Goal: Contribute content

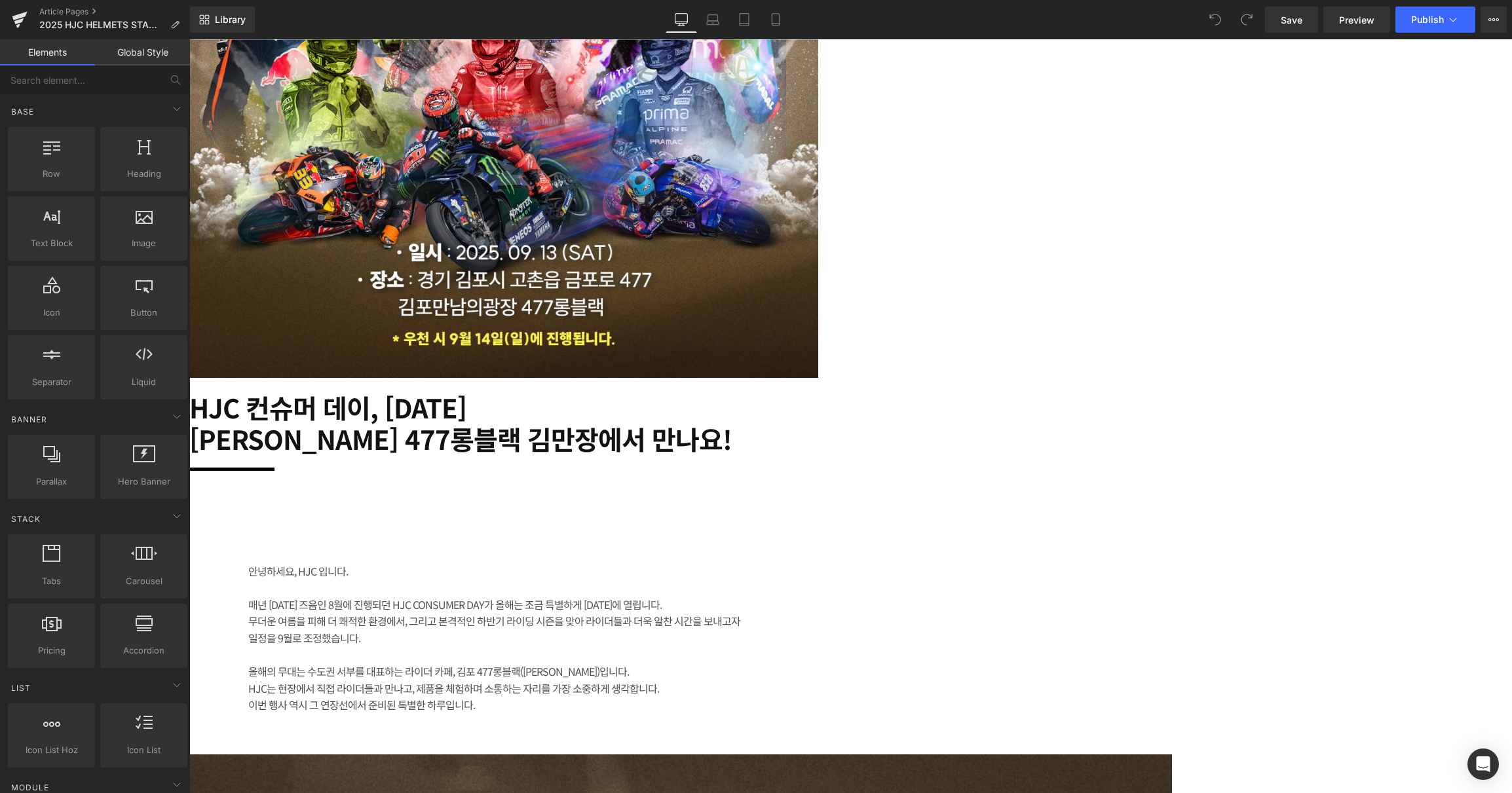
scroll to position [611, 0]
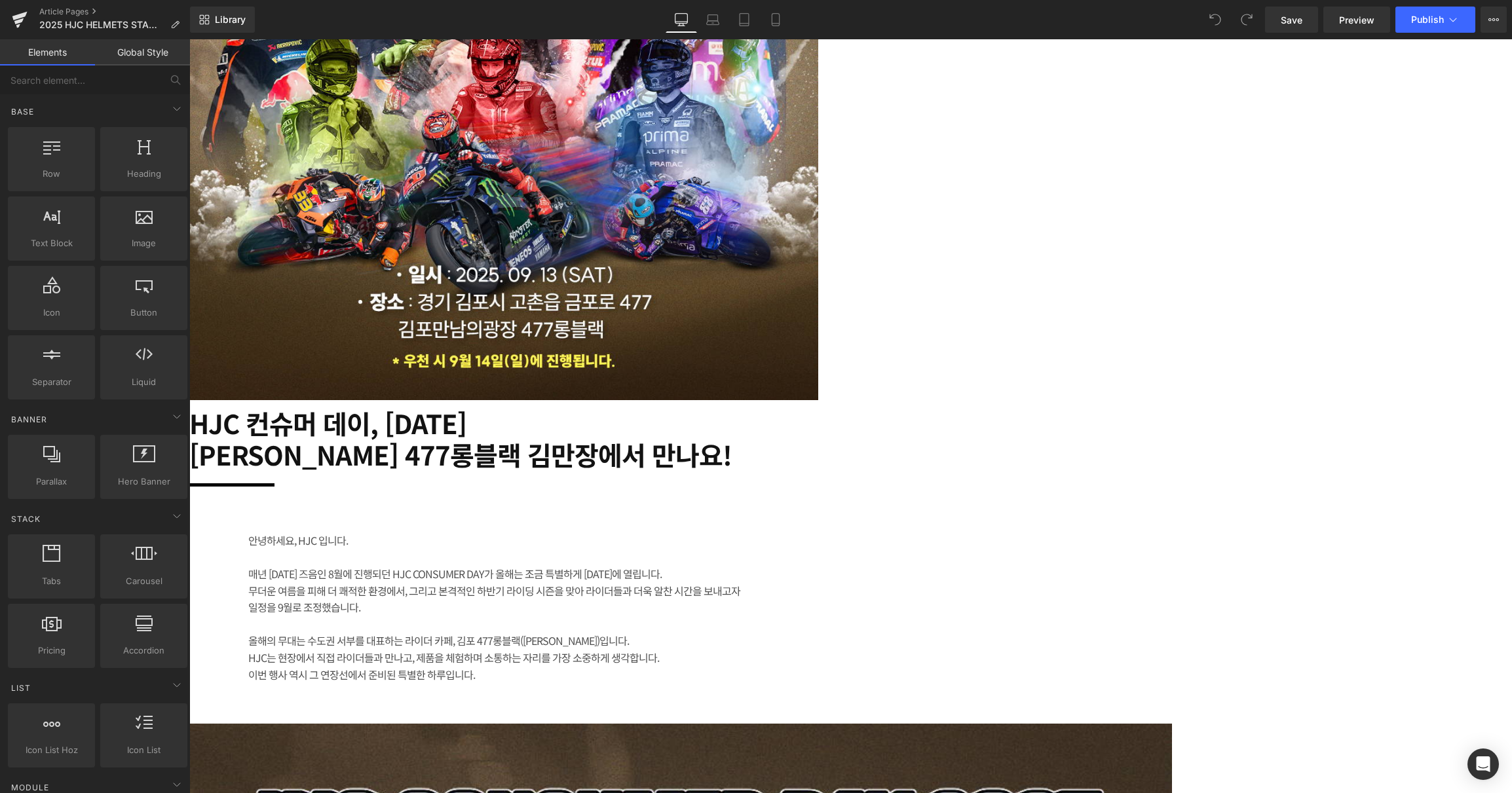
drag, startPoint x: 827, startPoint y: 465, endPoint x: 832, endPoint y: 479, distance: 14.9
click at [828, 439] on h2 "HJC 컨슈머 데이, [DATE]" at bounding box center [516, 422] width 655 height 31
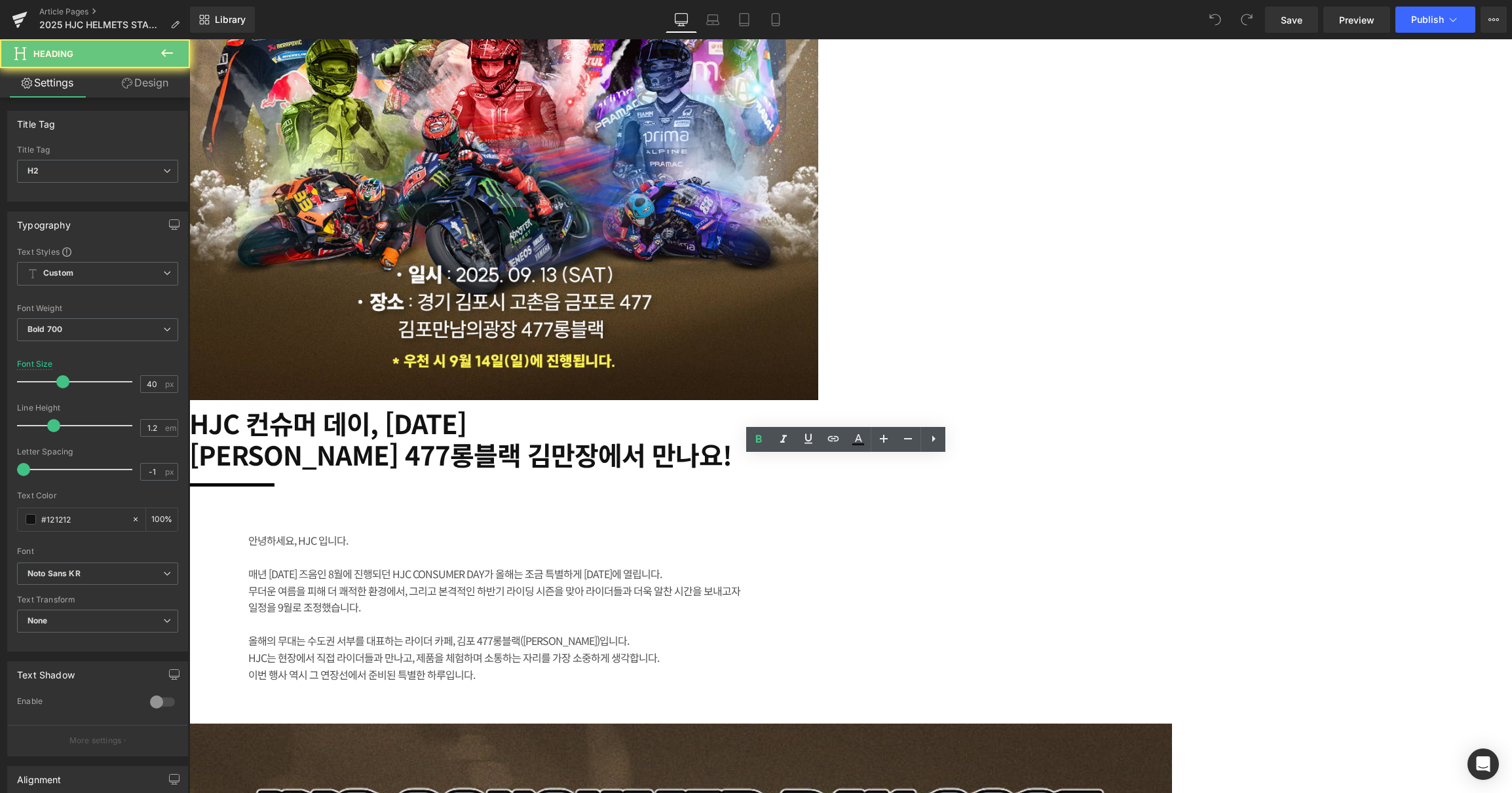
click at [806, 439] on h2 "HJC 컨슈머 데이, [DATE]" at bounding box center [516, 422] width 655 height 31
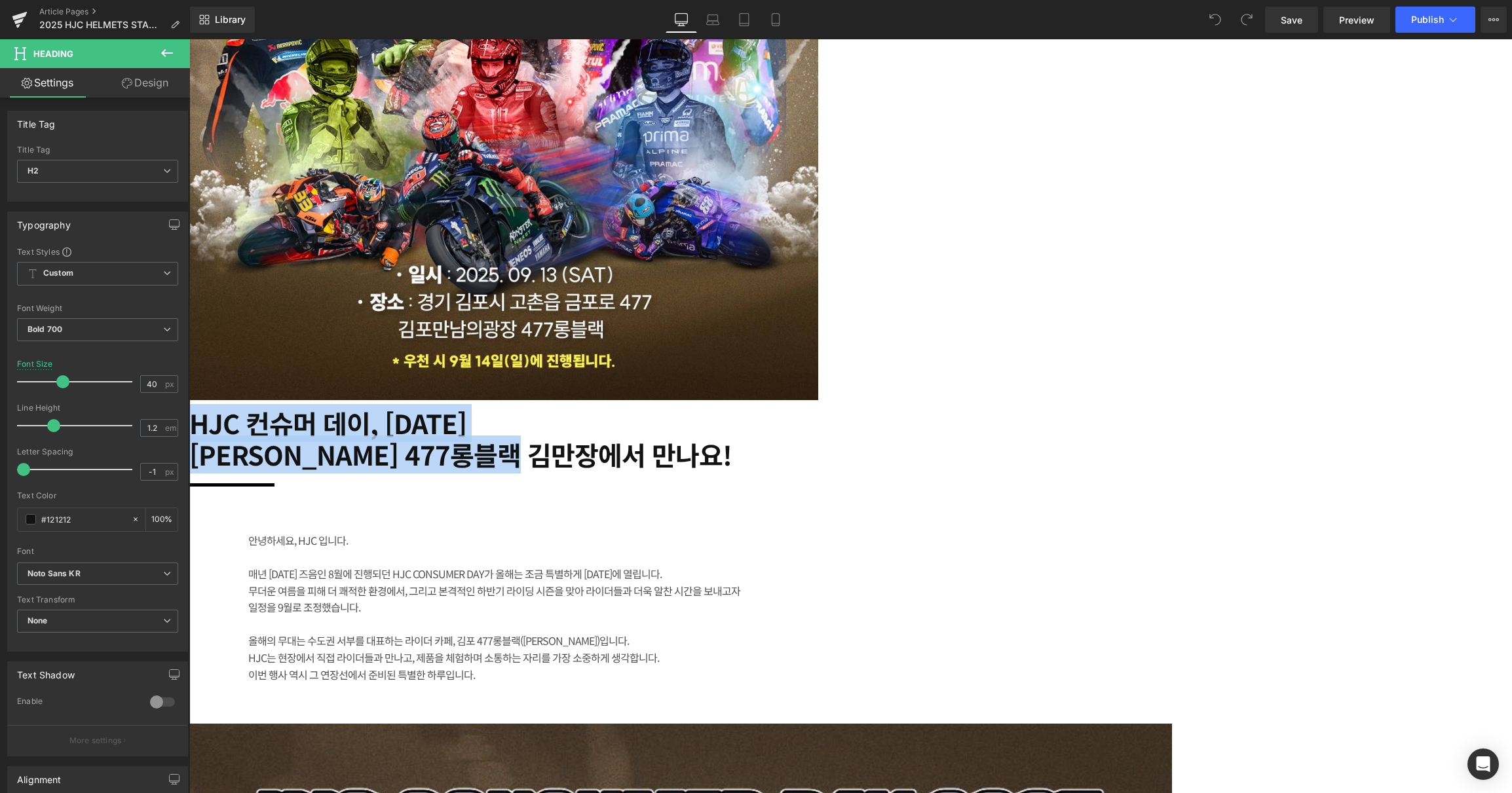
paste div
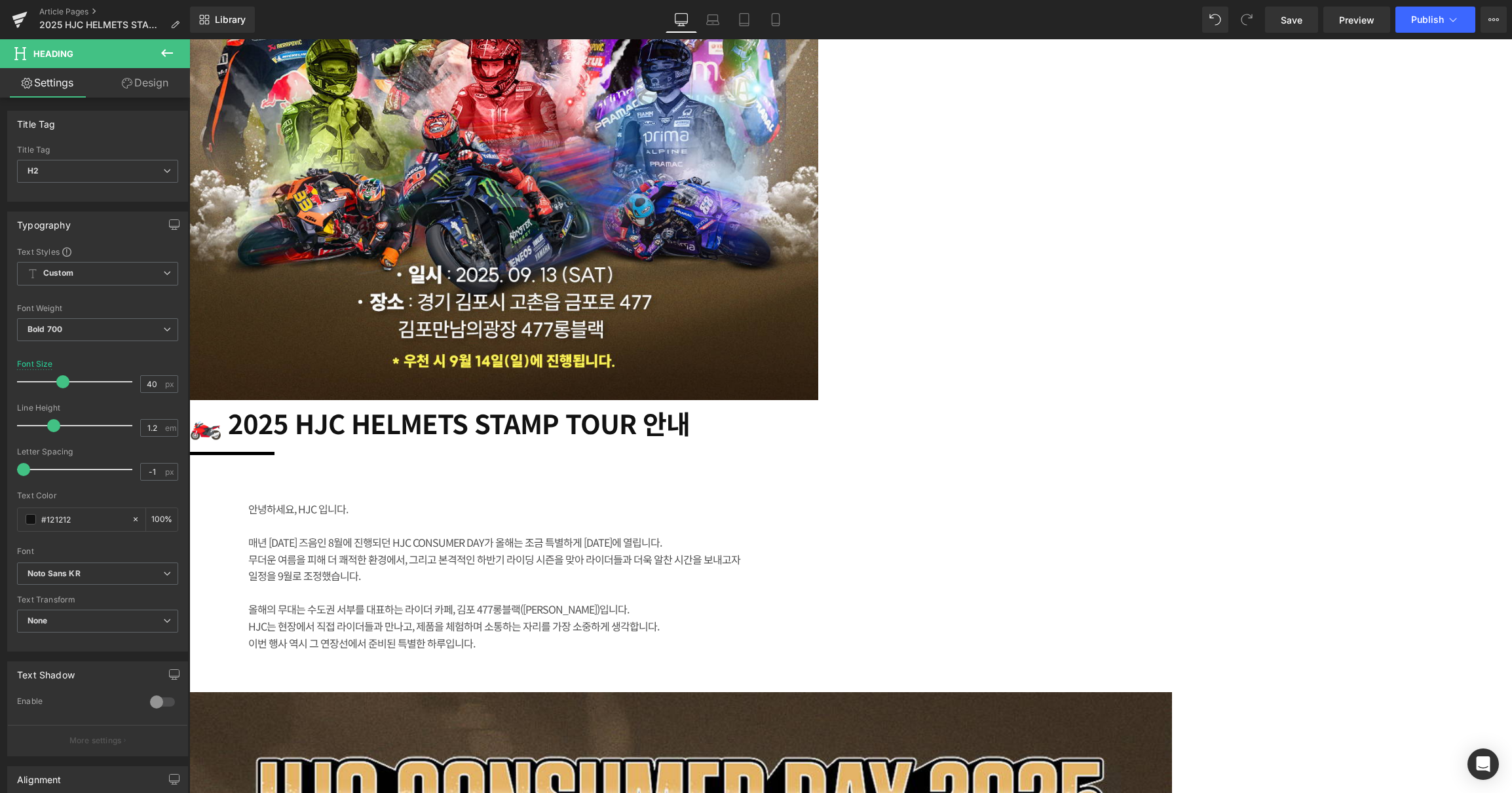
click at [703, 439] on h2 "🏍️ 2025 HJC HELMETS STAMP TOUR 안내" at bounding box center [516, 422] width 655 height 31
click at [636, 439] on h2 "🏍️ 2025 HJC HELMETS STAMP TOUR 안내" at bounding box center [516, 422] width 655 height 31
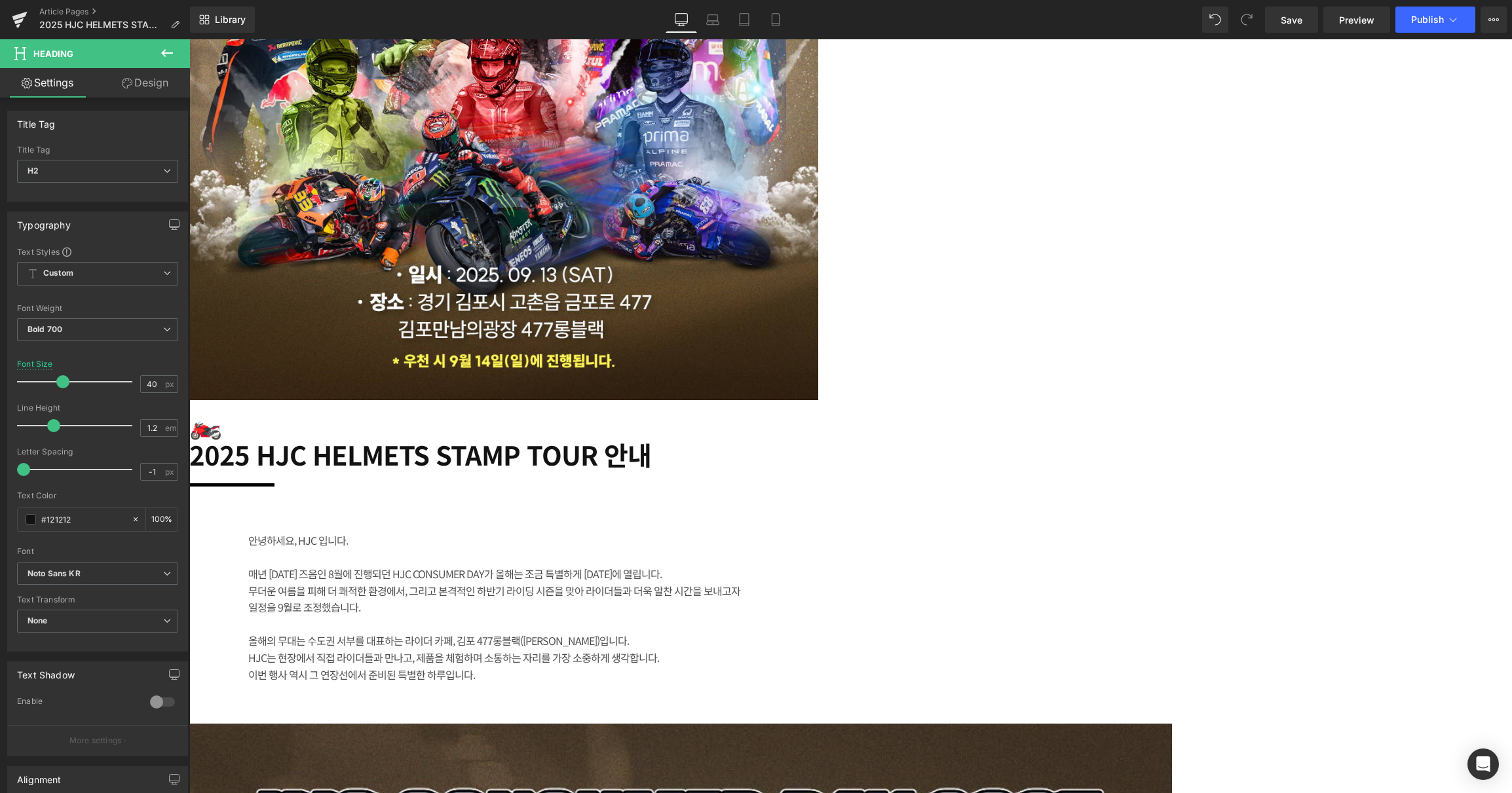
click at [685, 470] on h2 "2025 HJC HELMETS STAMP TOUR 안내" at bounding box center [516, 454] width 655 height 31
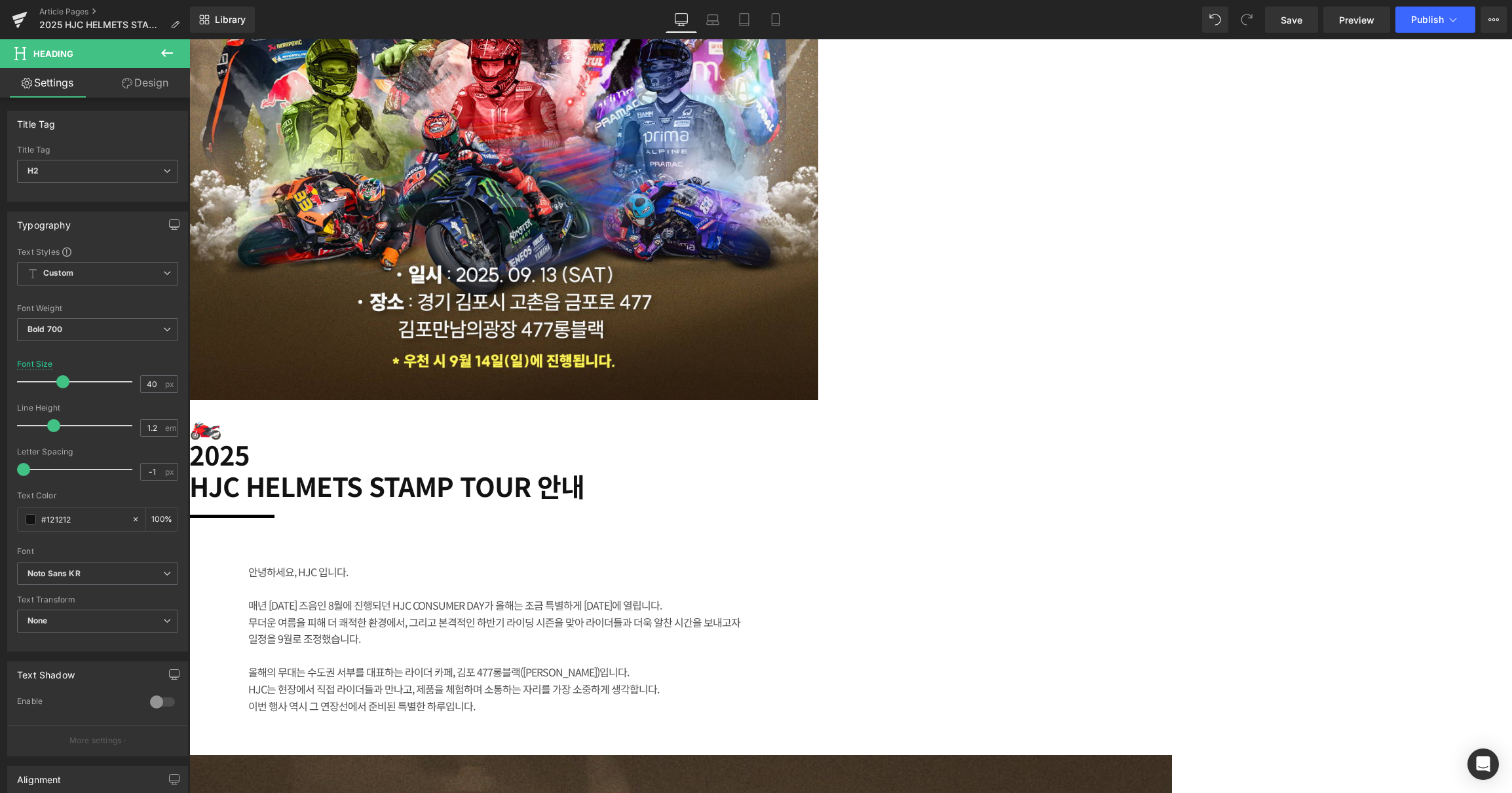
click at [832, 502] on h2 "HJC HELMETS STAMP TOUR 안내" at bounding box center [516, 486] width 655 height 31
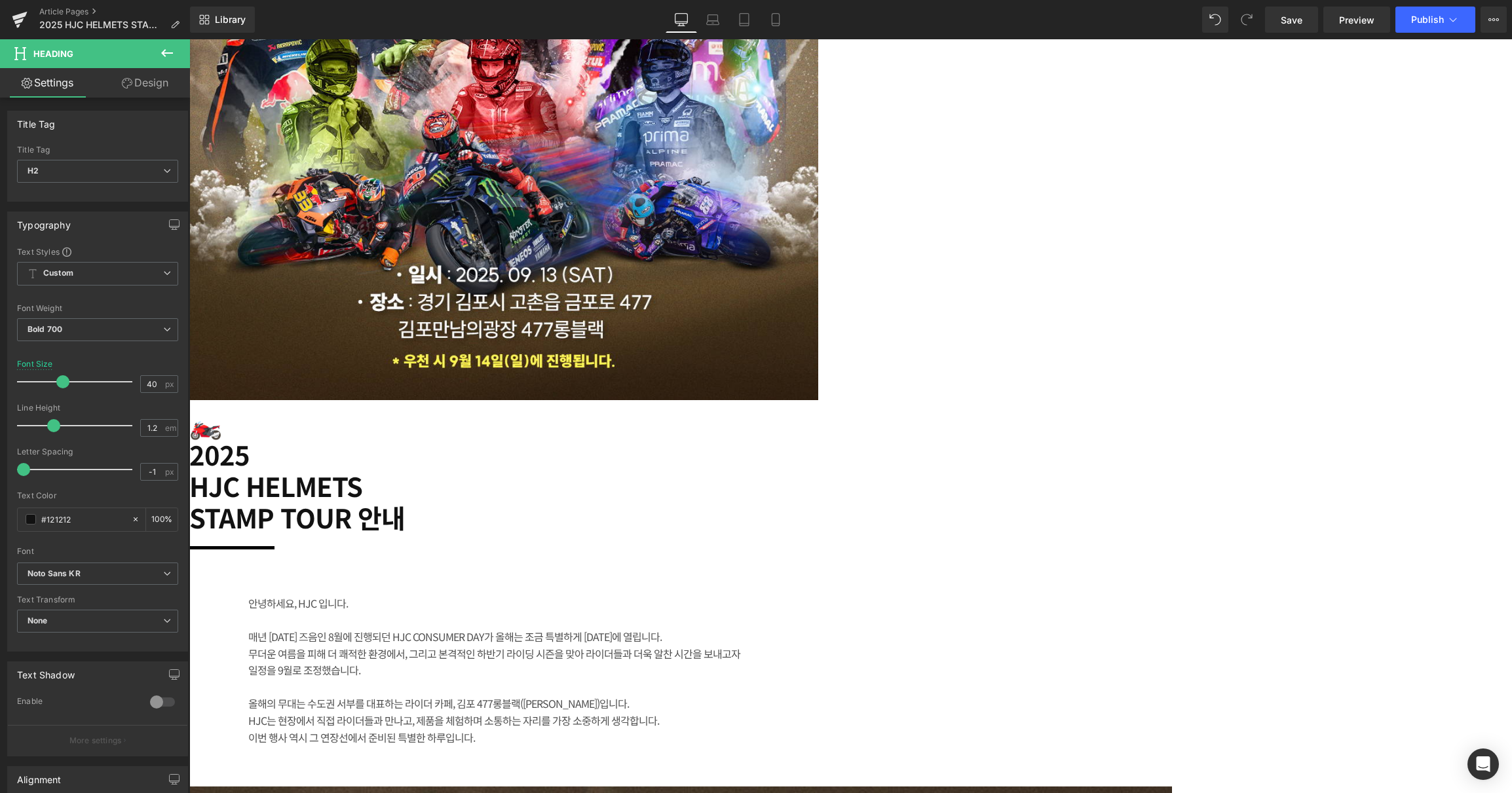
click at [844, 533] on h2 "STAMP TOUR 안내" at bounding box center [516, 517] width 655 height 31
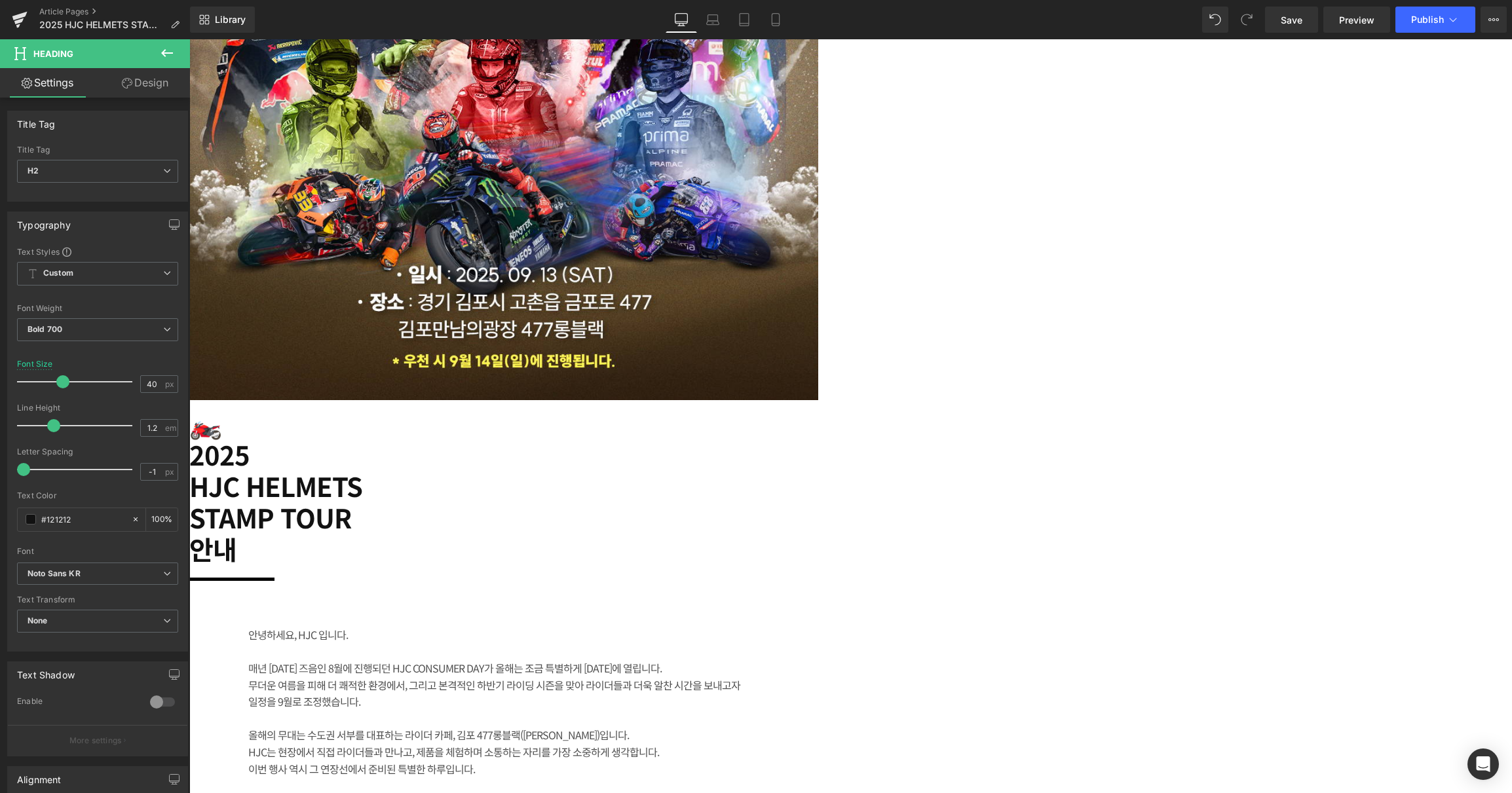
click at [844, 564] on h2 "안내" at bounding box center [516, 548] width 655 height 31
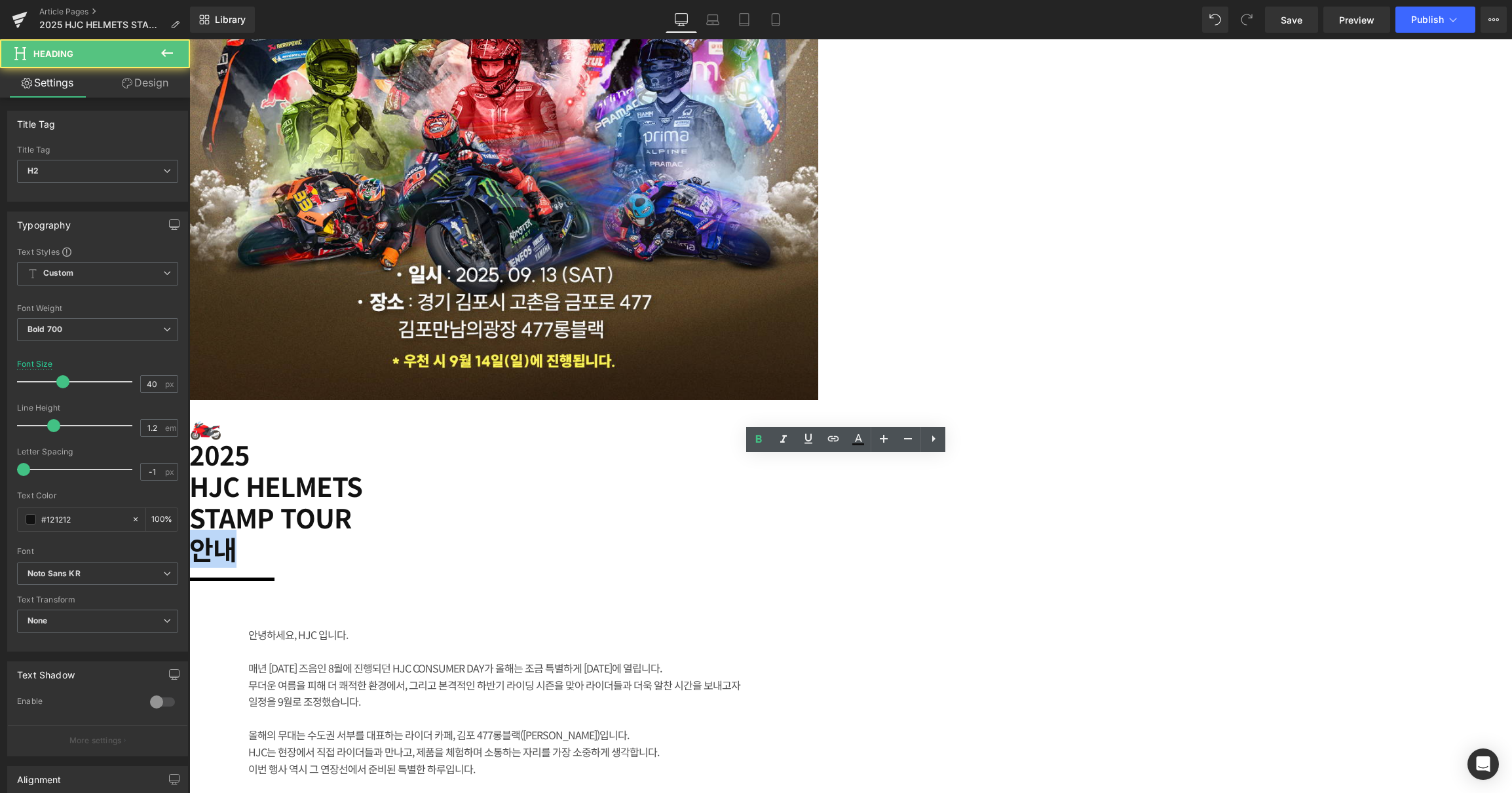
click at [844, 564] on h2 "안내" at bounding box center [516, 548] width 655 height 31
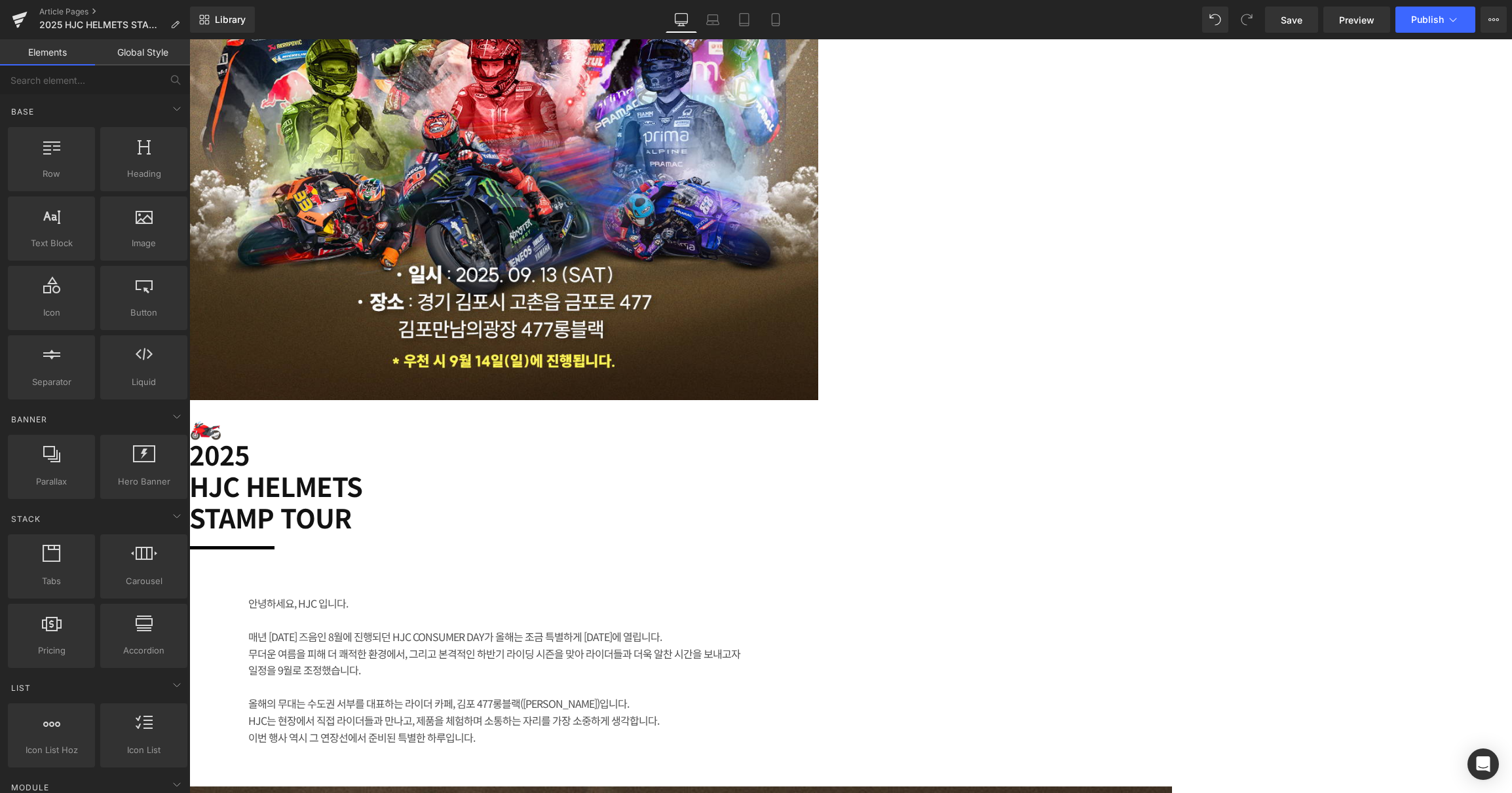
click at [818, 502] on h2 "HJC HELMETS" at bounding box center [516, 486] width 655 height 31
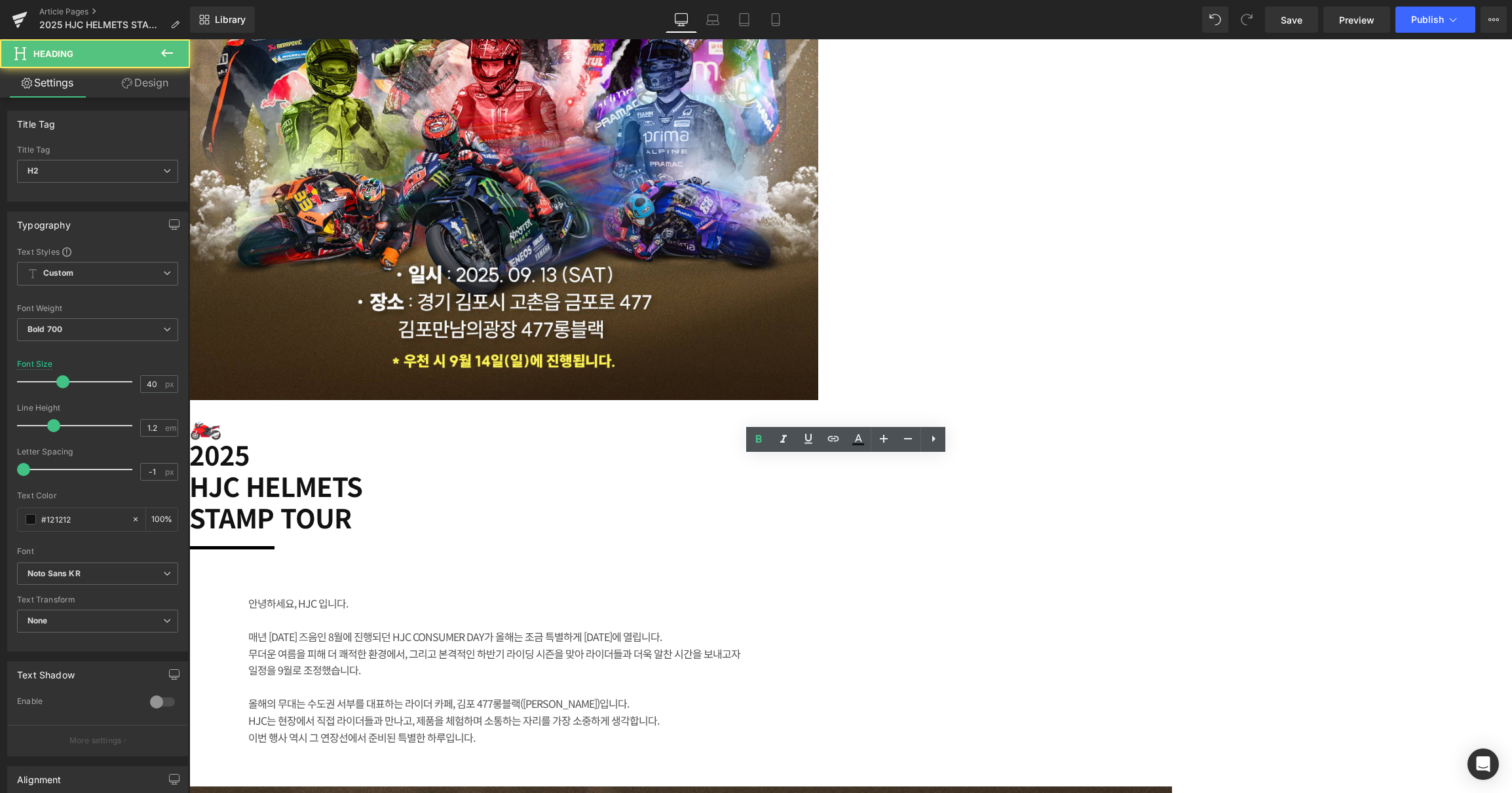
click at [844, 502] on h2 "HJC HELMETS" at bounding box center [516, 486] width 655 height 31
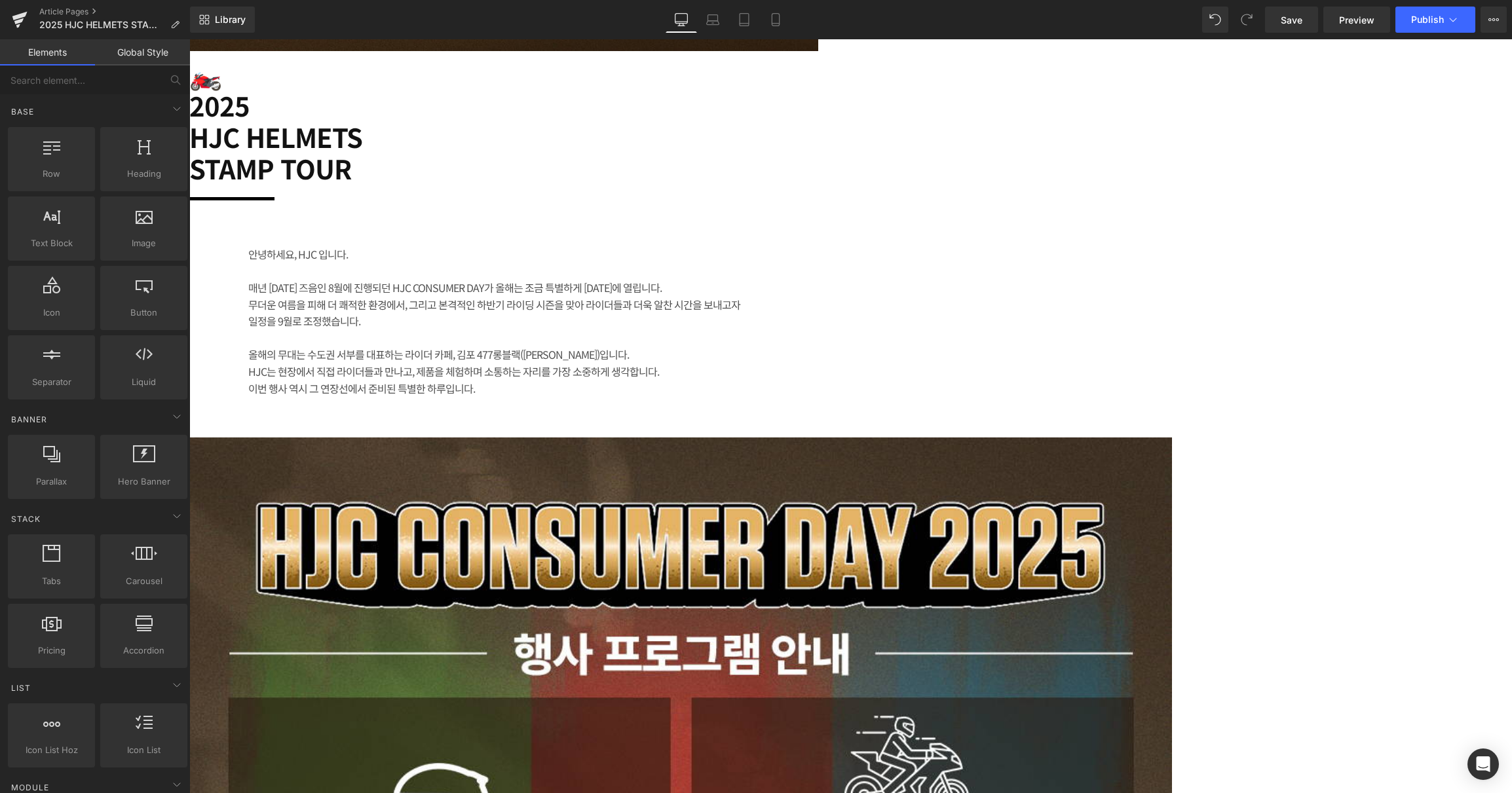
scroll to position [960, 0]
click at [785, 314] on div "무더운 여름을 피해 더 쾌적한 환경에서, 그리고 본격적인 하반기 라이딩 시즌을 맞아 라이더들과 더욱 알찬 시간을 보내고자" at bounding box center [516, 304] width 537 height 17
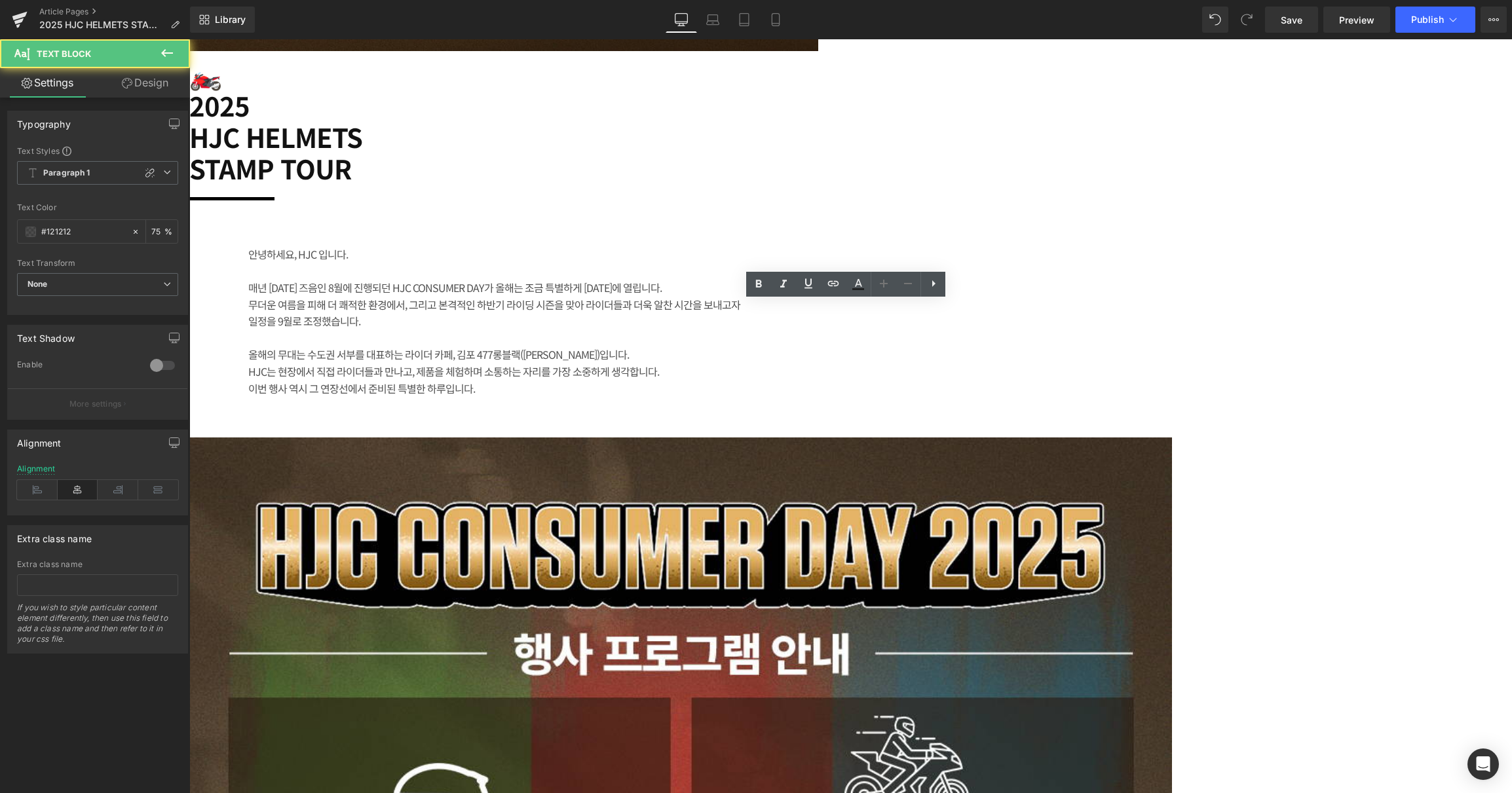
click at [785, 296] on div "매년 [DATE] 즈음인 8월에 진행되던 HJC CONSUMER DAY가 올해는 조금 특별하게 [DATE]에 열립니다." at bounding box center [516, 288] width 537 height 17
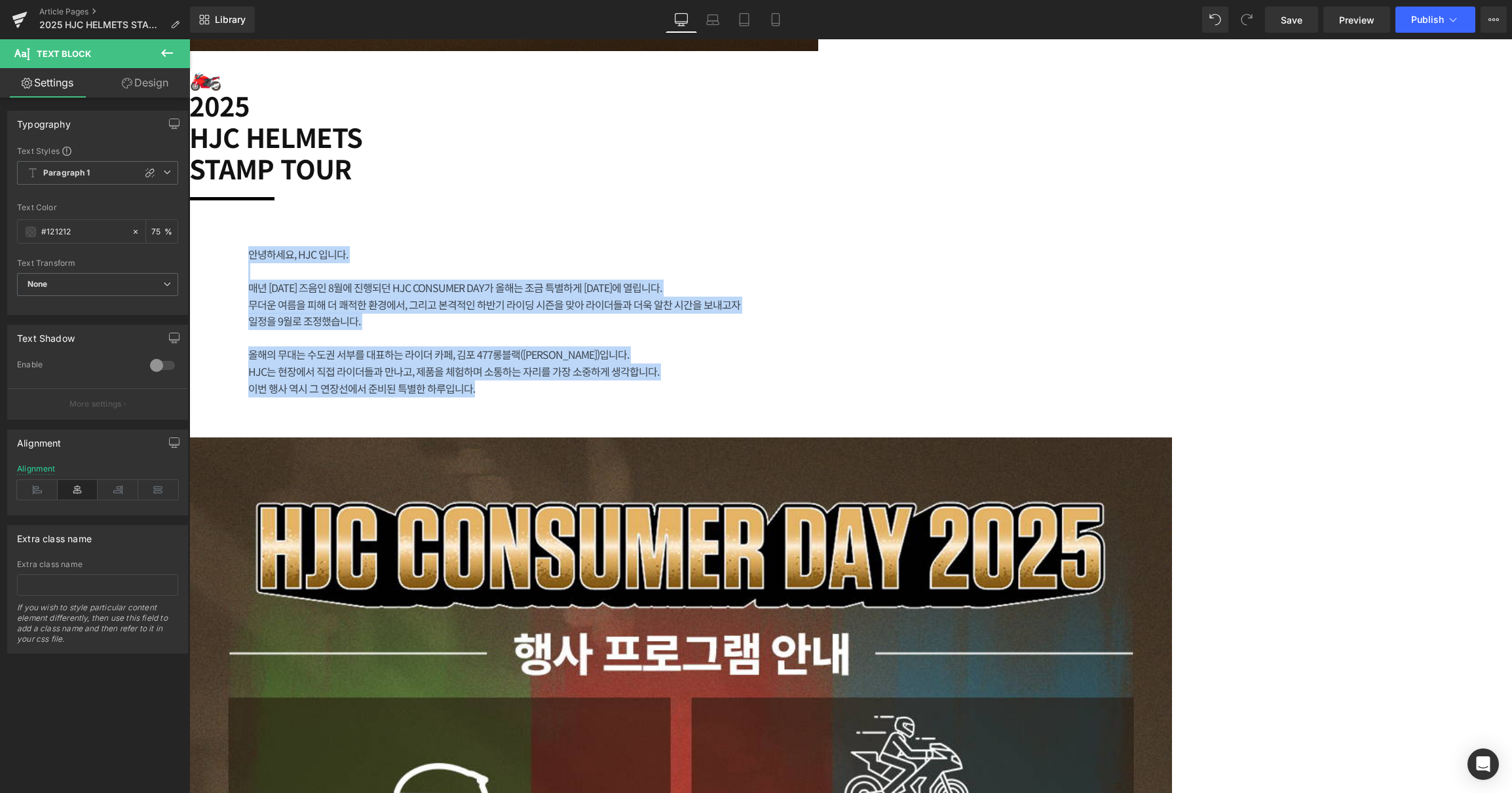
paste div
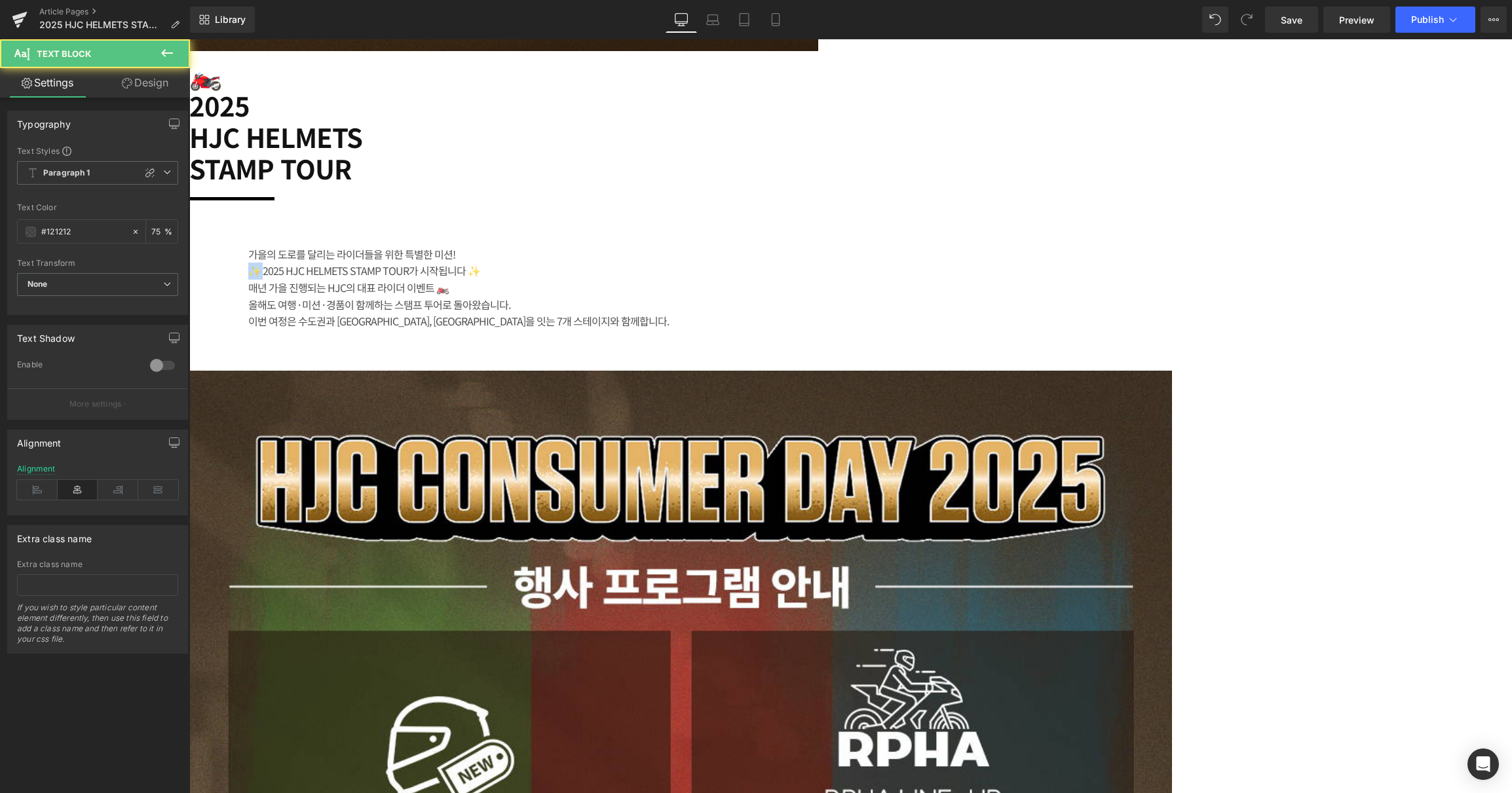
drag, startPoint x: 744, startPoint y: 326, endPoint x: 699, endPoint y: 330, distance: 45.2
click at [699, 280] on div "✨ 2025 HJC HELMETS STAMP TOUR가 시작됩니다 ✨" at bounding box center [516, 271] width 537 height 17
drag, startPoint x: 938, startPoint y: 328, endPoint x: 993, endPoint y: 328, distance: 55.0
click at [785, 280] on div "2025 HJC HELMETS STAMP TOUR가 시작됩니다 ✨" at bounding box center [516, 271] width 537 height 17
drag, startPoint x: 927, startPoint y: 344, endPoint x: 1069, endPoint y: 342, distance: 142.0
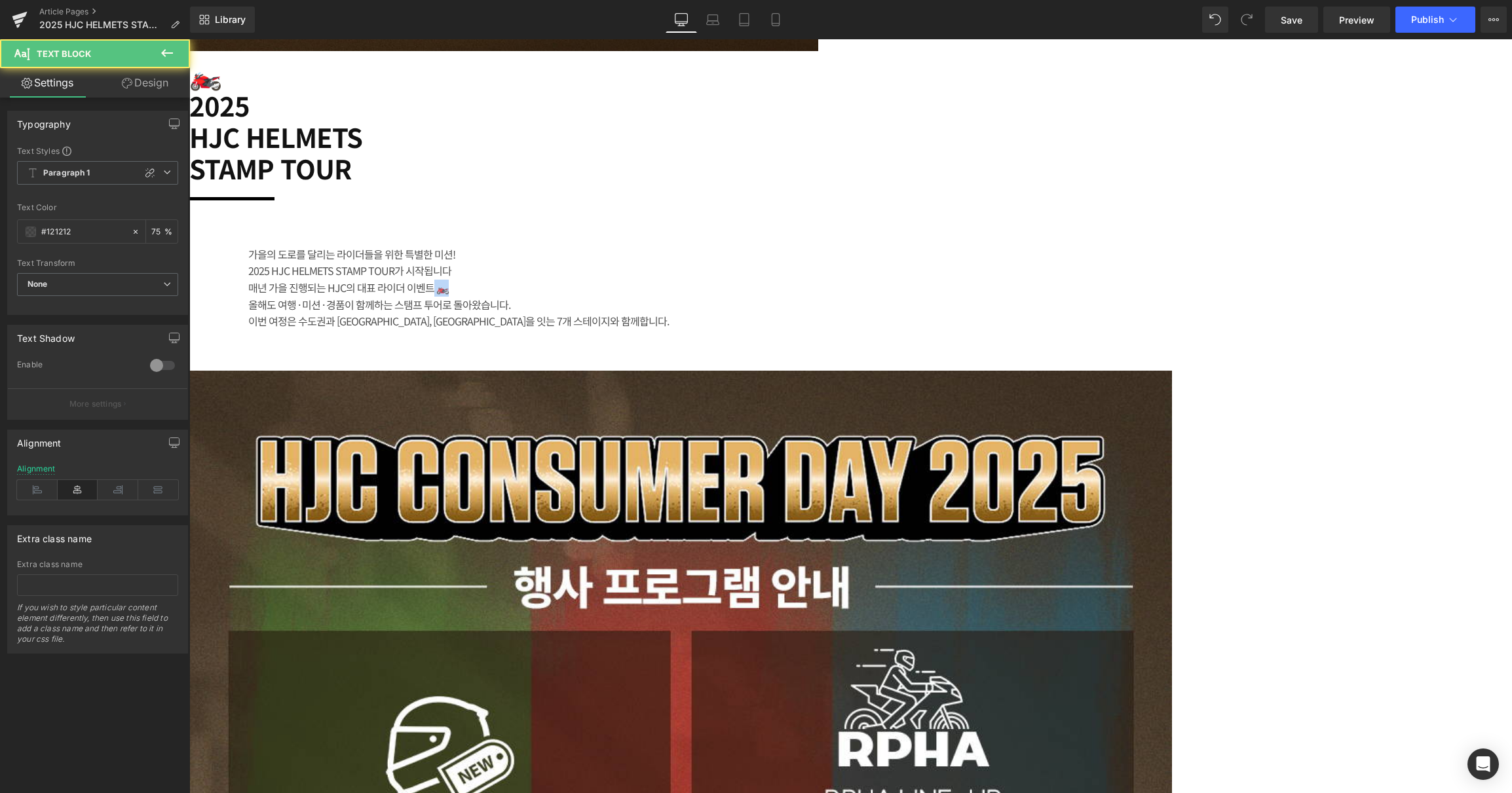
click at [785, 296] on div "매년 가을 진행되는 HJC의 대표 라이더 이벤트 🏍️" at bounding box center [516, 288] width 537 height 17
click at [785, 264] on div "가을의 도로를 달리는 라이더들을 위한 특별한 미션!" at bounding box center [516, 254] width 537 height 17
click at [785, 280] on div "2025 HJC HELMETS STAMP TOUR가 시작됩니다" at bounding box center [516, 271] width 537 height 17
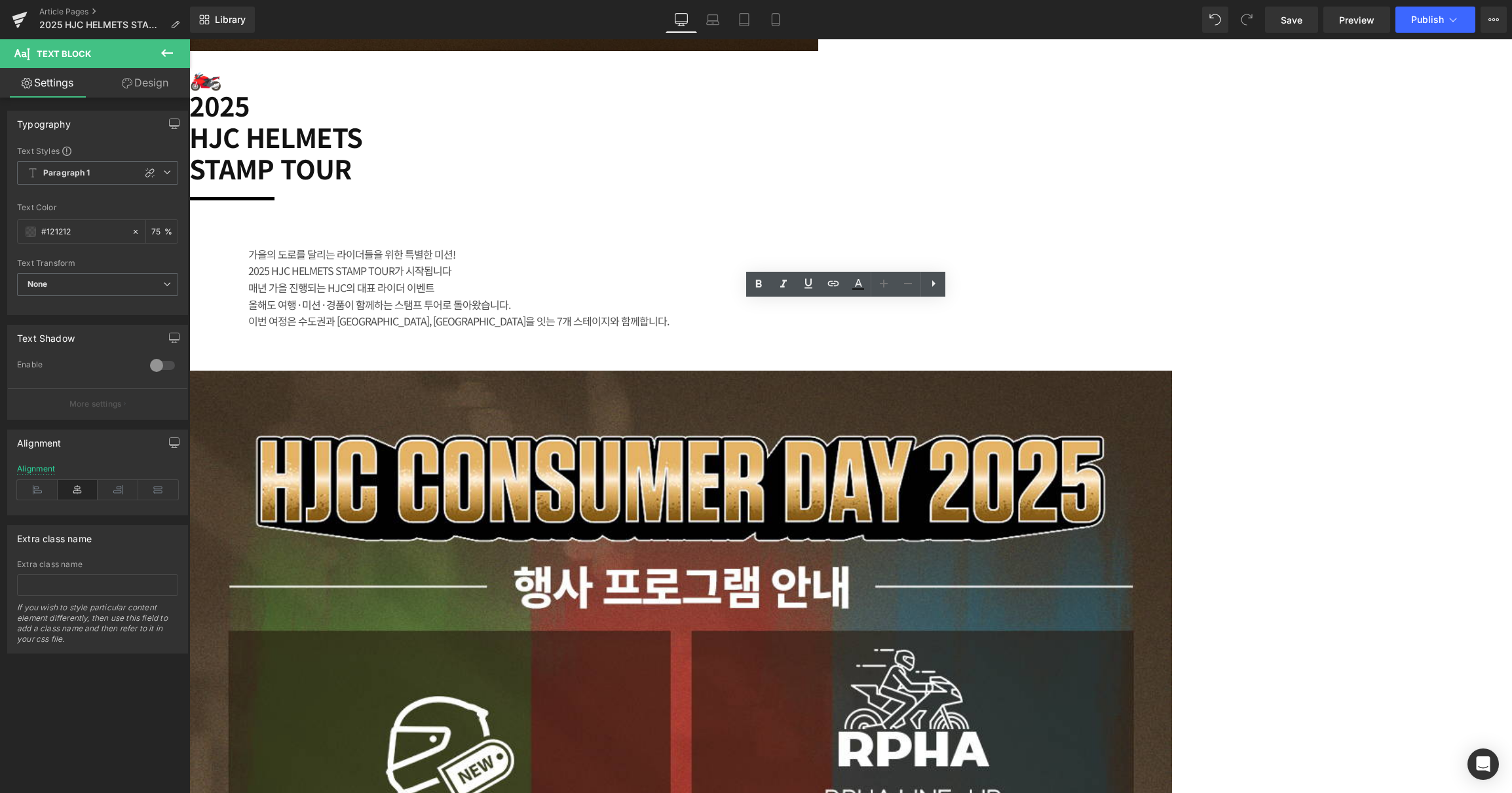
click at [785, 296] on div "매년 가을 진행되는 HJC의 대표 라이더 이벤트" at bounding box center [516, 288] width 537 height 17
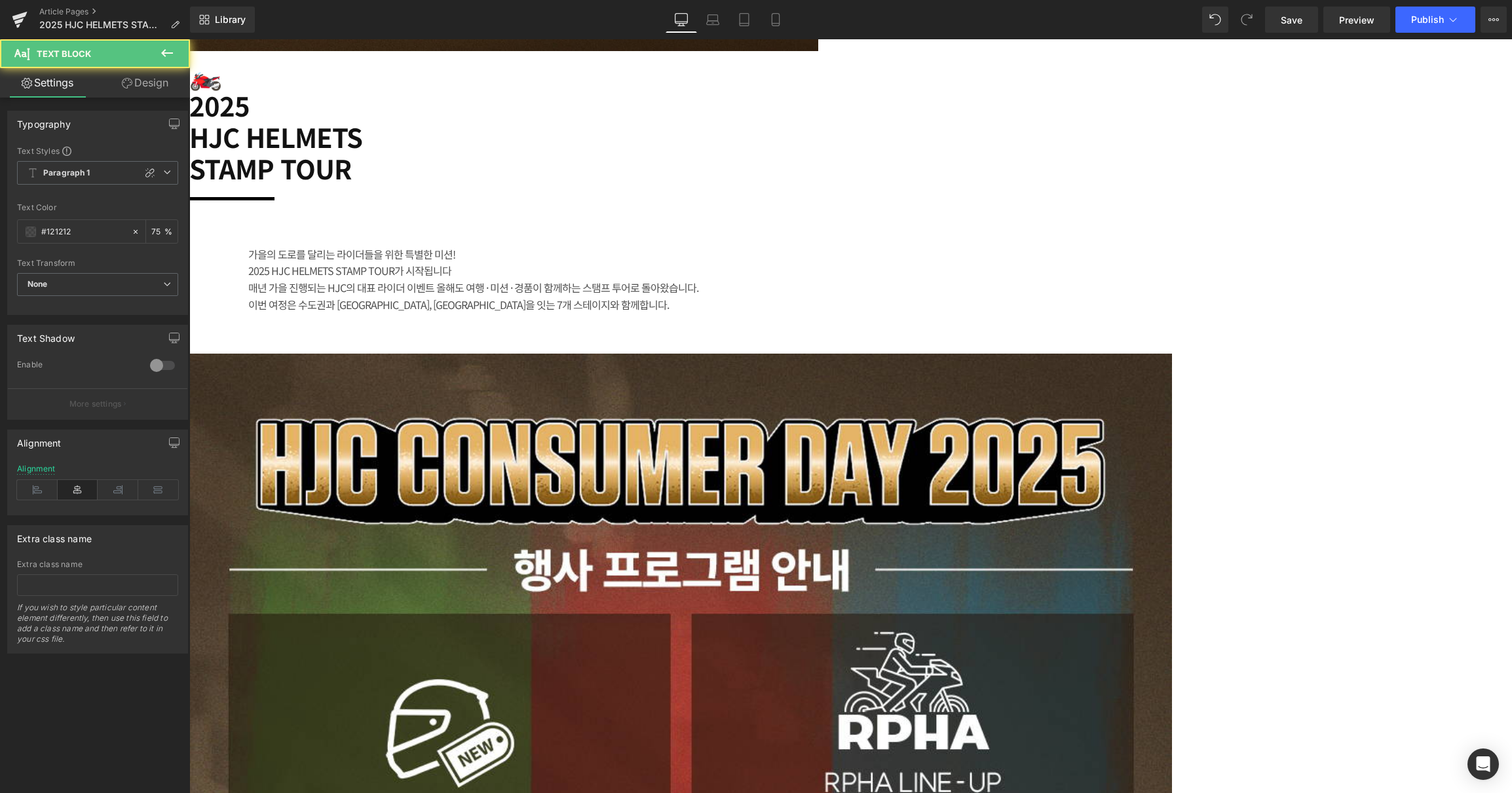
click at [785, 280] on div "2025 HJC HELMETS STAMP TOUR가 시작됩니다" at bounding box center [516, 271] width 537 height 17
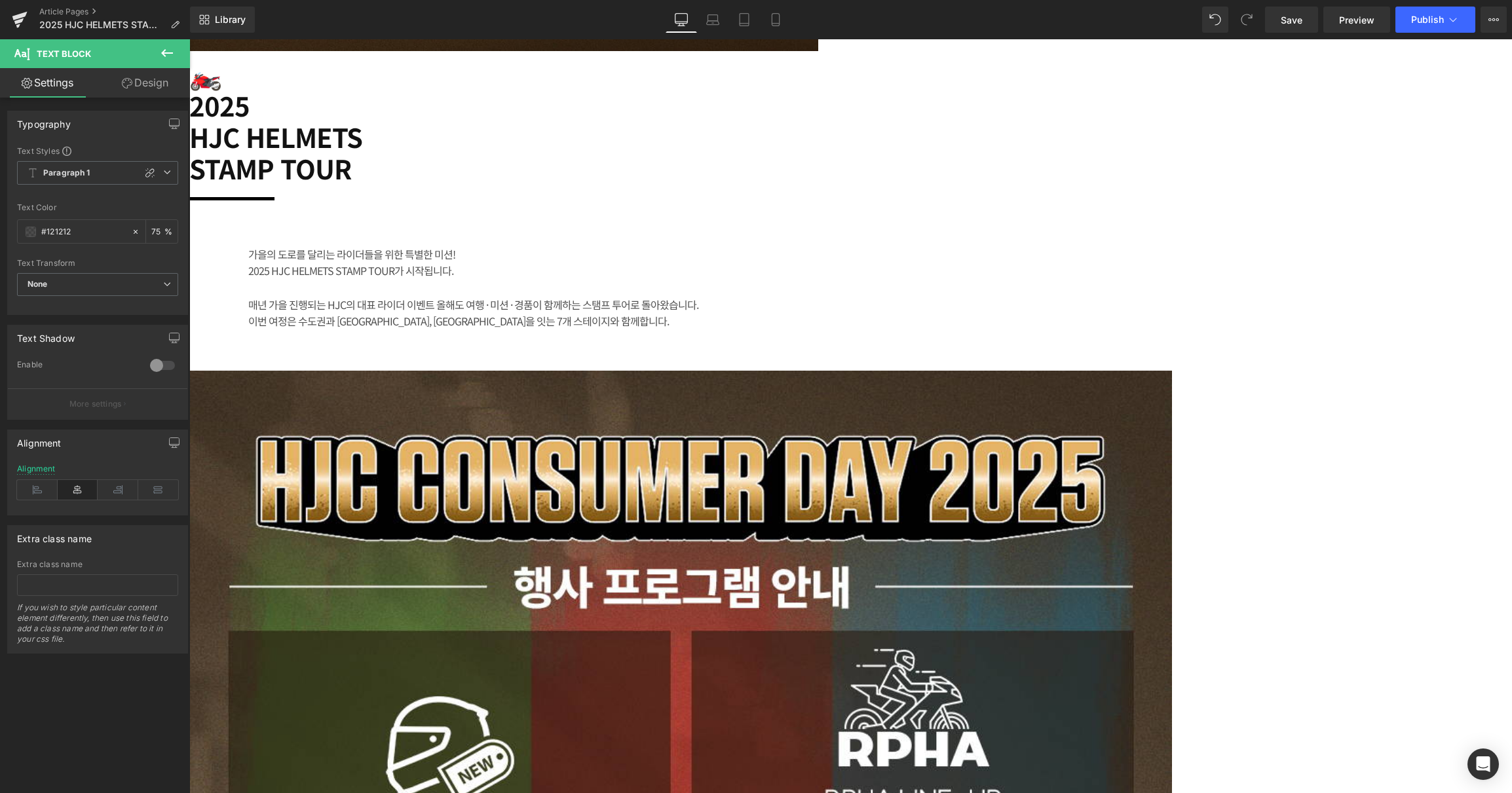
click at [785, 264] on div "가을의 도로를 달리는 라이더들을 위한 특별한 미션!" at bounding box center [516, 254] width 537 height 17
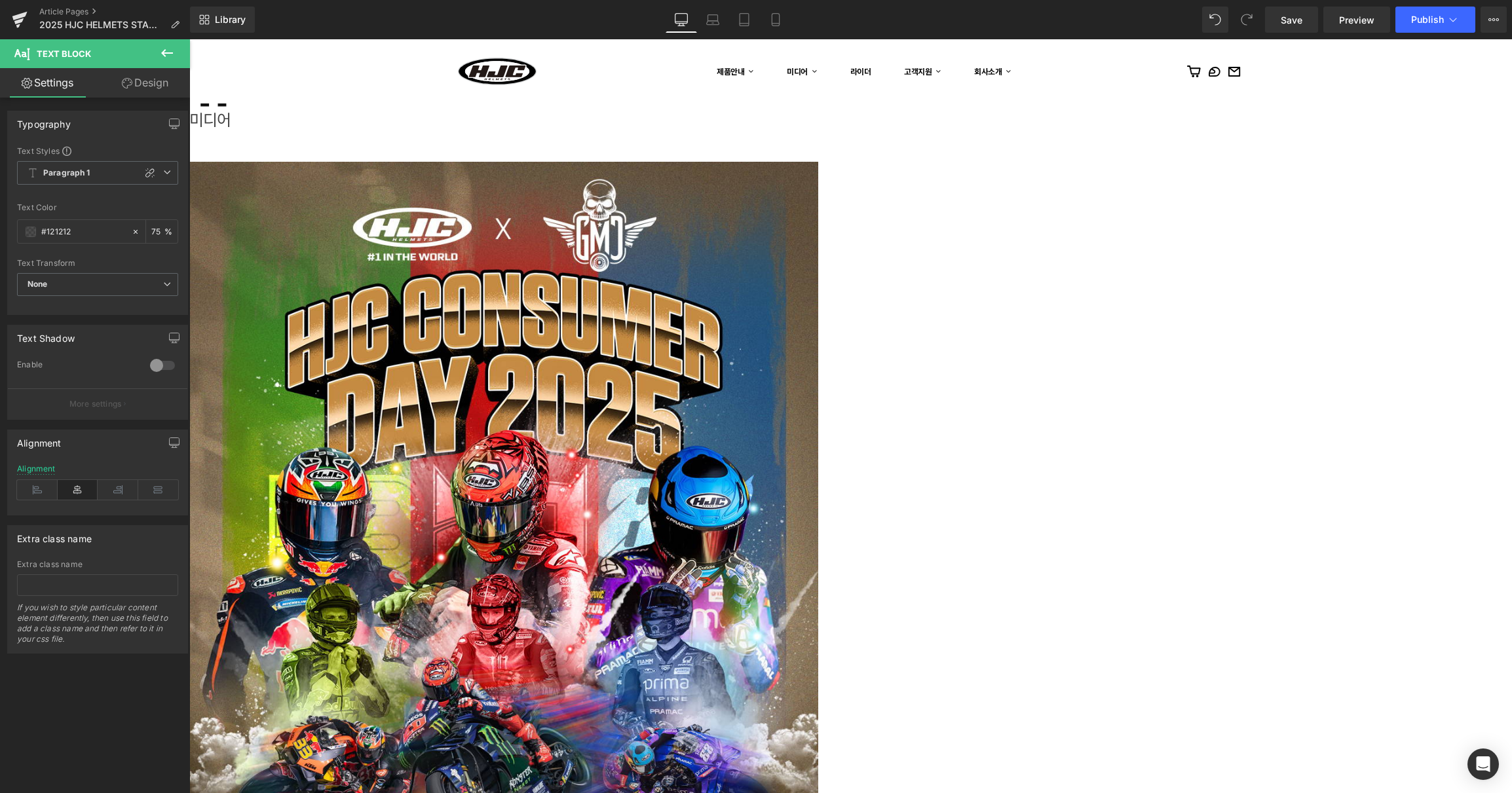
scroll to position [43, 0]
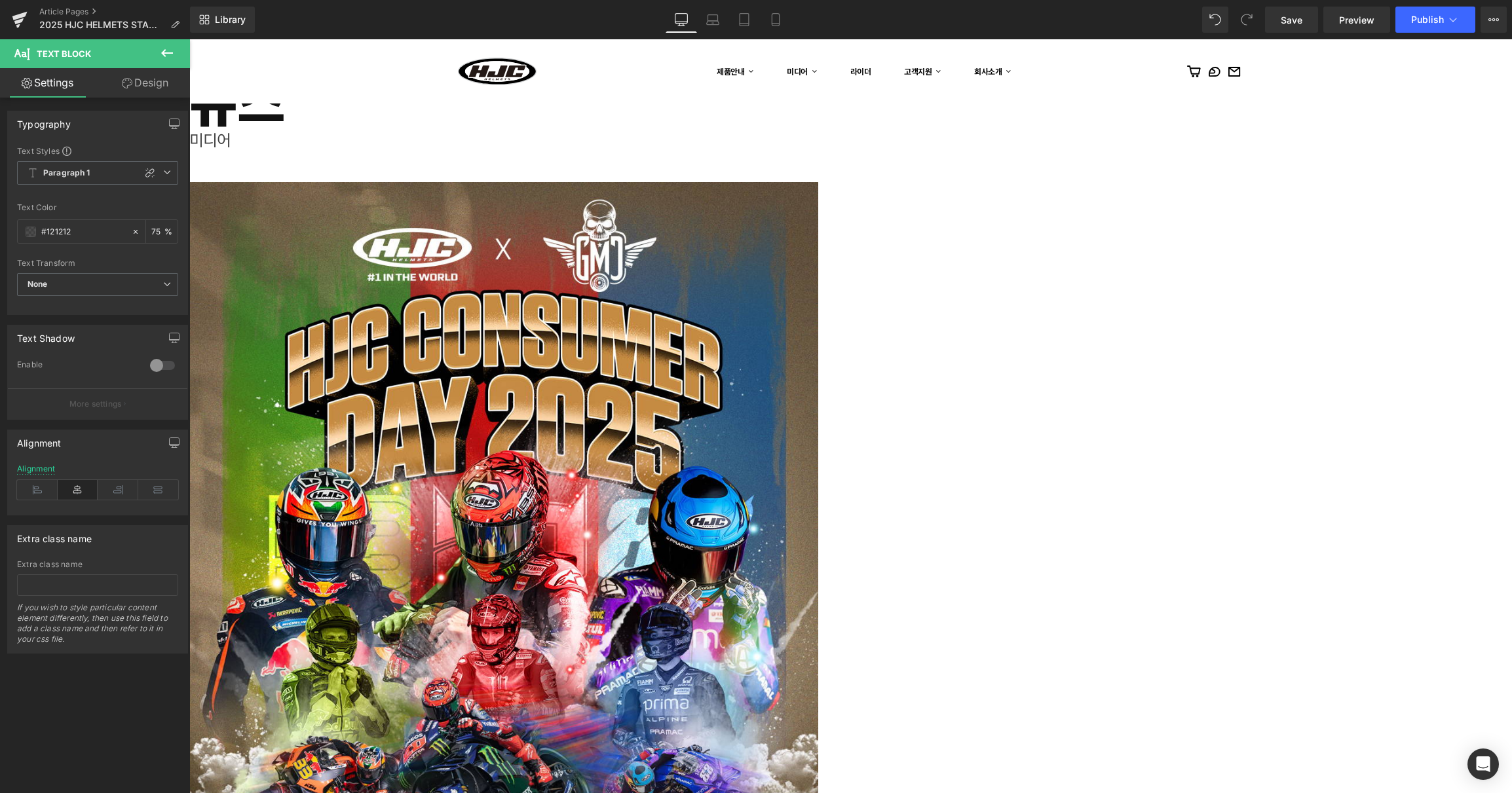
click at [818, 370] on img at bounding box center [503, 575] width 629 height 786
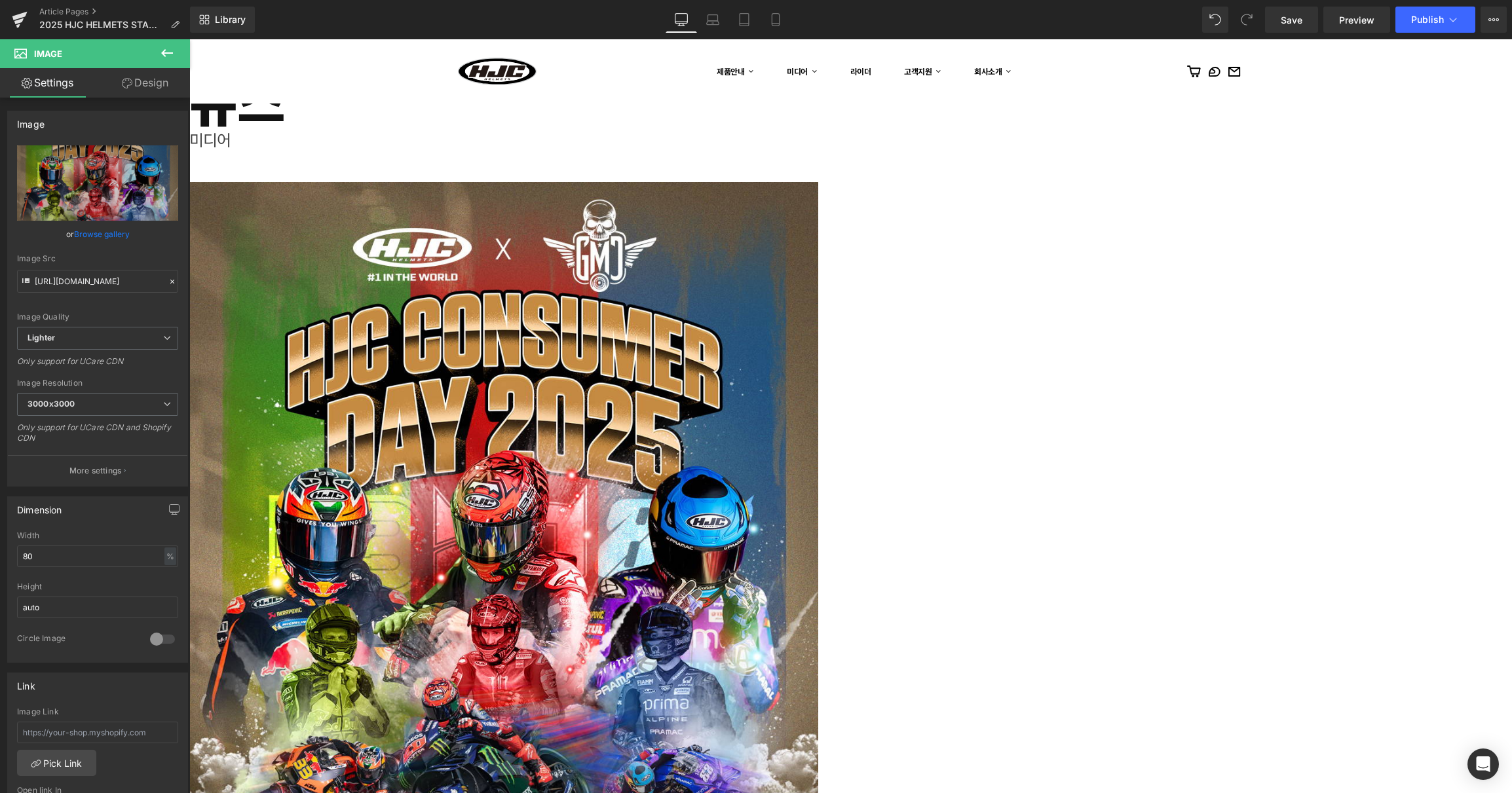
click at [189, 39] on icon at bounding box center [189, 39] width 0 height 0
click at [88, 185] on icon "Replace Image" at bounding box center [98, 183] width 105 height 16
type input "C:\fakepath\1.jpg"
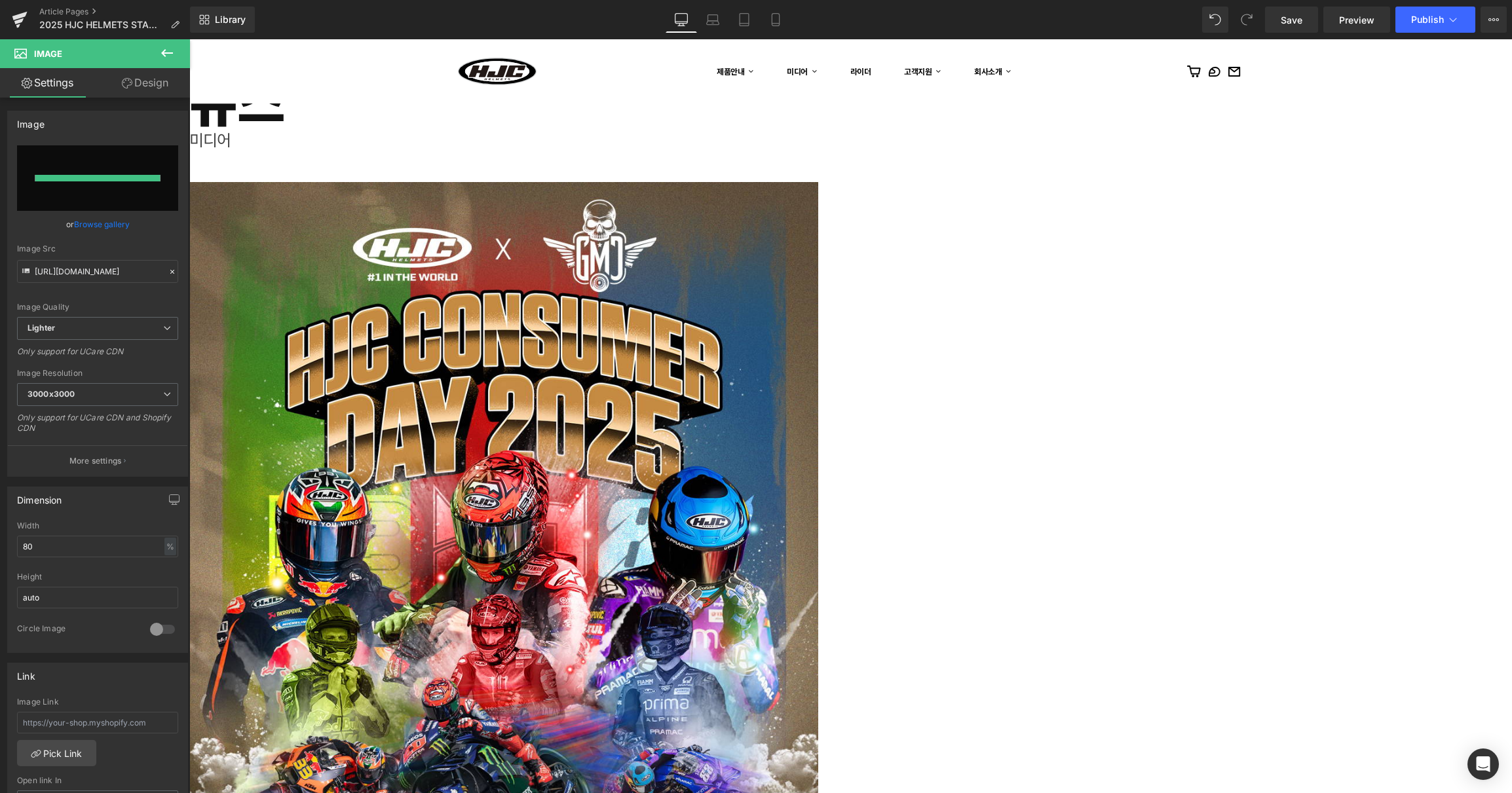
type input "[URL][DOMAIN_NAME]"
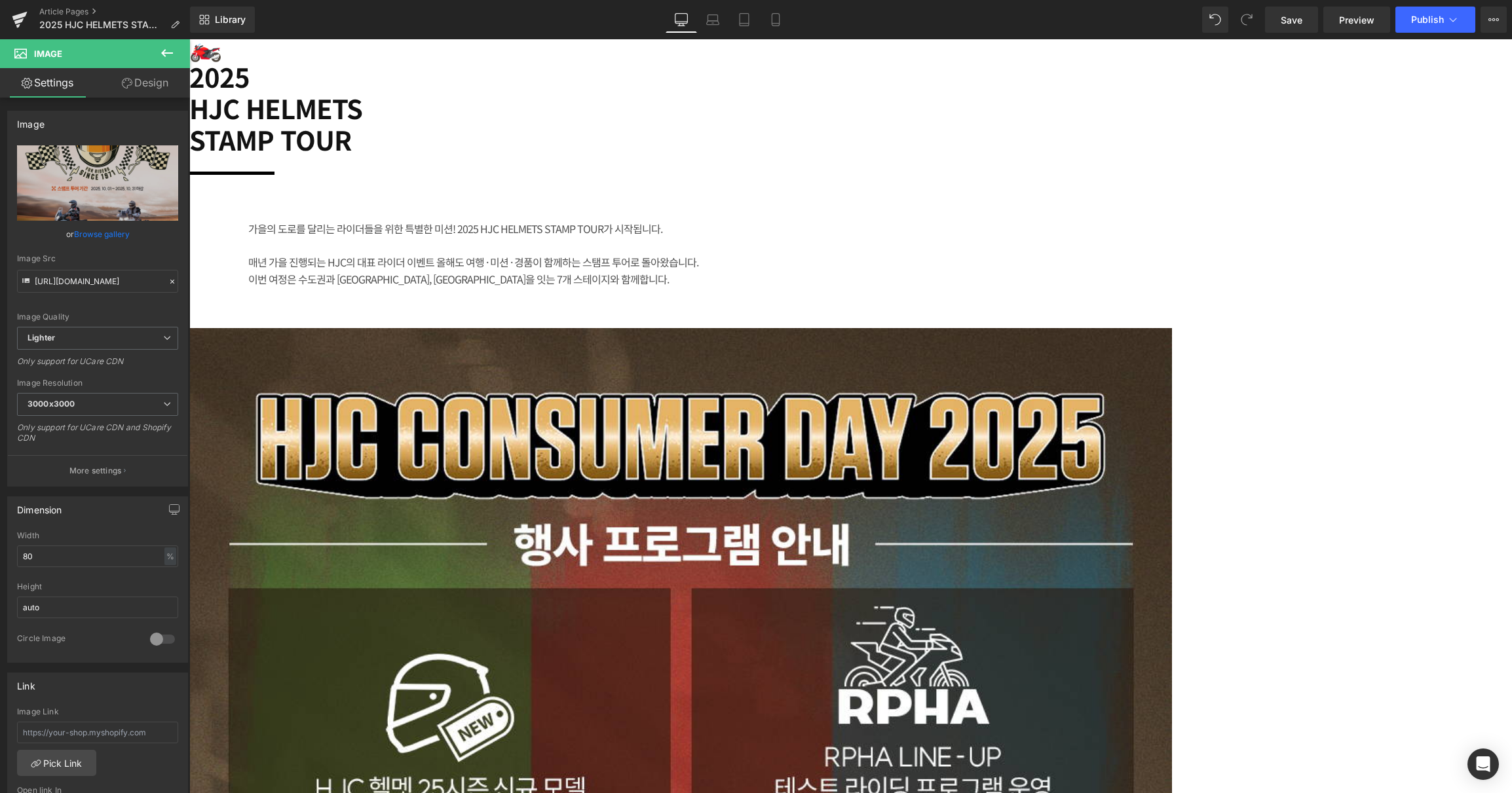
scroll to position [1222, 0]
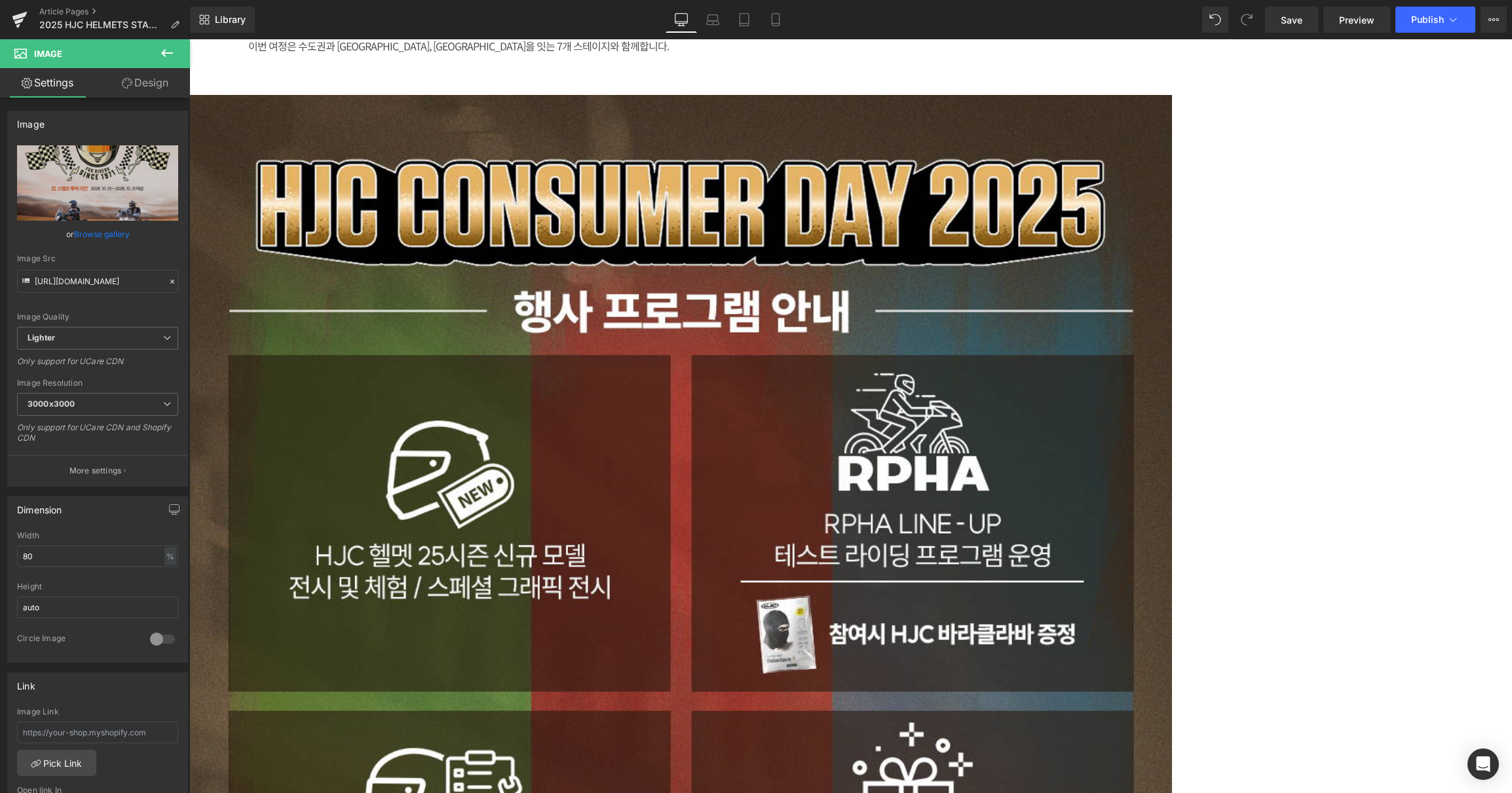
click at [531, 349] on img at bounding box center [680, 709] width 983 height 1228
click at [189, 39] on span at bounding box center [189, 39] width 0 height 0
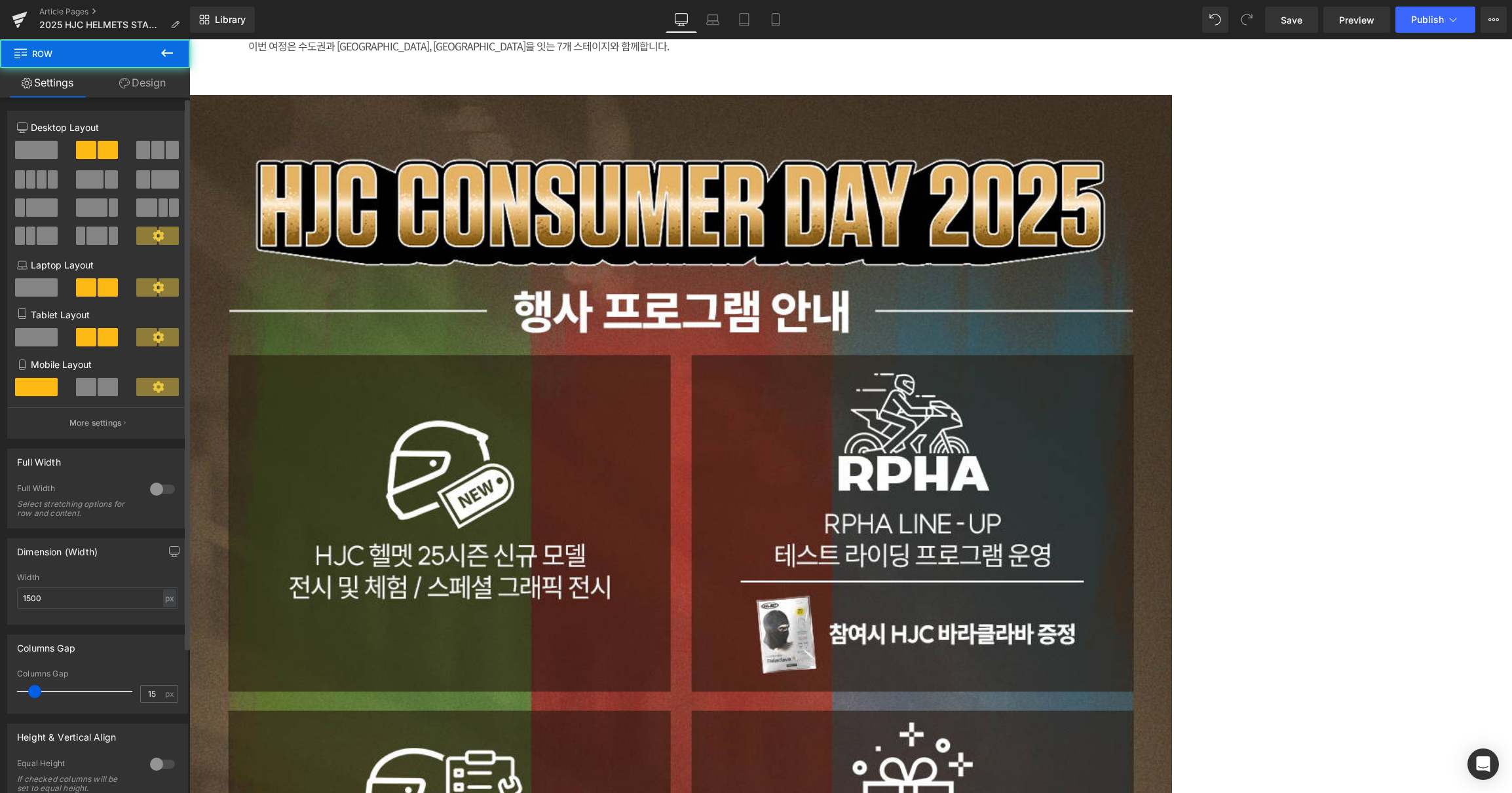
click at [42, 146] on span at bounding box center [36, 149] width 42 height 18
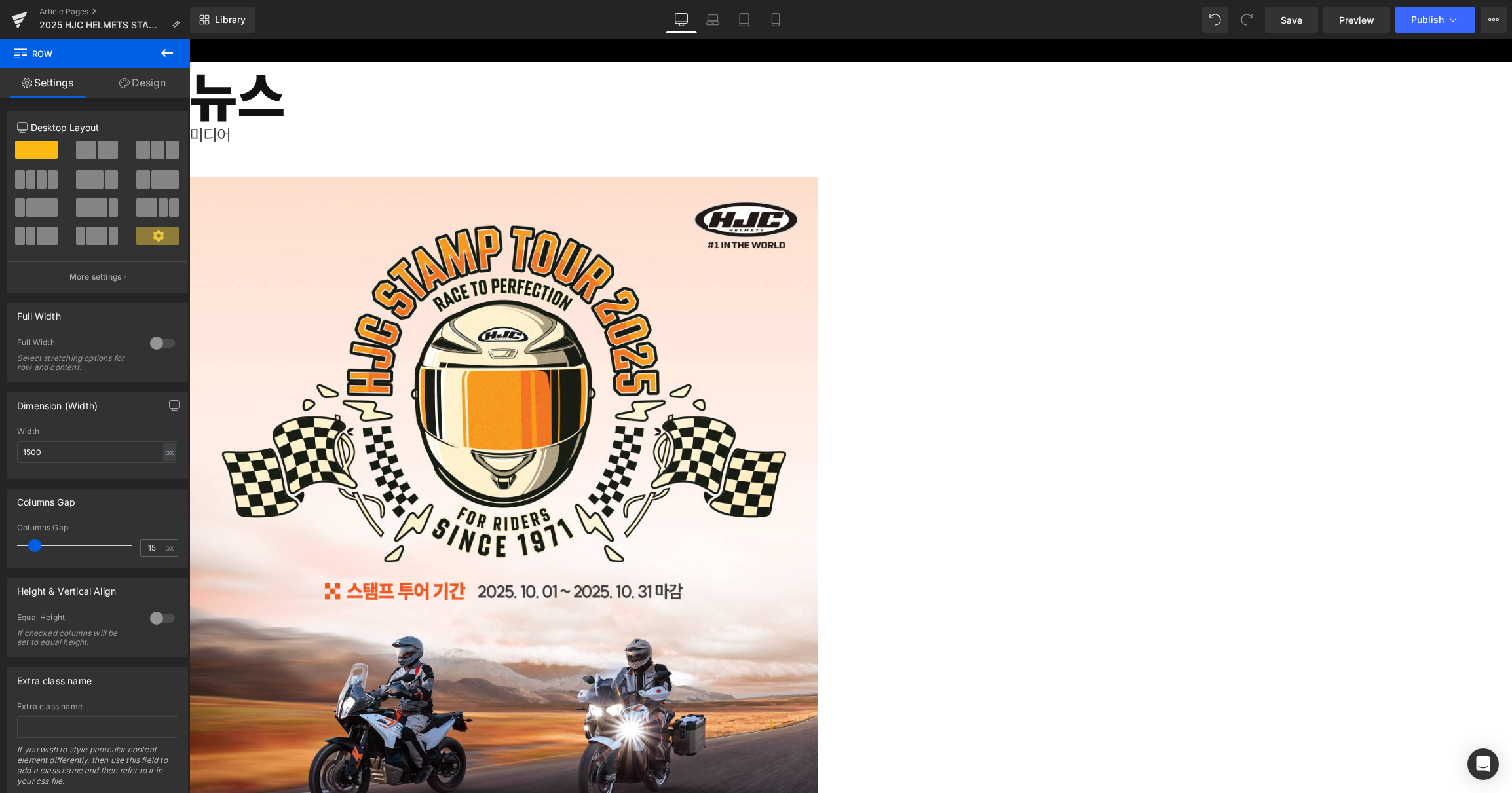
scroll to position [0, 0]
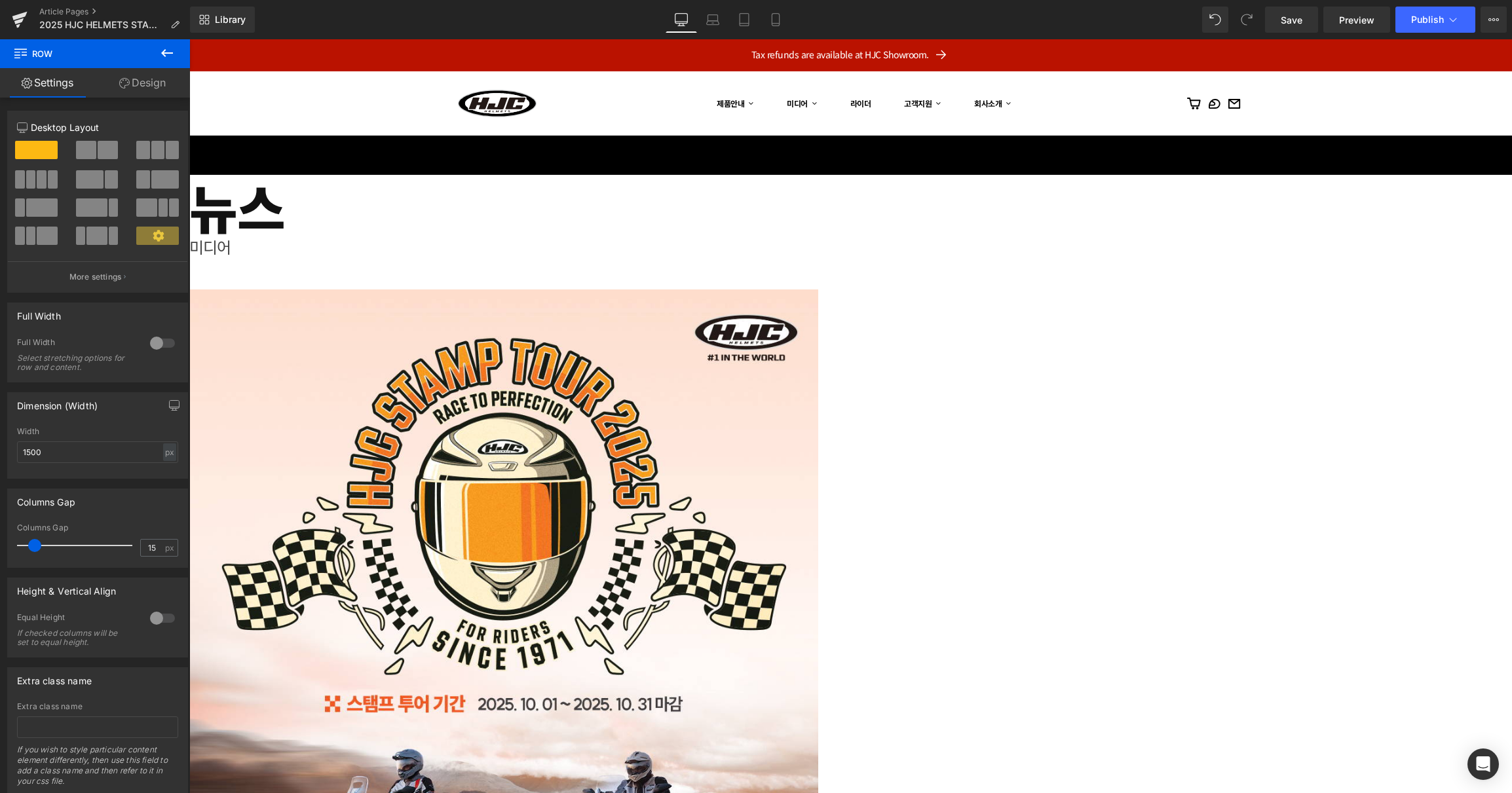
click at [818, 360] on img at bounding box center [503, 682] width 629 height 786
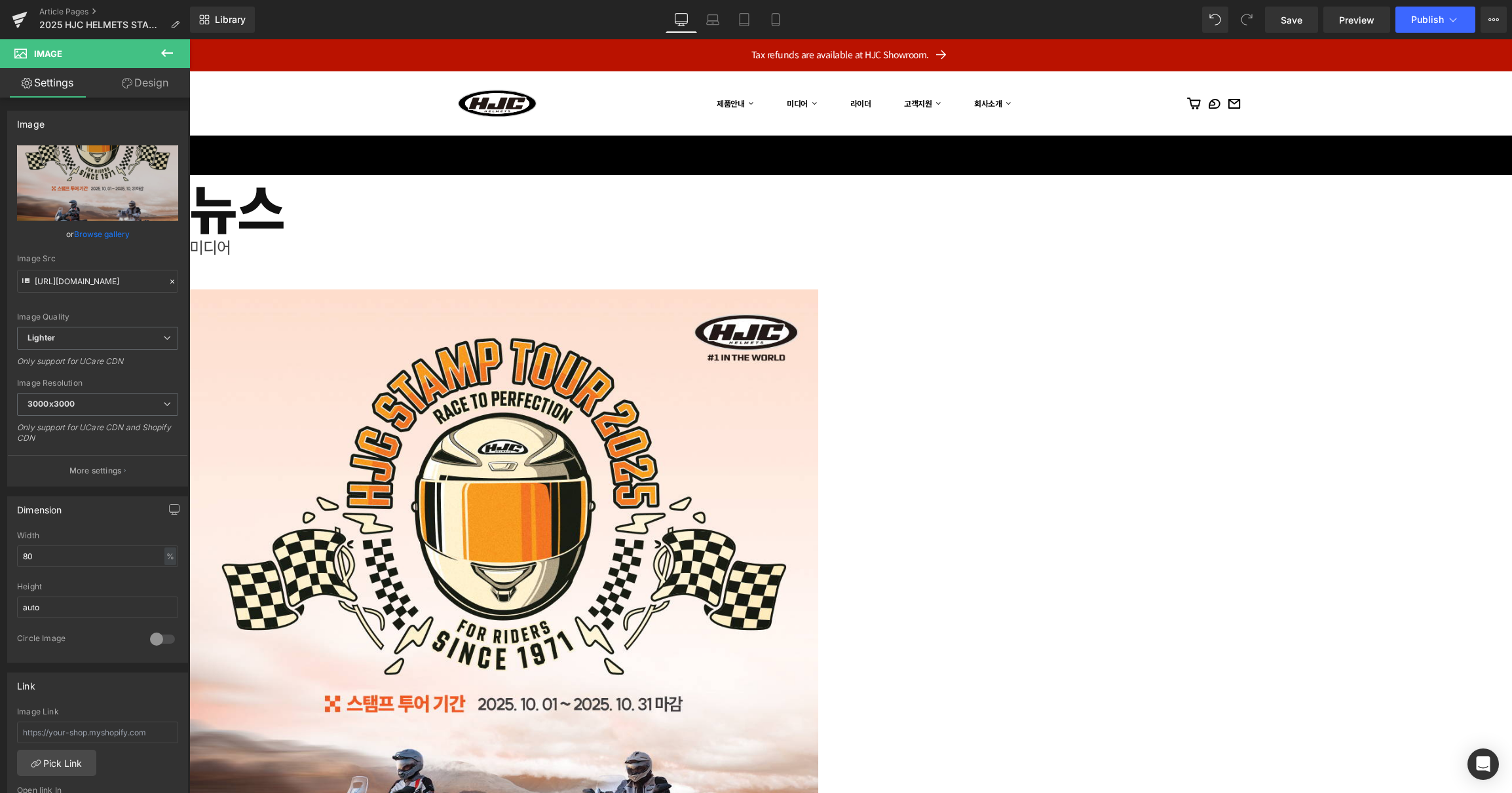
click at [189, 39] on icon at bounding box center [189, 39] width 0 height 0
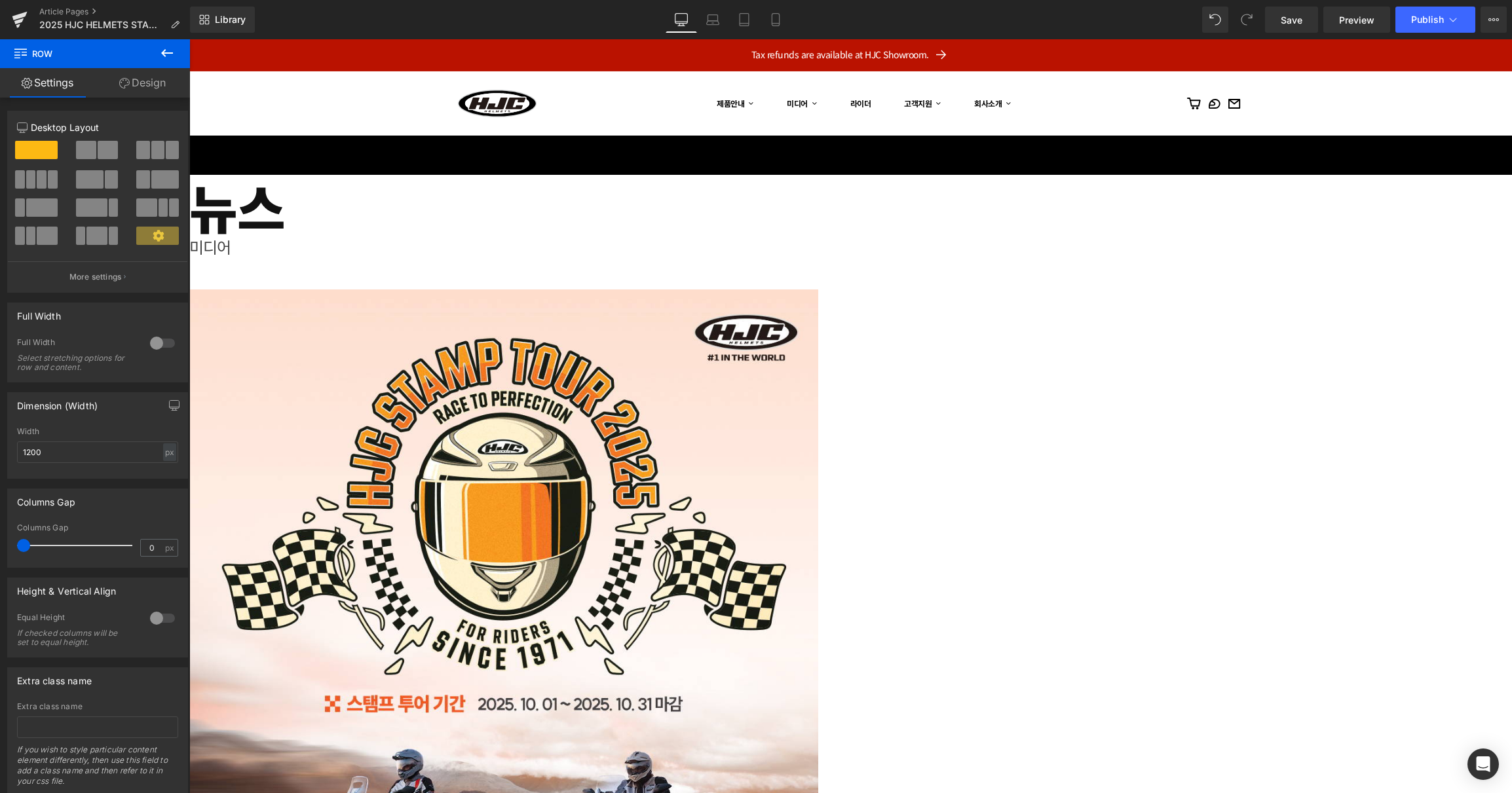
click at [189, 39] on icon at bounding box center [189, 39] width 0 height 0
click at [189, 39] on link at bounding box center [189, 39] width 0 height 0
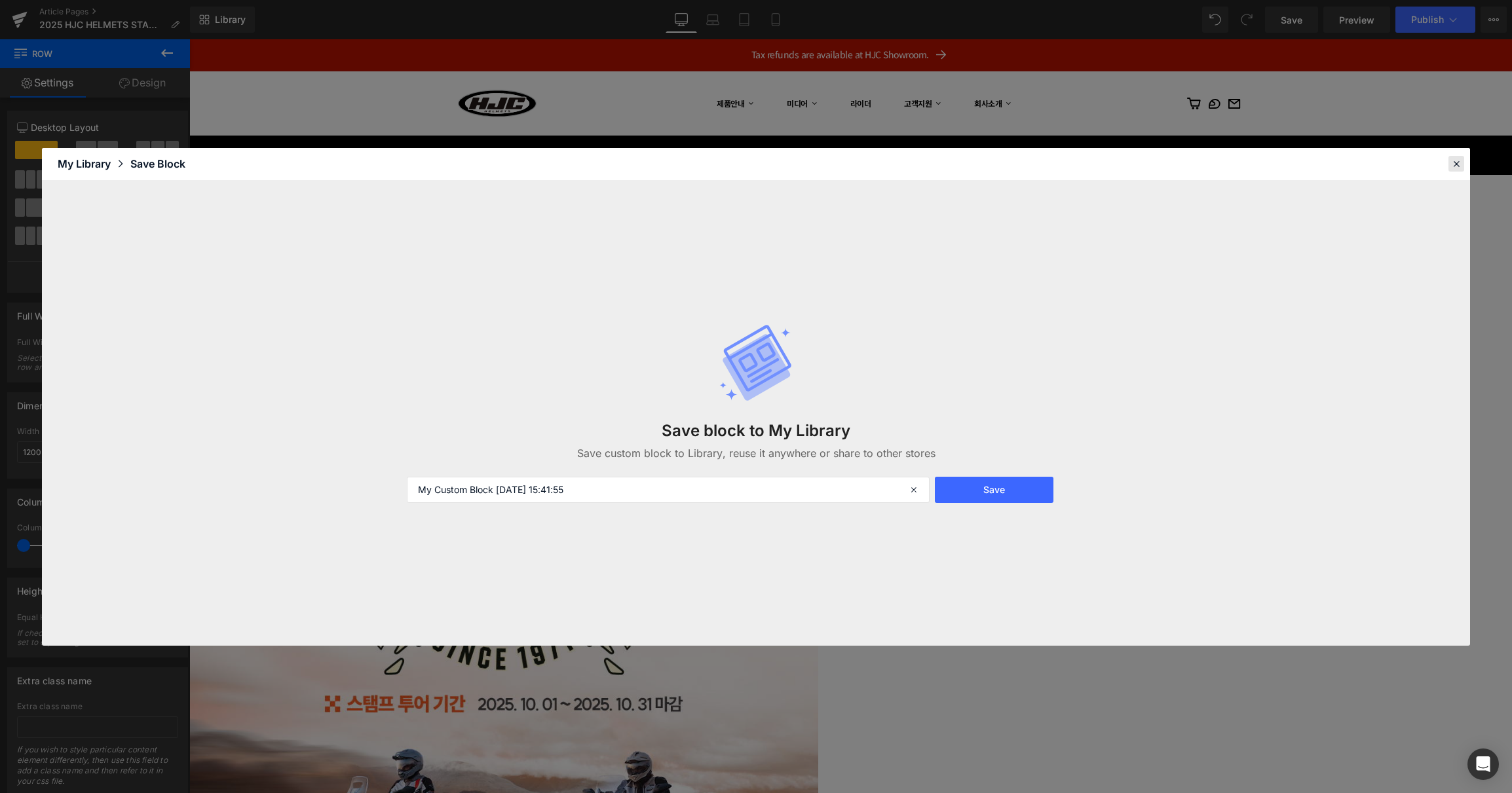
click at [1458, 162] on icon at bounding box center [1456, 164] width 12 height 12
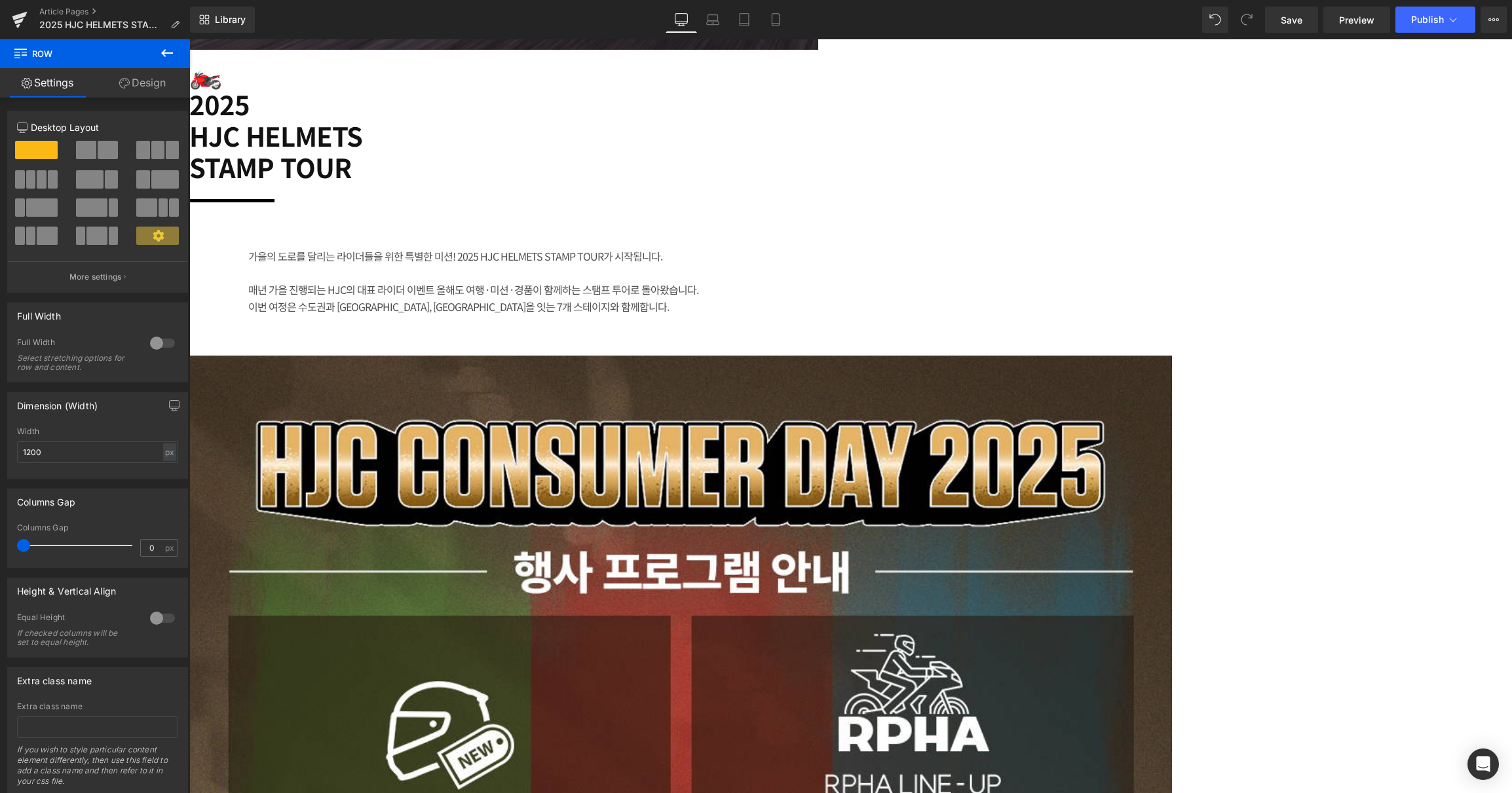
scroll to position [1135, 0]
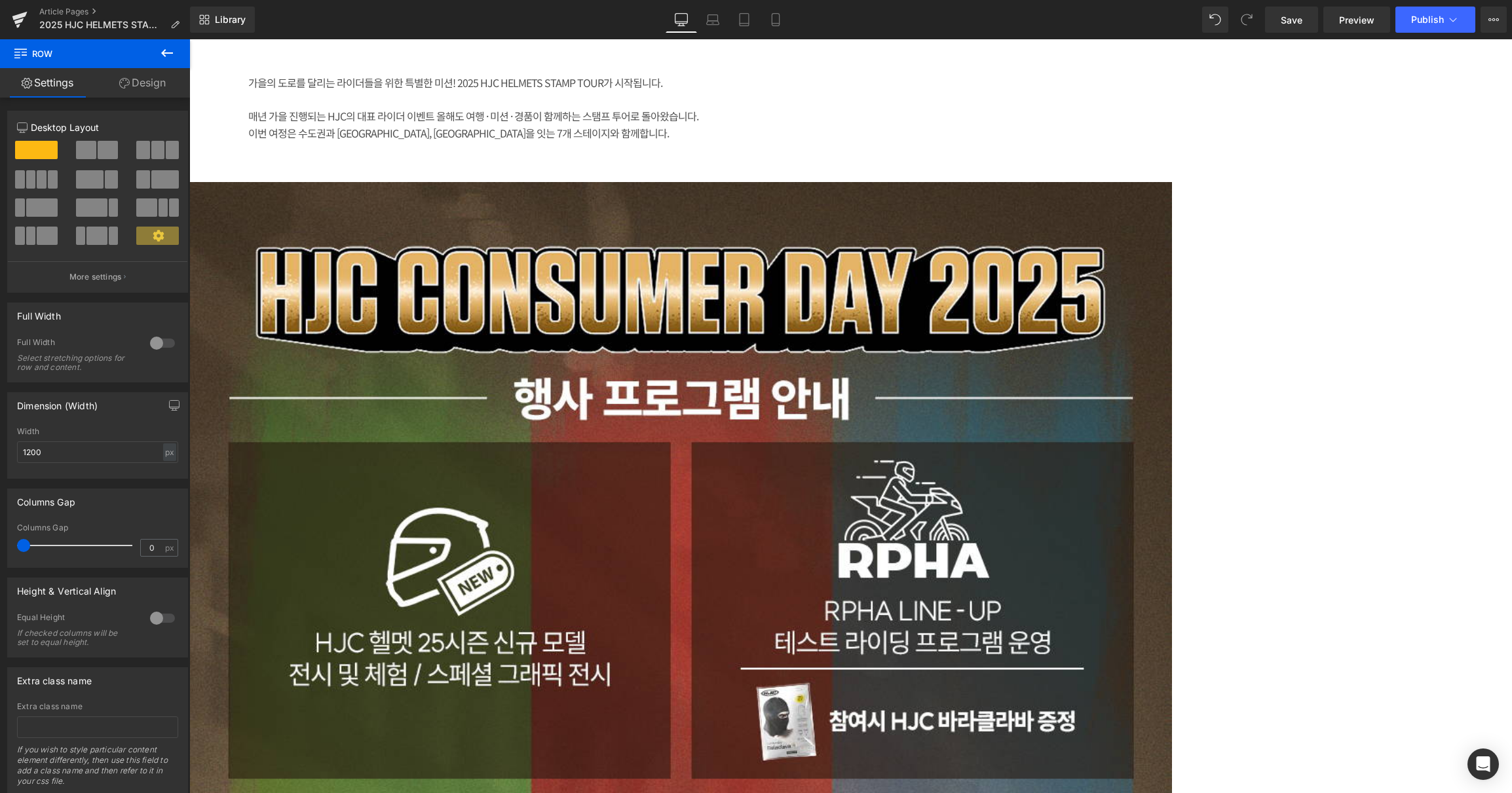
click at [189, 39] on icon at bounding box center [189, 39] width 0 height 0
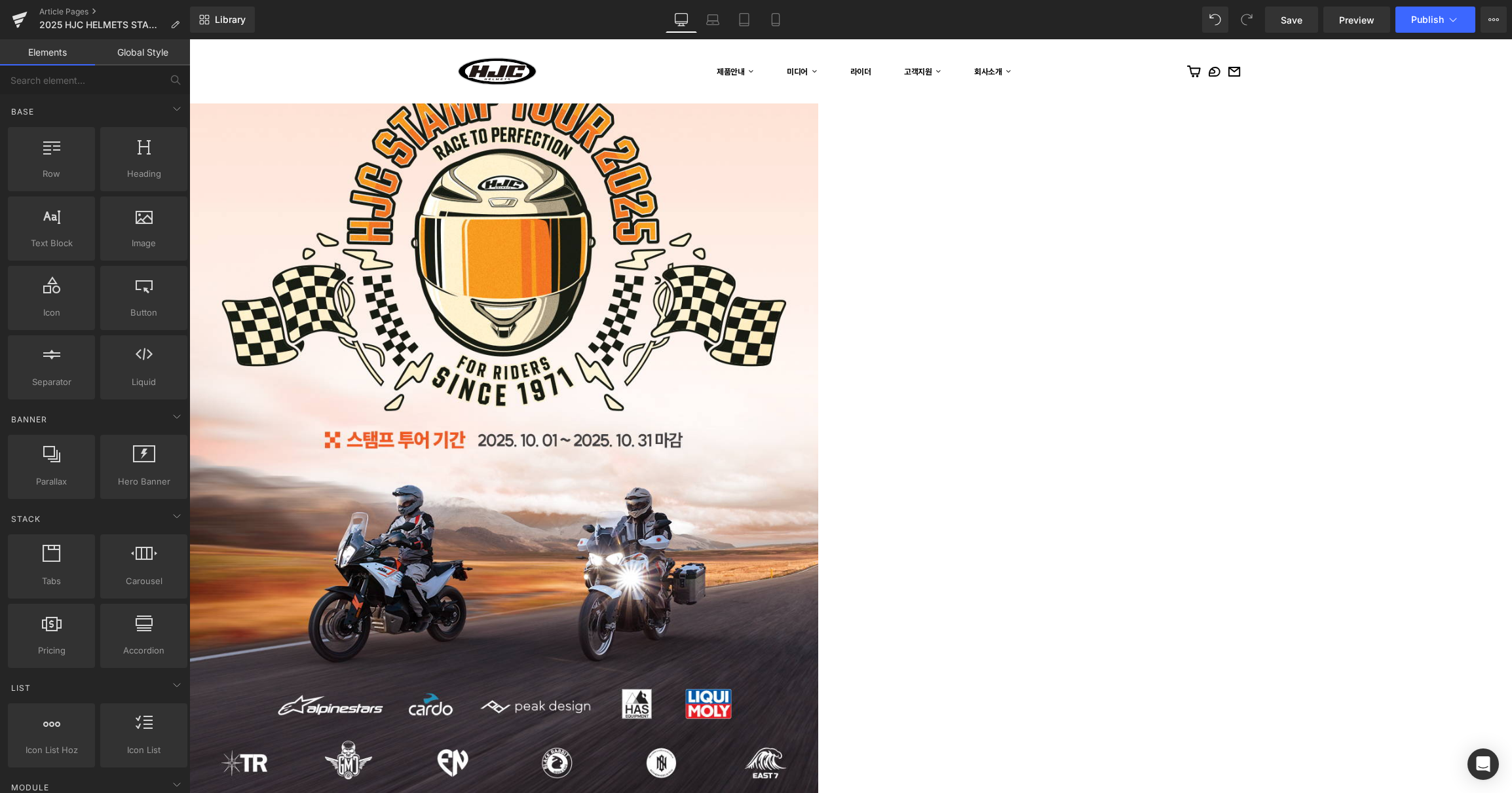
scroll to position [87, 0]
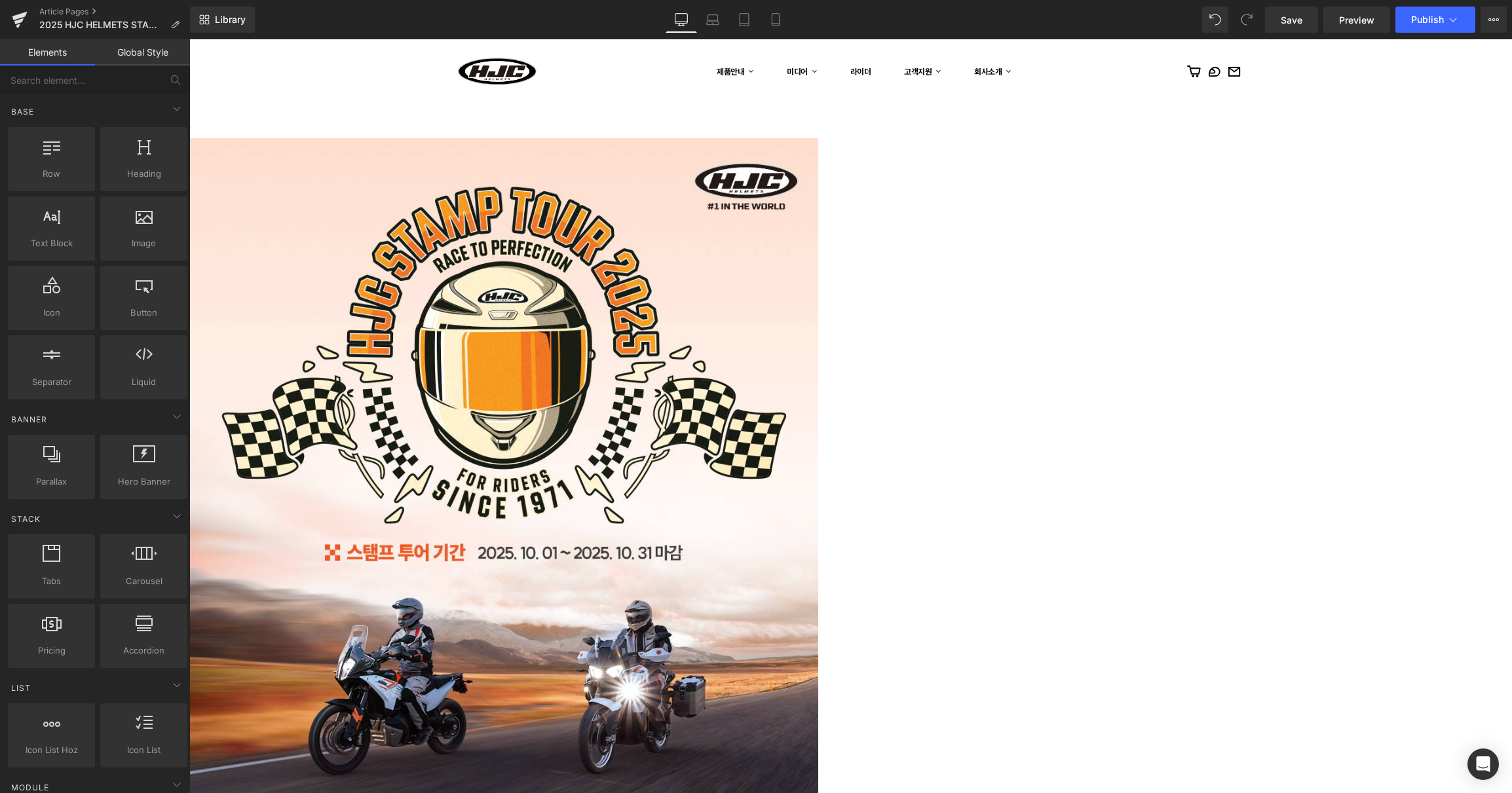
click at [189, 39] on icon at bounding box center [189, 39] width 0 height 0
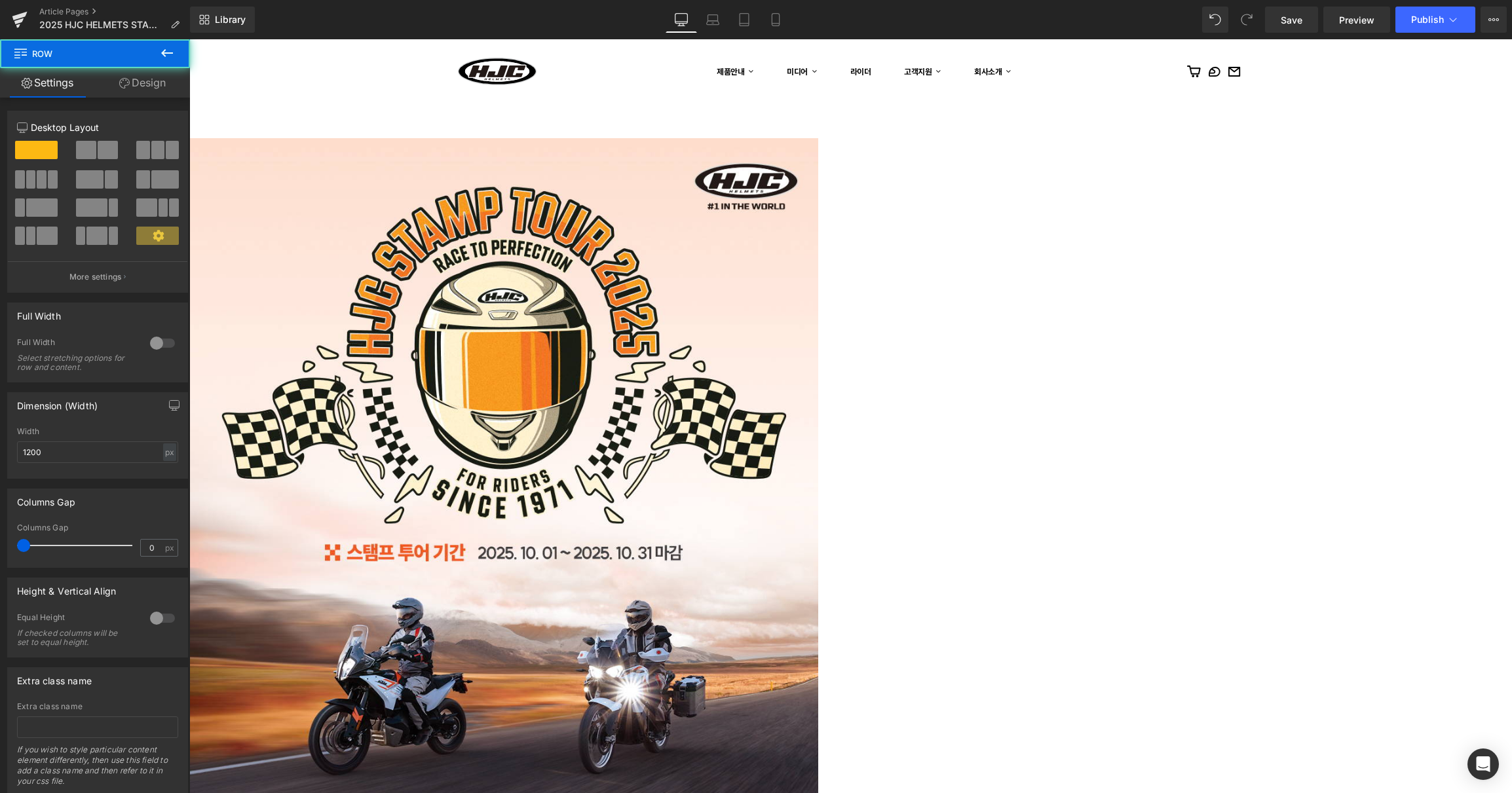
click at [189, 39] on icon at bounding box center [189, 39] width 0 height 0
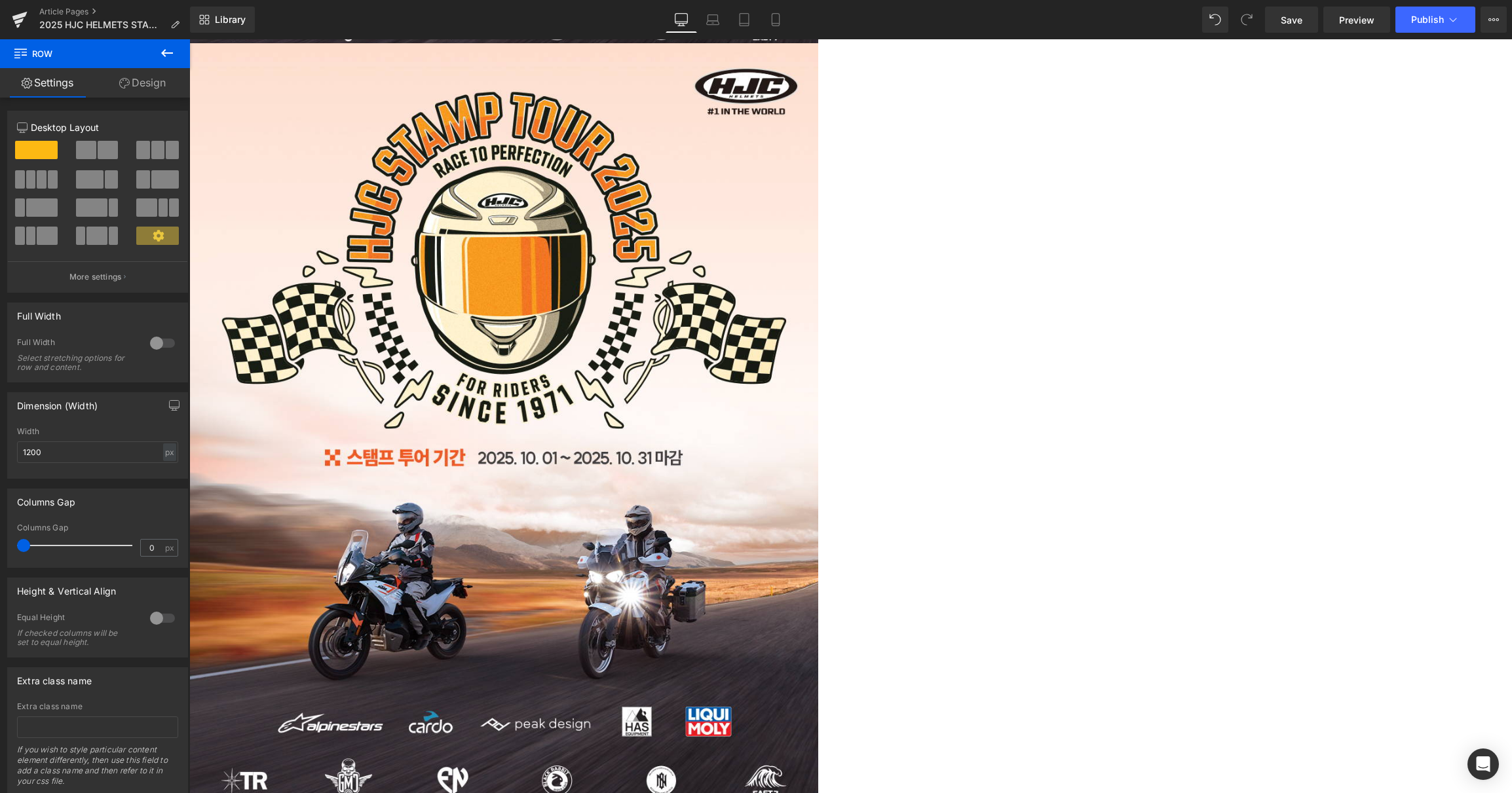
scroll to position [939, 0]
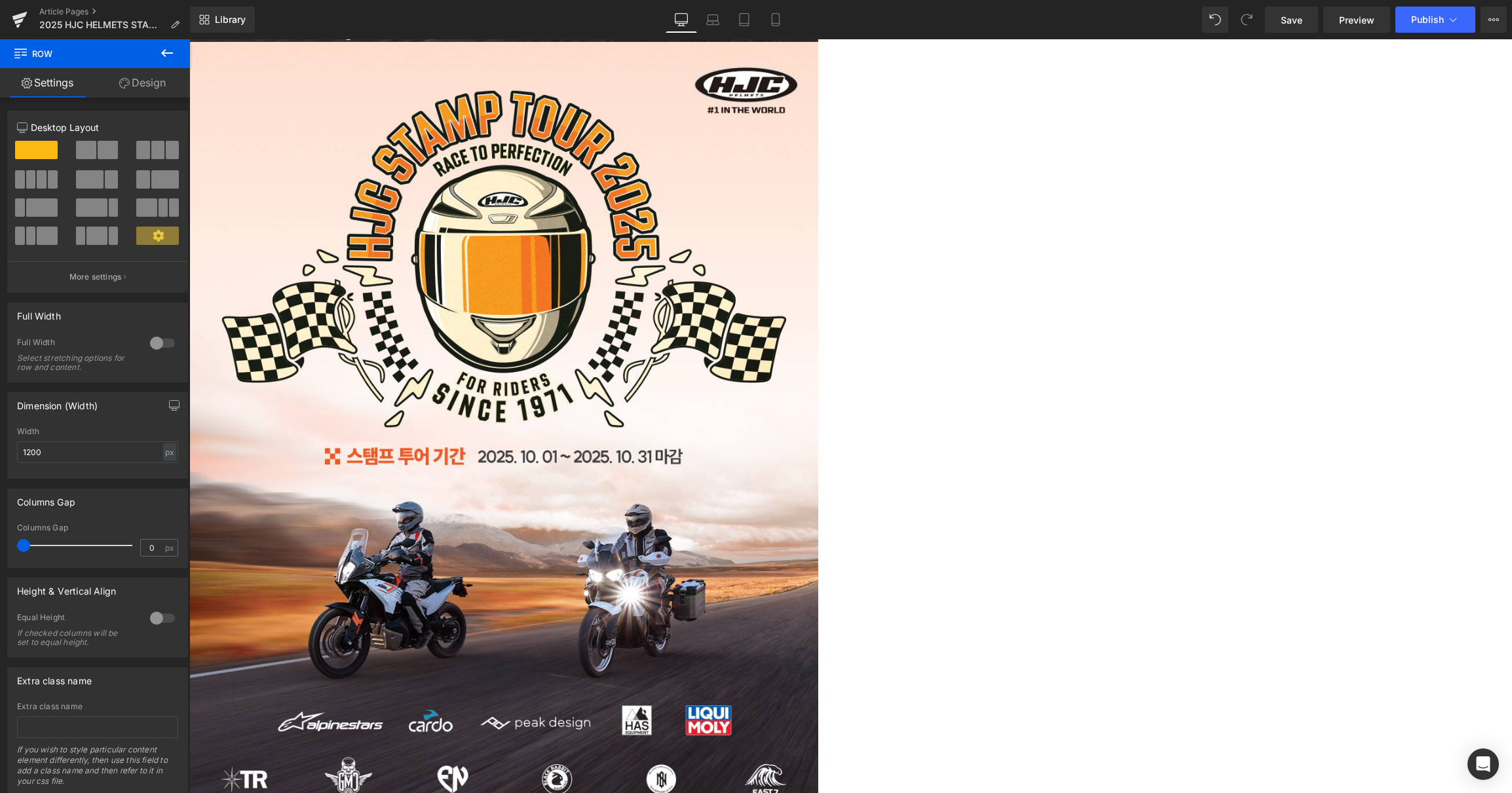
click at [583, 116] on img at bounding box center [503, 435] width 629 height 786
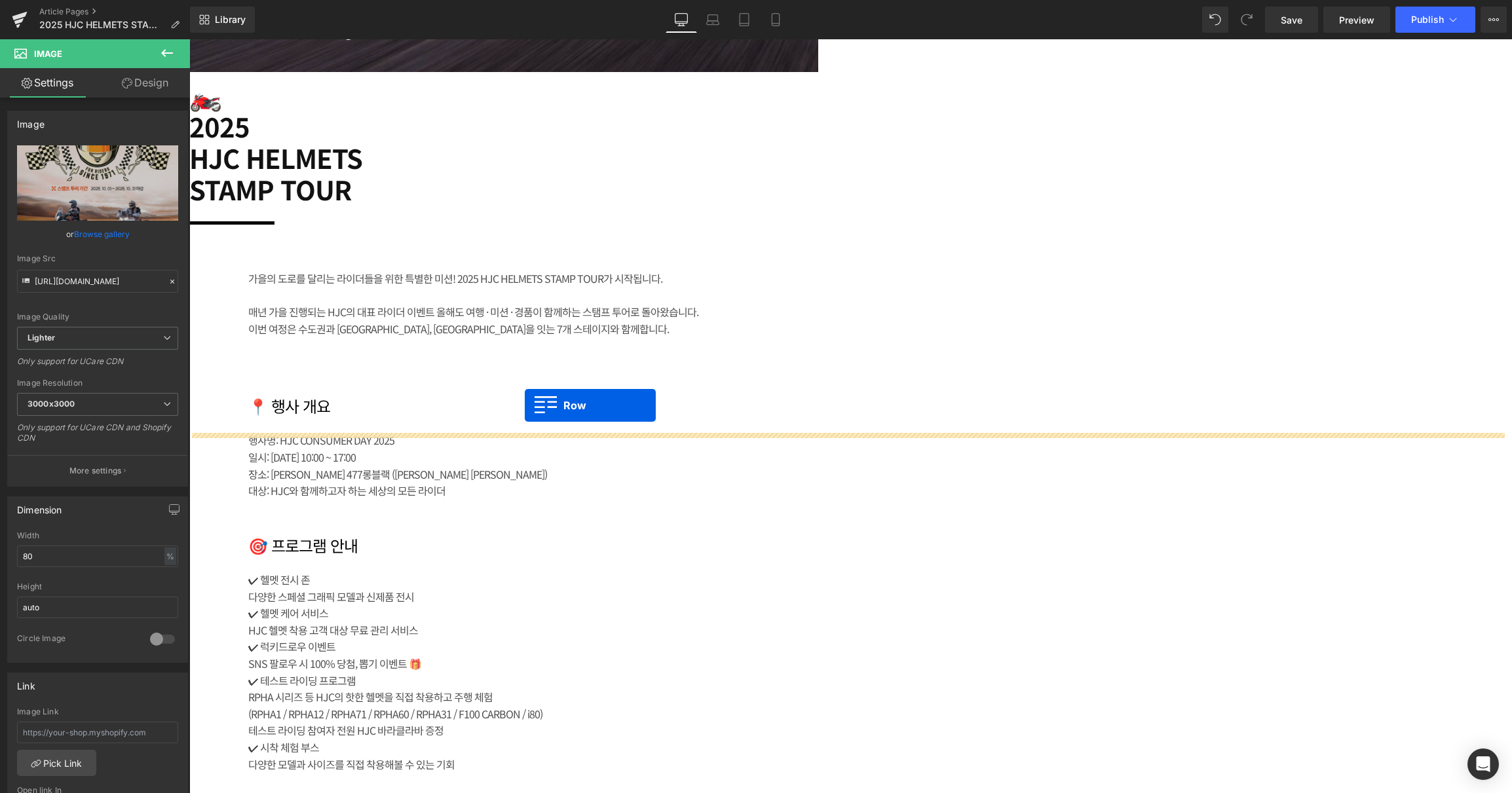
drag, startPoint x: 474, startPoint y: 102, endPoint x: 524, endPoint y: 406, distance: 308.1
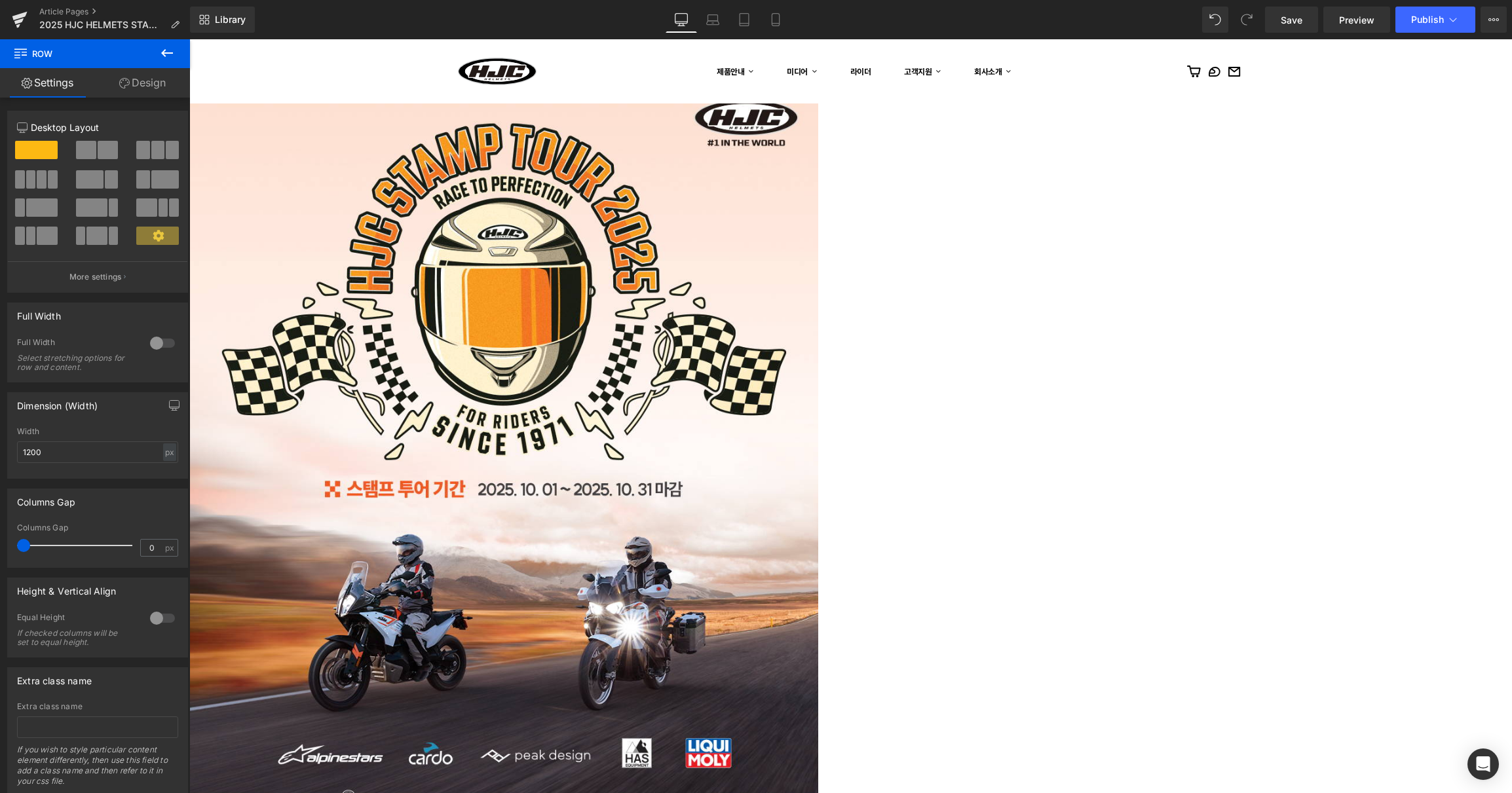
scroll to position [1244, 0]
click at [189, 39] on icon at bounding box center [189, 39] width 0 height 0
click at [760, 231] on img at bounding box center [503, 468] width 629 height 786
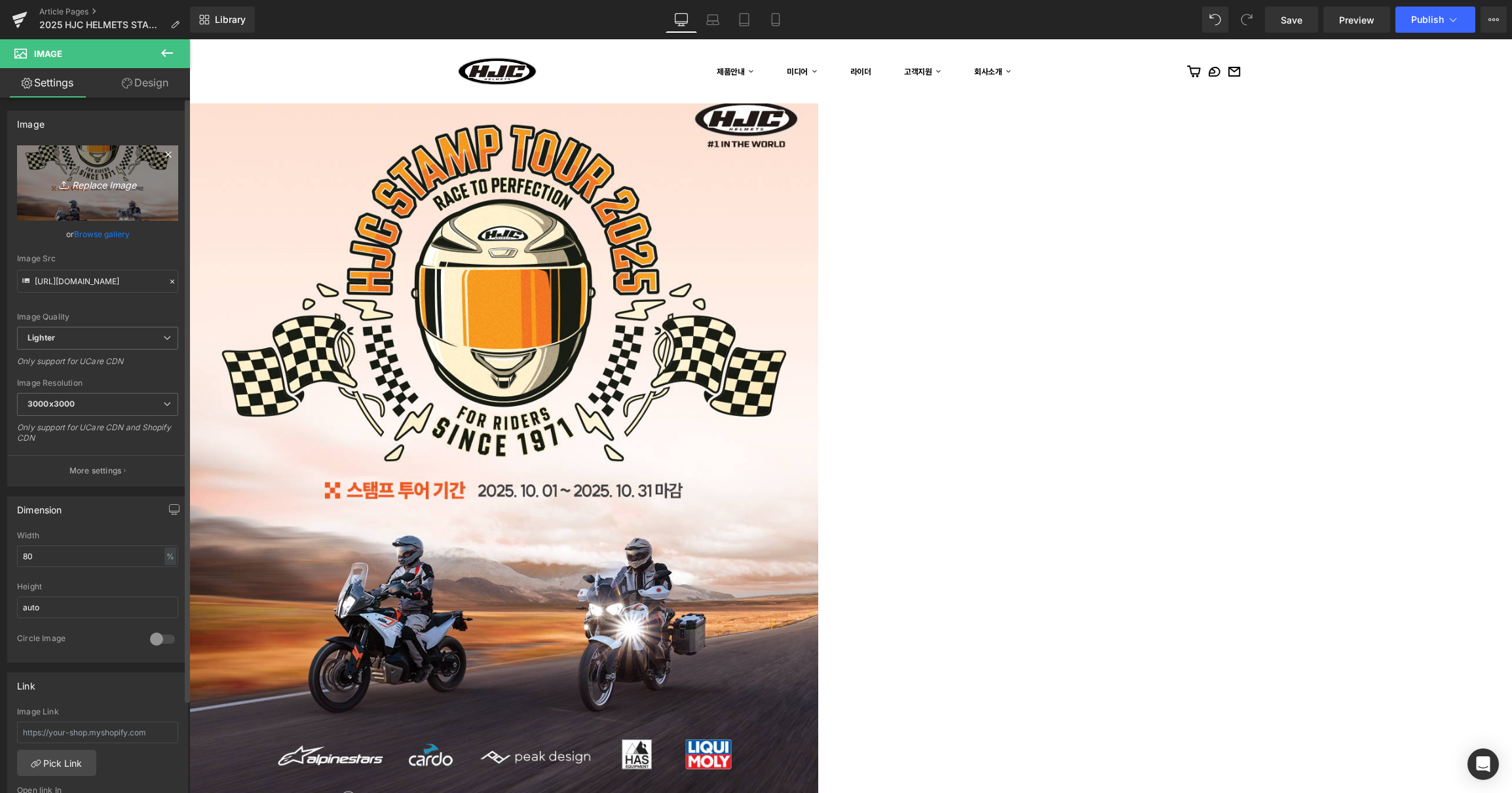
click at [92, 182] on icon "Replace Image" at bounding box center [98, 183] width 105 height 16
type input "C:\fakepath\2.jpg"
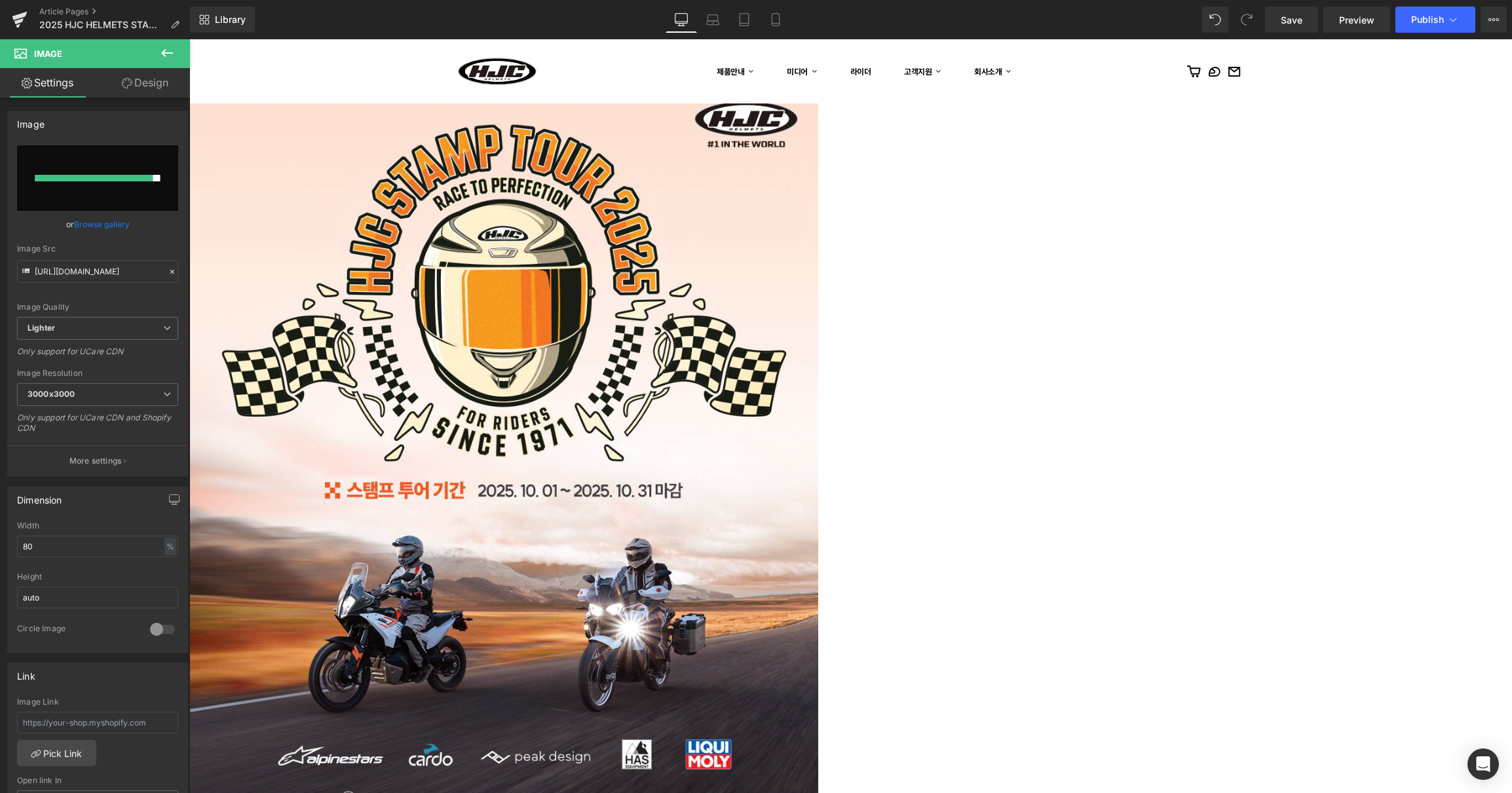
type input "[URL][DOMAIN_NAME]"
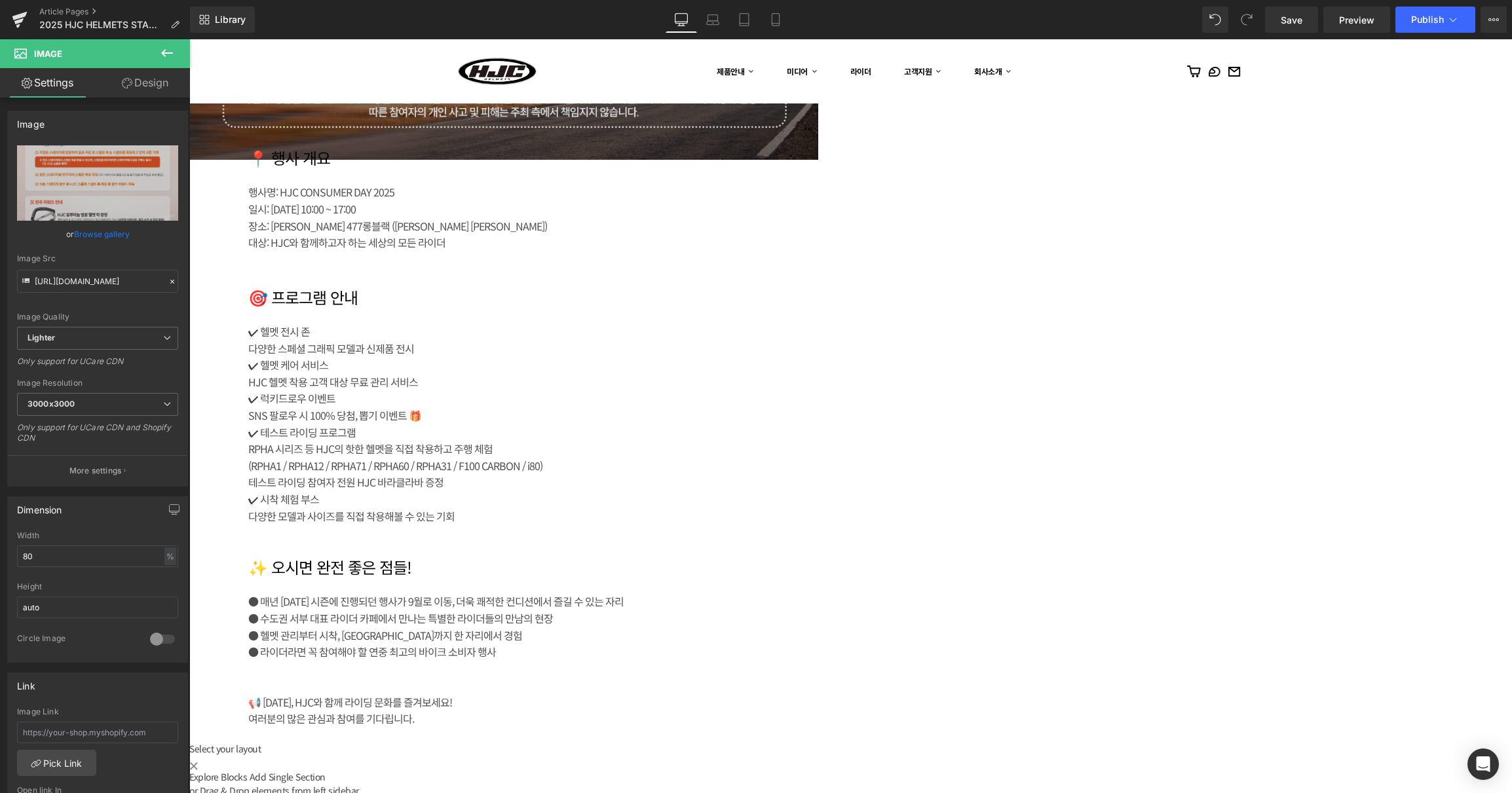
scroll to position [1943, 0]
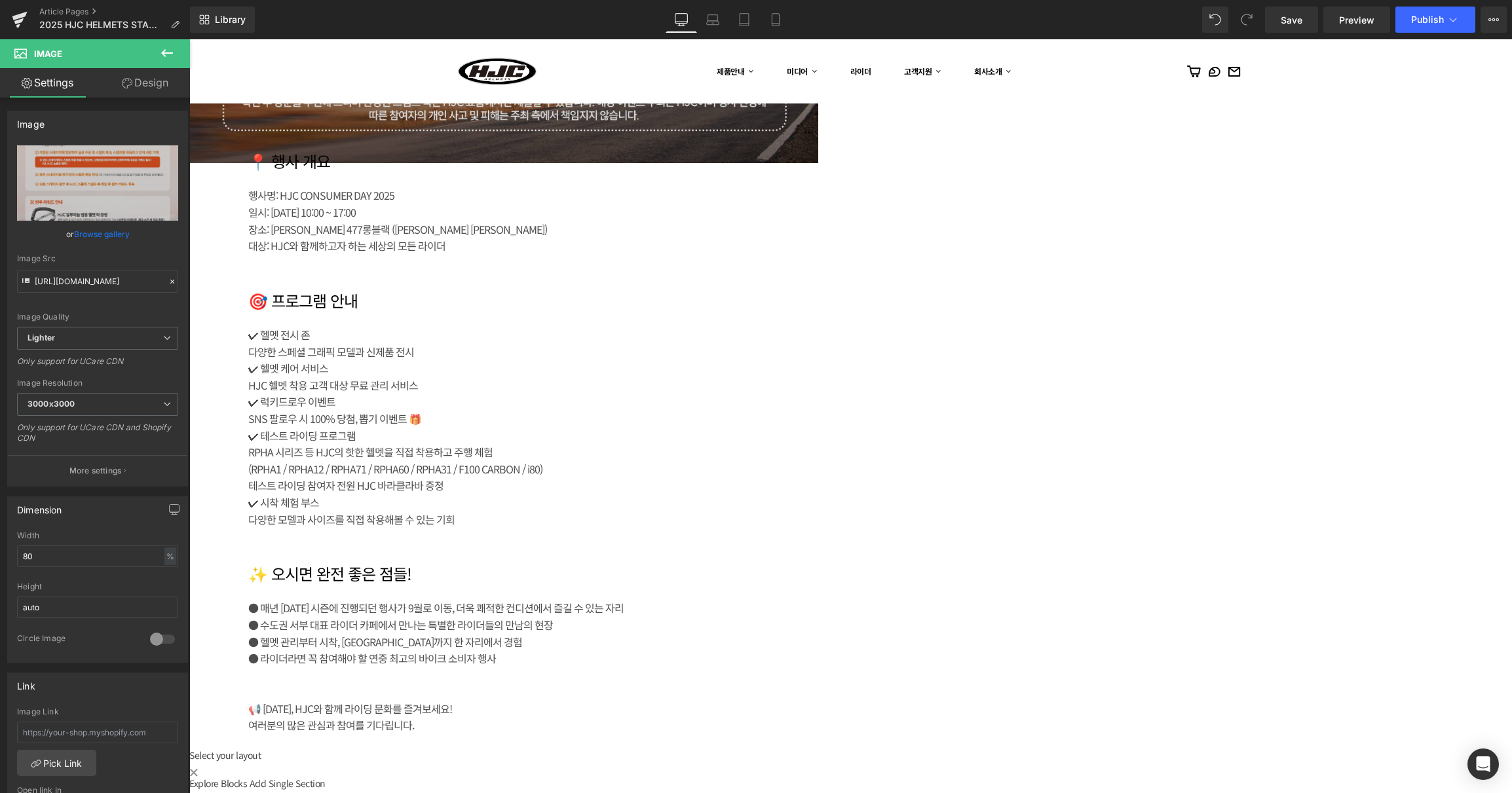
click at [785, 238] on div "장소: [PERSON_NAME] 477롱블랙 ([PERSON_NAME] [PERSON_NAME])" at bounding box center [516, 229] width 537 height 17
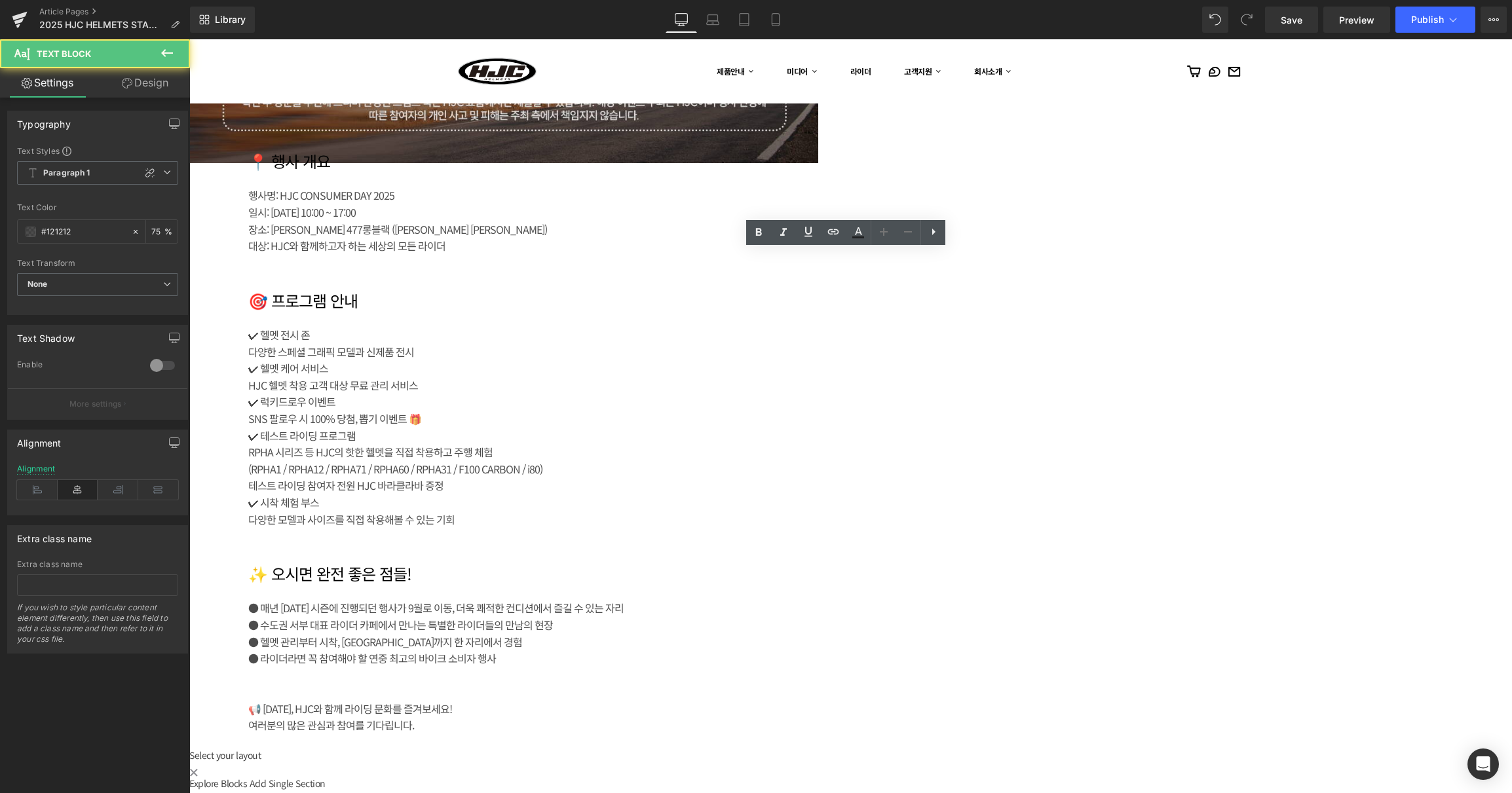
click at [785, 238] on div "장소: [PERSON_NAME] 477롱블랙 ([PERSON_NAME] [PERSON_NAME])" at bounding box center [516, 229] width 537 height 17
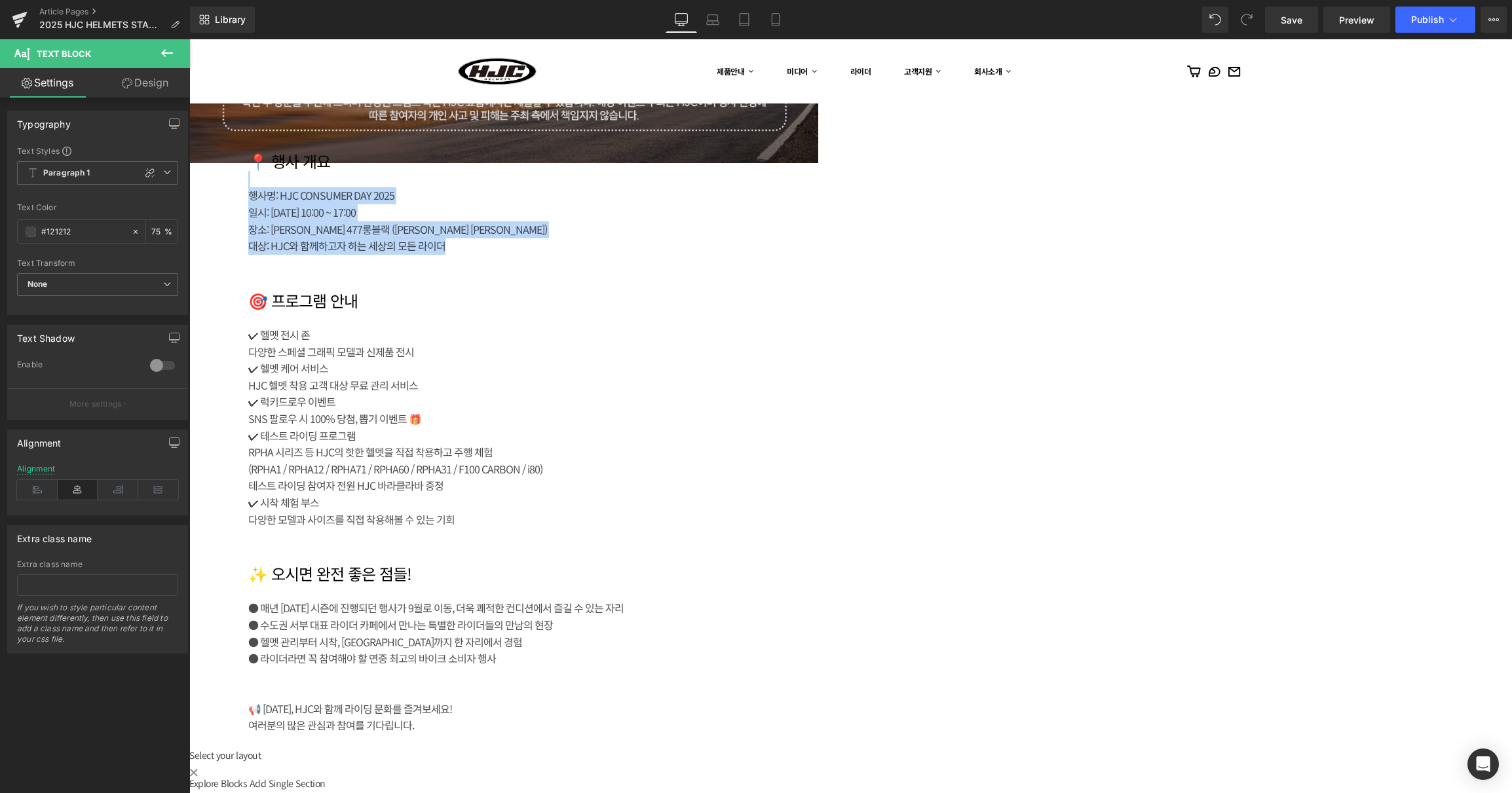
click at [785, 171] on h1 "📍 행사 개요" at bounding box center [516, 162] width 537 height 19
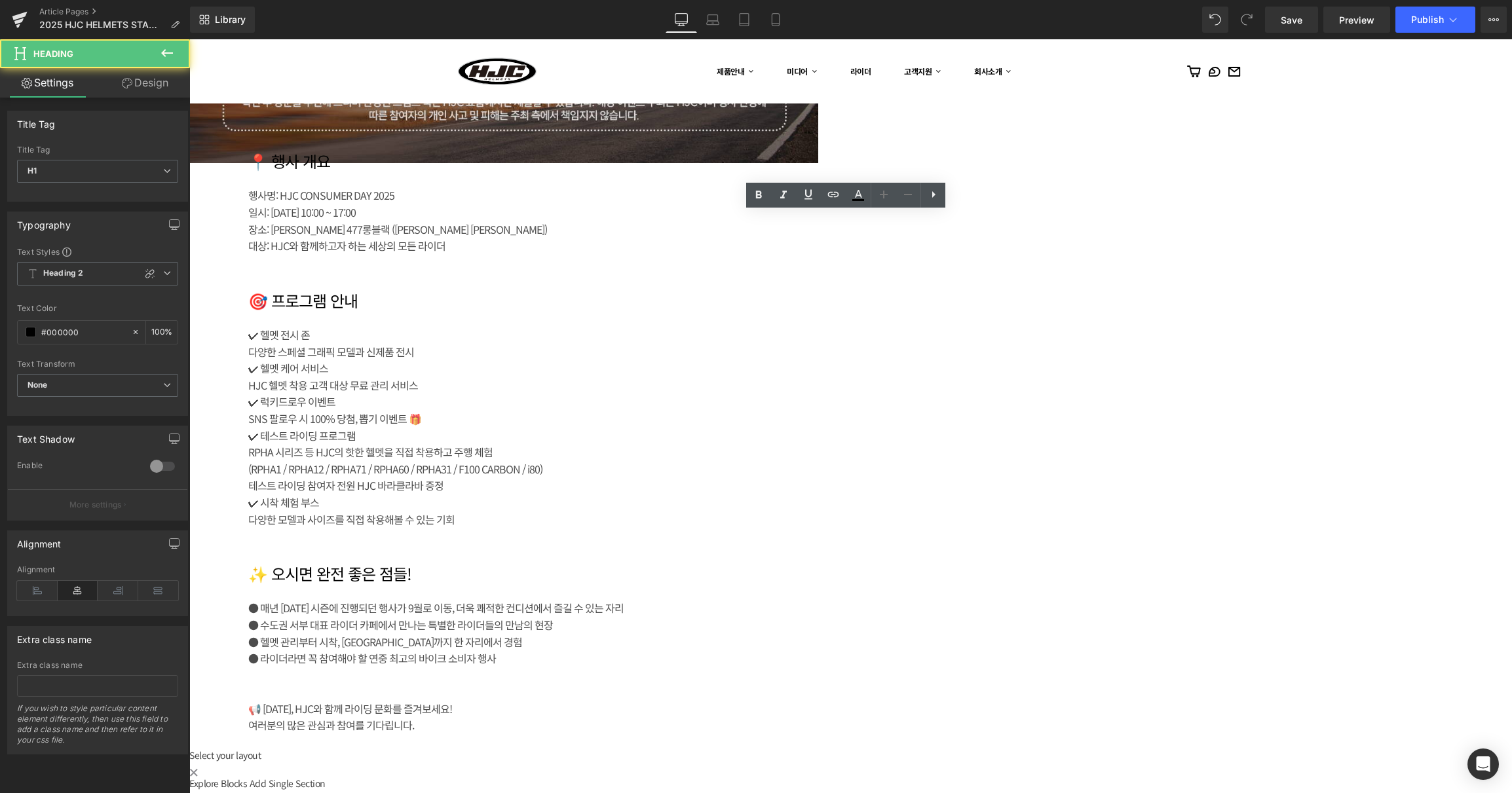
click at [785, 171] on h1 "📍 행사 개요" at bounding box center [516, 162] width 537 height 19
paste div
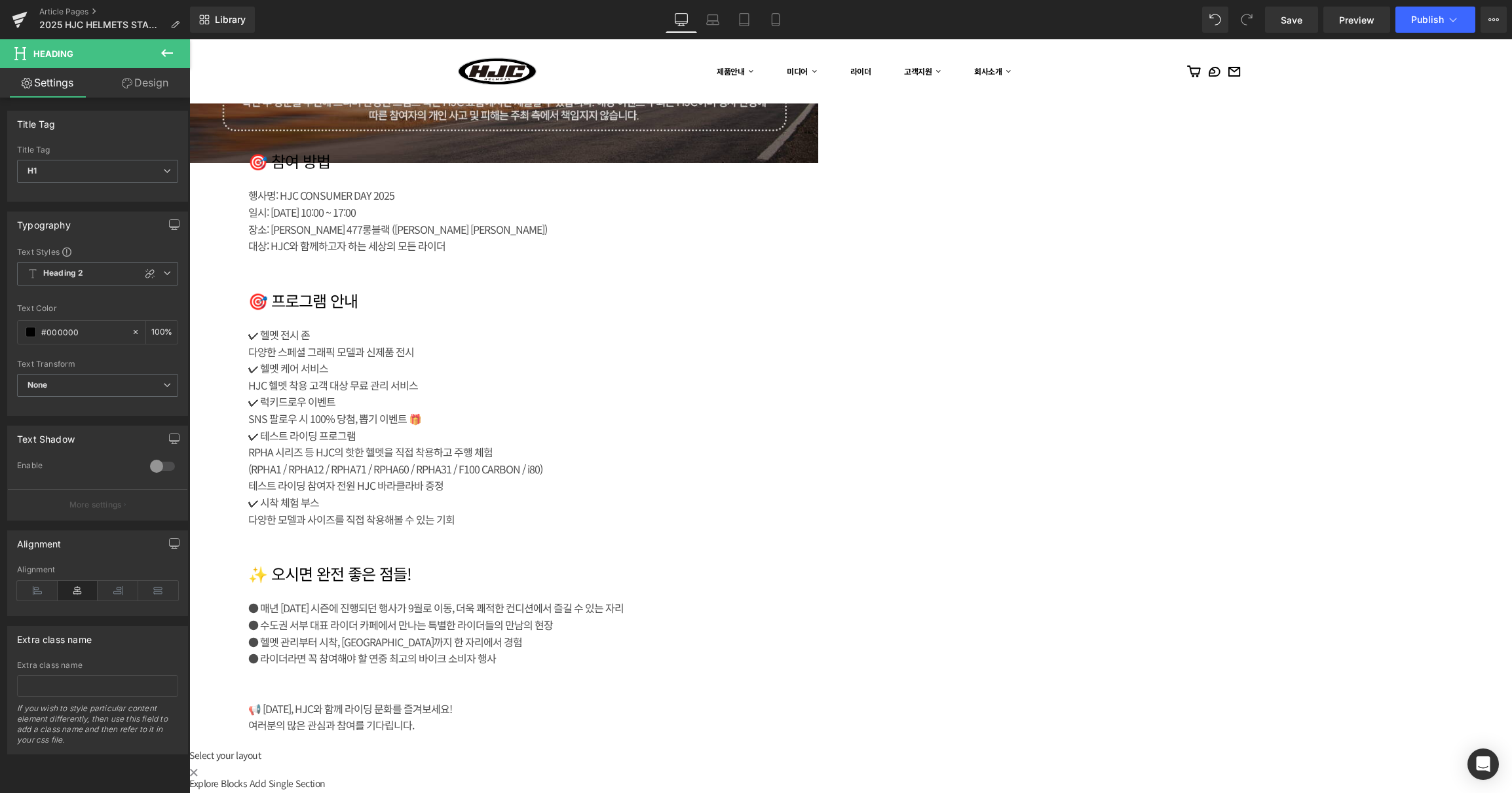
click at [785, 238] on div "장소: [PERSON_NAME] 477롱블랙 ([PERSON_NAME] [PERSON_NAME])" at bounding box center [516, 229] width 537 height 17
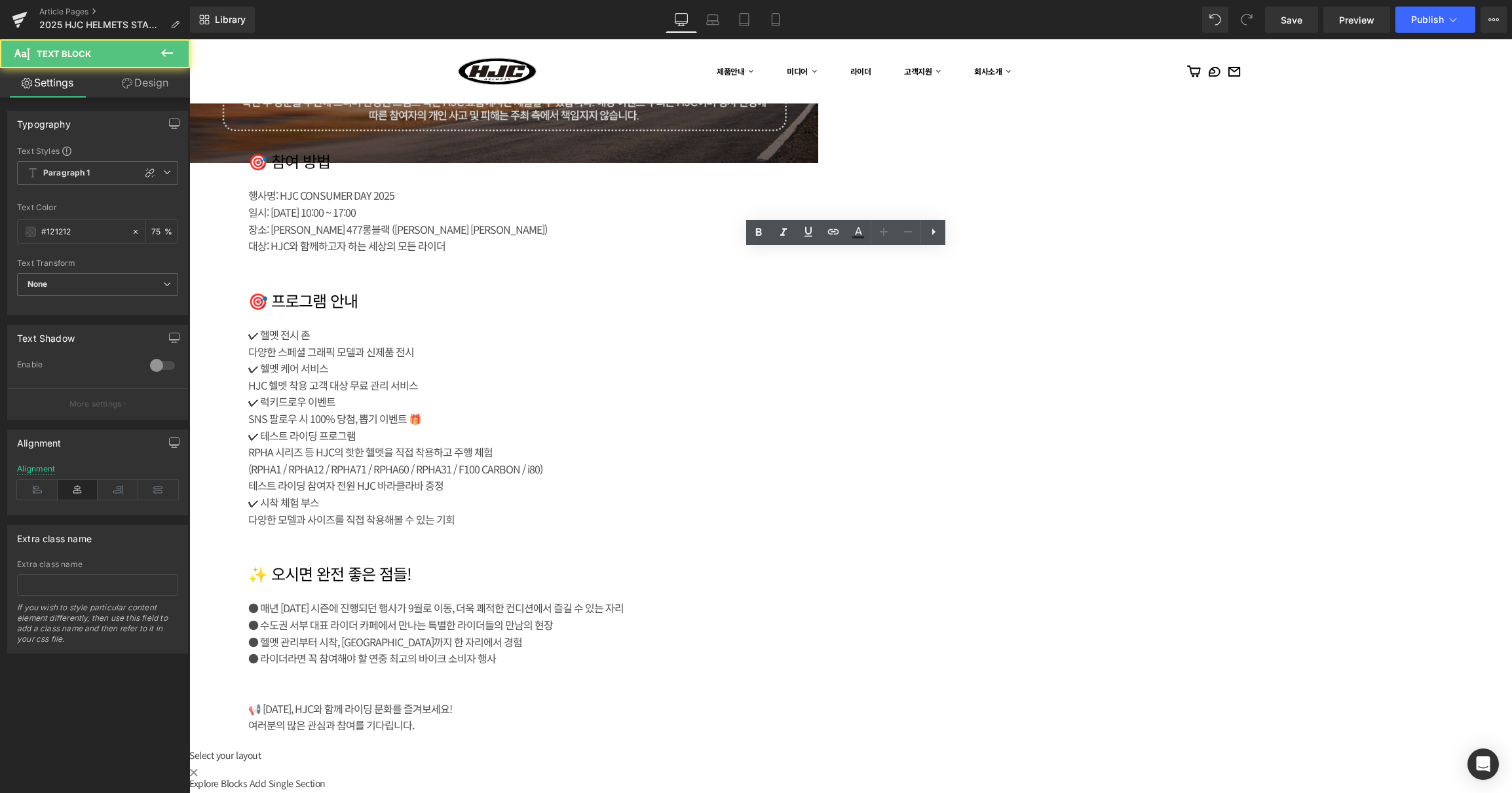
click at [785, 238] on div "장소: [PERSON_NAME] 477롱블랙 ([PERSON_NAME] [PERSON_NAME])" at bounding box center [516, 229] width 537 height 17
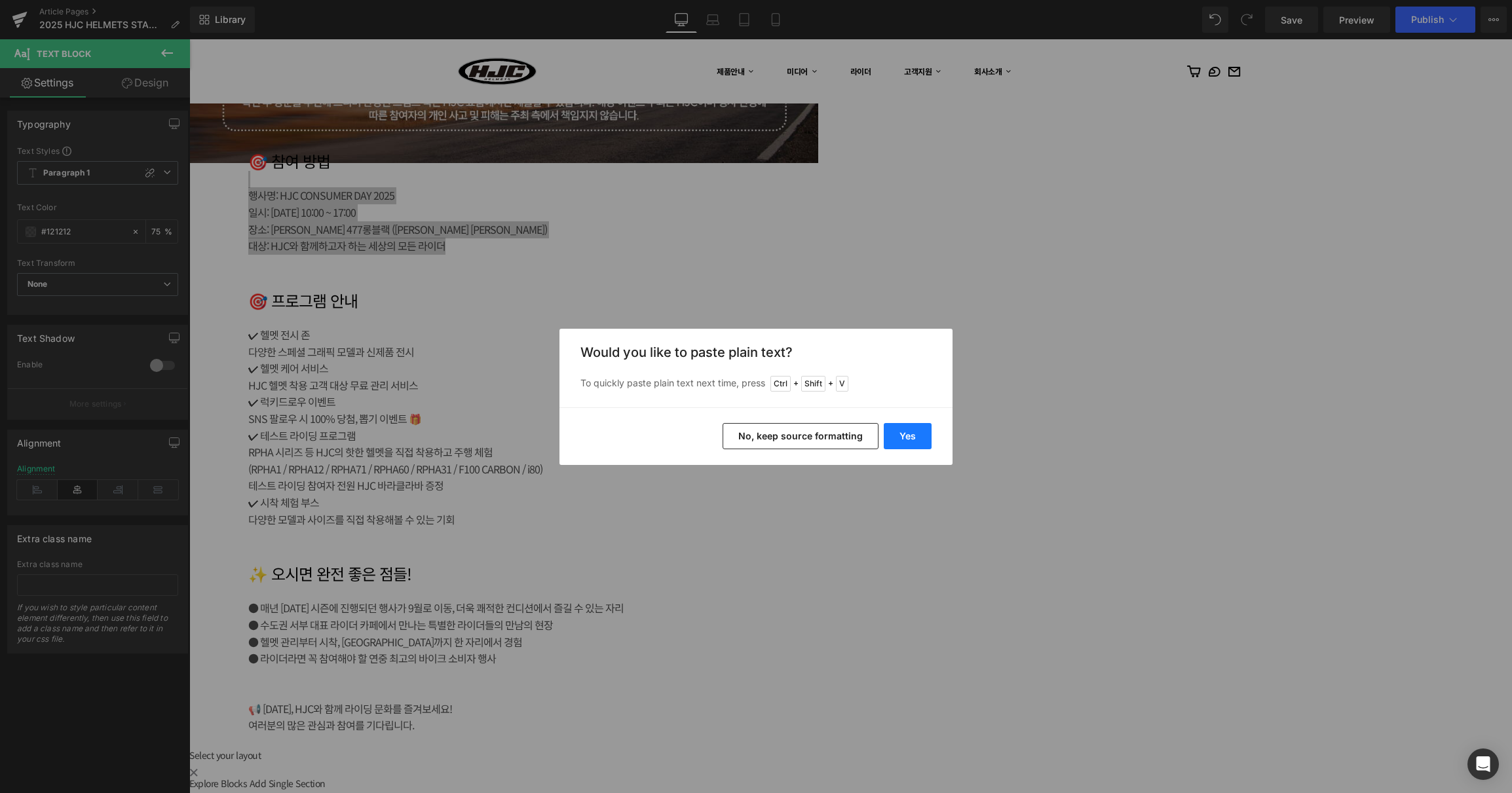
drag, startPoint x: 907, startPoint y: 439, endPoint x: 716, endPoint y: 395, distance: 196.0
click at [907, 439] on button "Yes" at bounding box center [907, 436] width 48 height 26
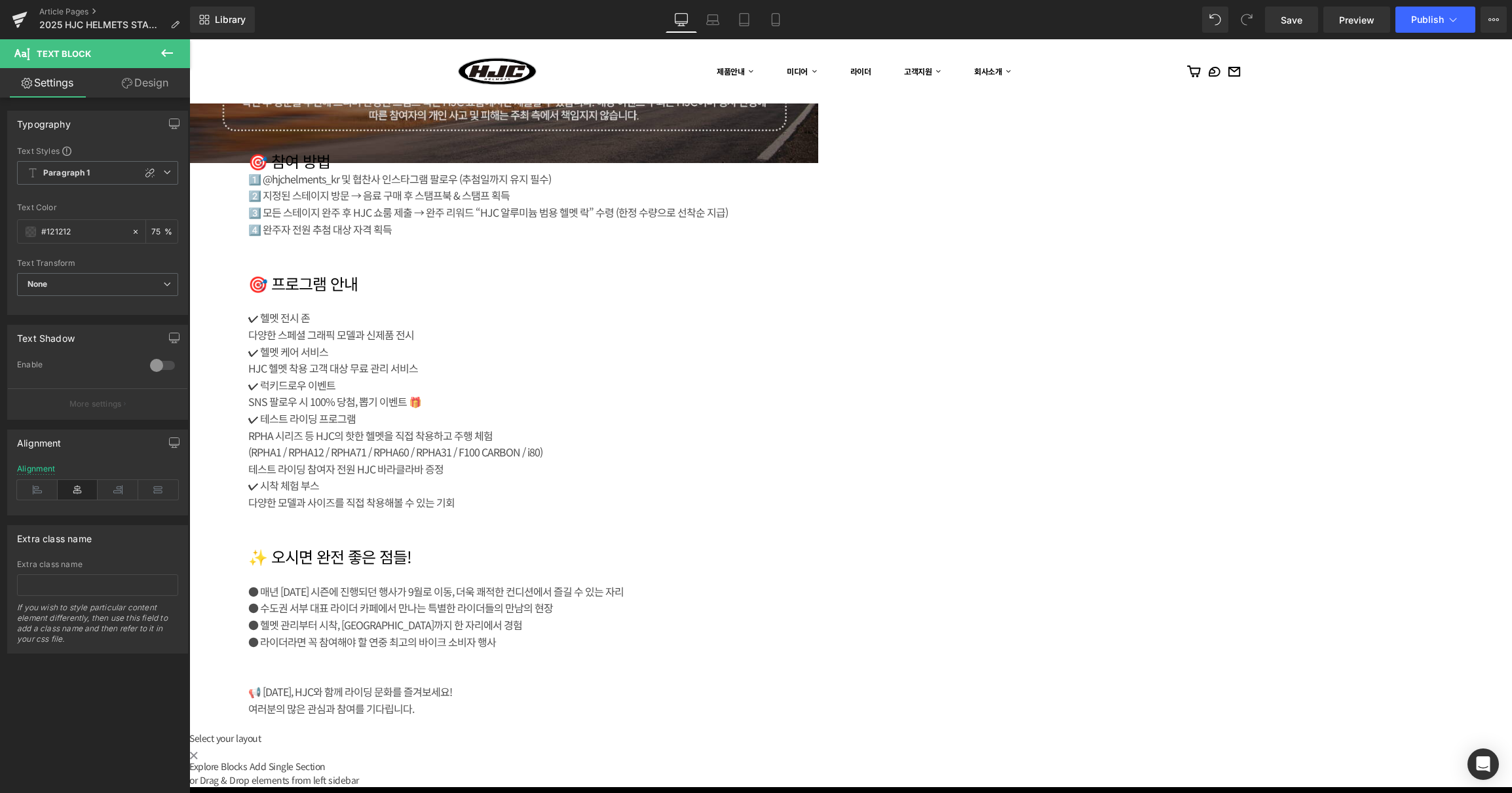
click at [785, 171] on h1 "🎯 참여 방법" at bounding box center [516, 162] width 537 height 19
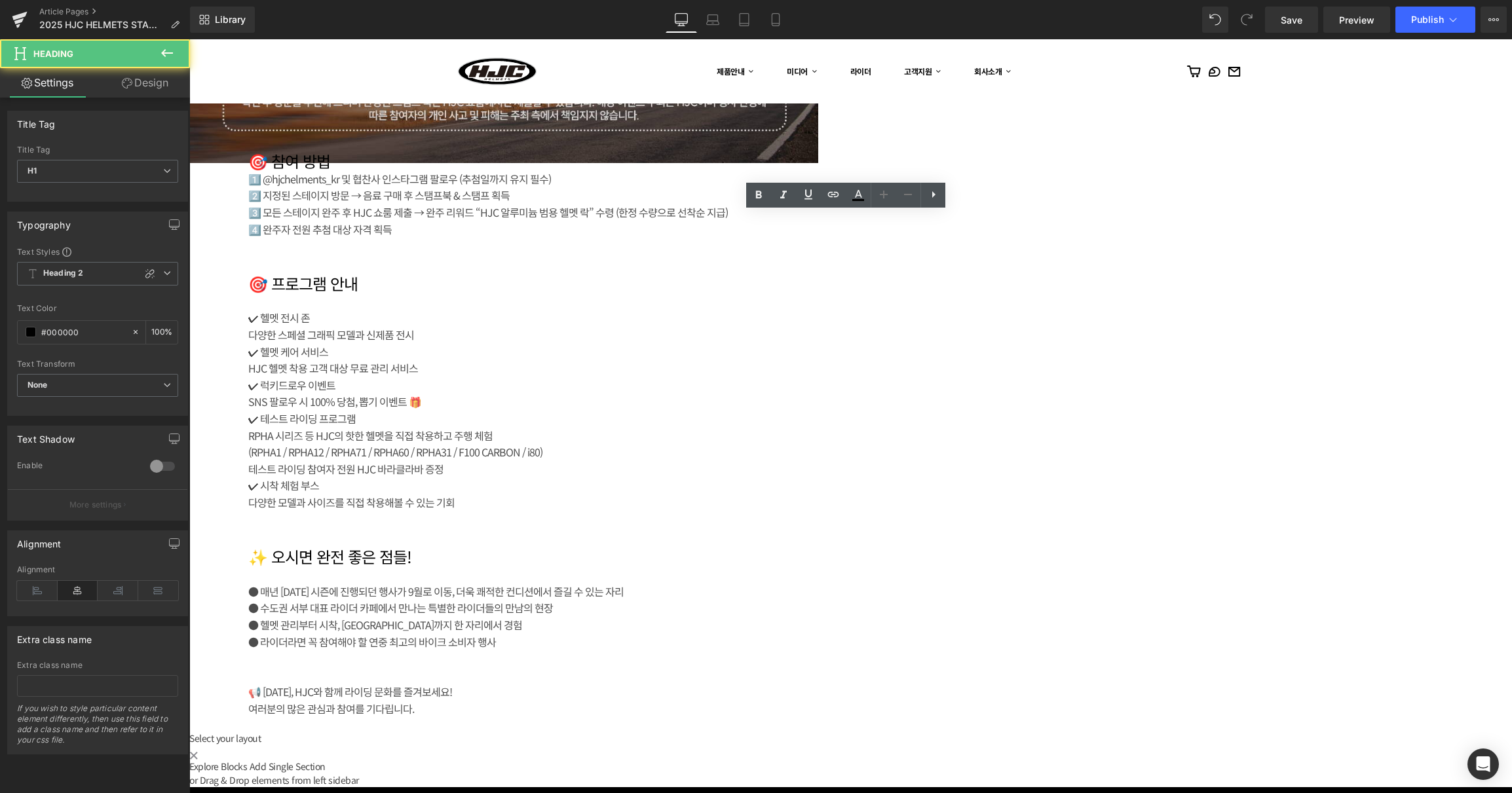
click at [785, 188] on div "1️⃣ @hjchelments_kr 및 협찬사 인스타그램 팔로우 (추첨일까지 유지 필수)" at bounding box center [516, 179] width 537 height 17
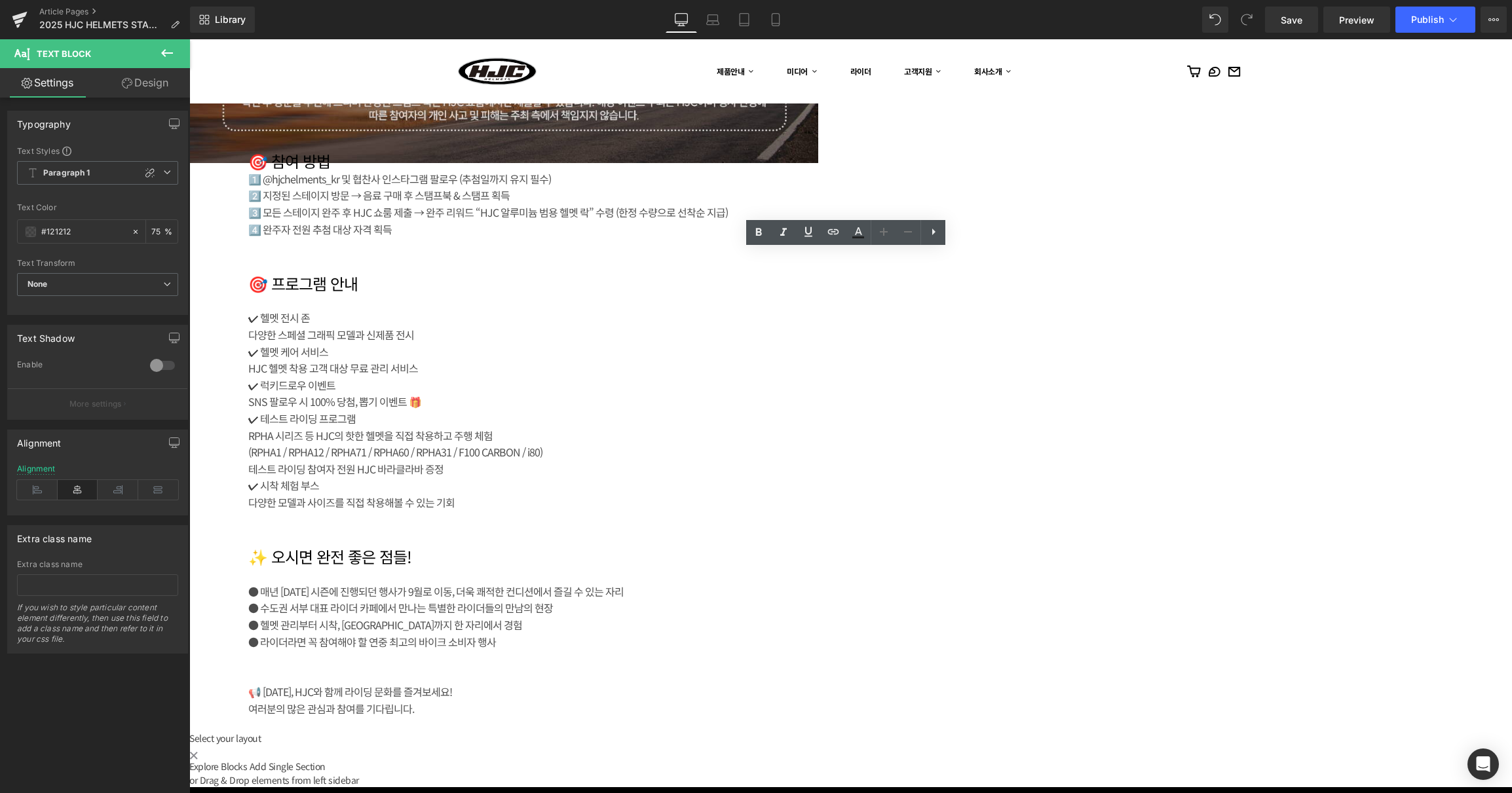
click at [697, 188] on div "1️⃣ @hjchelments_kr 및 협찬사 인스타그램 팔로우 (추첨일까지 유지 필수)" at bounding box center [516, 179] width 537 height 17
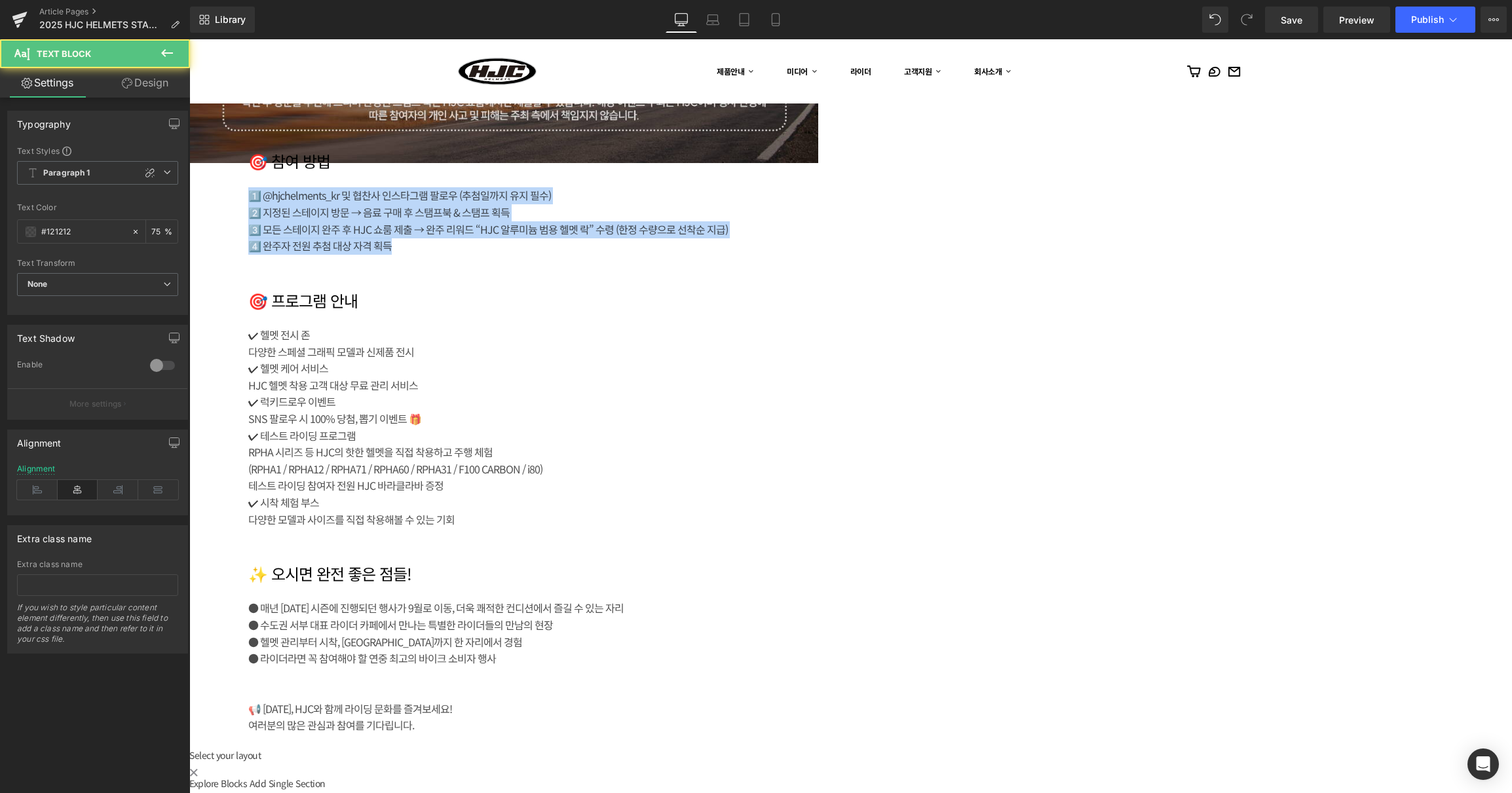
drag, startPoint x: 692, startPoint y: 276, endPoint x: 1114, endPoint y: 343, distance: 427.3
click at [844, 272] on div "🎯 참여 방법 Heading 1️⃣ @hjchelments_kr 및 협찬사 인스타그램 팔로우 (추첨일까지 유지 필수) 2️⃣ 지정된 스테이지…" at bounding box center [516, 203] width 655 height 140
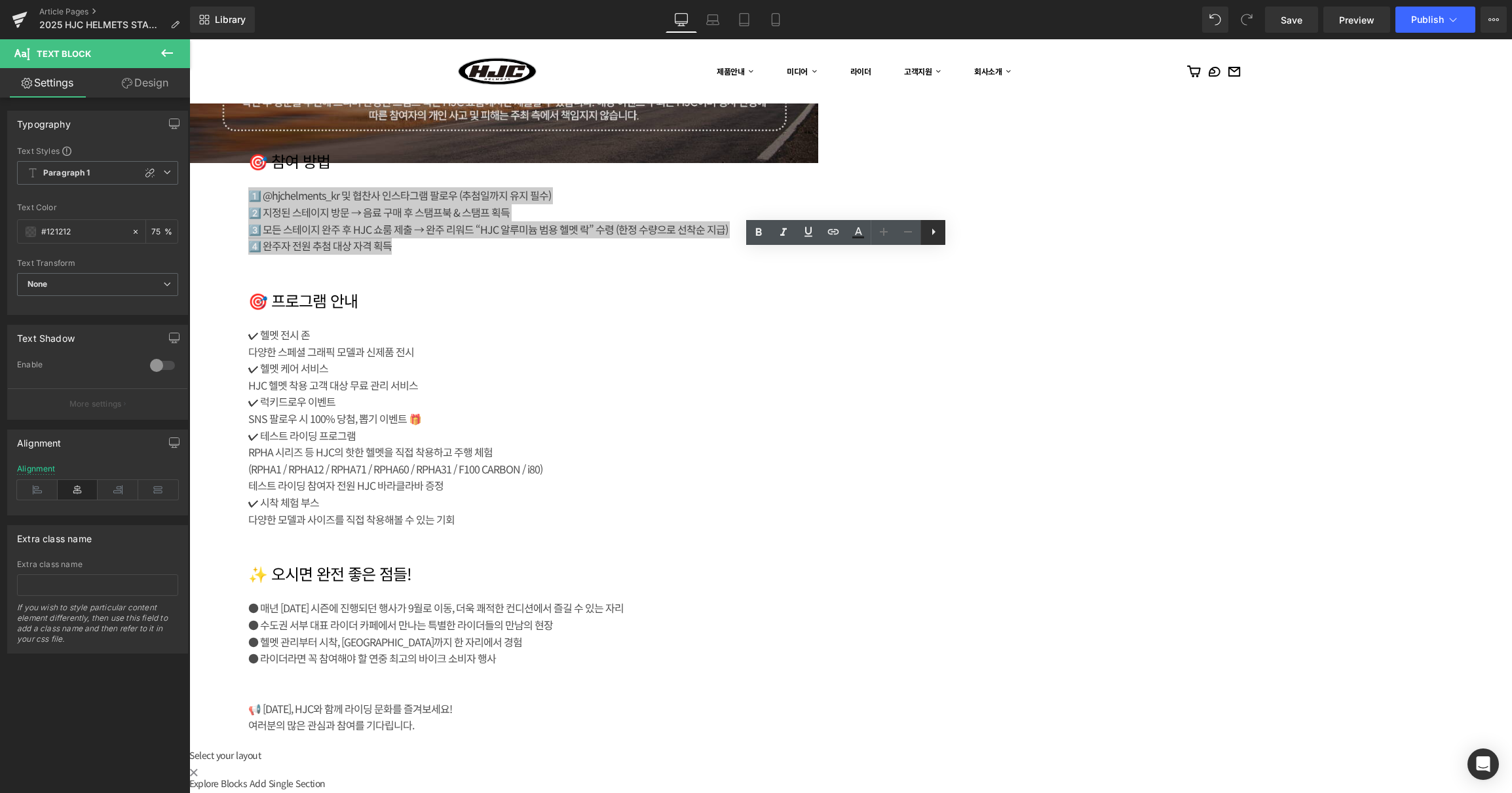
click at [937, 235] on icon at bounding box center [934, 232] width 16 height 16
click at [36, 484] on icon at bounding box center [37, 489] width 41 height 20
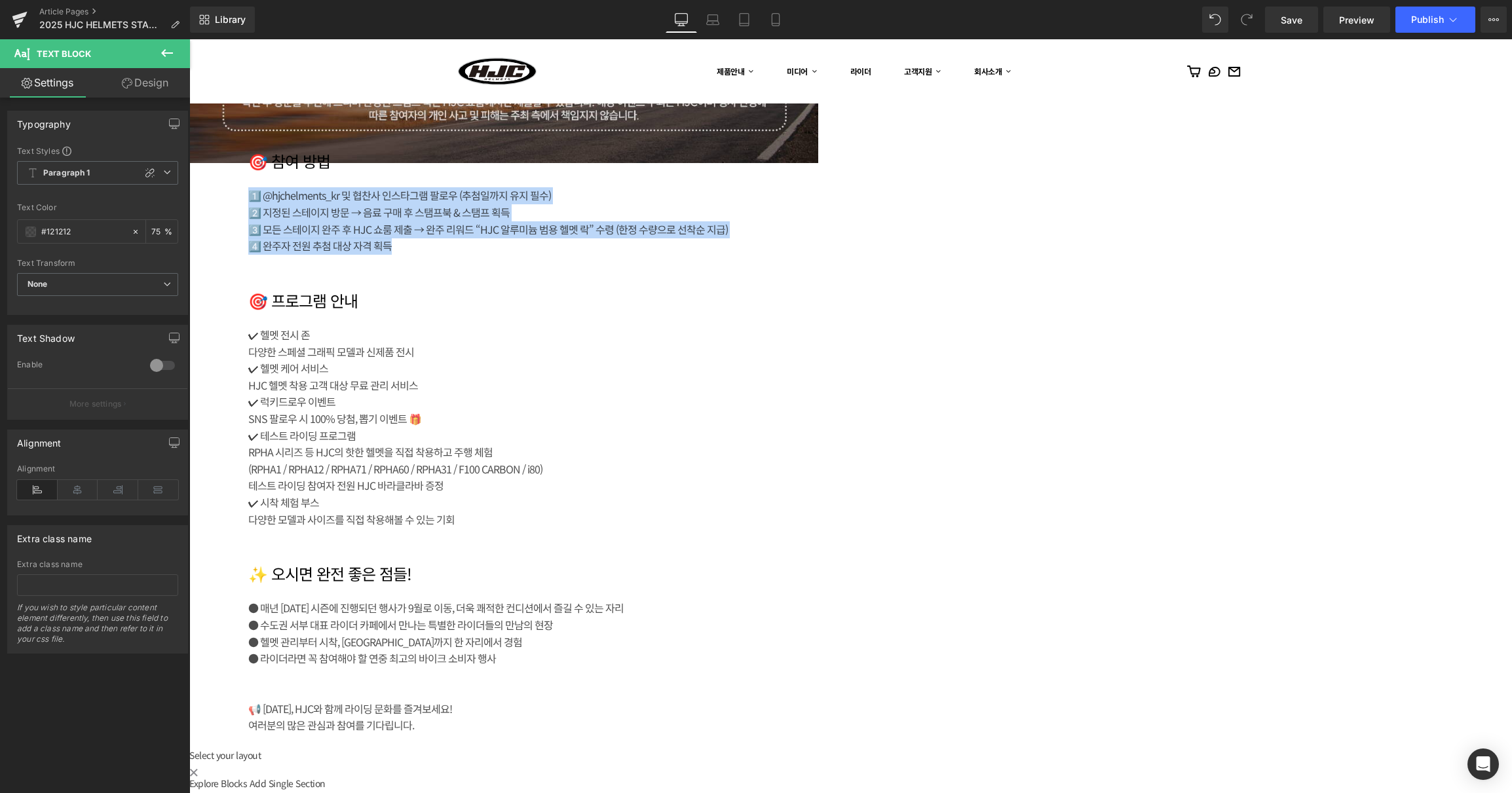
click at [785, 291] on h1 at bounding box center [516, 282] width 537 height 19
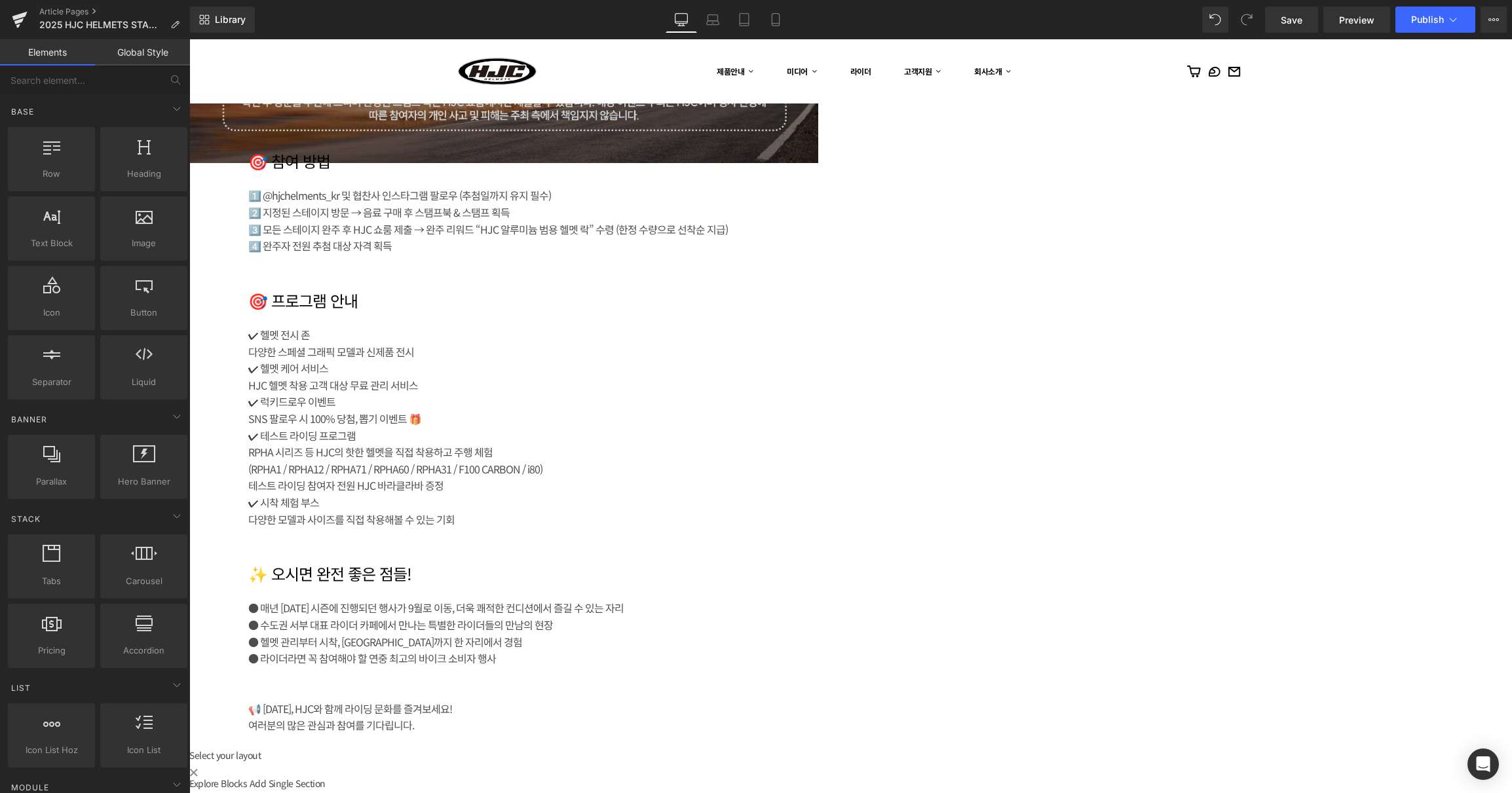
click at [189, 39] on icon at bounding box center [189, 39] width 0 height 0
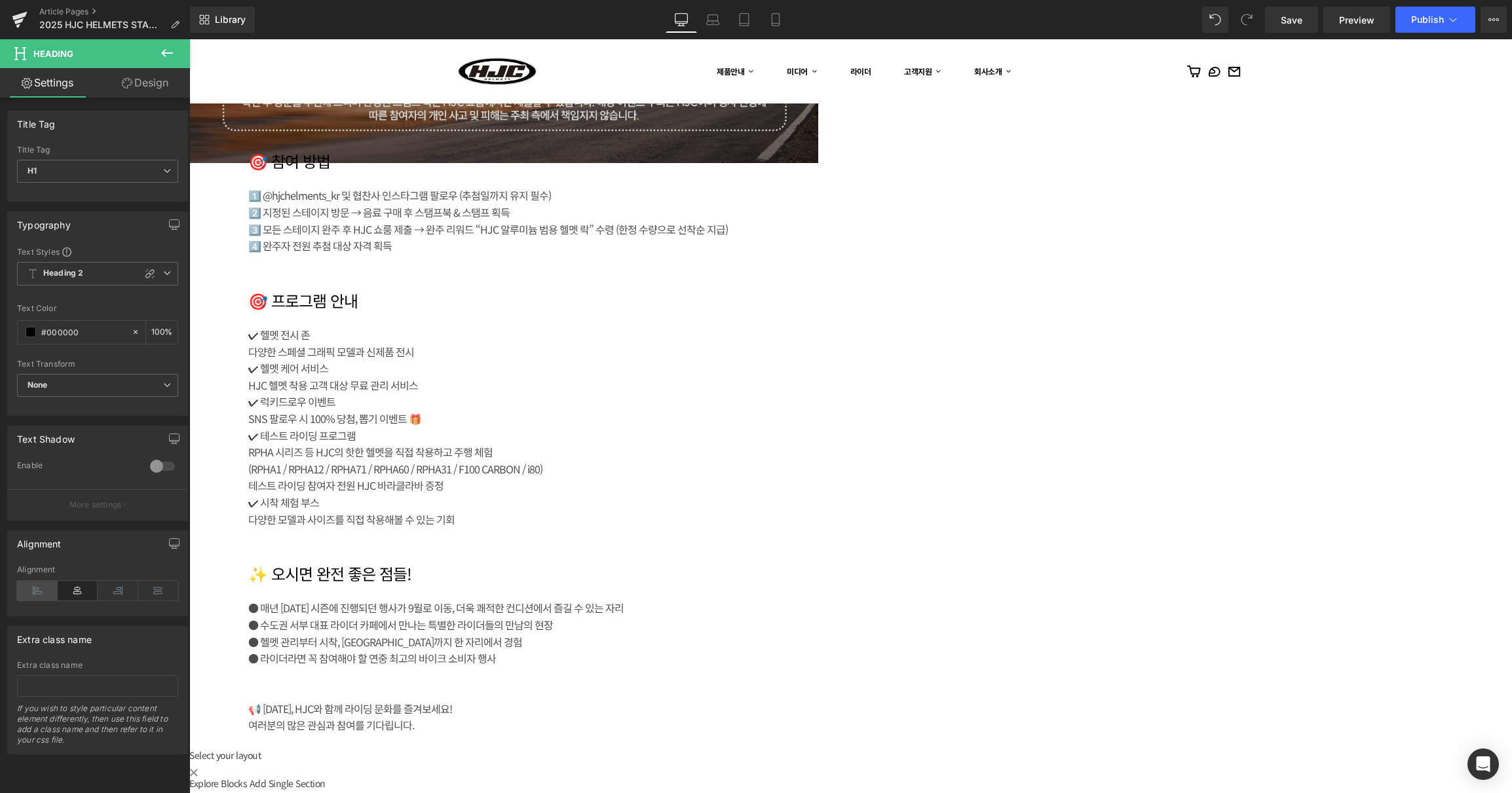
click at [39, 582] on icon at bounding box center [37, 591] width 41 height 20
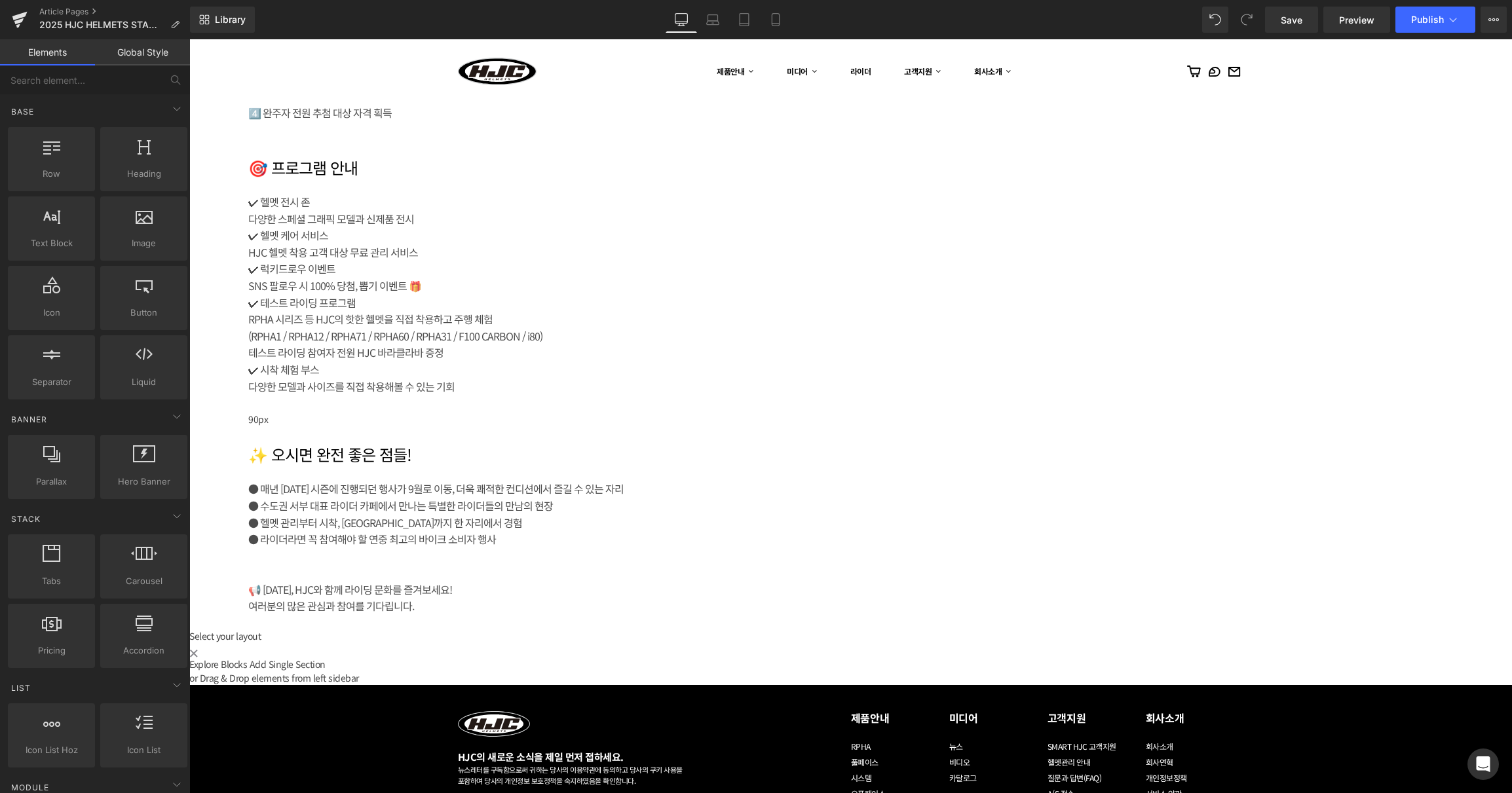
scroll to position [2030, 0]
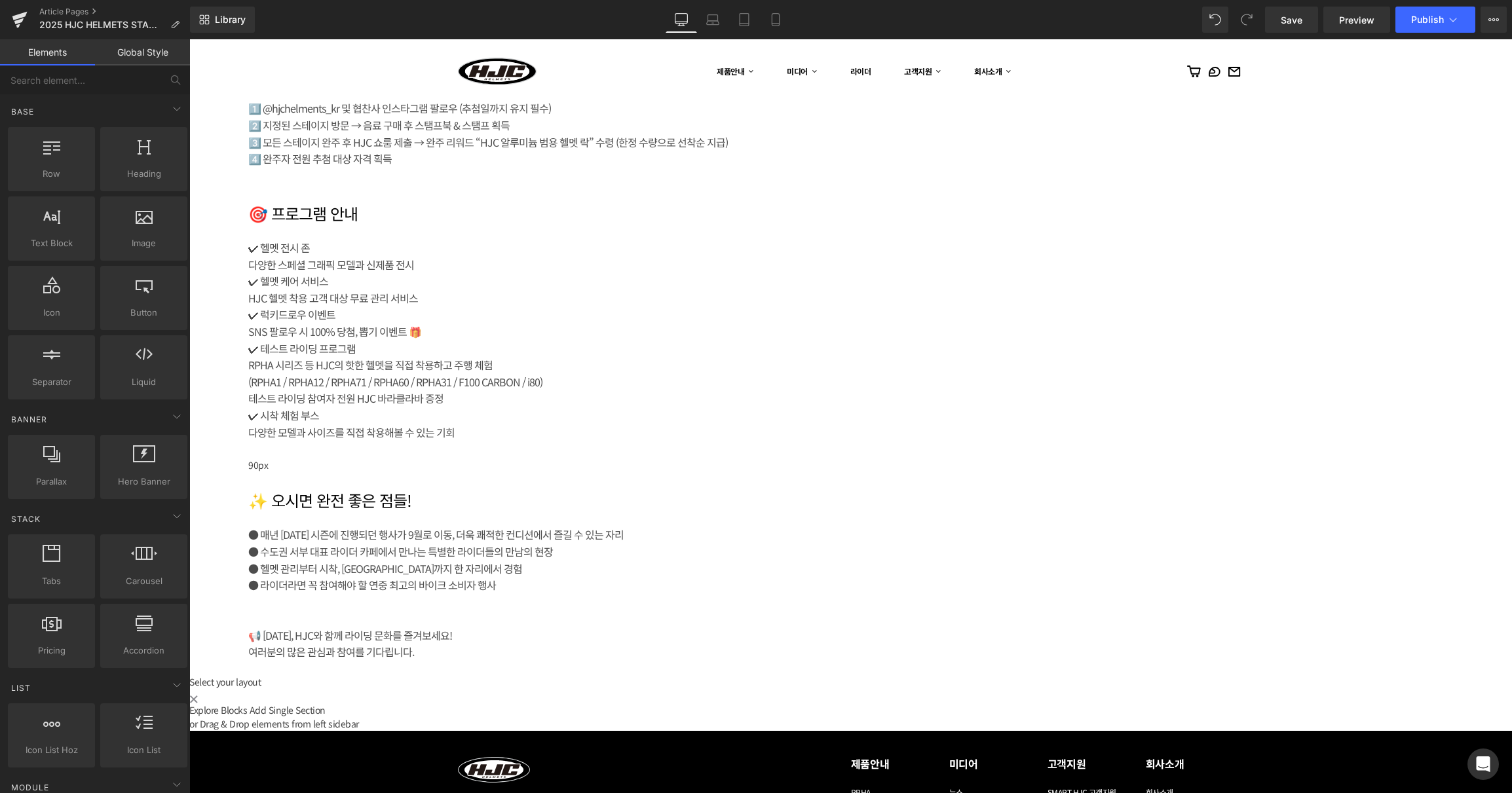
click at [785, 224] on h1 "🎯 프로그램 안내" at bounding box center [516, 214] width 537 height 19
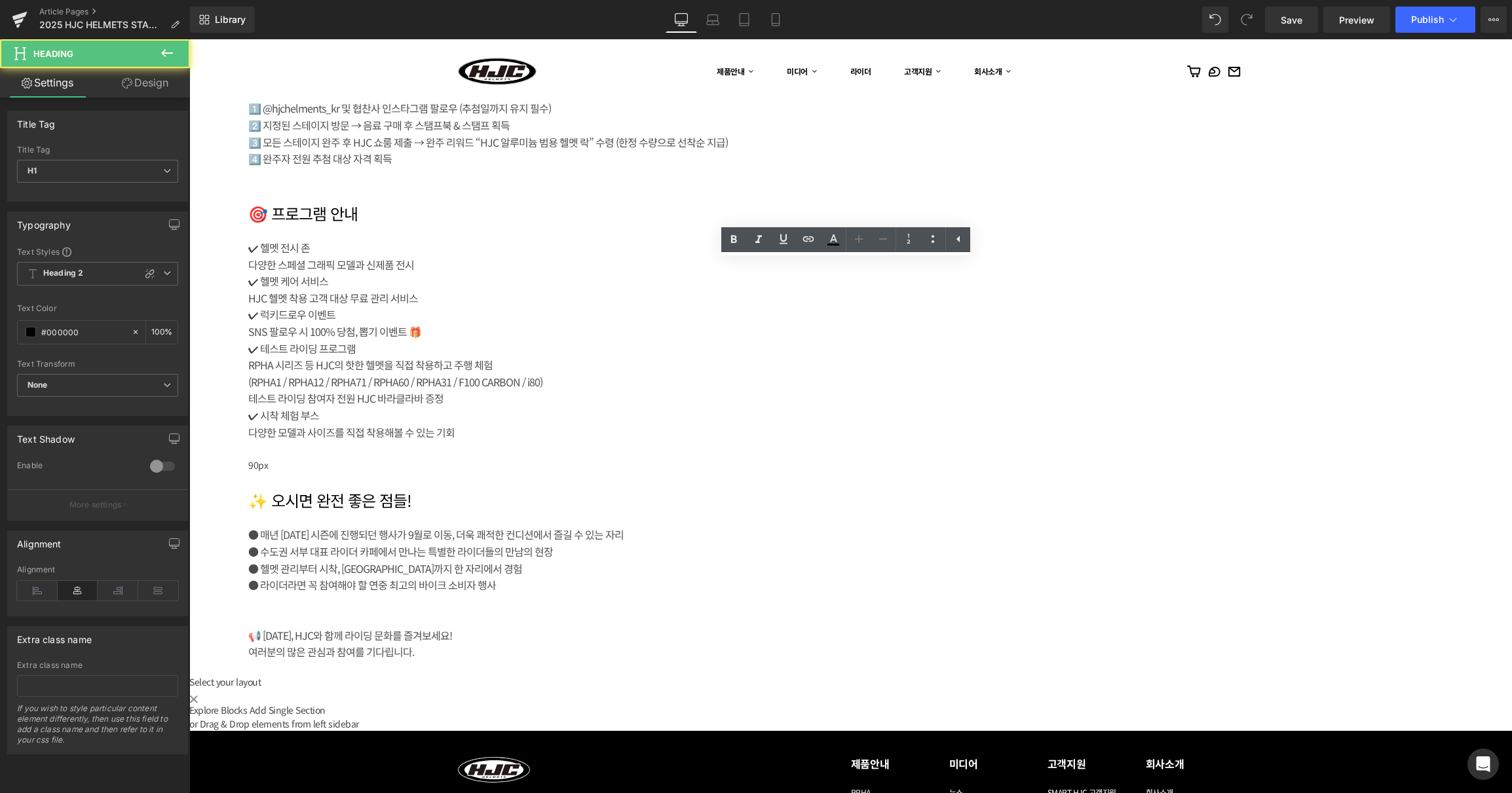
click at [629, 307] on div "HJC 헬멧 착용 고객 대상 무료 관리 서비스" at bounding box center [516, 298] width 537 height 17
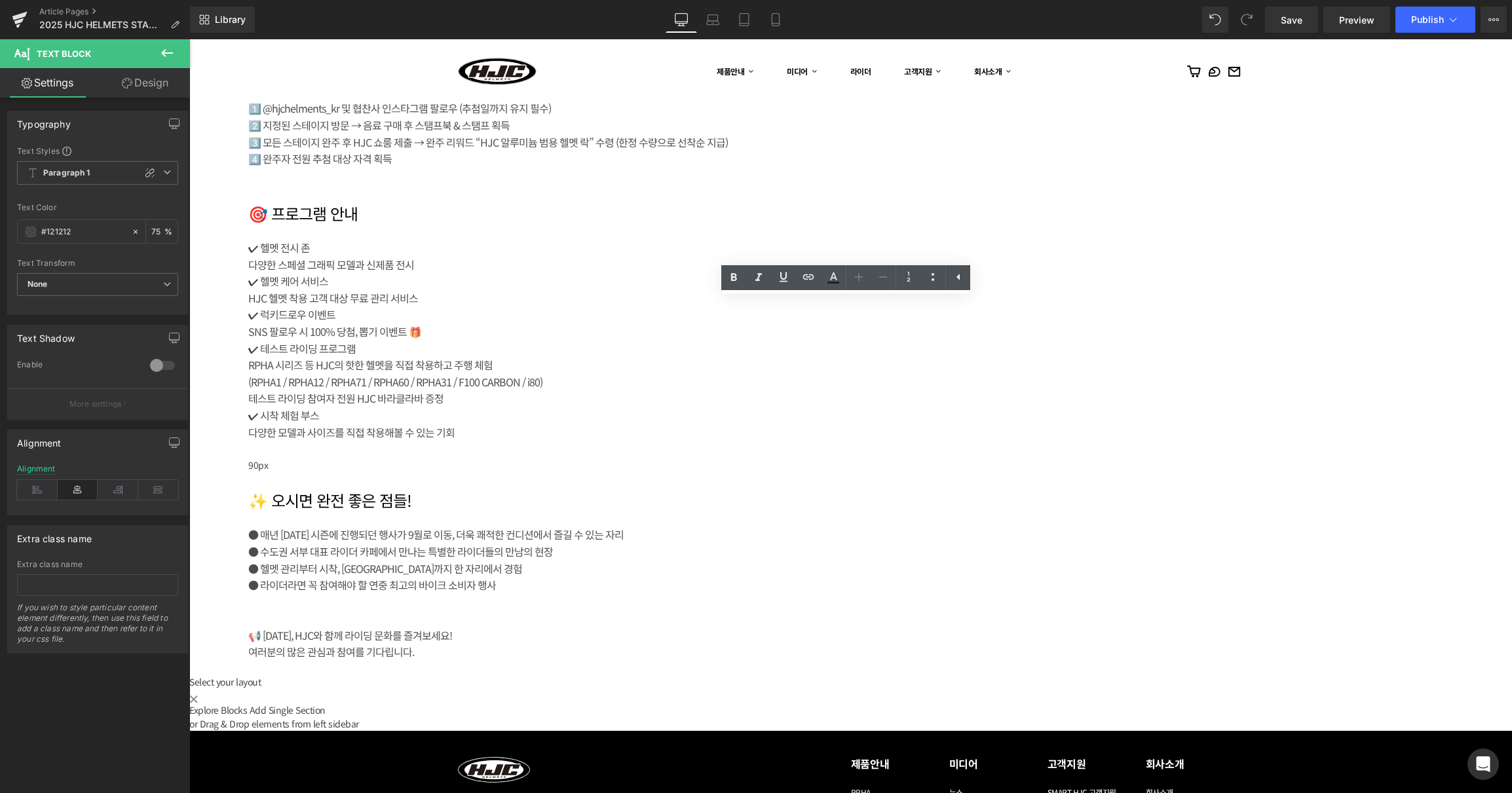
drag, startPoint x: 1304, startPoint y: 288, endPoint x: 1030, endPoint y: 276, distance: 274.3
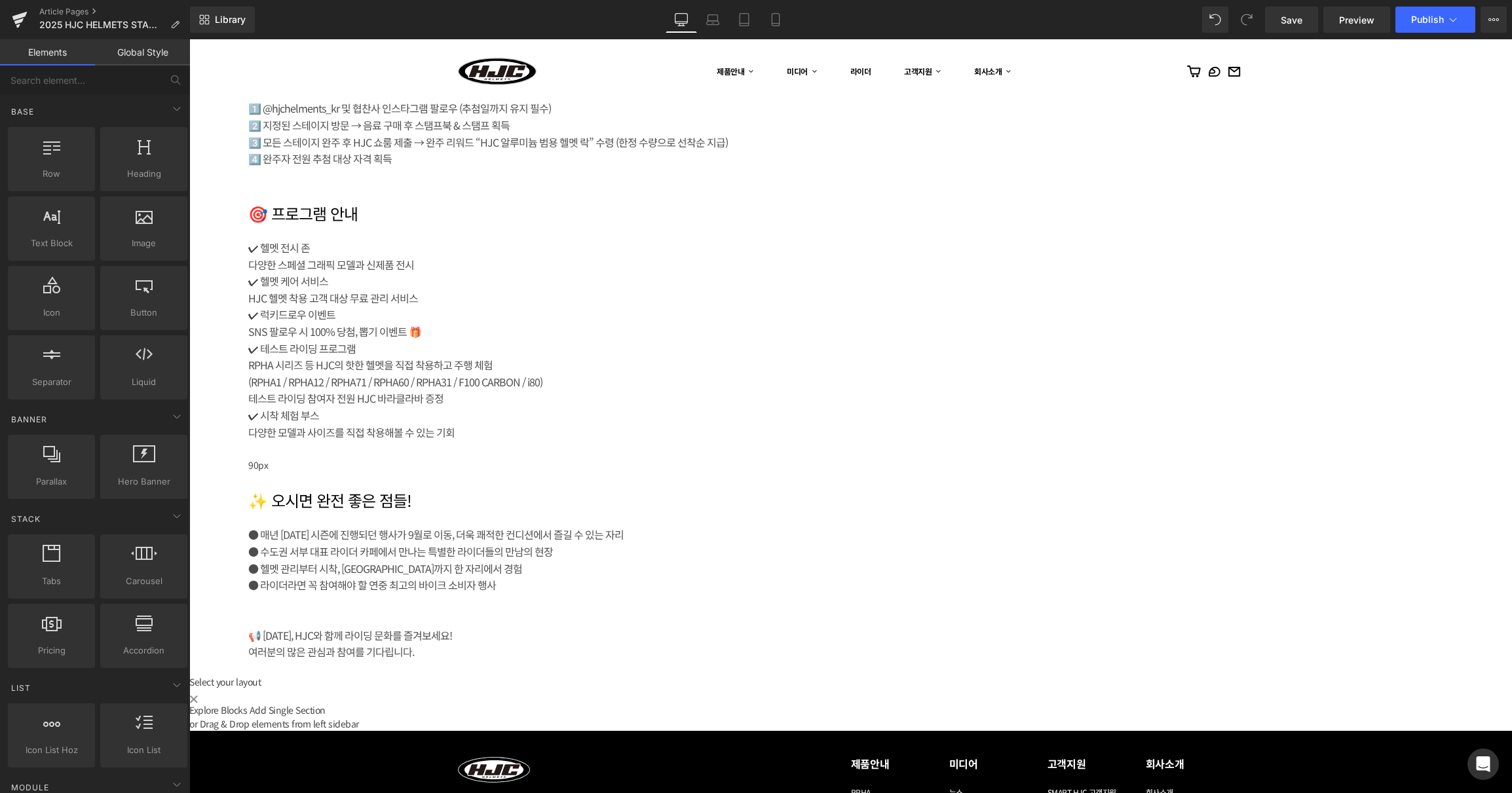
click at [189, 39] on icon at bounding box center [189, 39] width 0 height 0
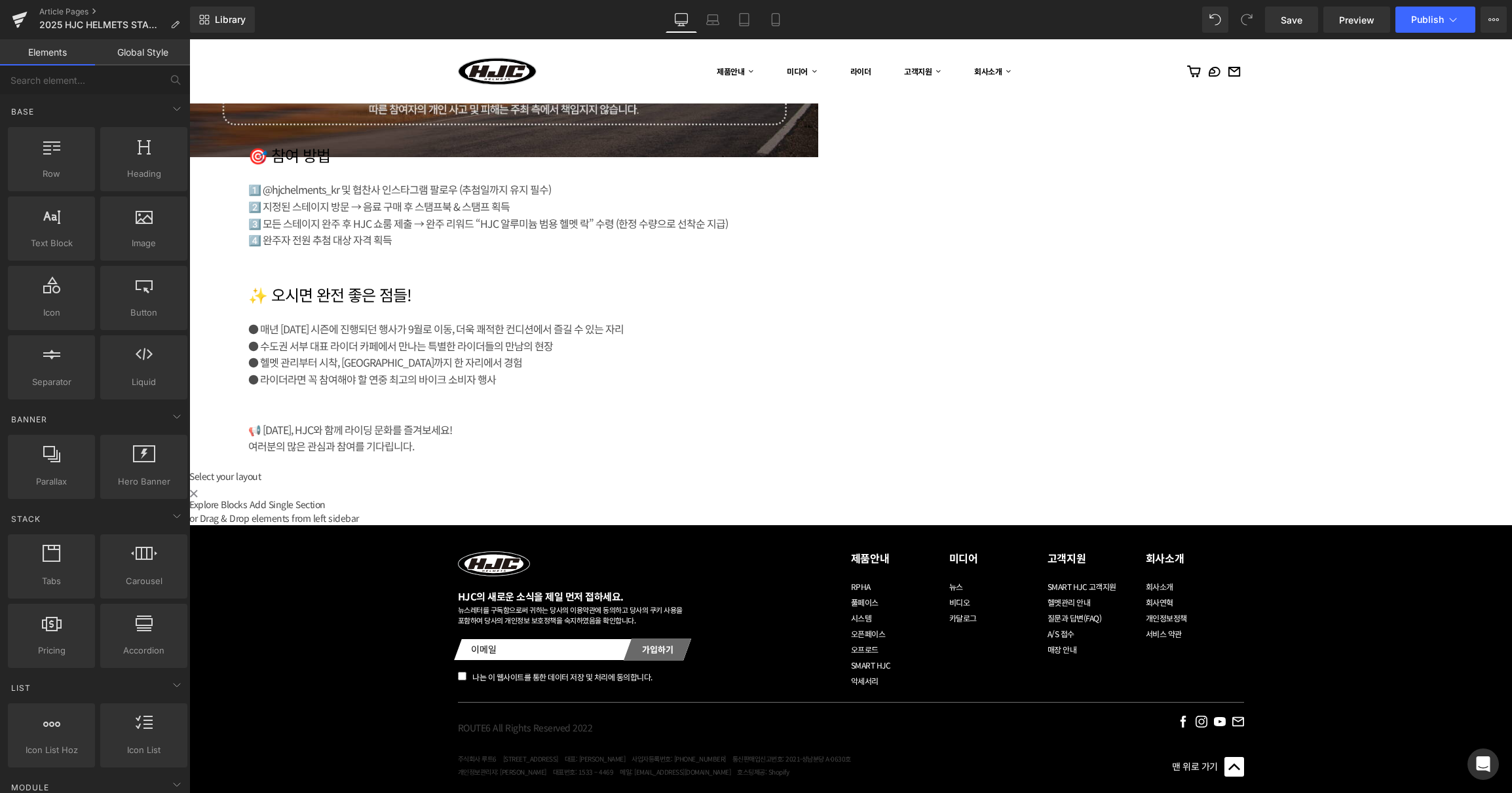
click at [189, 39] on icon at bounding box center [189, 39] width 0 height 0
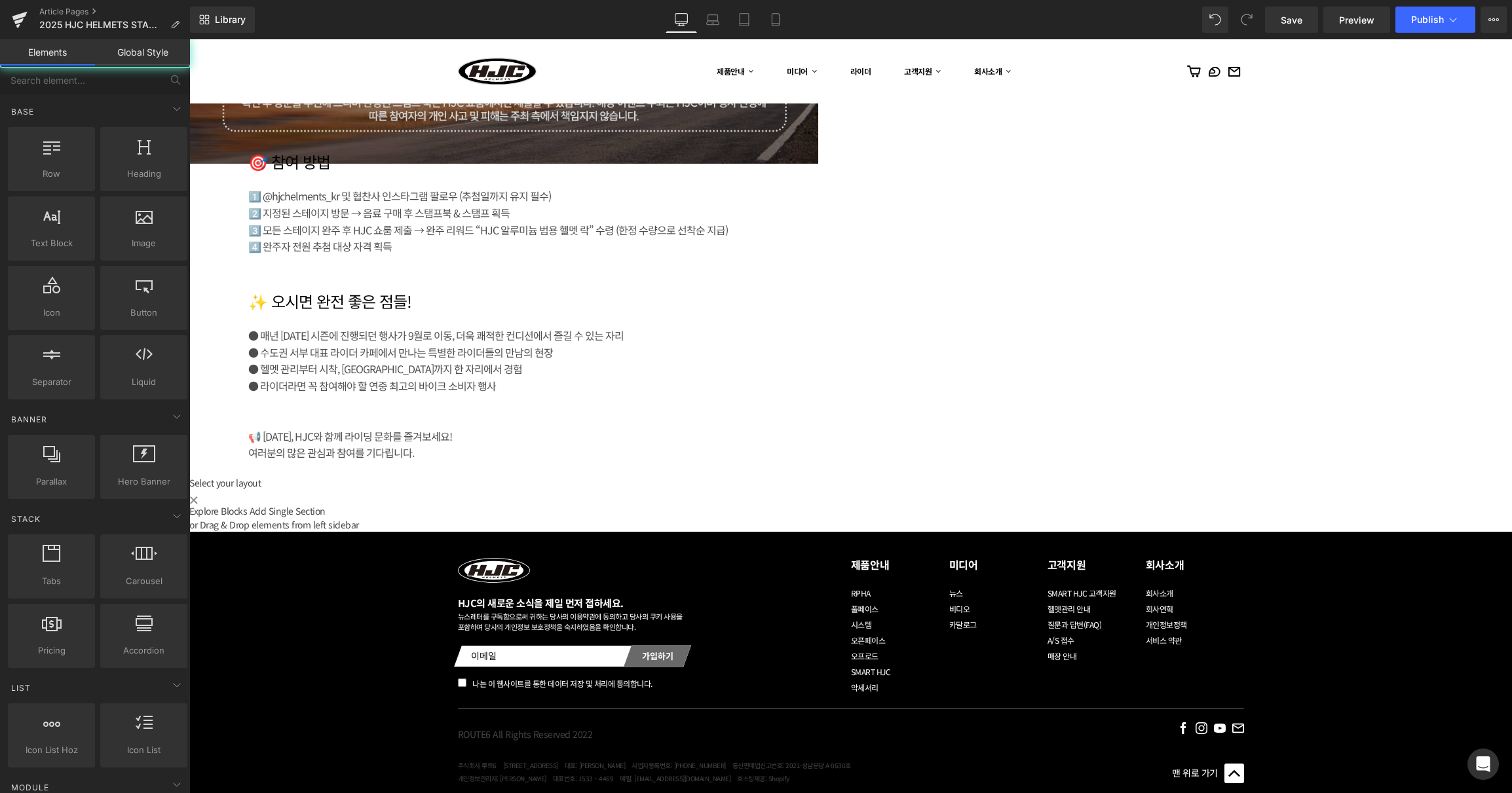
scroll to position [1989, 0]
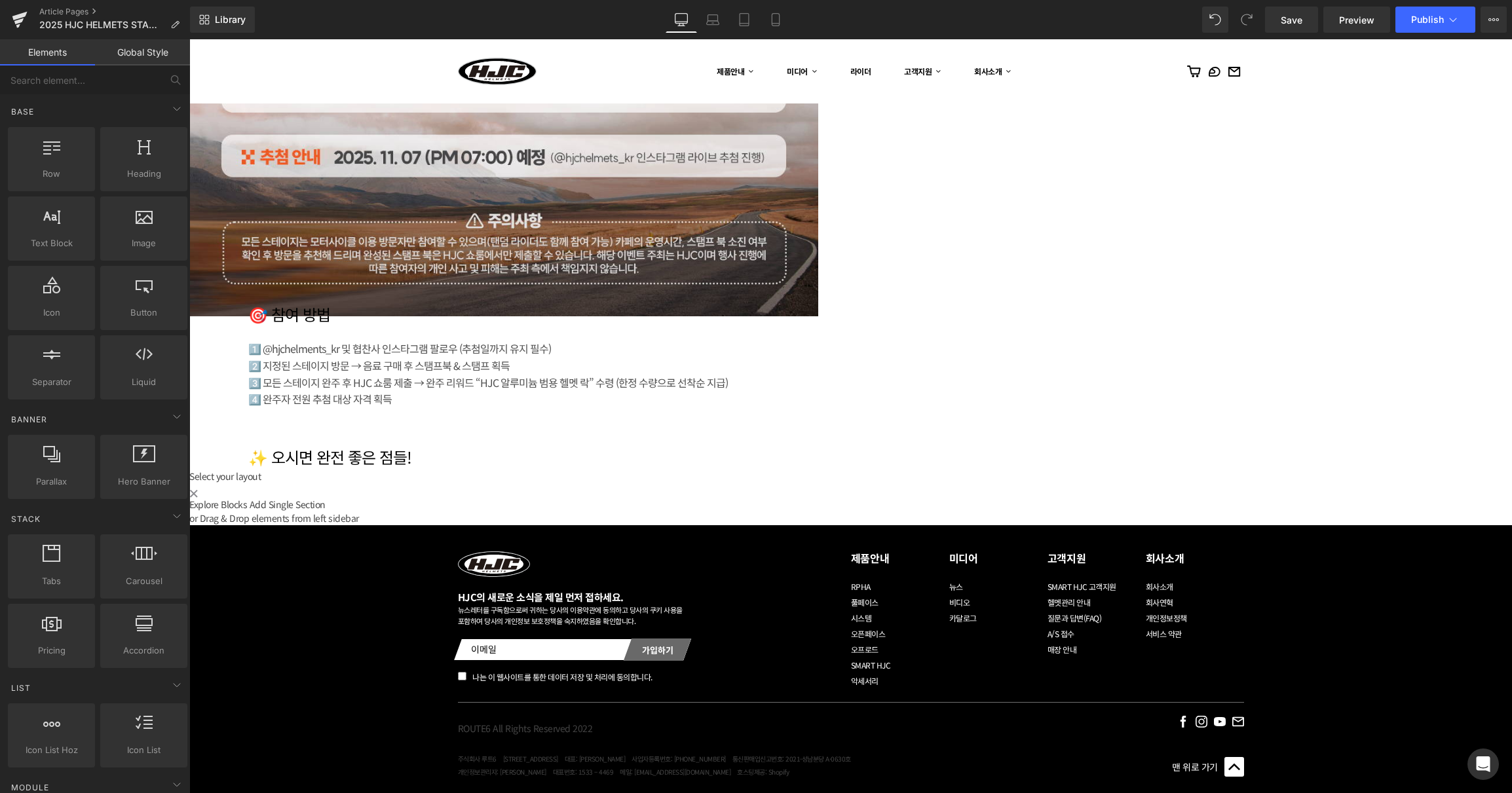
click at [189, 39] on icon at bounding box center [189, 39] width 0 height 0
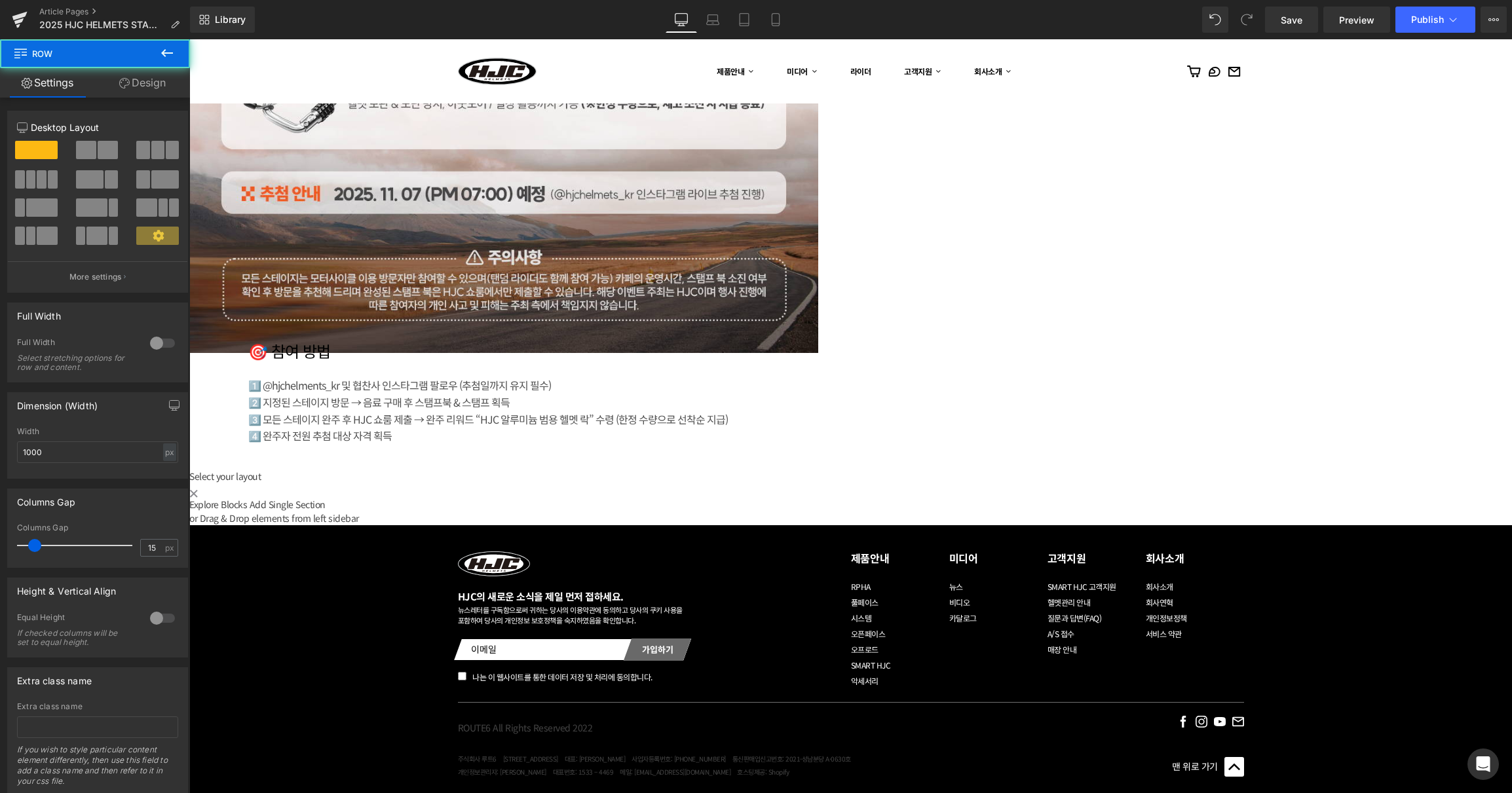
scroll to position [1984, 0]
click at [529, 465] on div "Row" at bounding box center [516, 467] width 655 height 4
click at [189, 39] on icon at bounding box center [189, 39] width 0 height 0
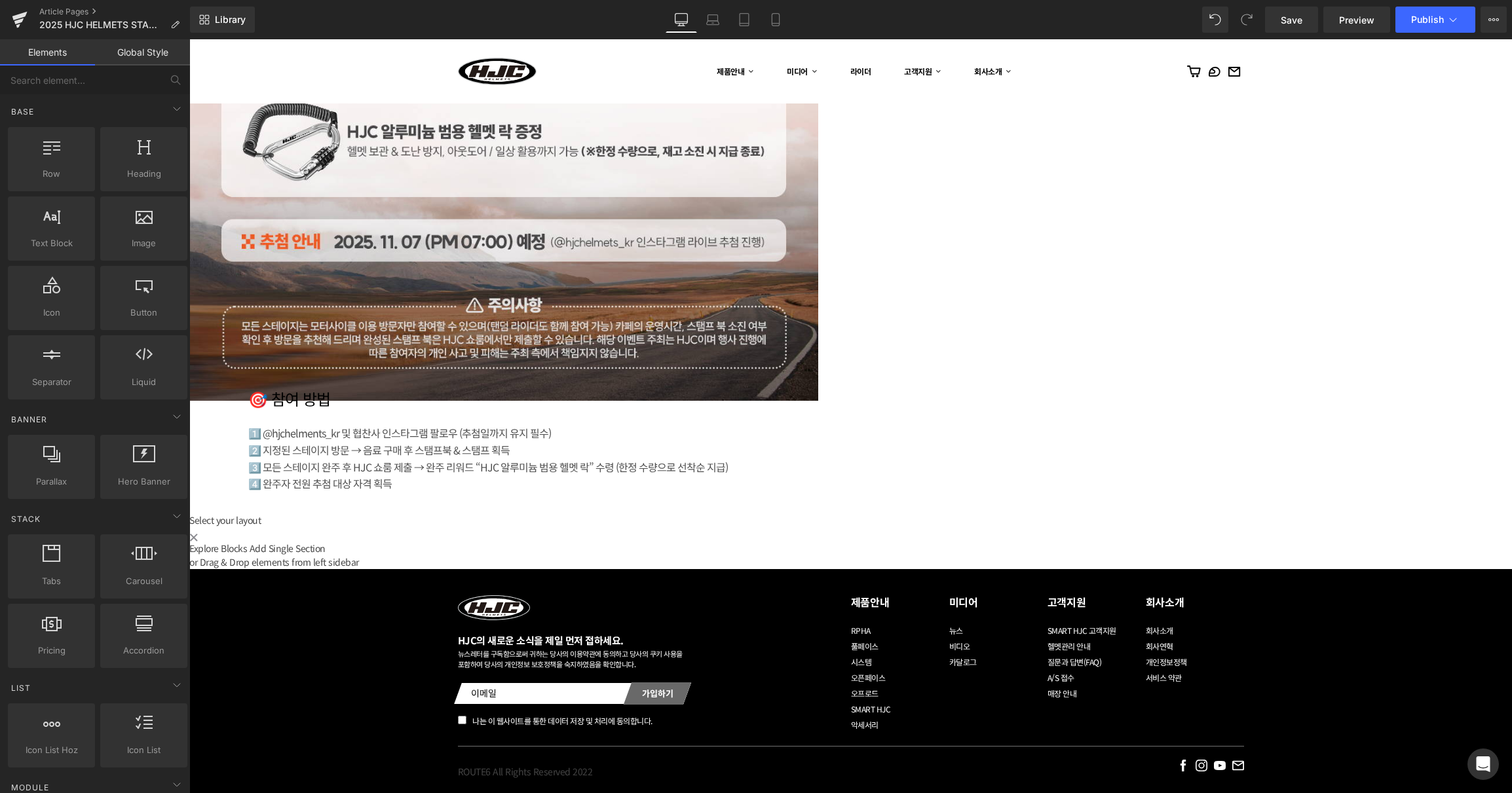
scroll to position [1689, 0]
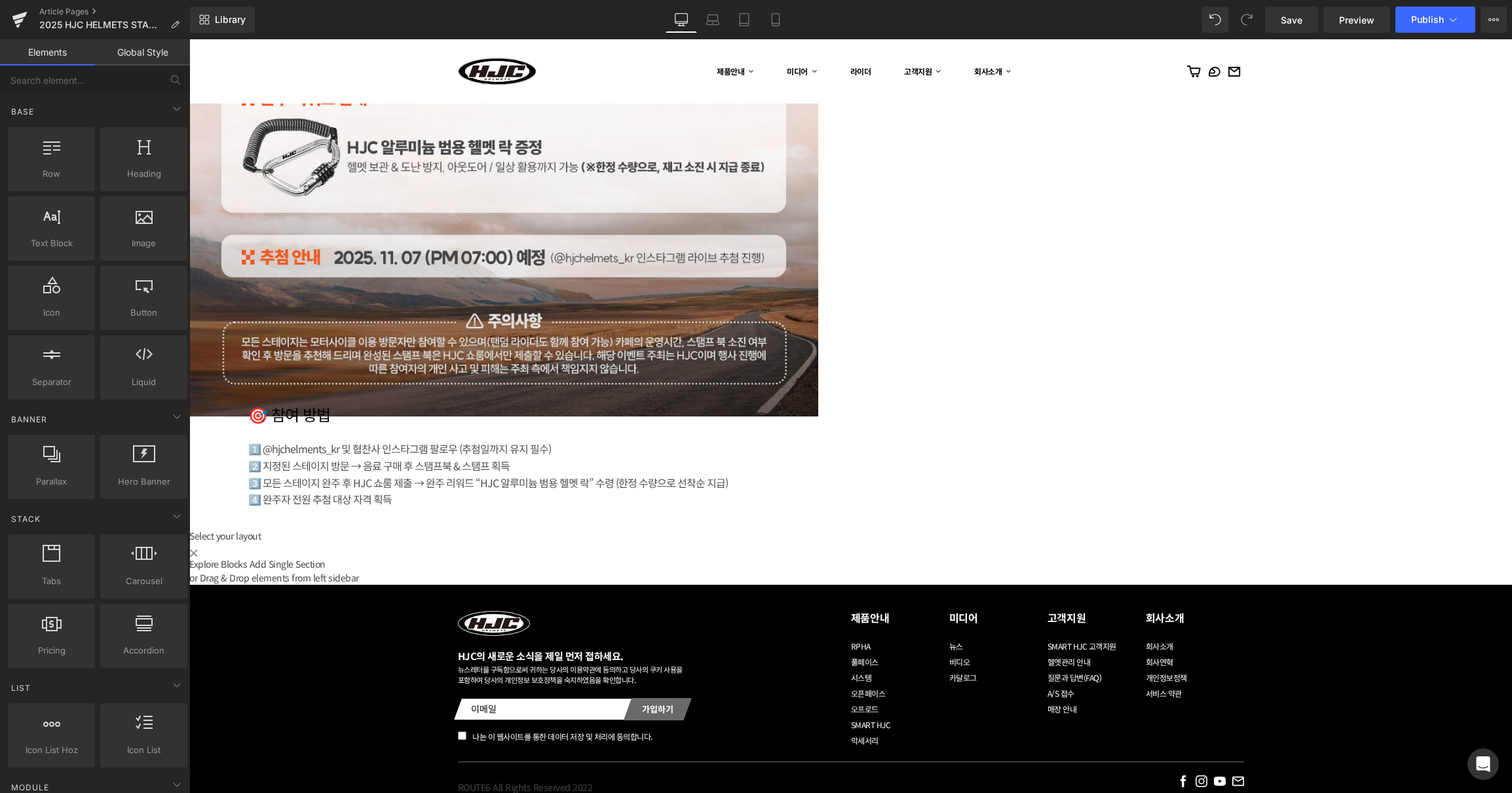
click at [818, 267] on img at bounding box center [503, 23] width 629 height 786
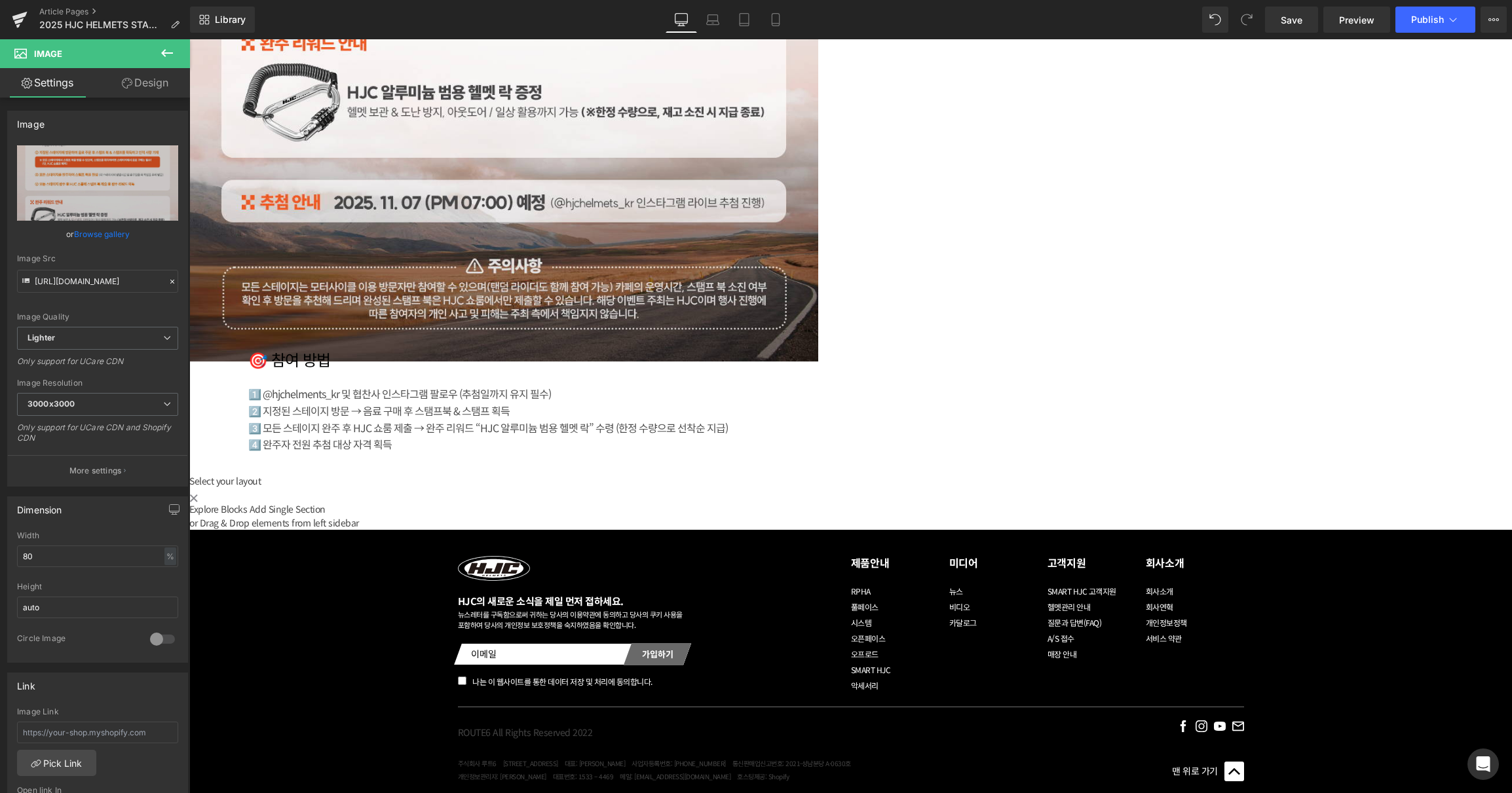
scroll to position [1778, 0]
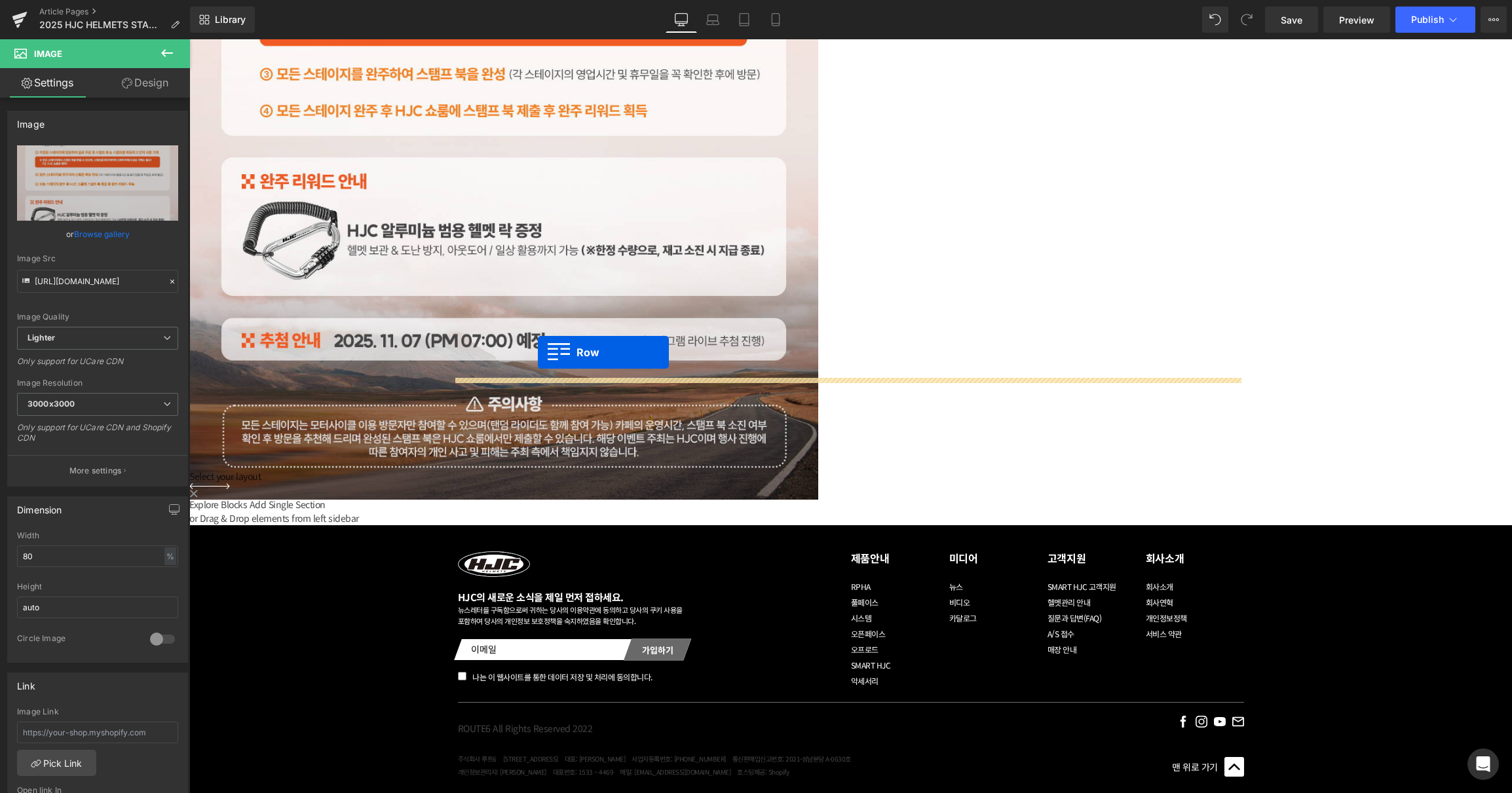
drag, startPoint x: 527, startPoint y: 388, endPoint x: 538, endPoint y: 352, distance: 37.6
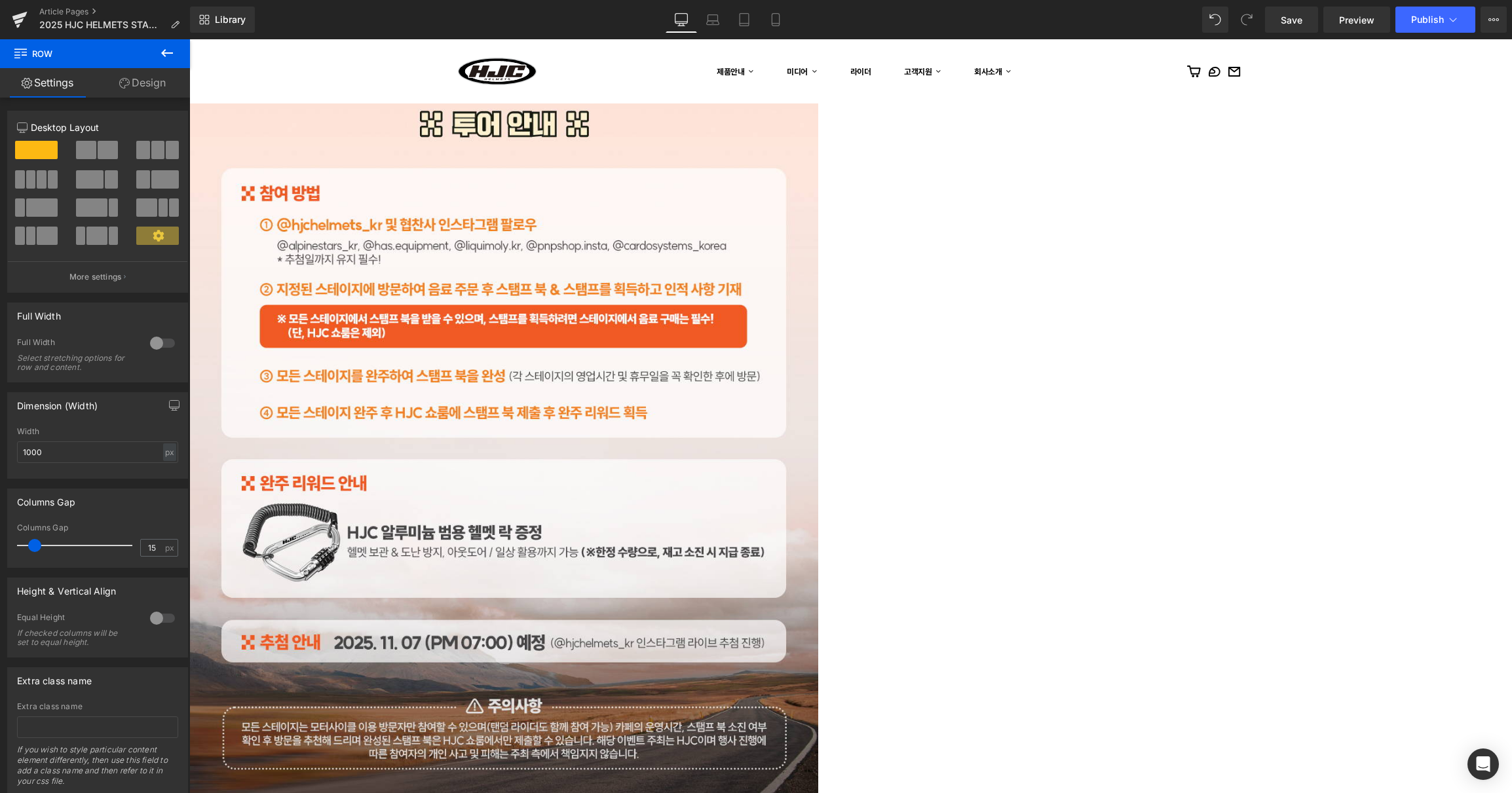
scroll to position [1166, 0]
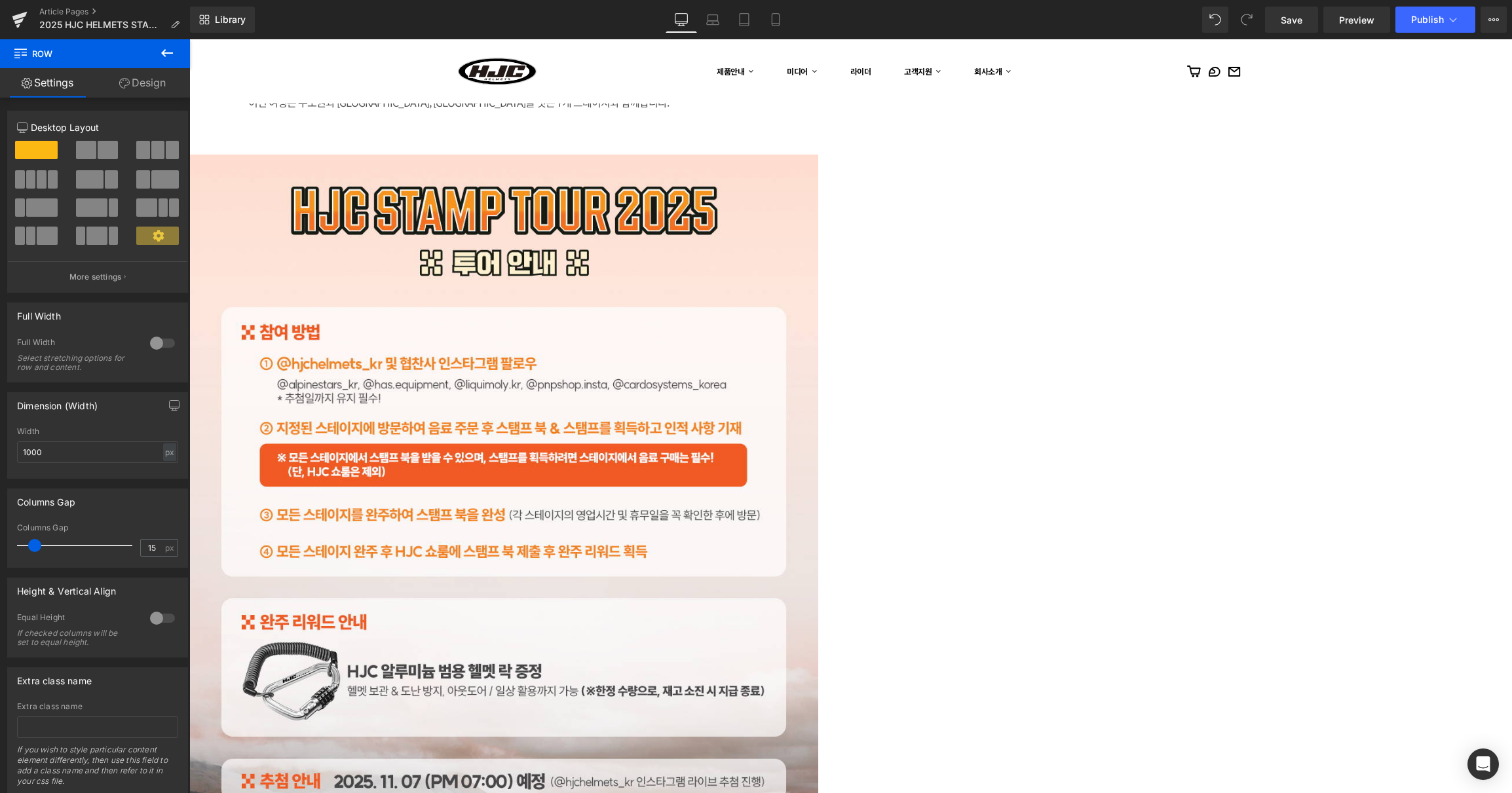
click at [189, 39] on span "Row" at bounding box center [189, 39] width 0 height 0
click at [189, 39] on icon at bounding box center [189, 39] width 0 height 0
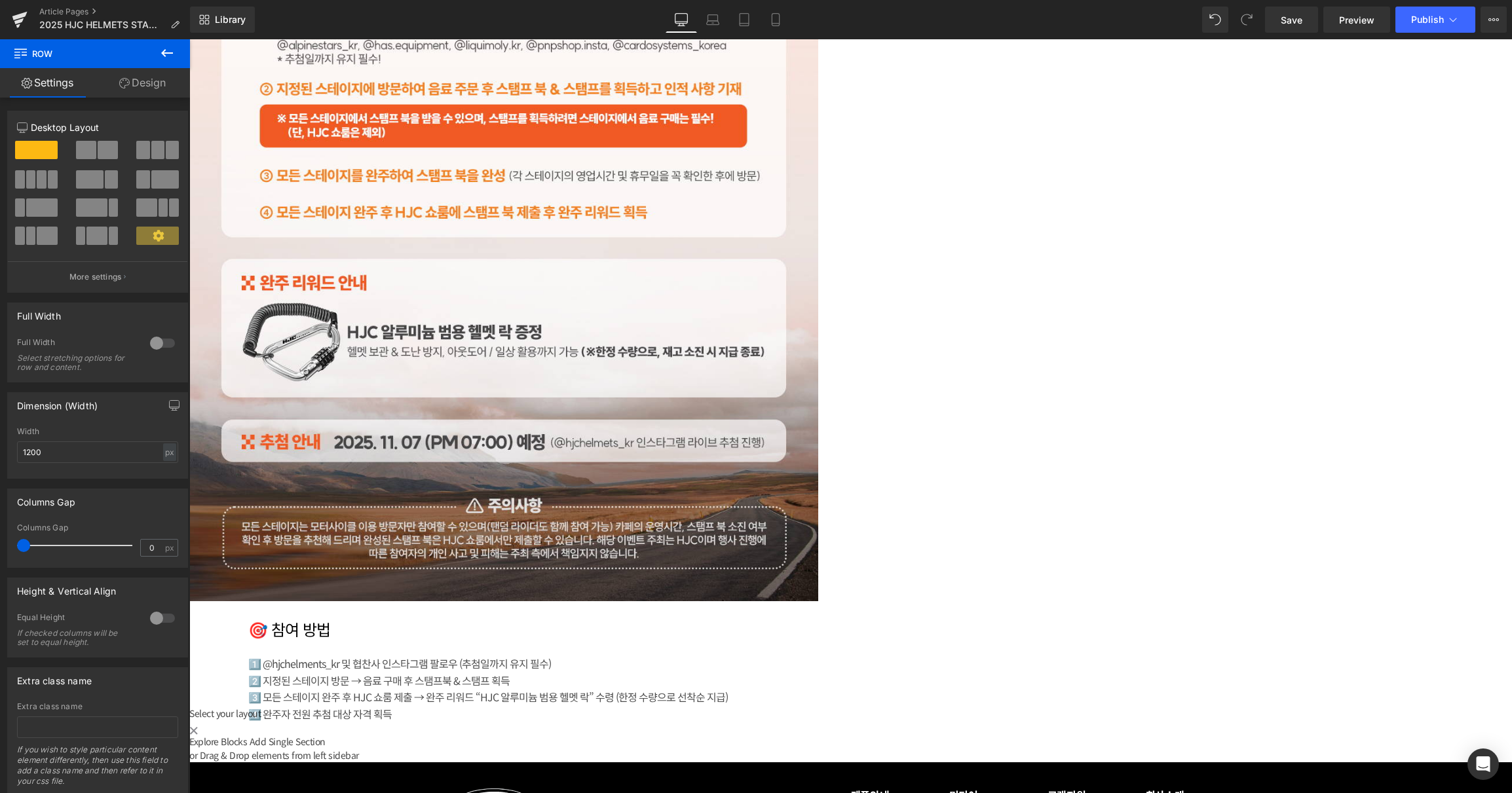
scroll to position [2418, 0]
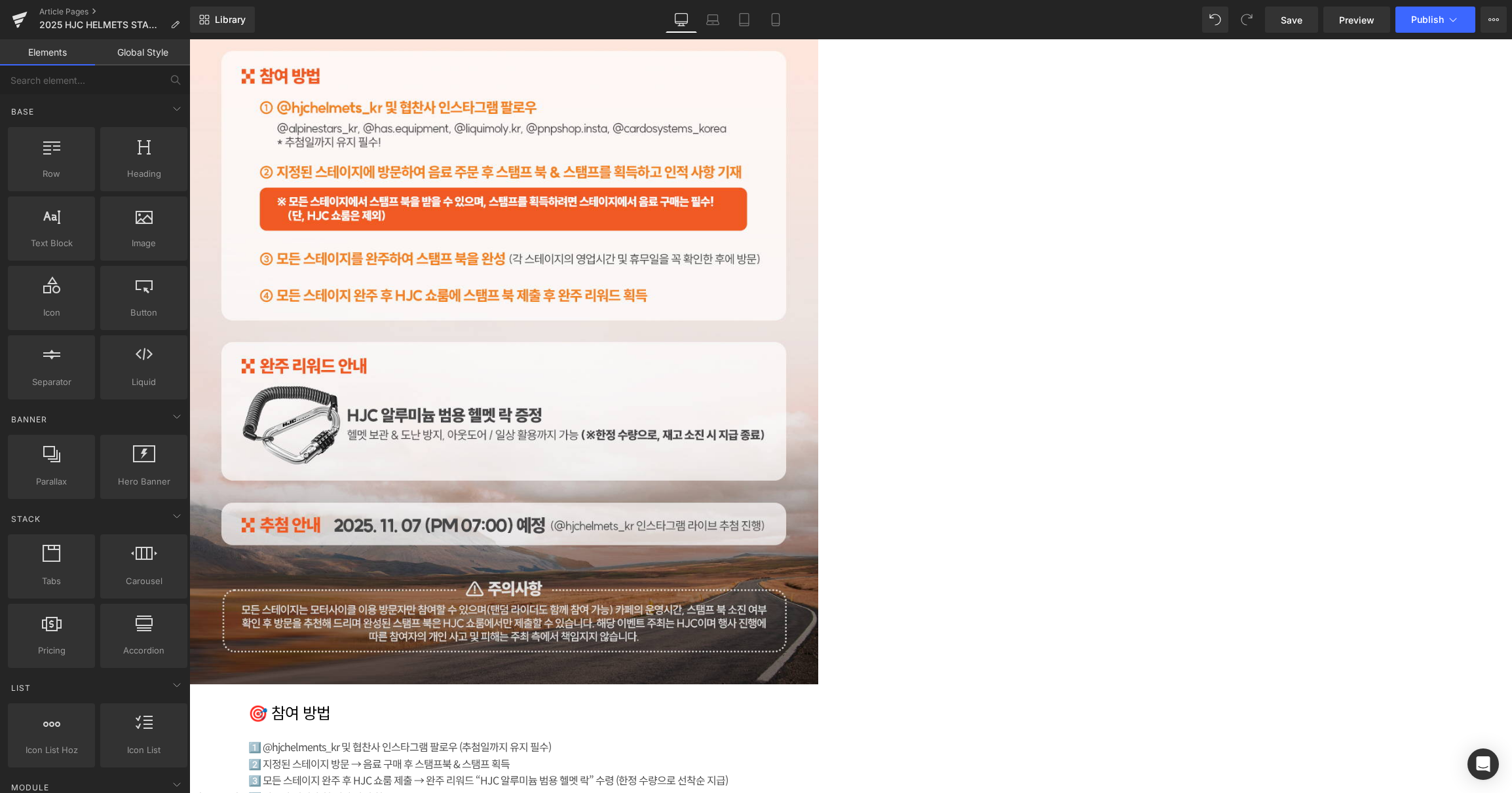
scroll to position [2200, 0]
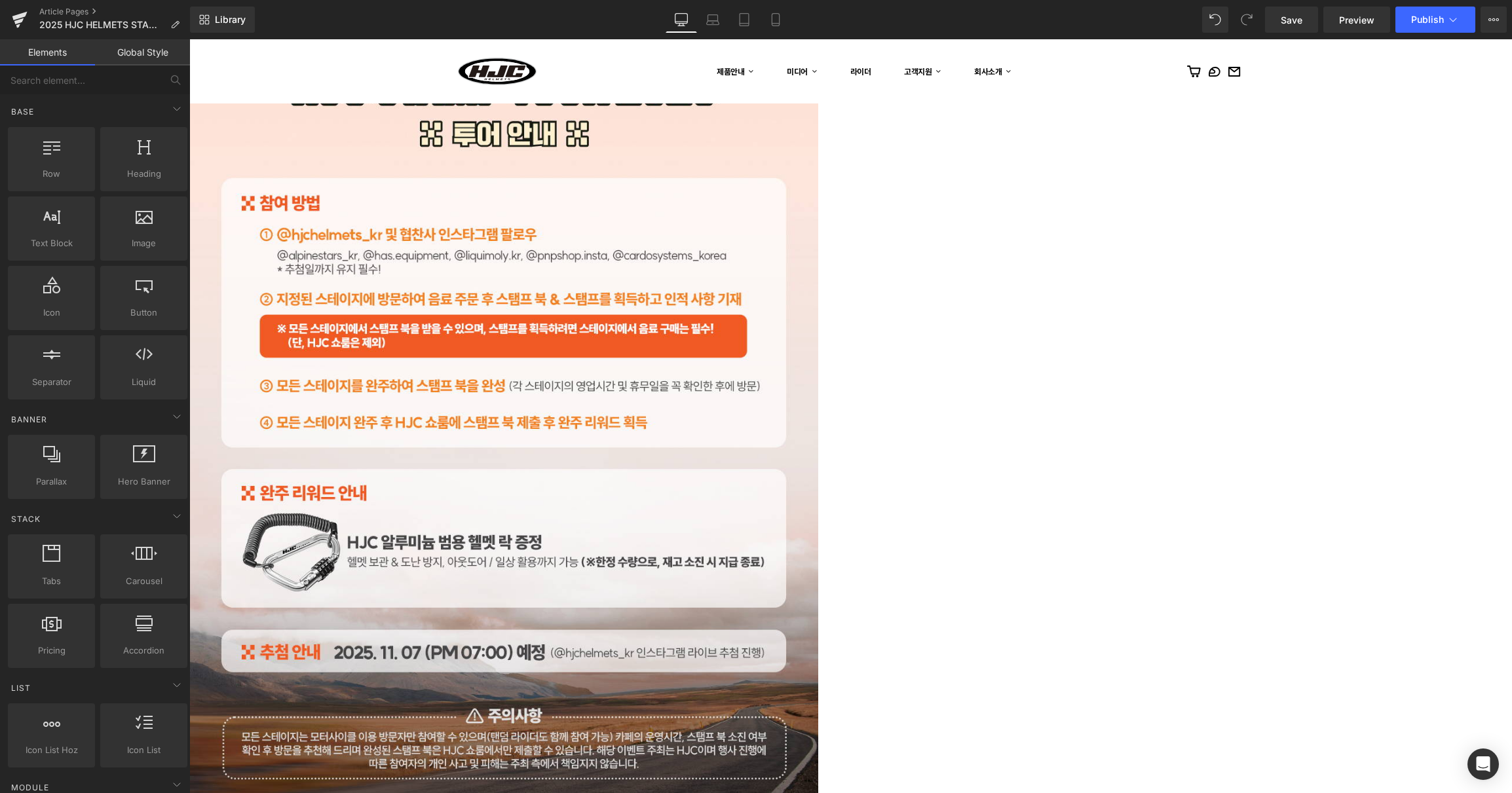
click at [189, 39] on icon at bounding box center [189, 39] width 0 height 0
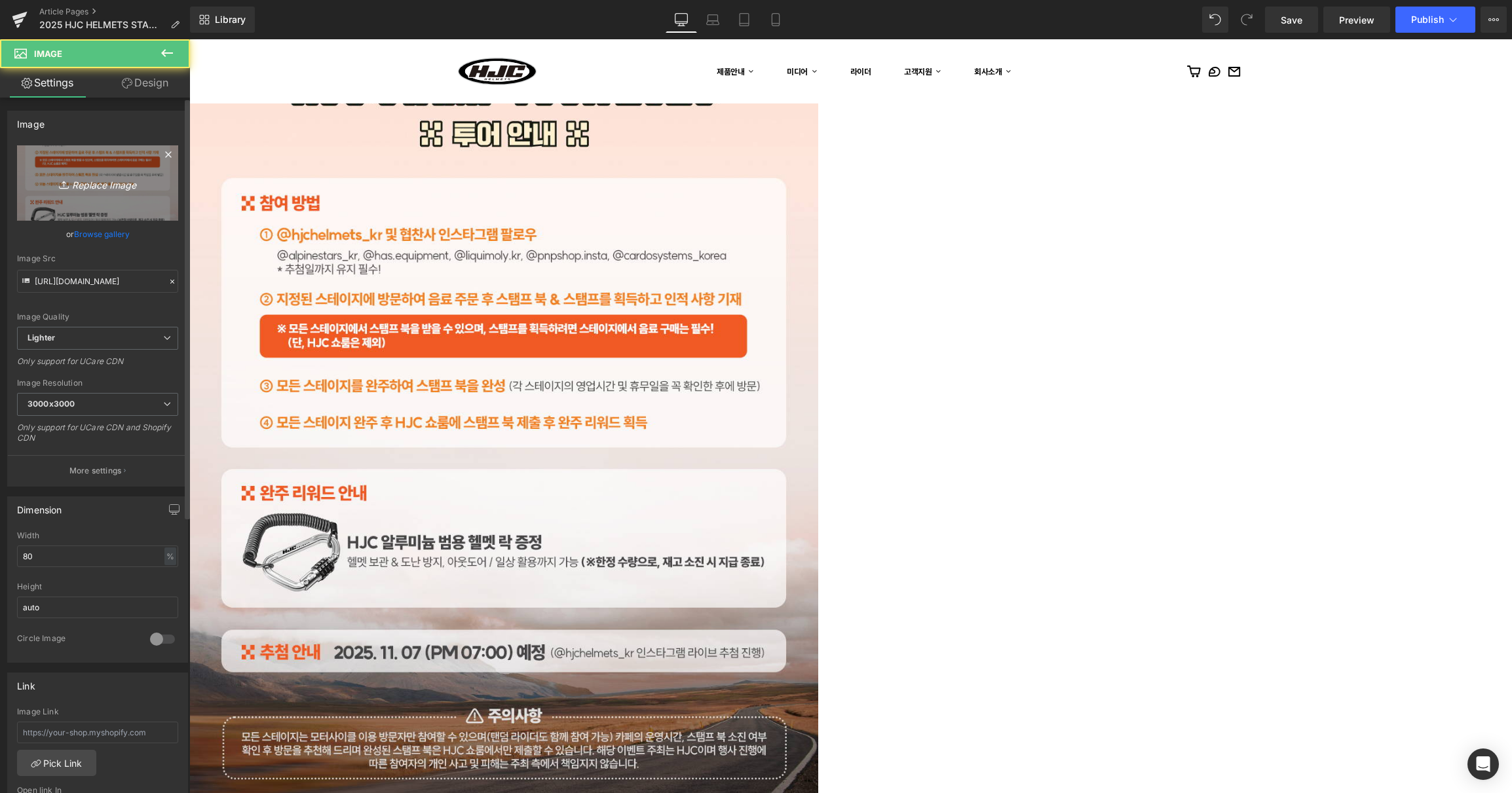
click at [101, 185] on icon "Replace Image" at bounding box center [98, 183] width 105 height 16
type input "C:\fakepath\3.jpg"
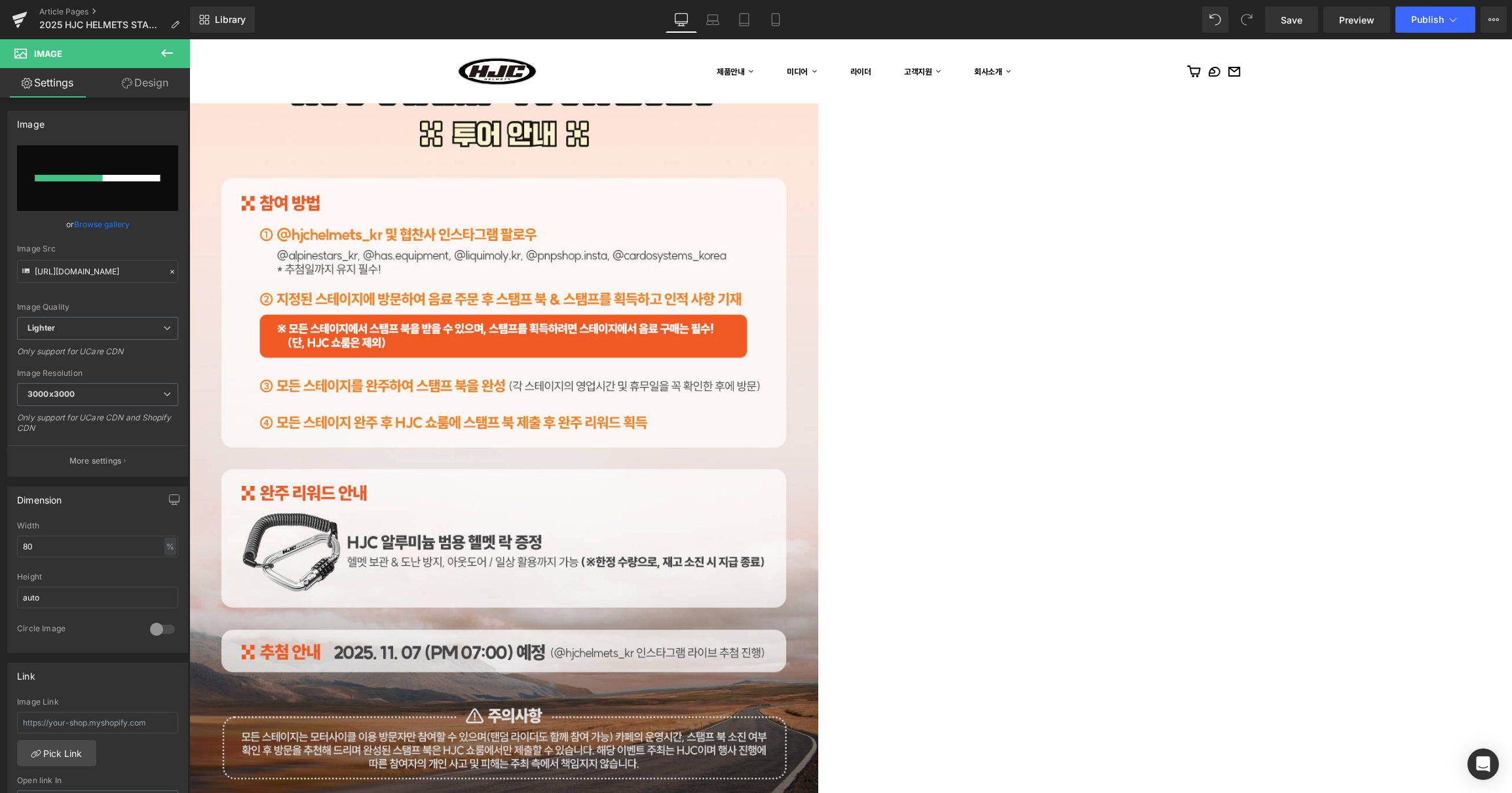
click at [189, 39] on icon at bounding box center [189, 39] width 0 height 0
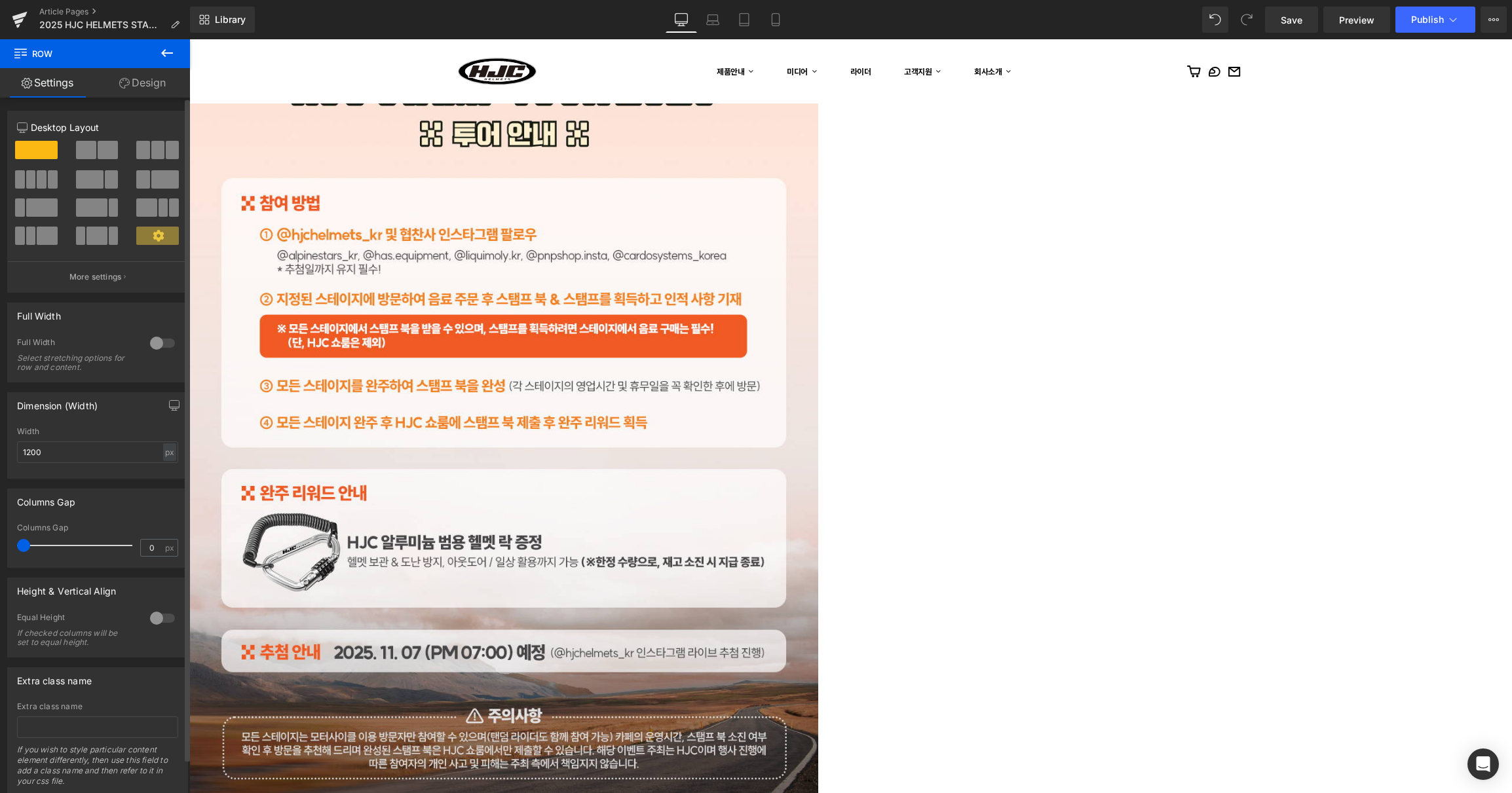
click at [98, 155] on span at bounding box center [108, 149] width 20 height 18
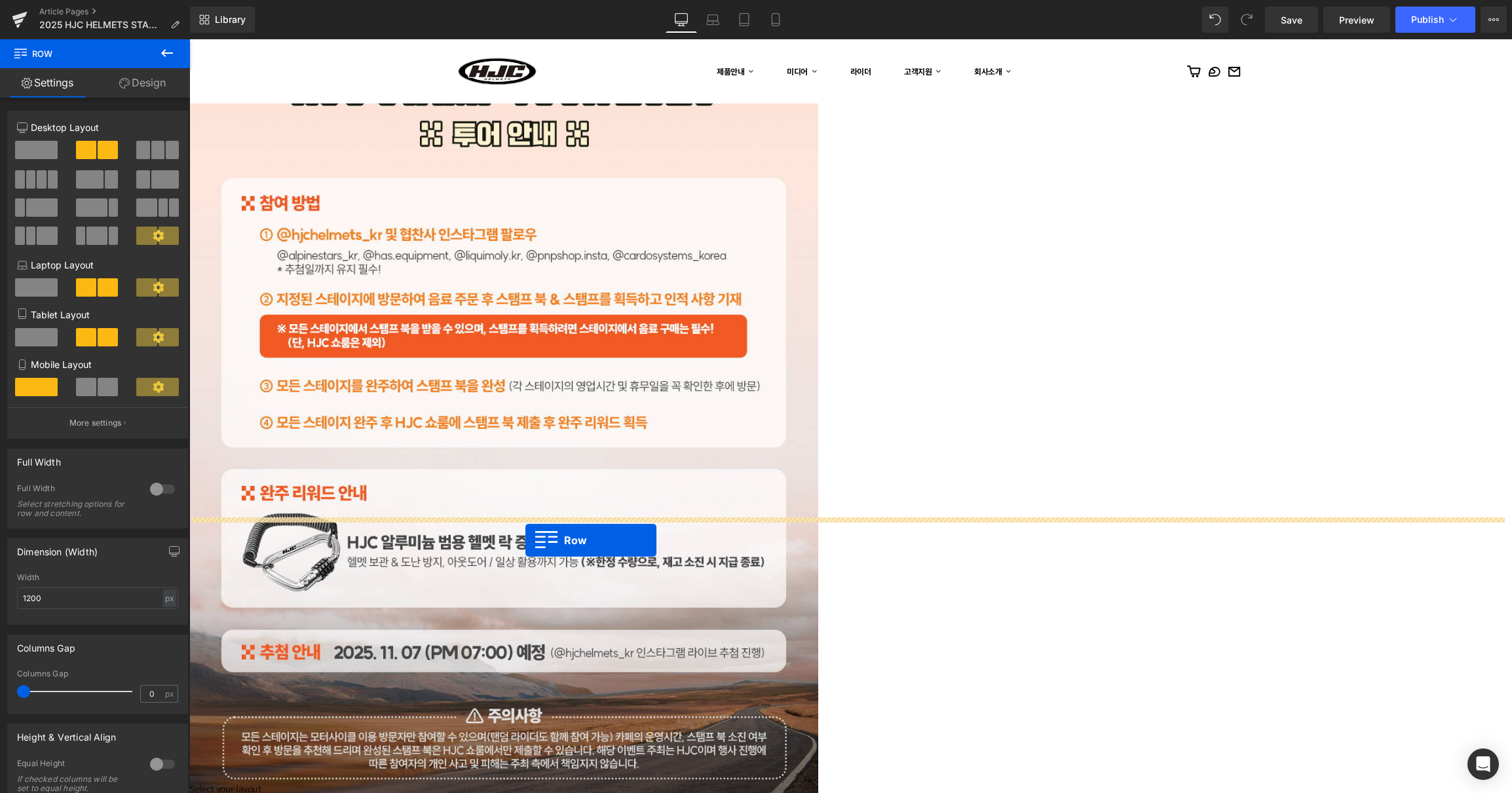
drag, startPoint x: 461, startPoint y: 493, endPoint x: 525, endPoint y: 540, distance: 79.4
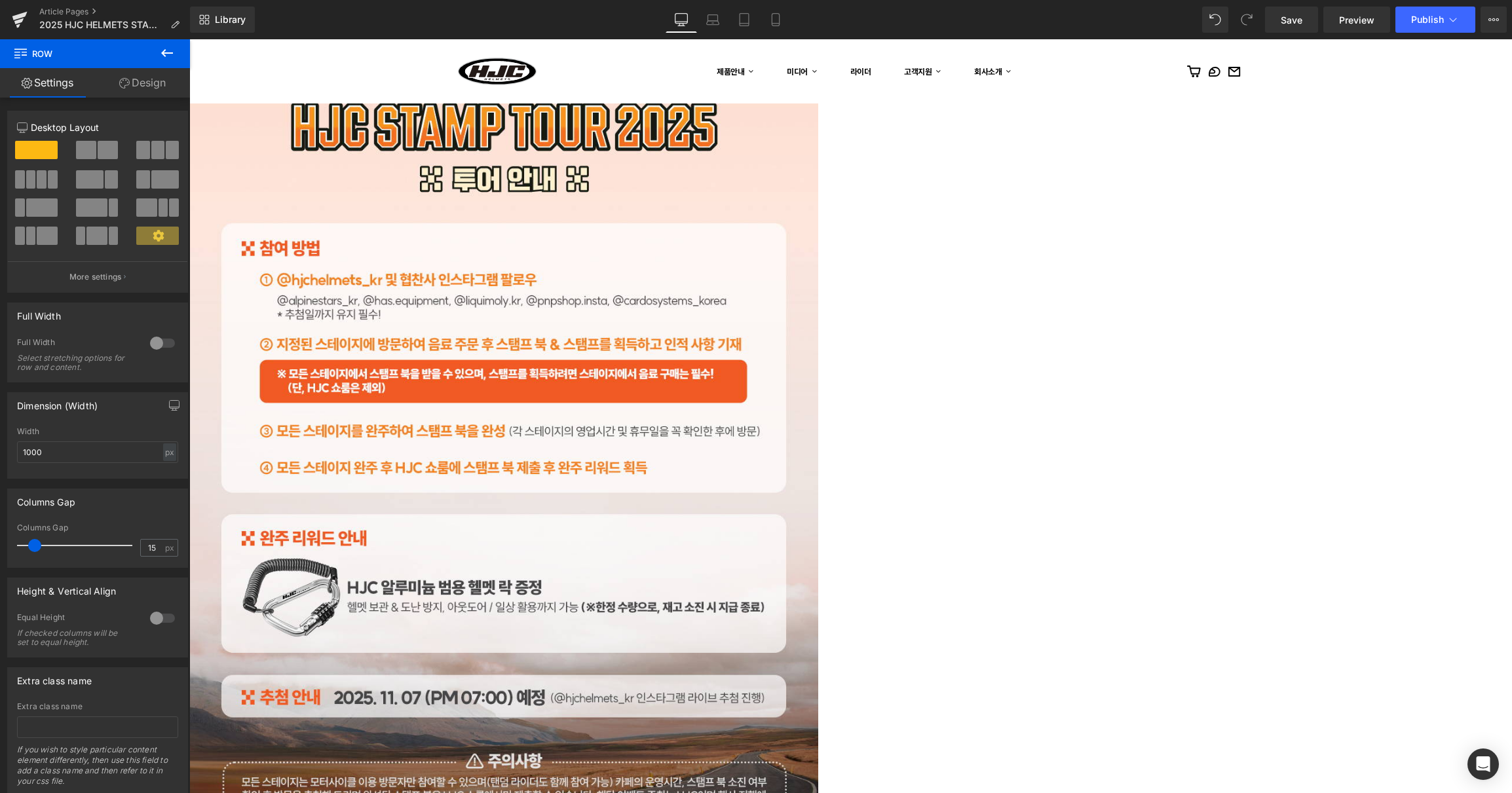
scroll to position [2112, 0]
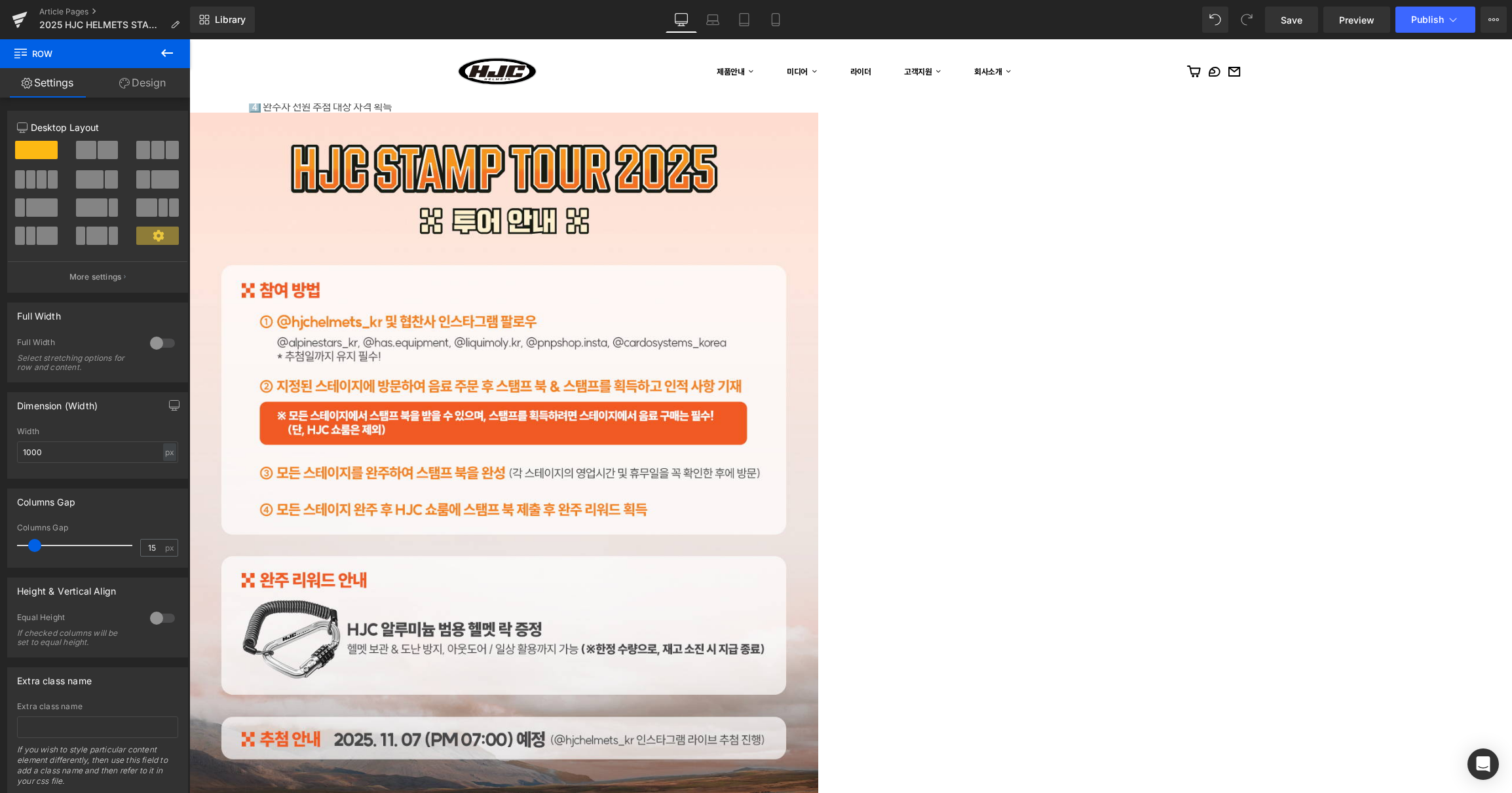
click at [189, 39] on icon at bounding box center [189, 39] width 0 height 0
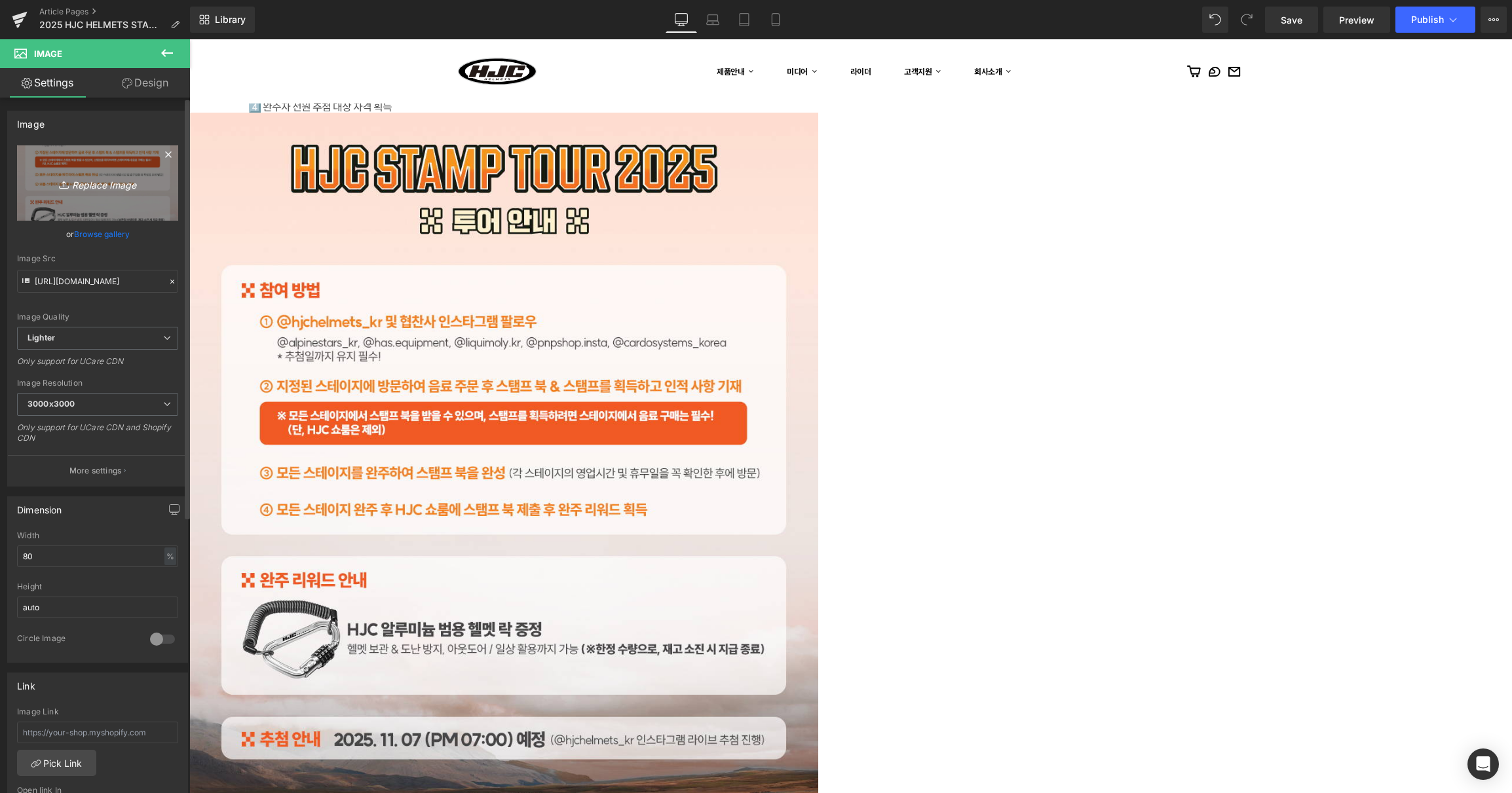
click at [74, 183] on icon "Replace Image" at bounding box center [98, 183] width 105 height 16
type input "C:\fakepath\3.jpg"
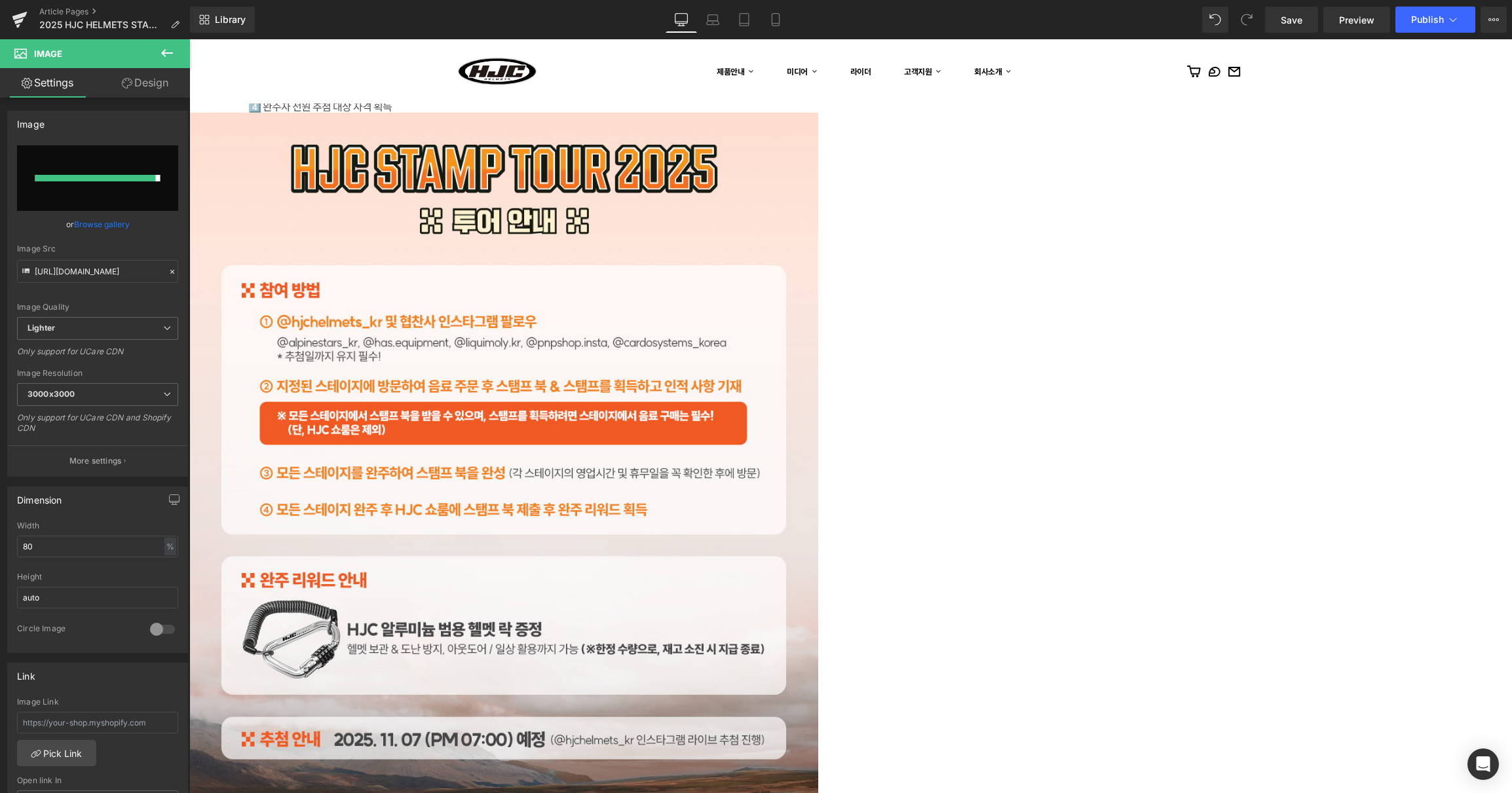
type input "[URL][DOMAIN_NAME]"
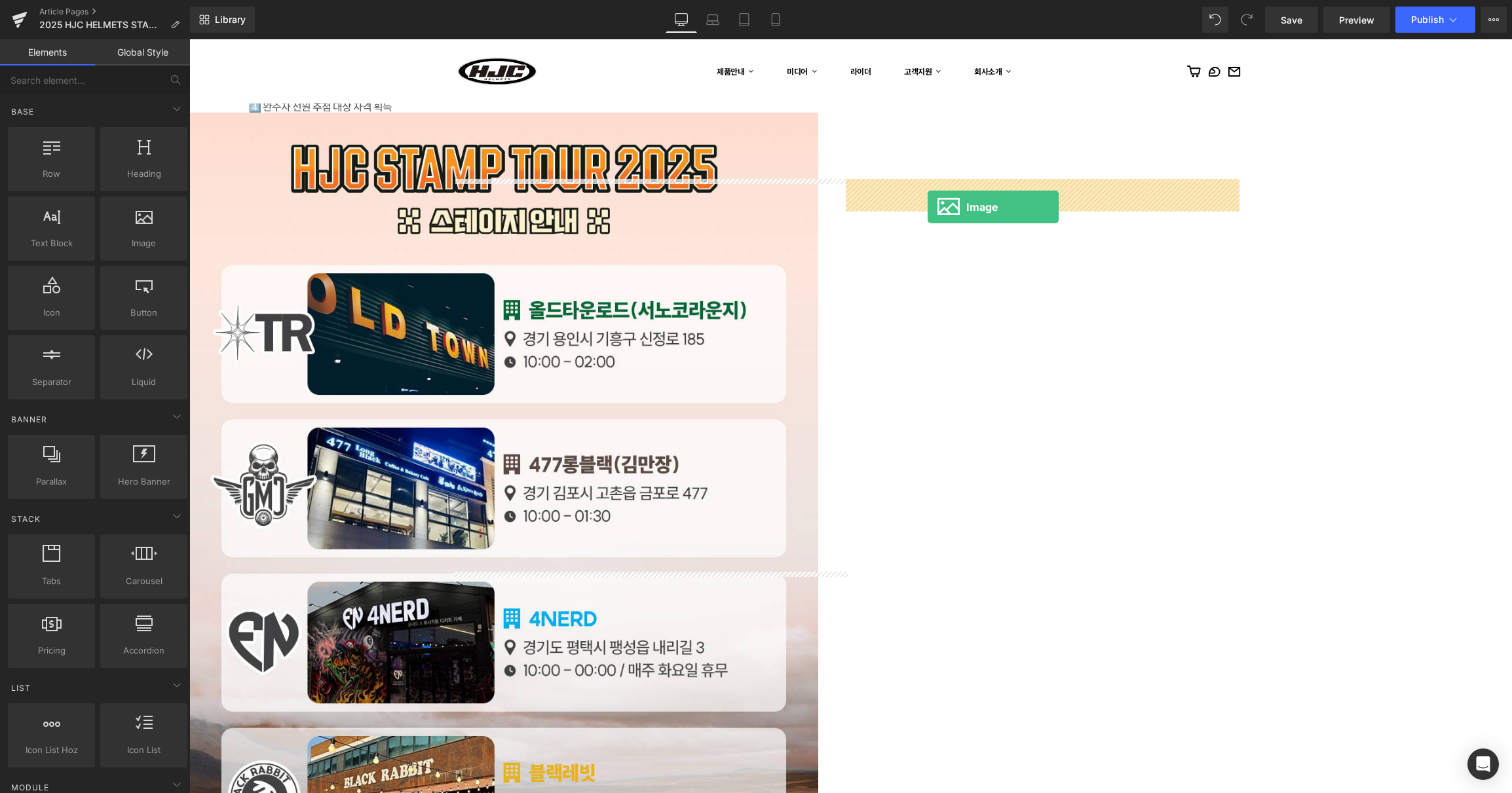
drag, startPoint x: 362, startPoint y: 264, endPoint x: 927, endPoint y: 205, distance: 568.1
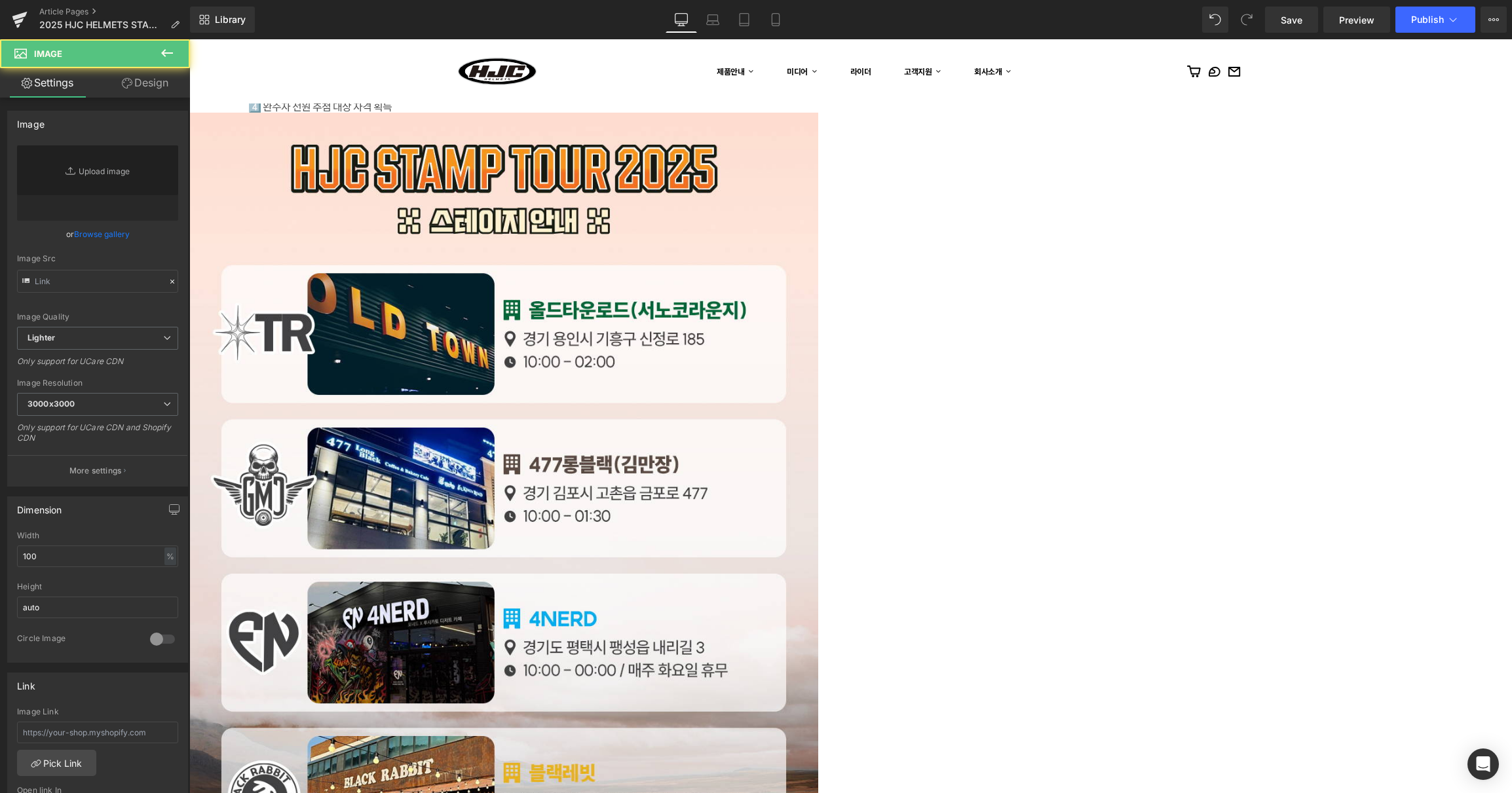
type input "//[DOMAIN_NAME][URL]"
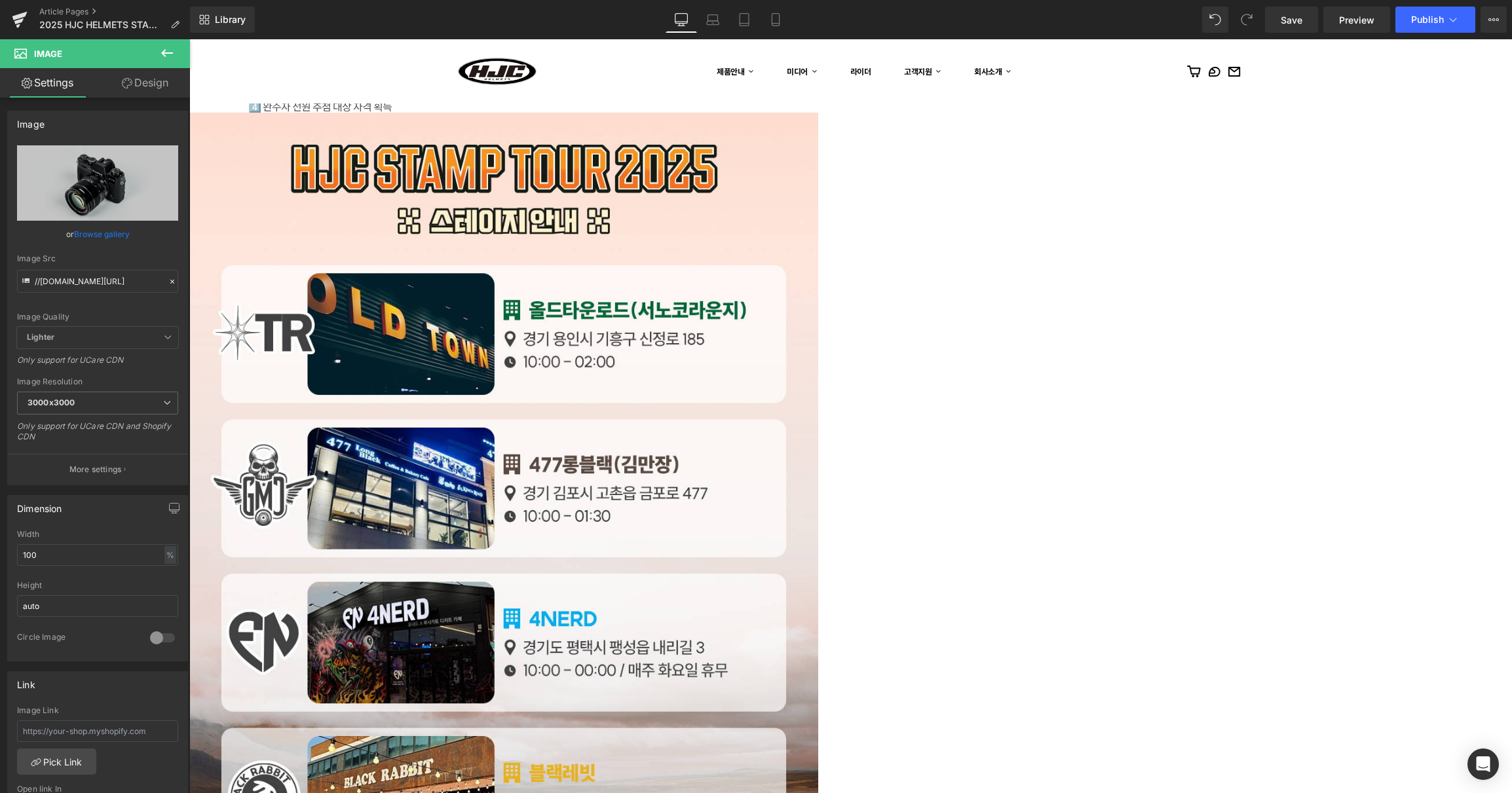
click at [189, 39] on span at bounding box center [189, 39] width 0 height 0
click at [189, 39] on icon at bounding box center [189, 39] width 0 height 0
click at [75, 179] on icon "Replace Image" at bounding box center [98, 183] width 105 height 16
type input "C:\fakepath\4.jpg"
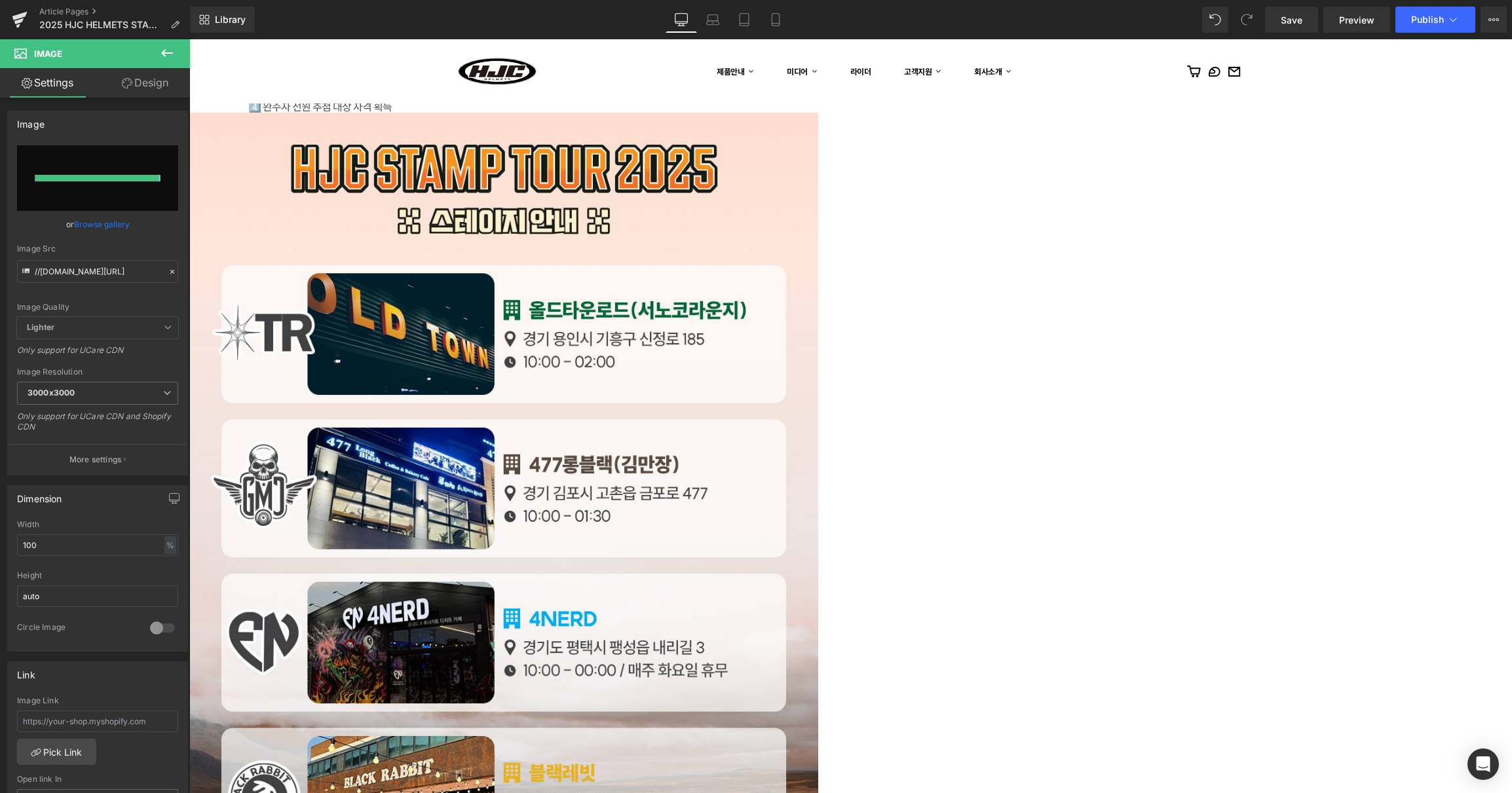
type input "[URL][DOMAIN_NAME]"
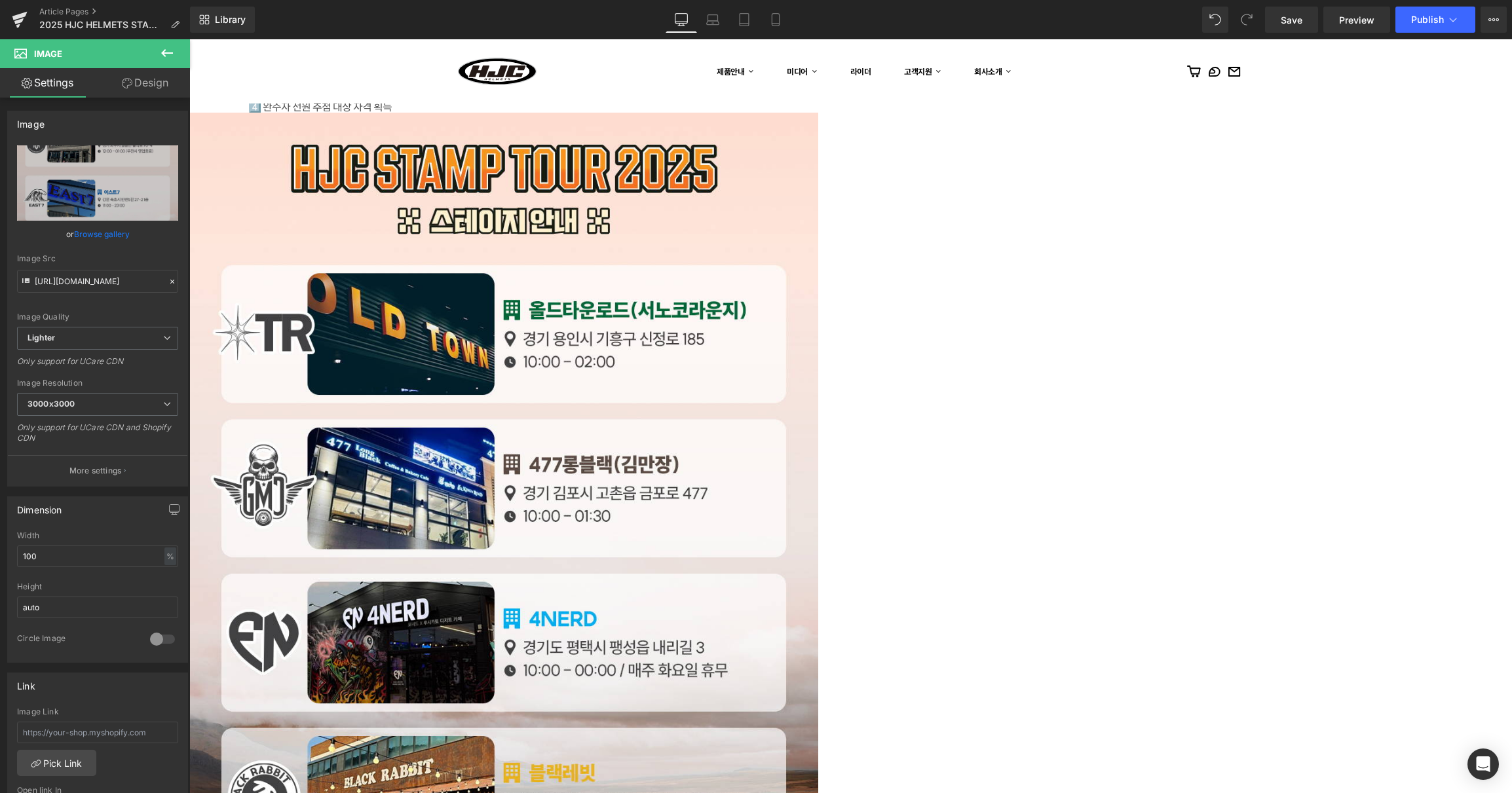
click at [714, 350] on img at bounding box center [503, 505] width 629 height 786
click at [610, 374] on img at bounding box center [503, 505] width 629 height 786
click at [50, 551] on input "80" at bounding box center [97, 556] width 161 height 22
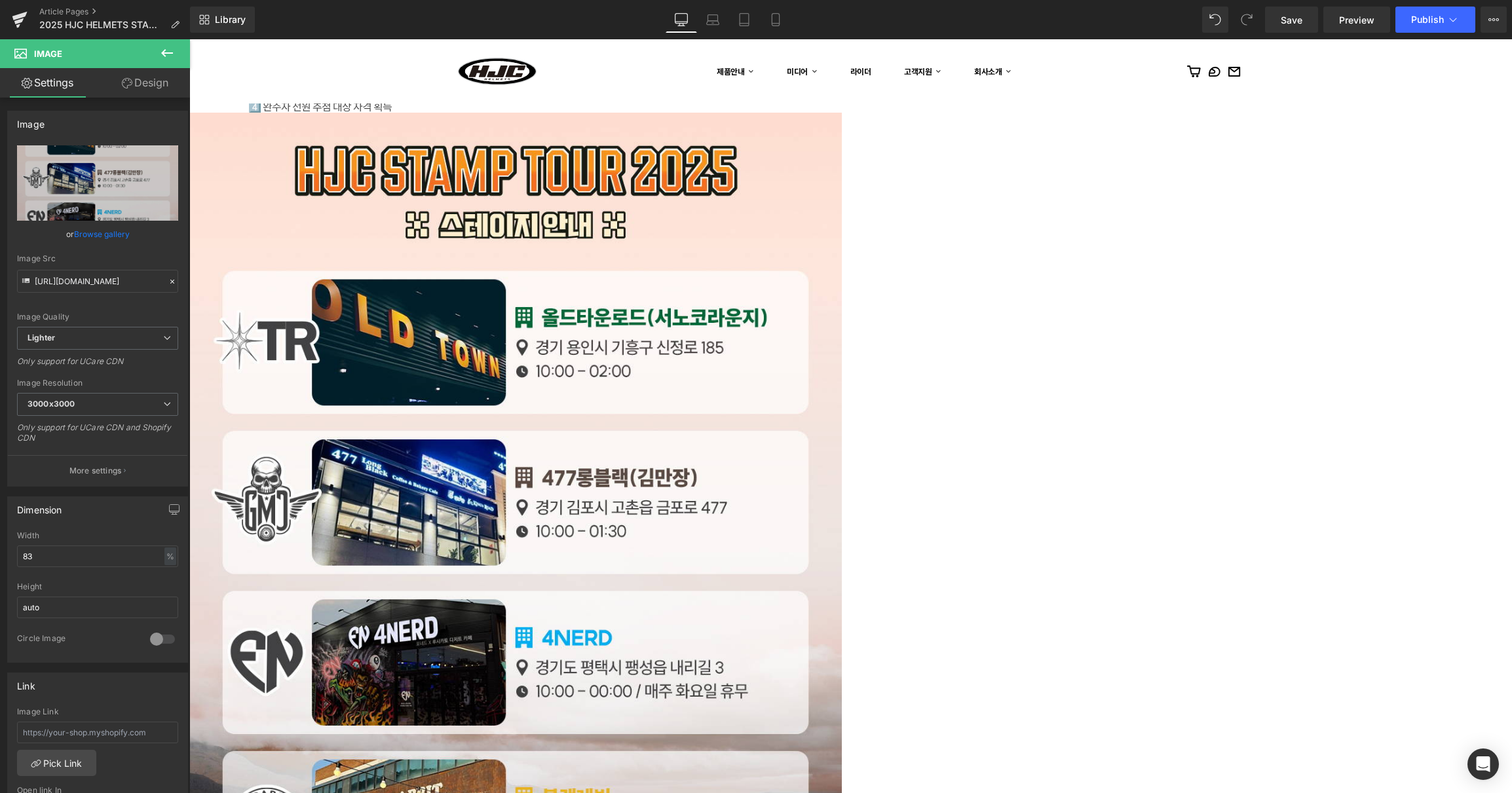
drag, startPoint x: 62, startPoint y: 548, endPoint x: -33, endPoint y: 556, distance: 95.3
click at [0, 556] on html "Image You are previewing how the will restyle your page. You can not edit Eleme…" at bounding box center [756, 396] width 1512 height 793
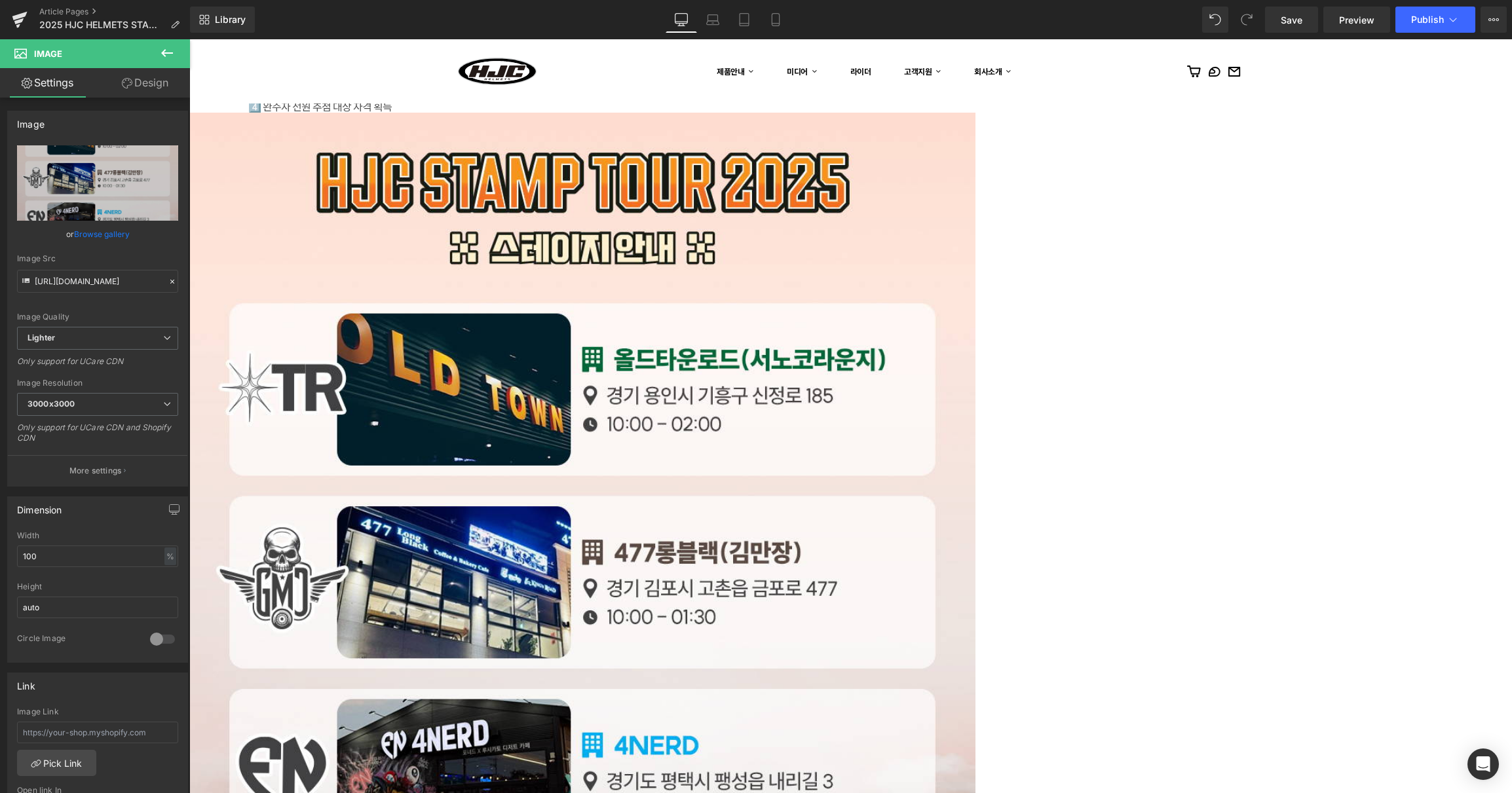
type input "100"
click at [1393, 441] on div "뉴스 Heading 미디어 Heading Row Image Row Row 🏍️ 2025 HJC HELMETS STAMP TOUR Heading…" at bounding box center [851, 123] width 1323 height 4250
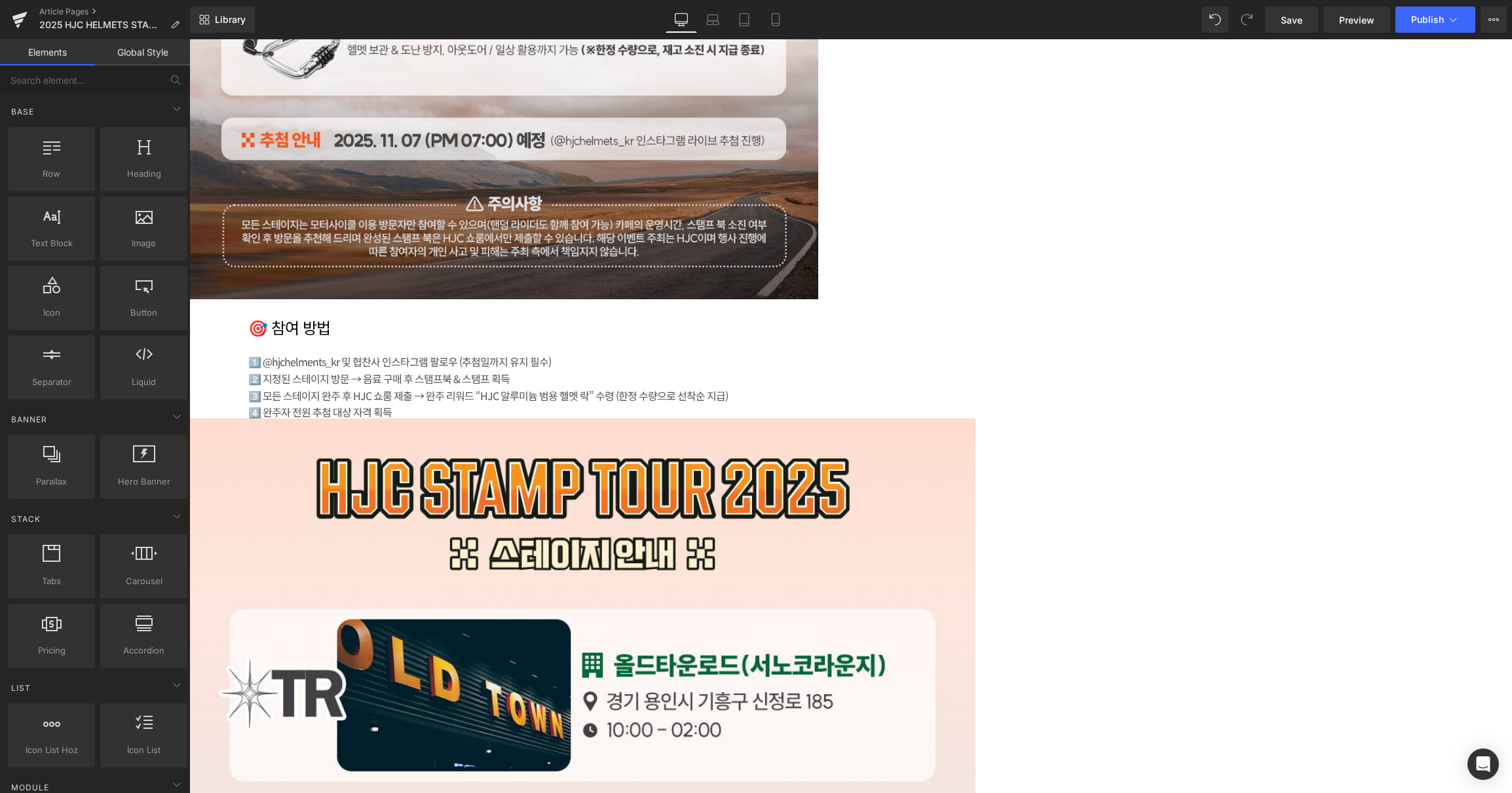
scroll to position [2069, 0]
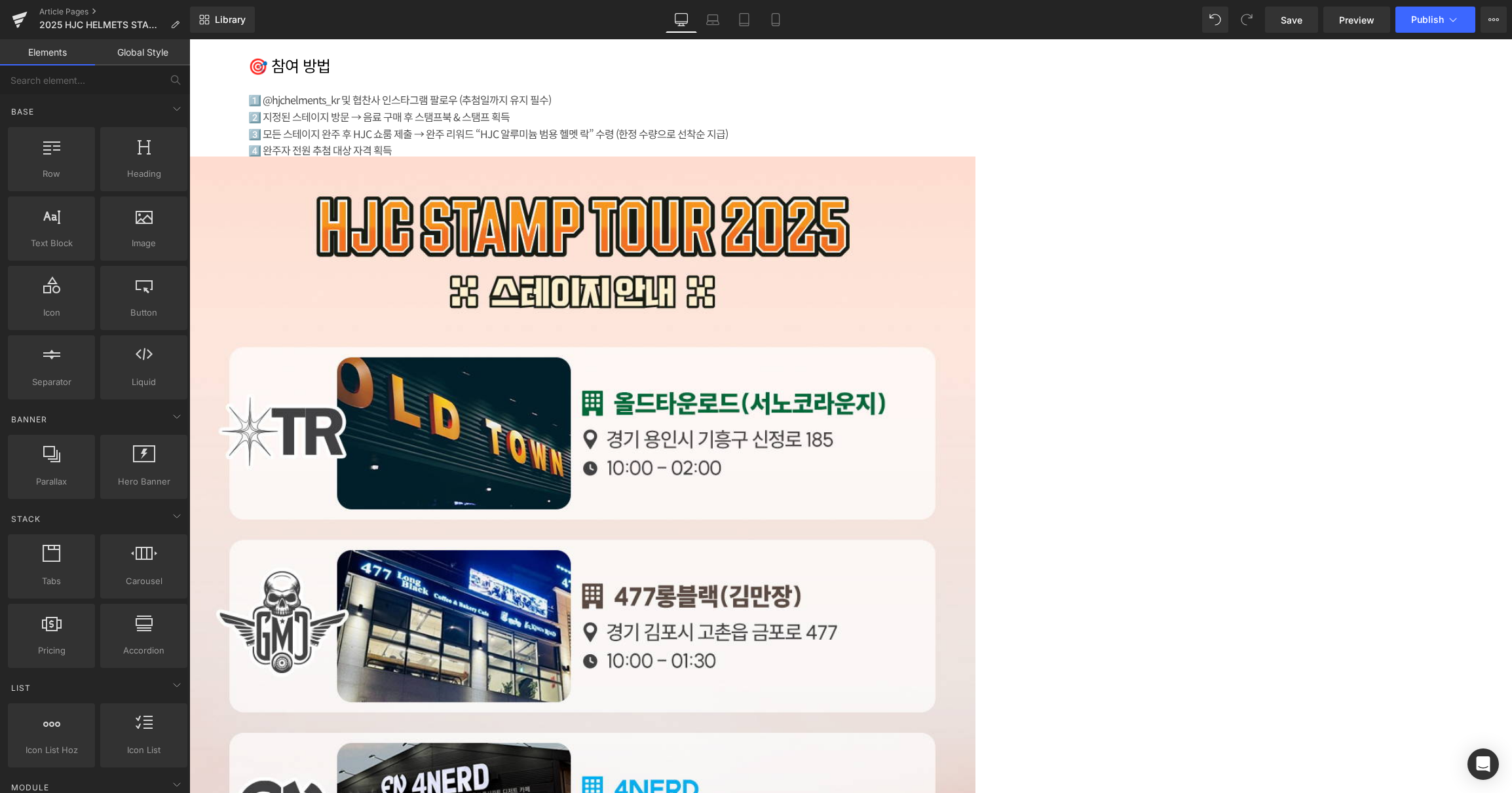
click at [1267, 426] on div "뉴스 Heading 미디어 Heading Row Image Row Row 🏍️ 2025 HJC HELMETS STAMP TOUR Heading…" at bounding box center [851, 167] width 1323 height 4250
click at [470, 334] on img at bounding box center [582, 647] width 786 height 982
click at [420, 256] on div "뉴스 Heading 미디어 Heading Row Image Row Row 🏍️ 2025 HJC HELMETS STAMP TOUR Heading…" at bounding box center [851, 167] width 1323 height 4250
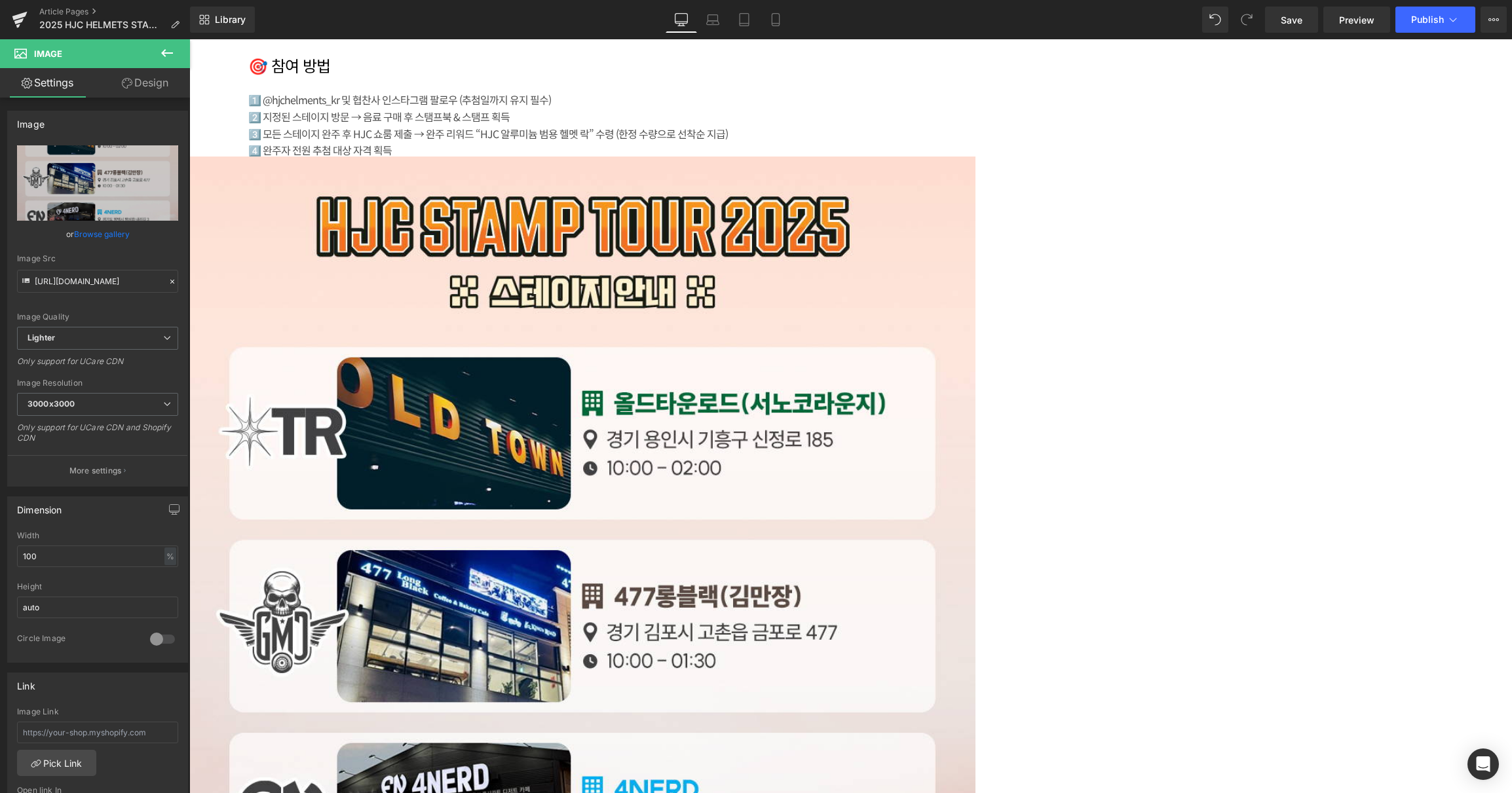
click at [189, 39] on span at bounding box center [189, 39] width 0 height 0
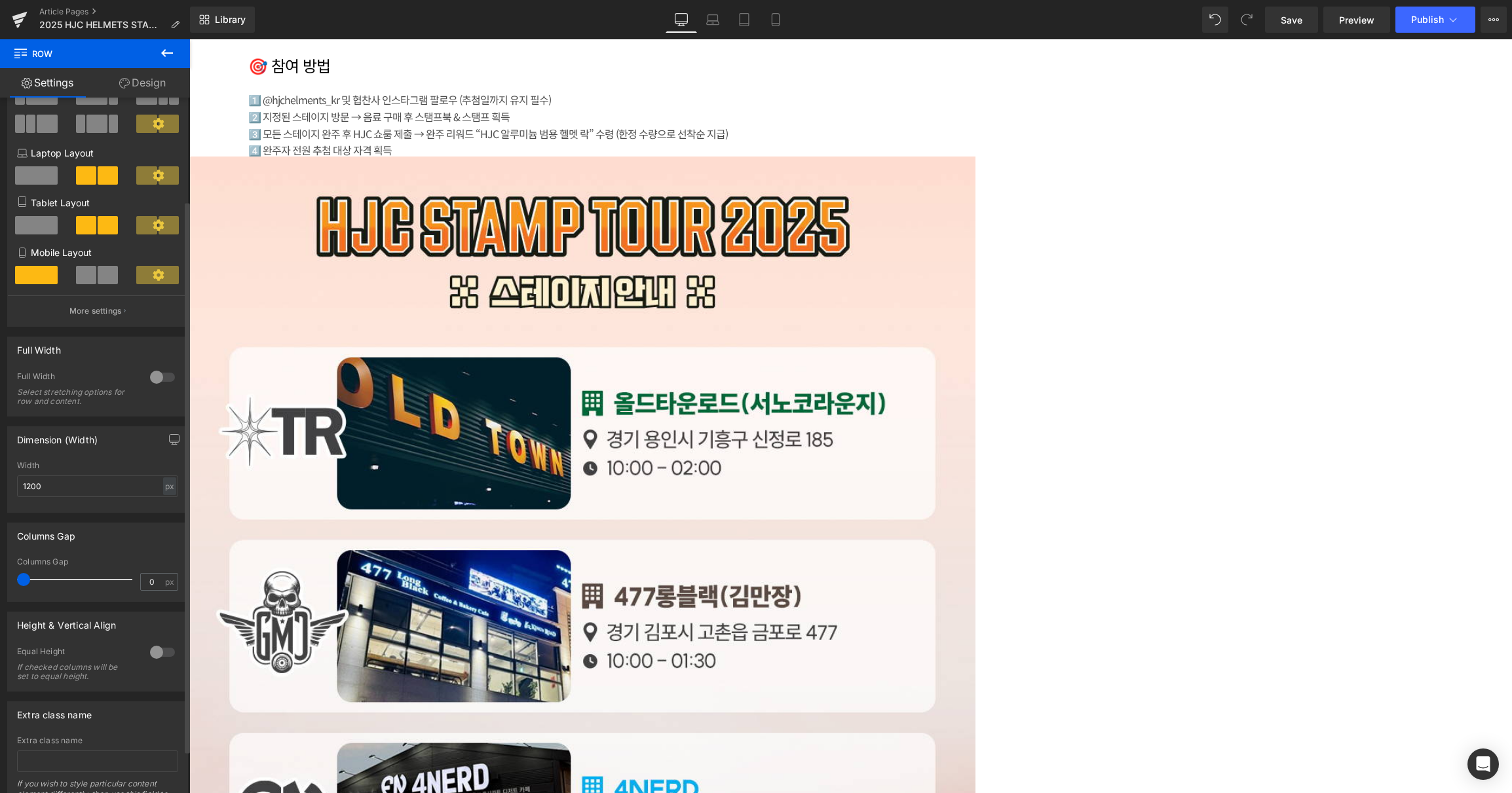
scroll to position [131, 0]
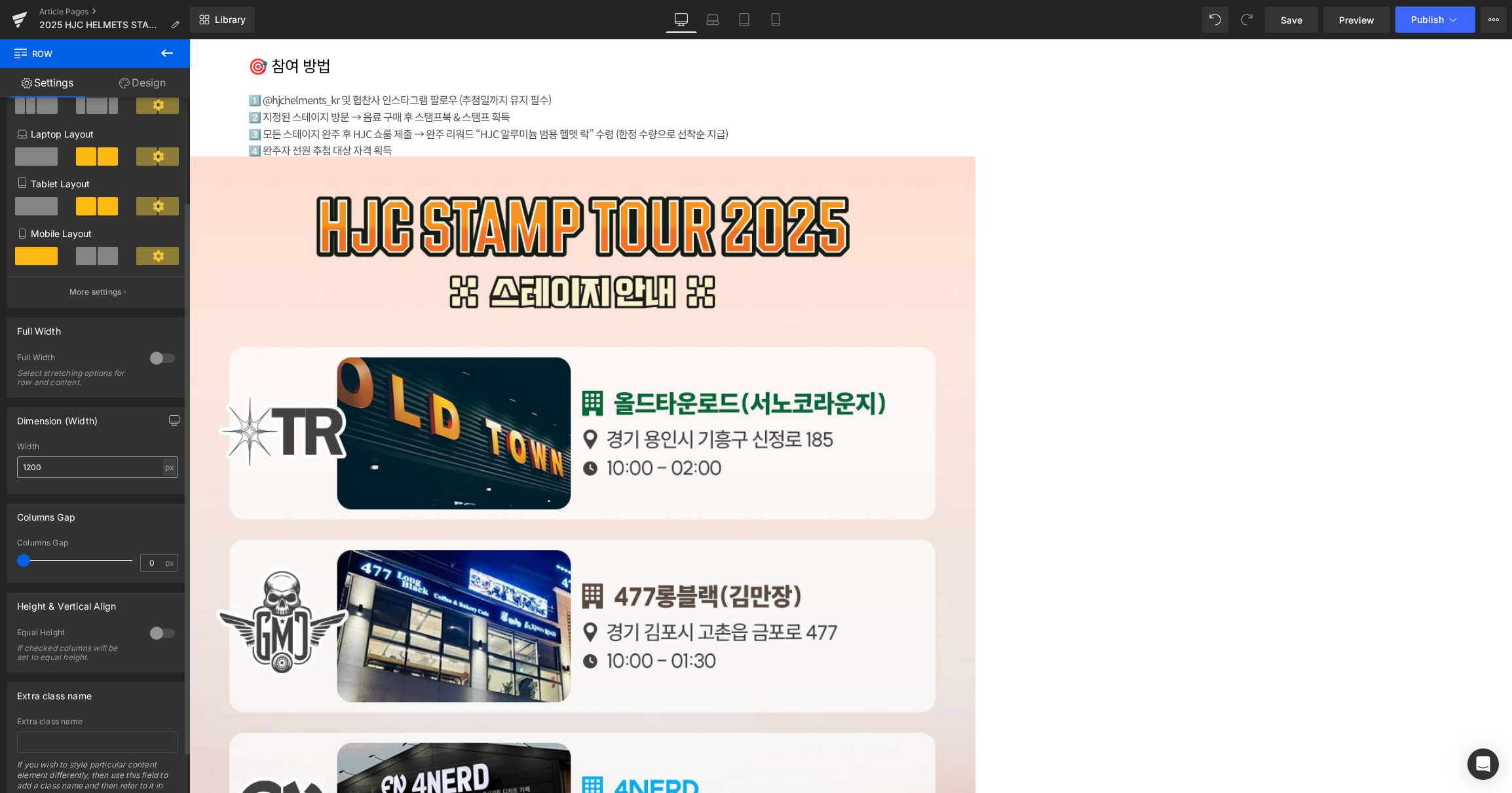
click at [82, 476] on input "1200" at bounding box center [97, 467] width 161 height 22
click at [82, 473] on input "1200" at bounding box center [97, 467] width 161 height 22
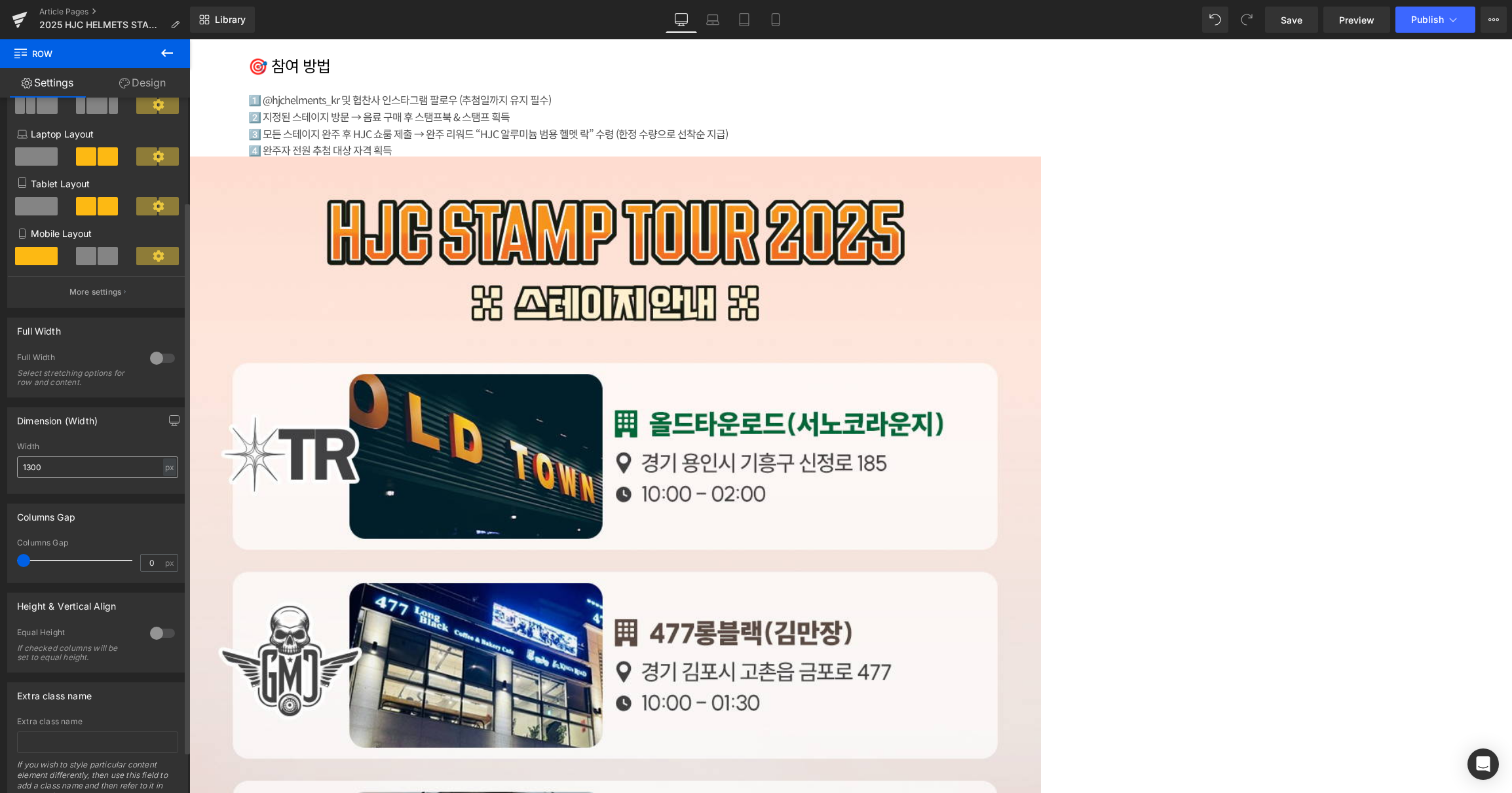
type input "1300"
click at [1275, 317] on div "뉴스 Heading 미디어 Heading Row Image Row Row 🏍️ 2025 HJC HELMETS STAMP TOUR Heading…" at bounding box center [851, 248] width 1323 height 4414
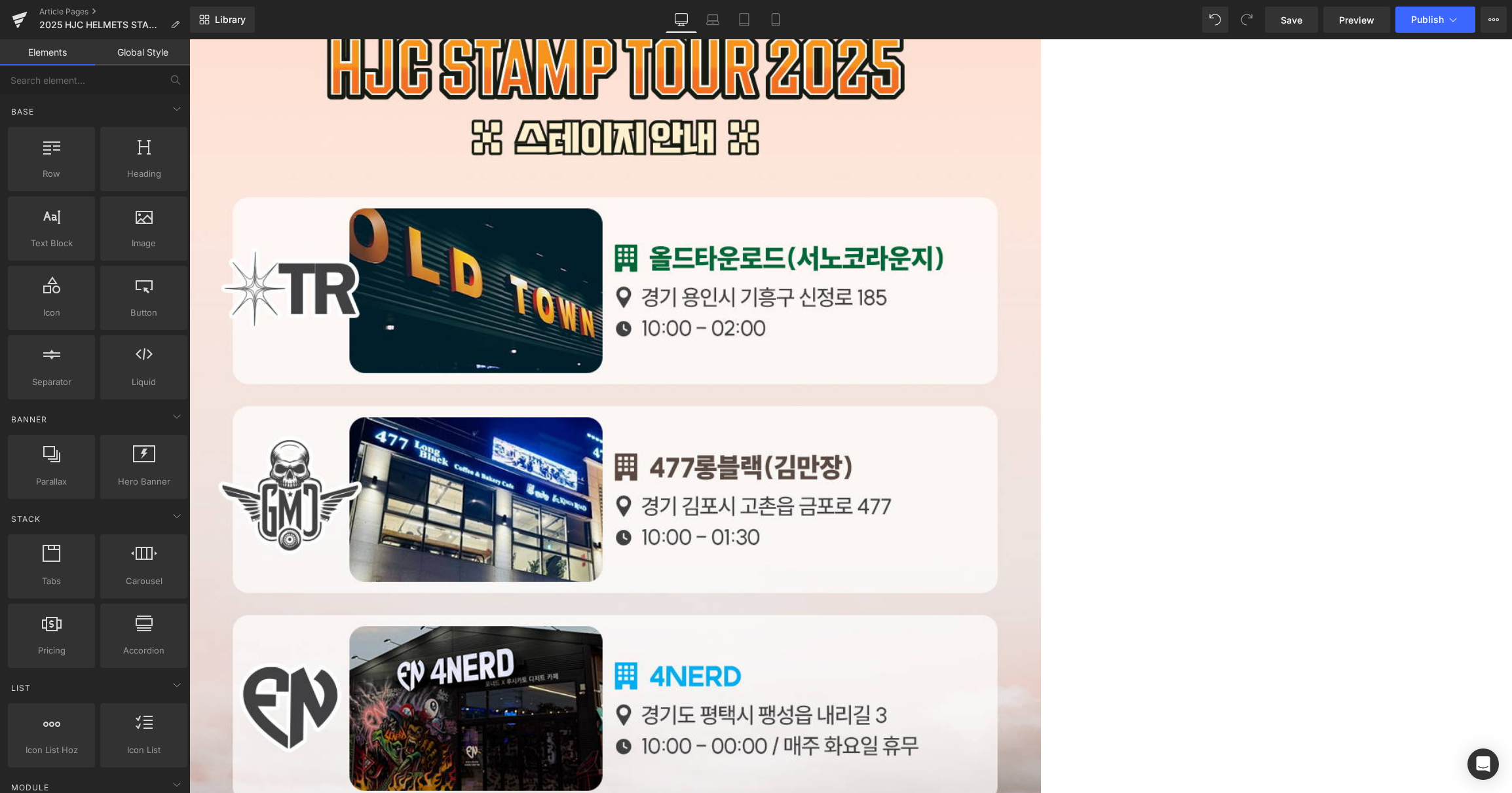
scroll to position [2287, 0]
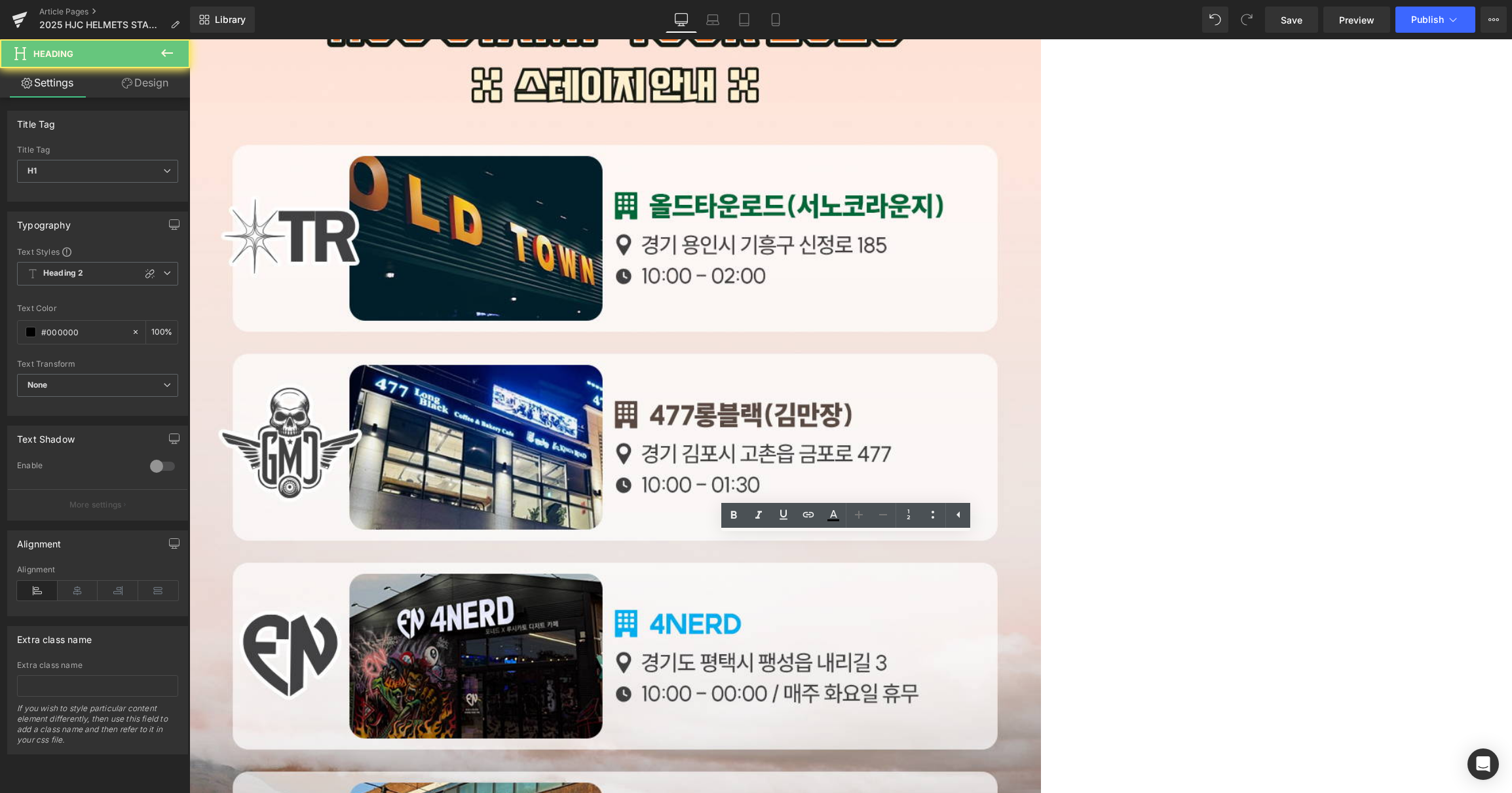
paste div
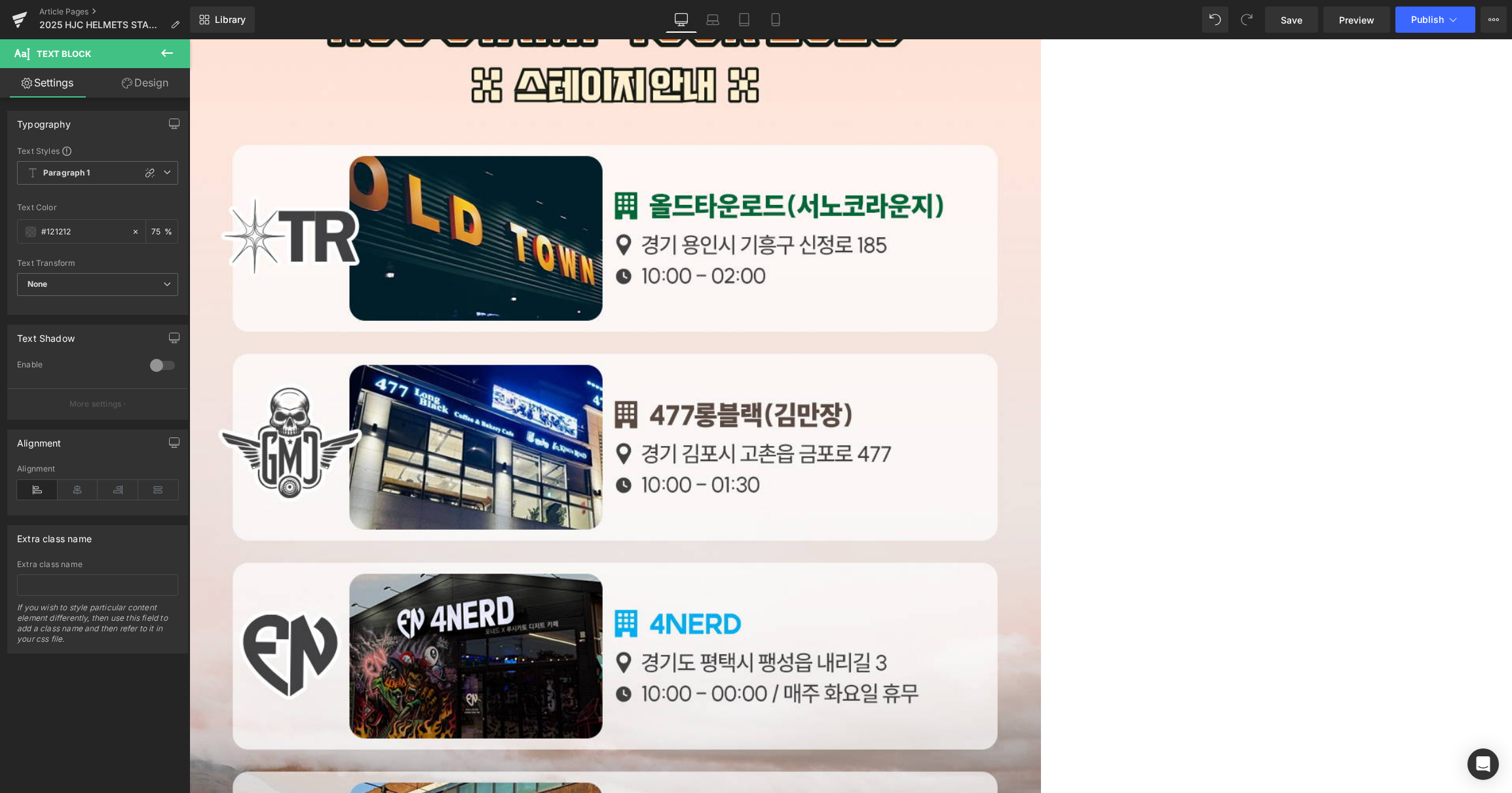
paste div
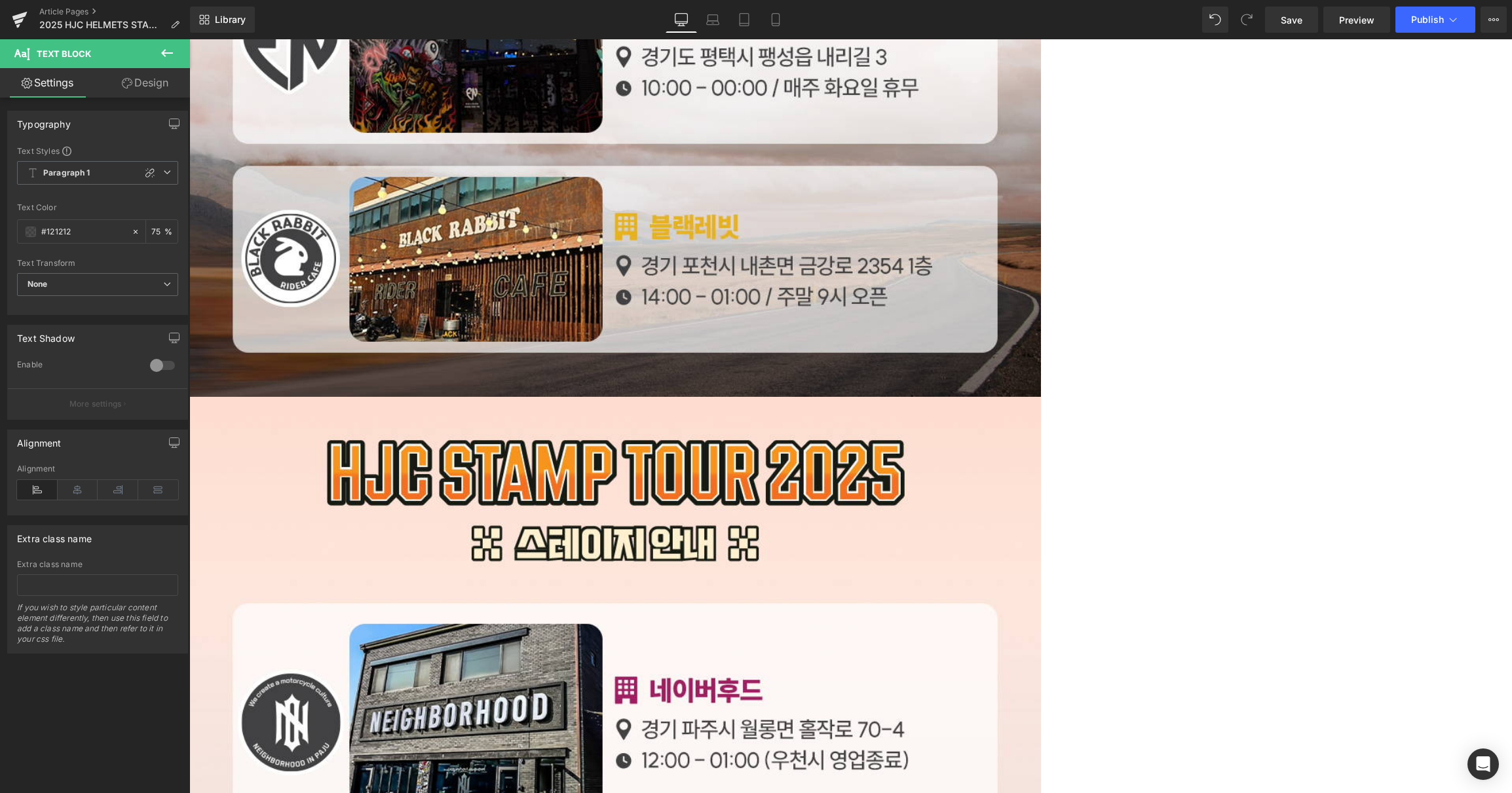
scroll to position [2898, 0]
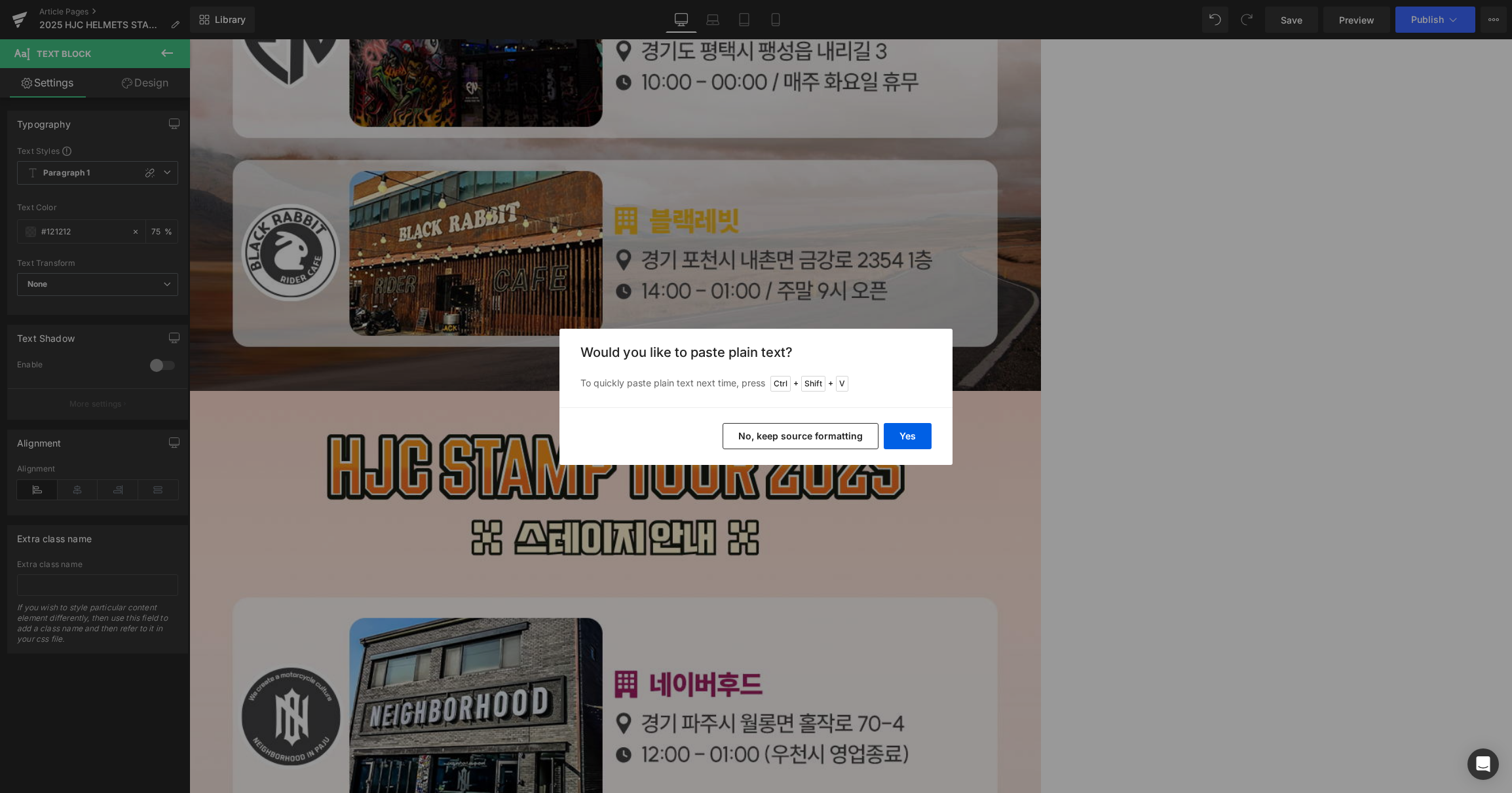
click at [832, 439] on button "No, keep source formatting" at bounding box center [800, 436] width 156 height 26
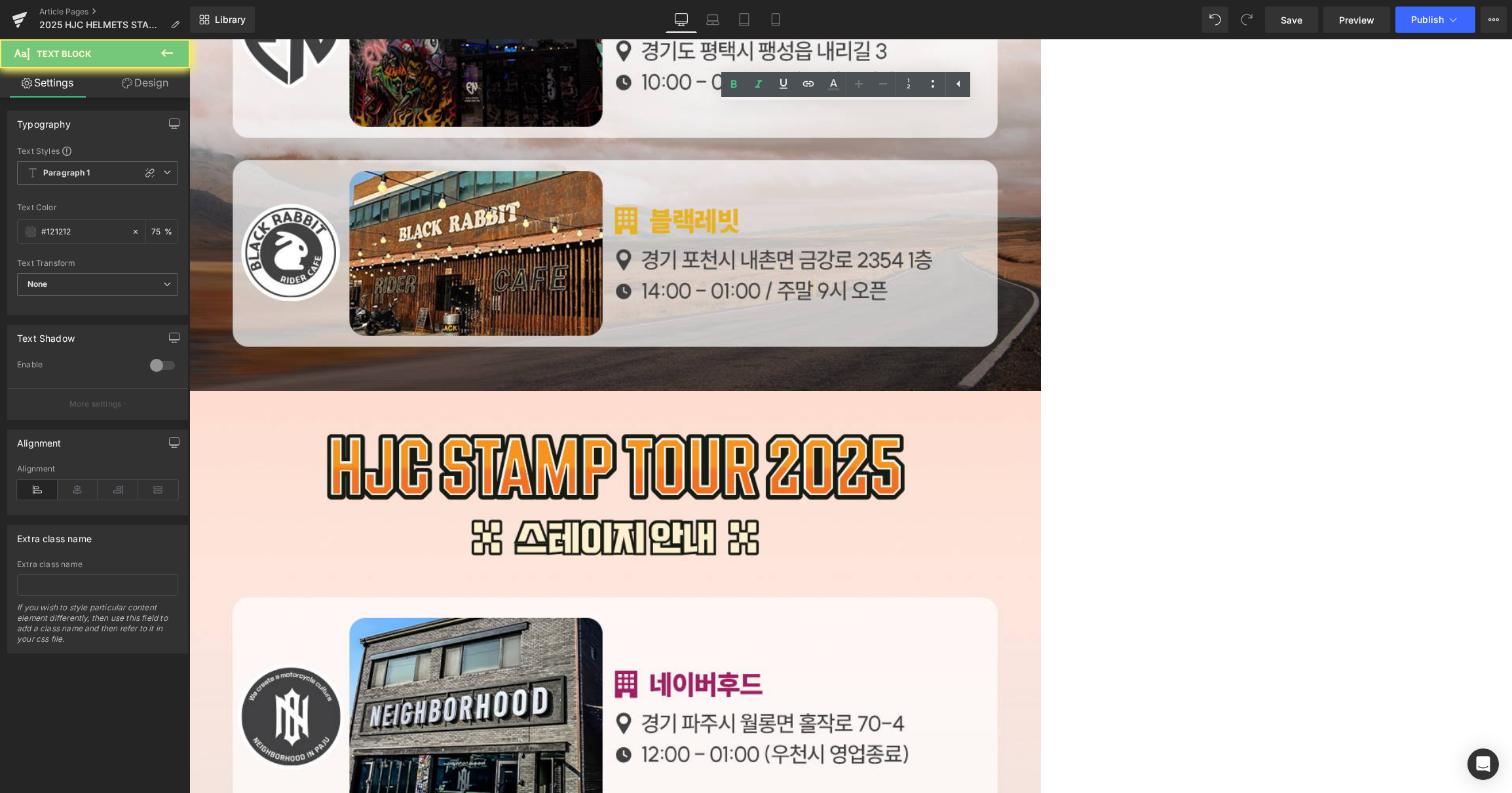
drag, startPoint x: 1388, startPoint y: 340, endPoint x: 1180, endPoint y: 345, distance: 208.1
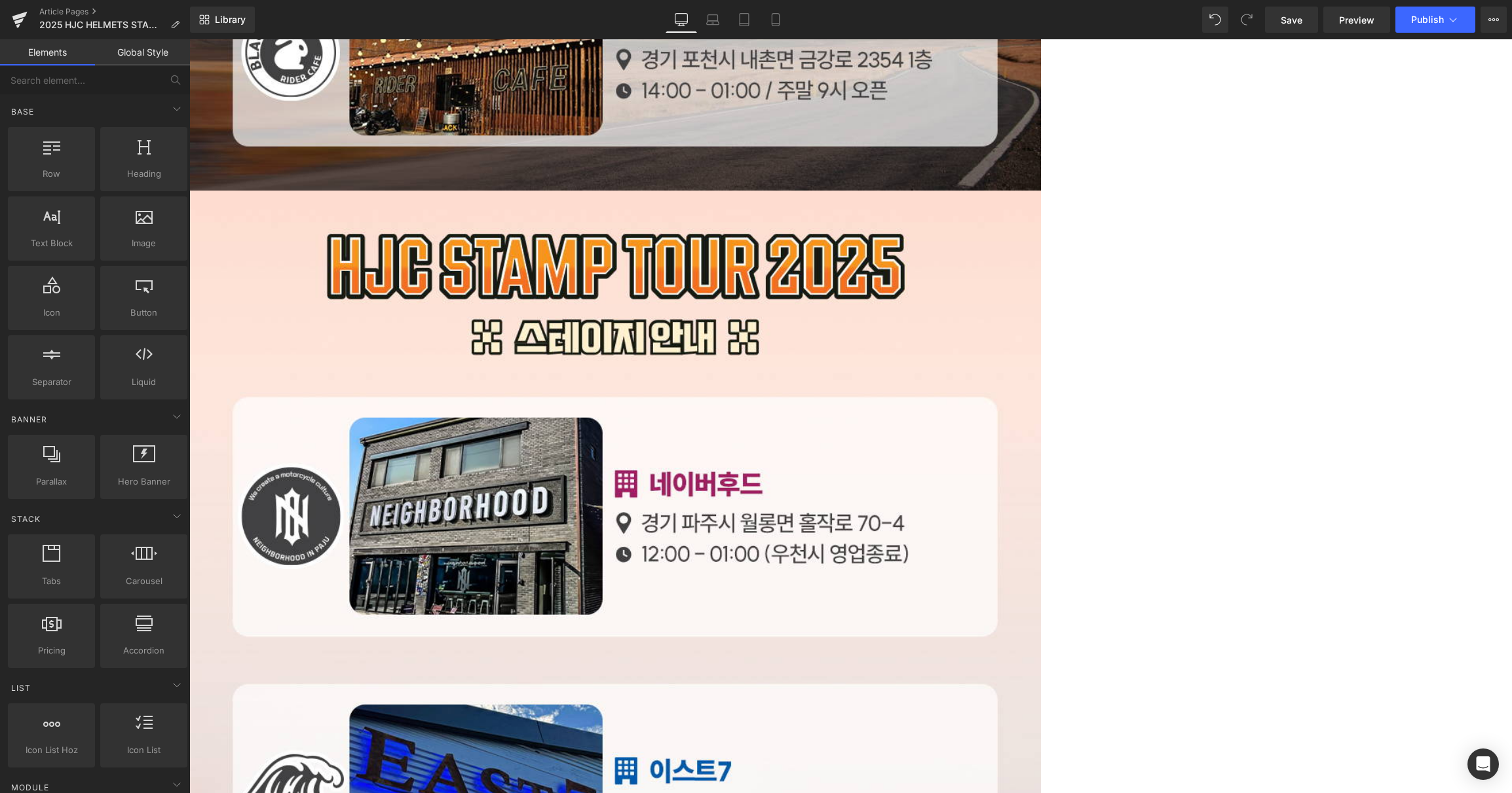
scroll to position [3101, 0]
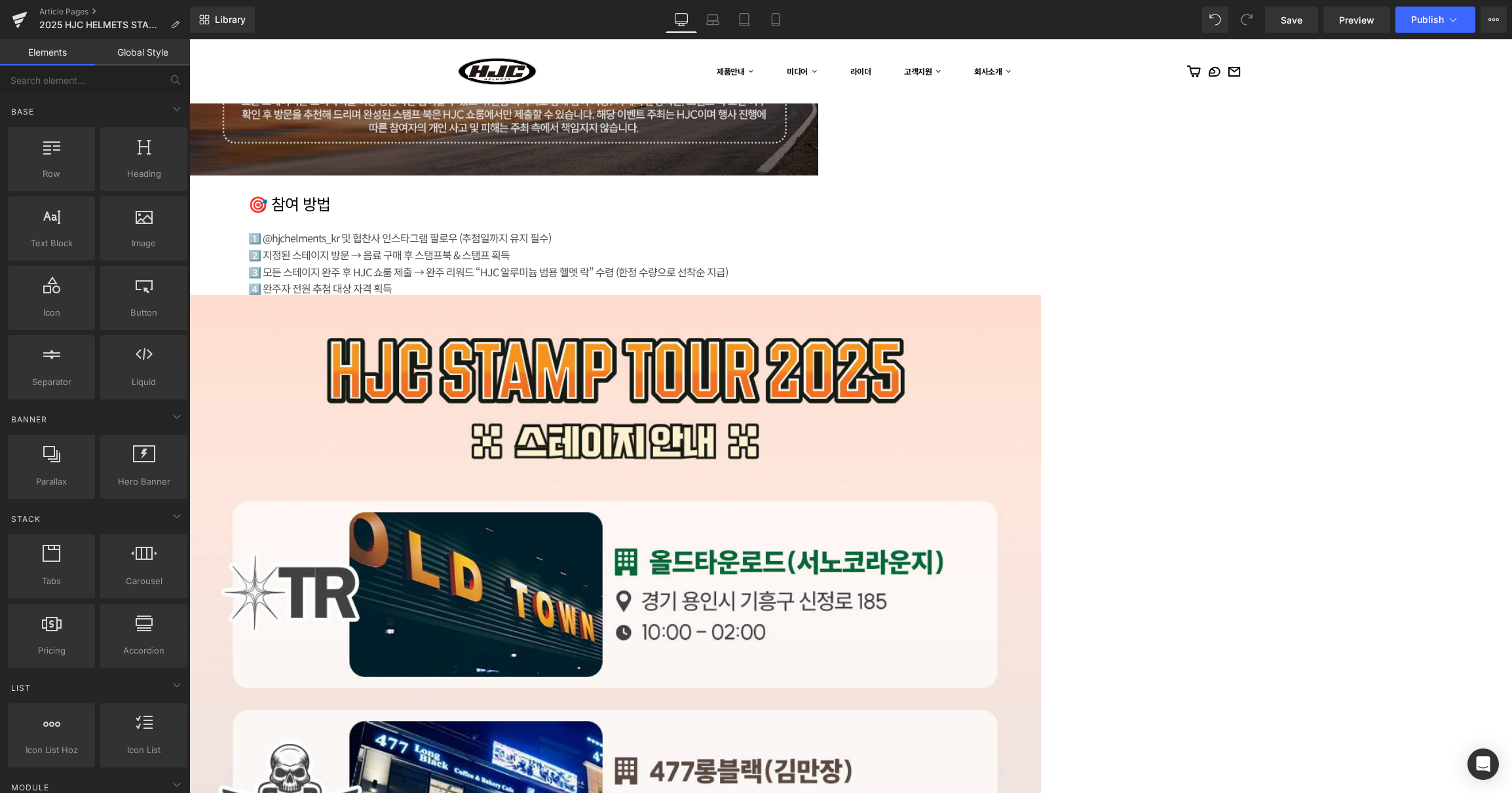
scroll to position [1835, 0]
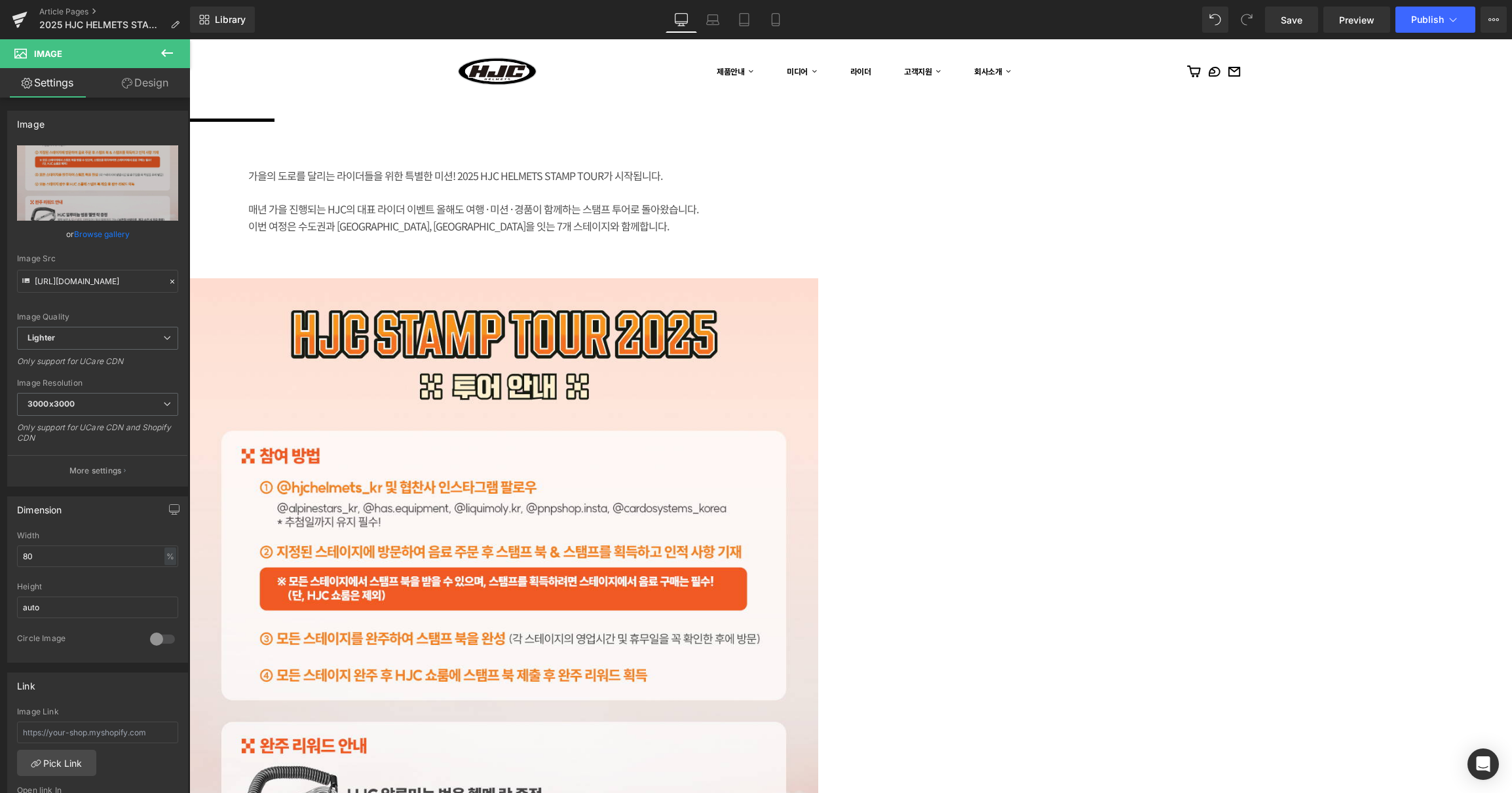
scroll to position [962, 0]
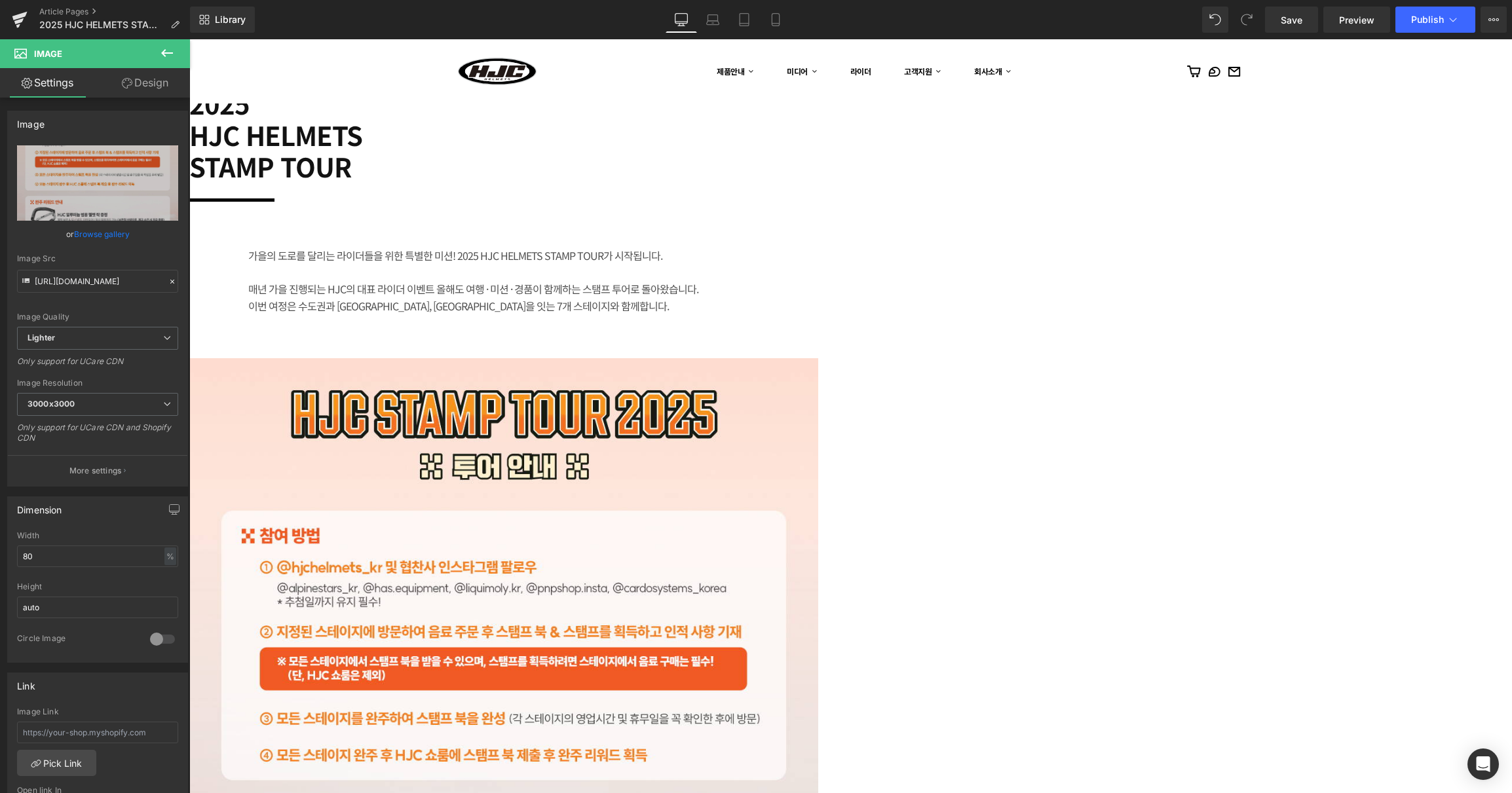
click at [189, 39] on icon at bounding box center [189, 39] width 0 height 0
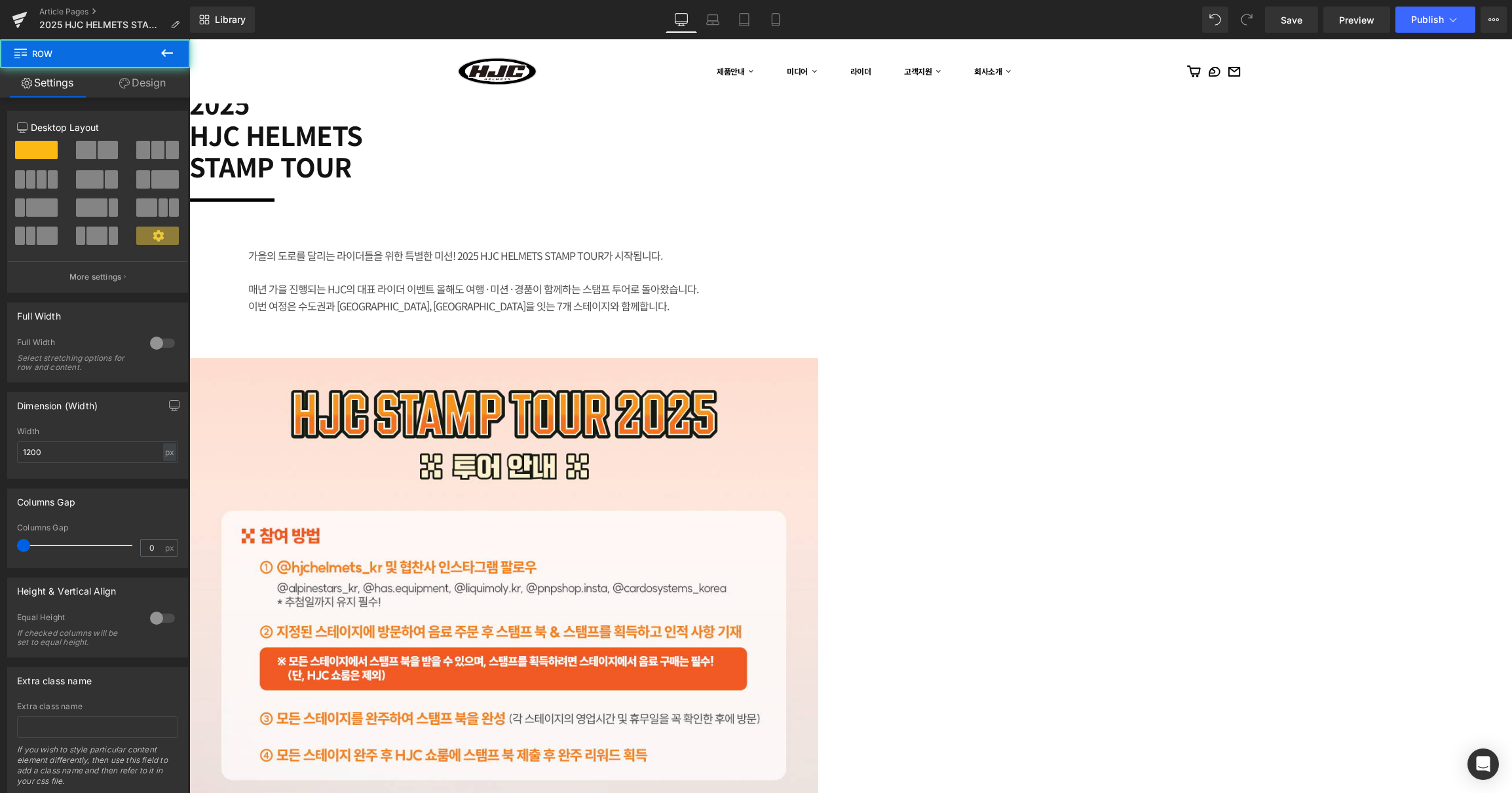
click at [189, 39] on icon at bounding box center [189, 39] width 0 height 0
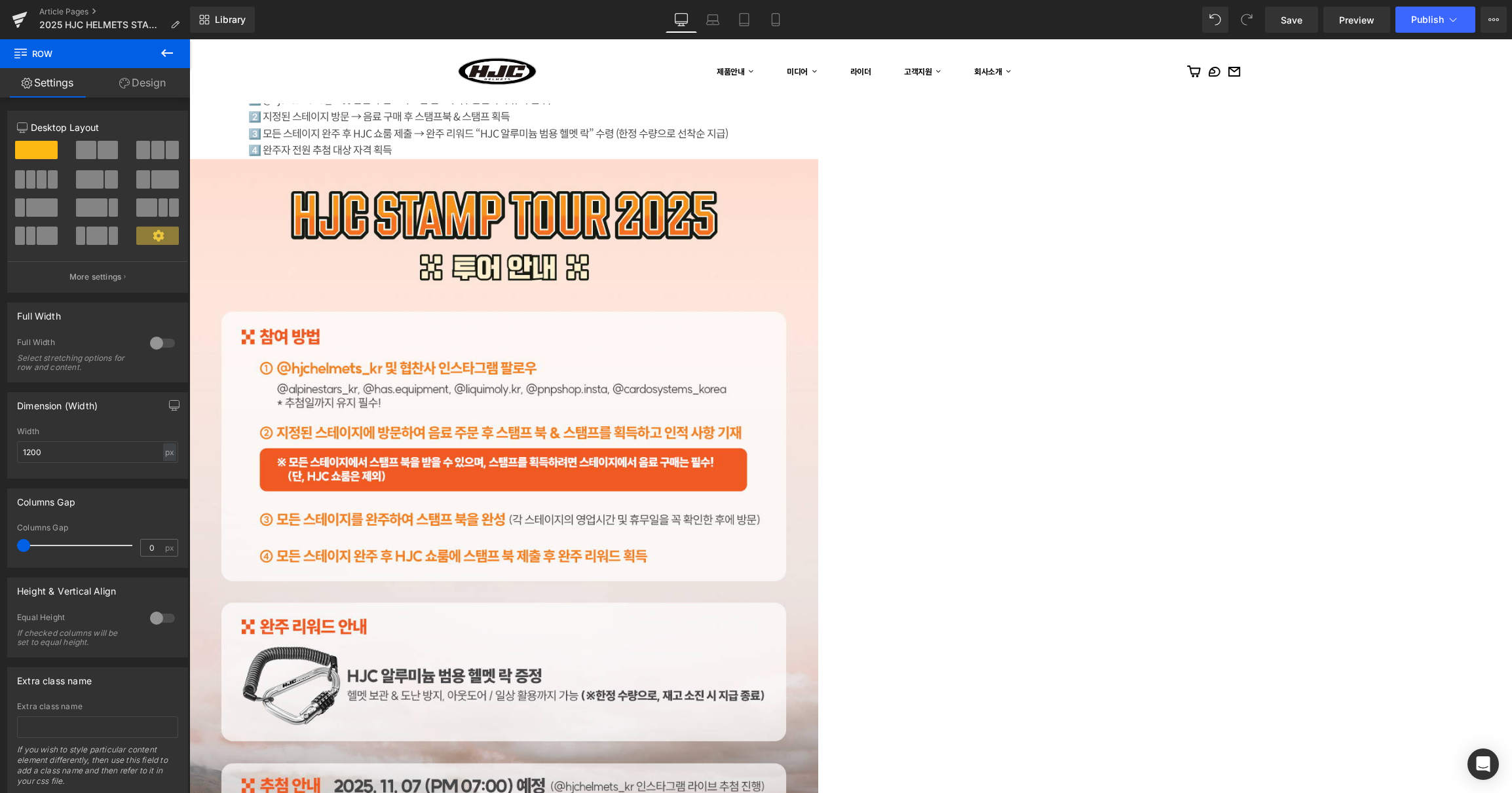
scroll to position [2069, 0]
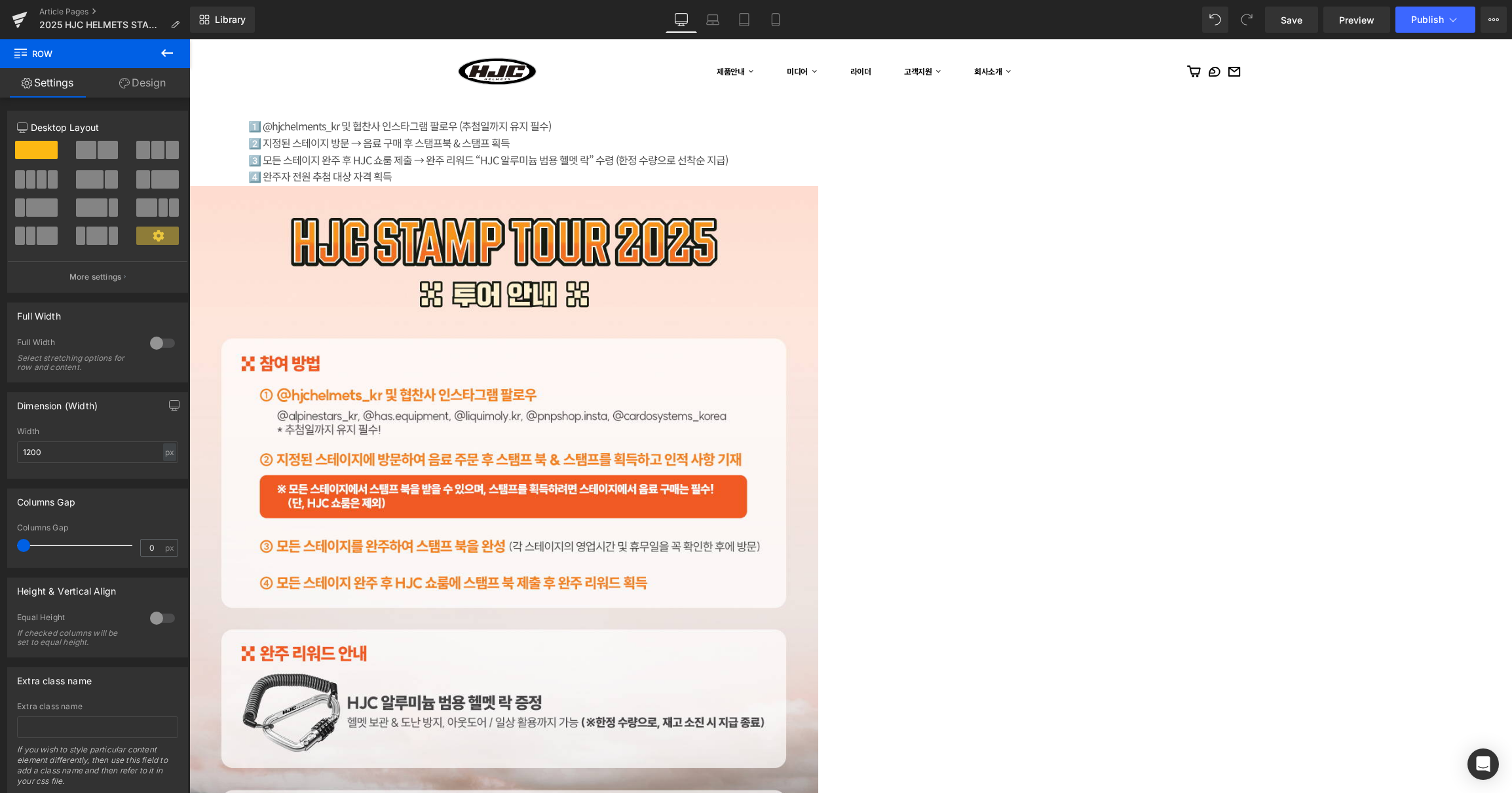
click at [503, 268] on div at bounding box center [582, 578] width 786 height 786
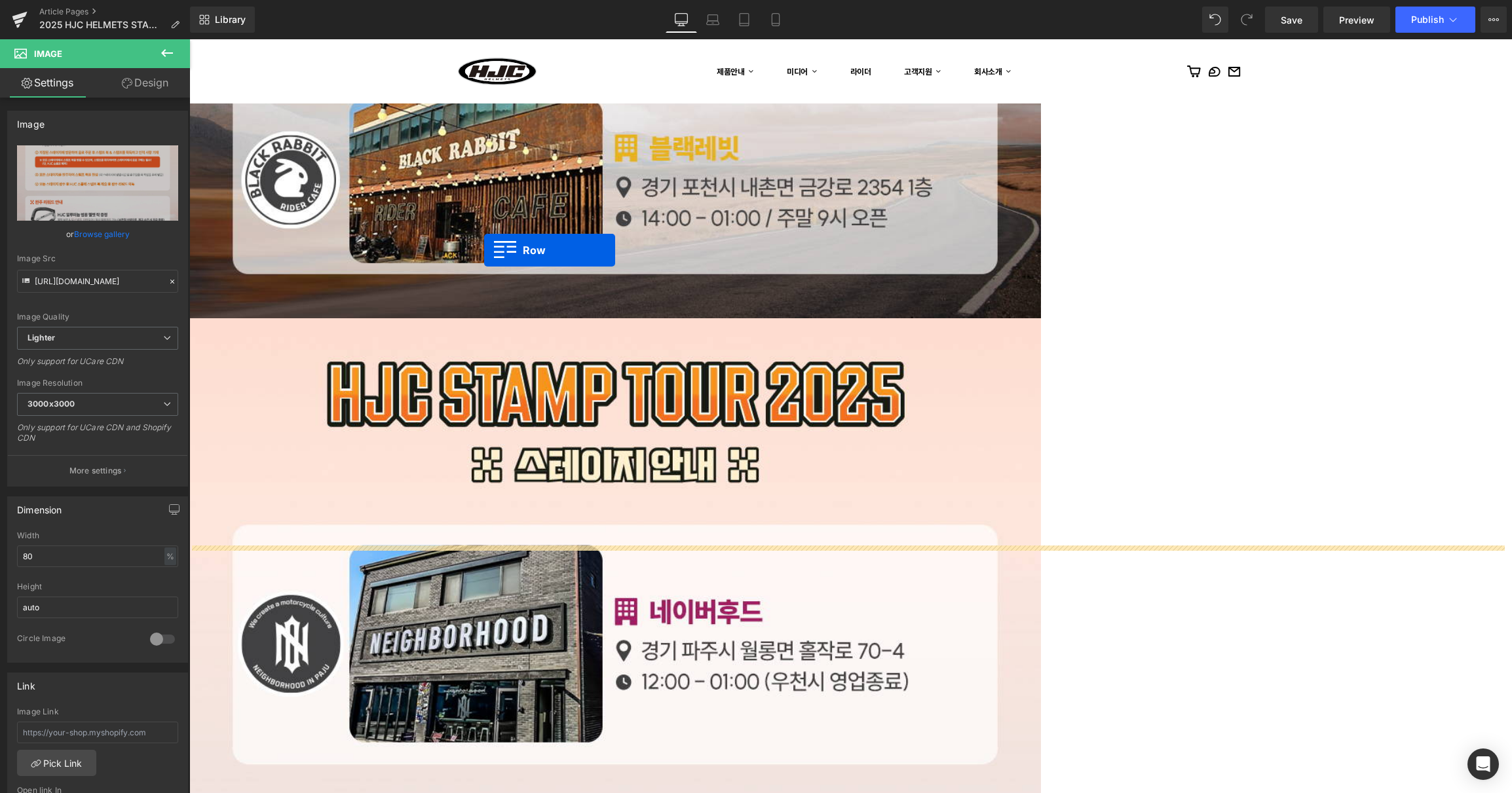
scroll to position [3104, 0]
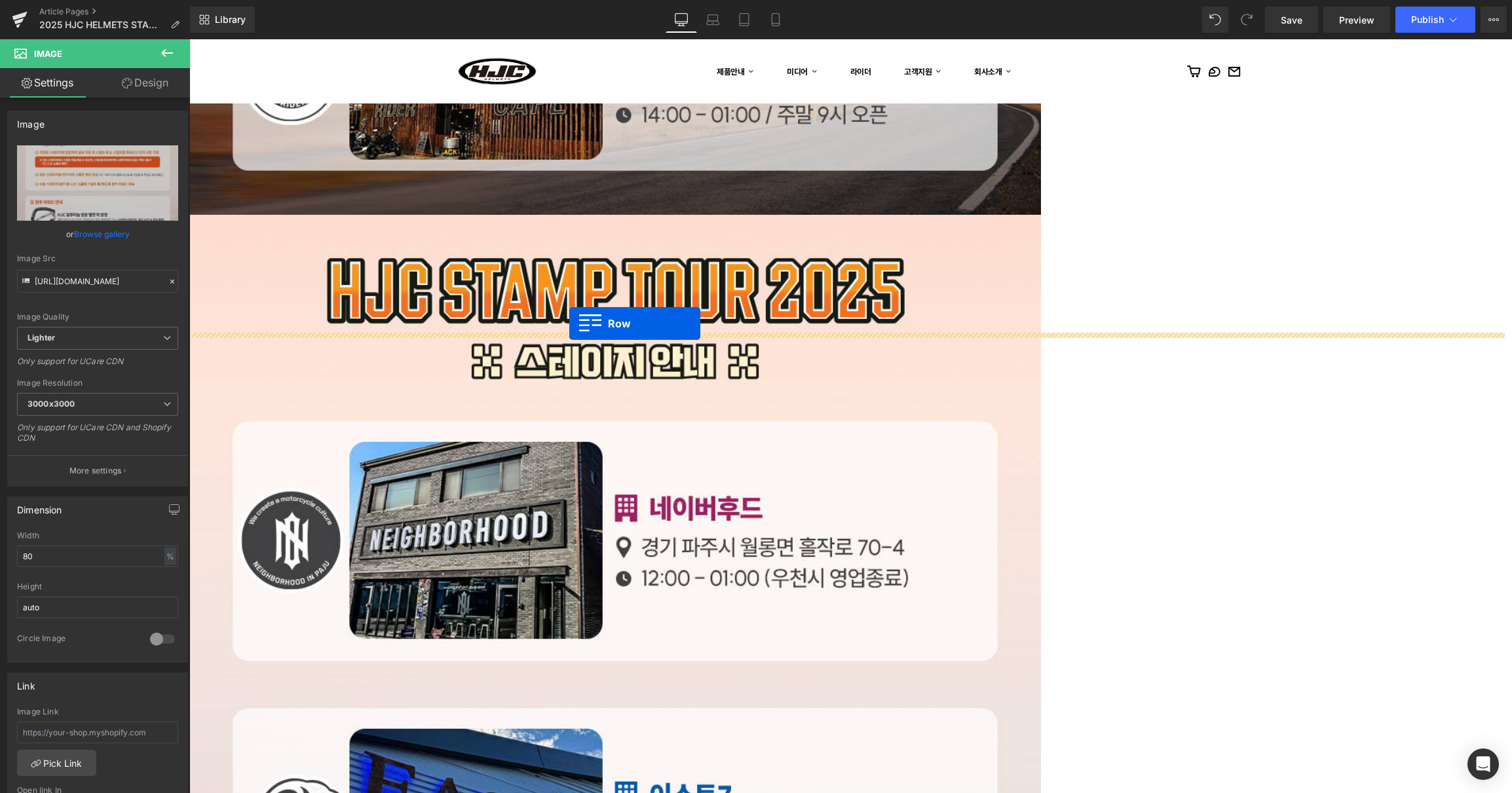
drag, startPoint x: 462, startPoint y: 235, endPoint x: 569, endPoint y: 323, distance: 138.5
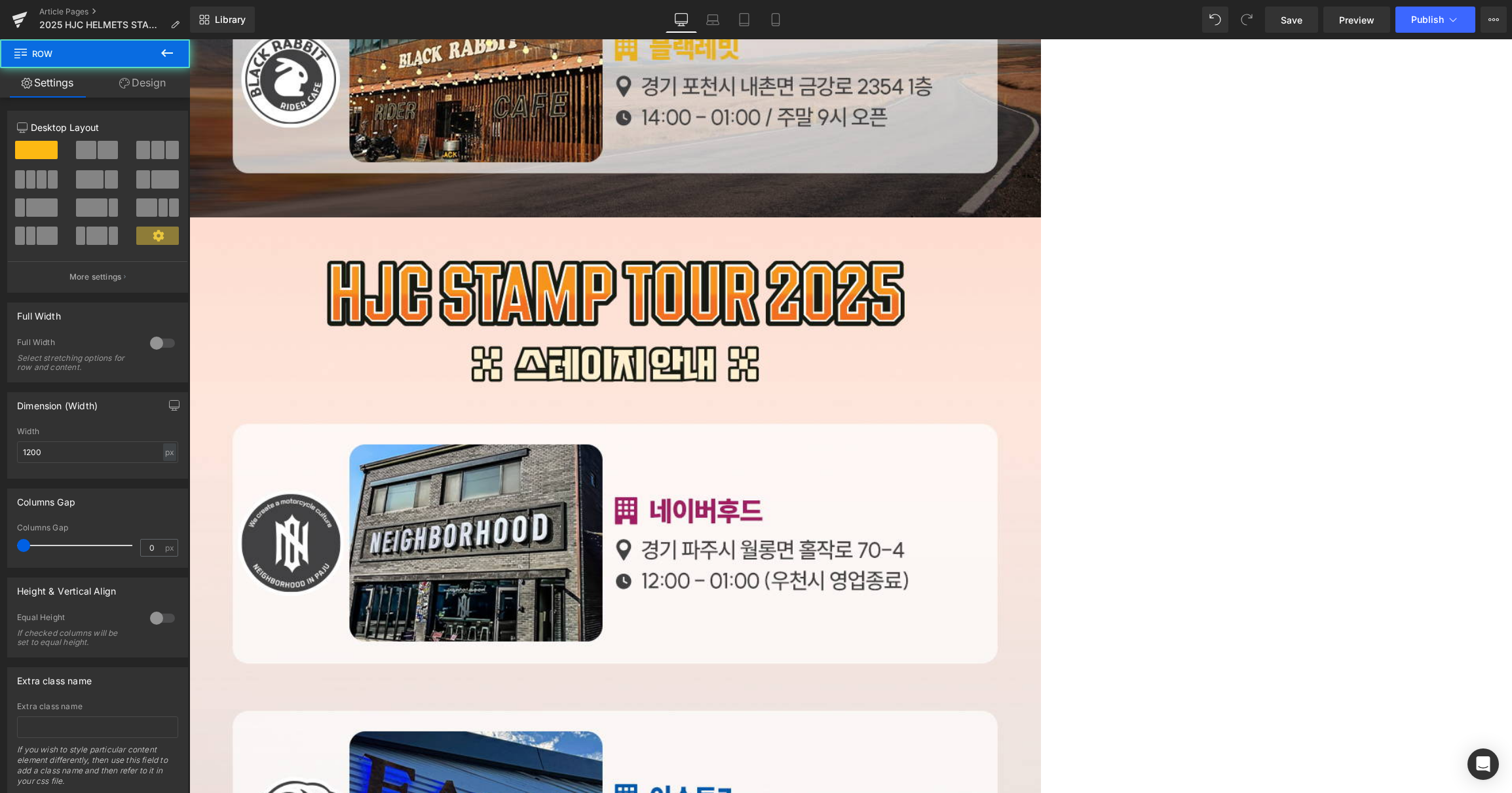
scroll to position [3275, 0]
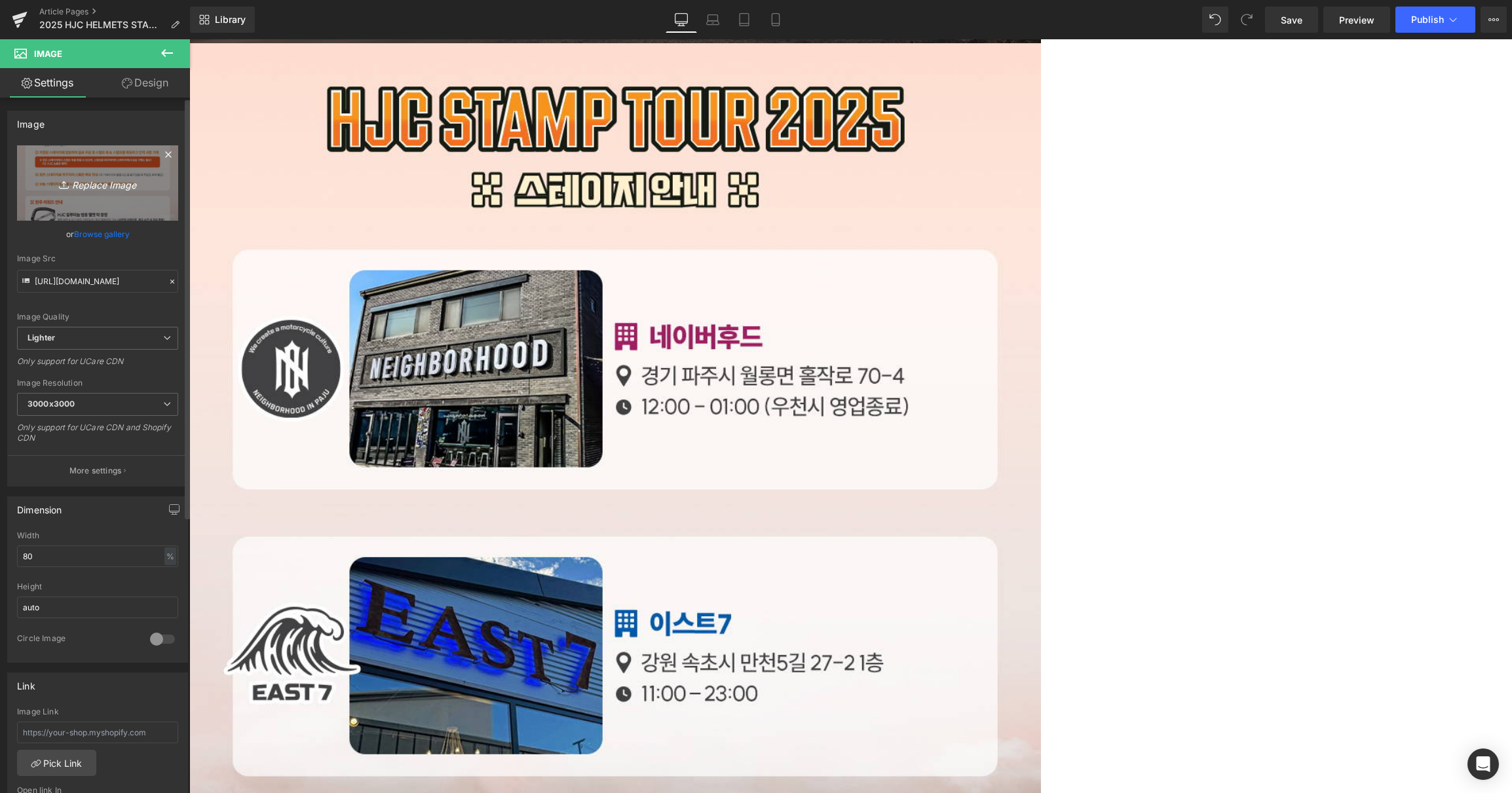
click at [76, 187] on icon "Replace Image" at bounding box center [98, 183] width 105 height 16
type input "C:\fakepath\5.jpg"
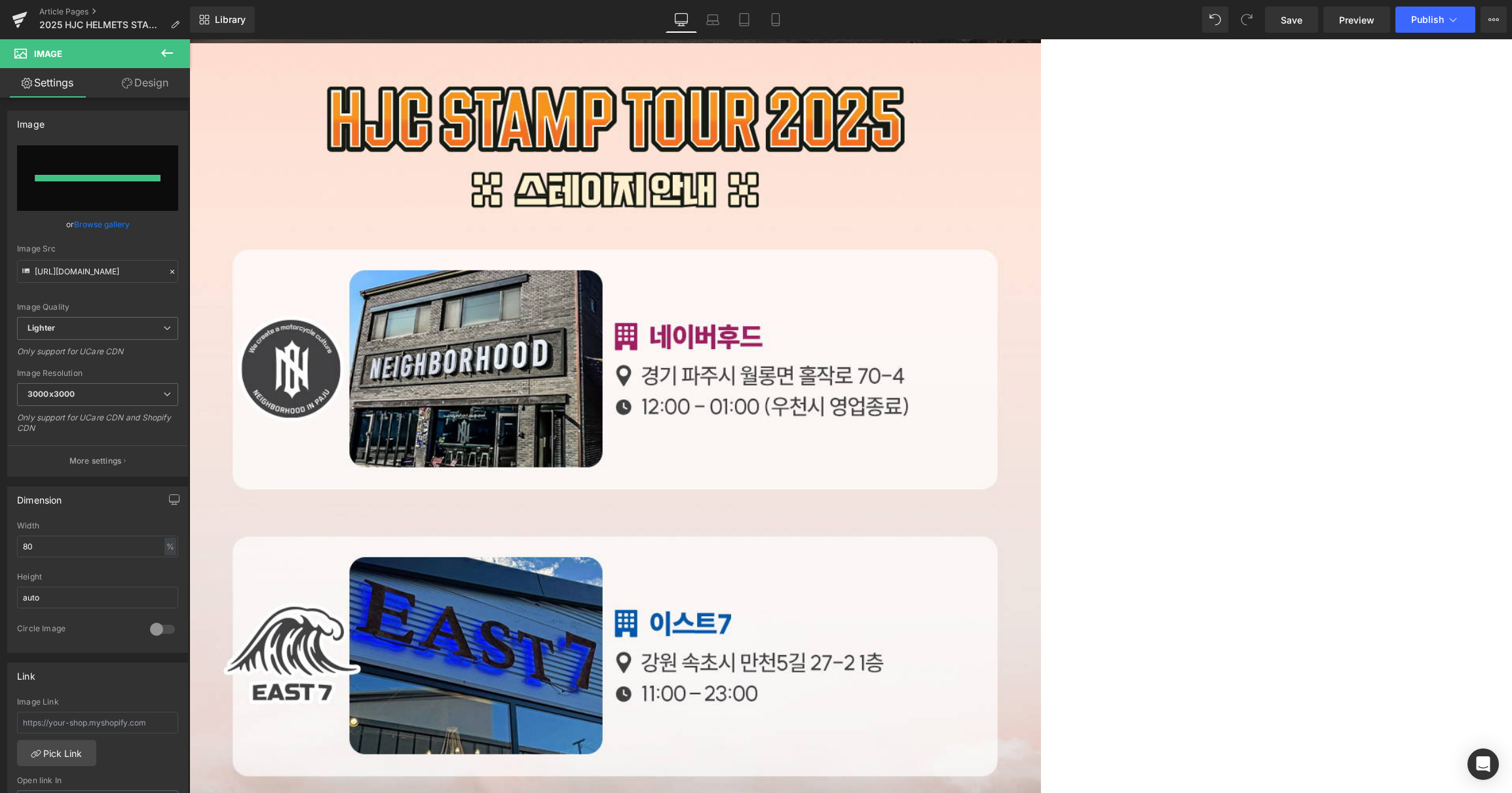
type input "[URL][DOMAIN_NAME]"
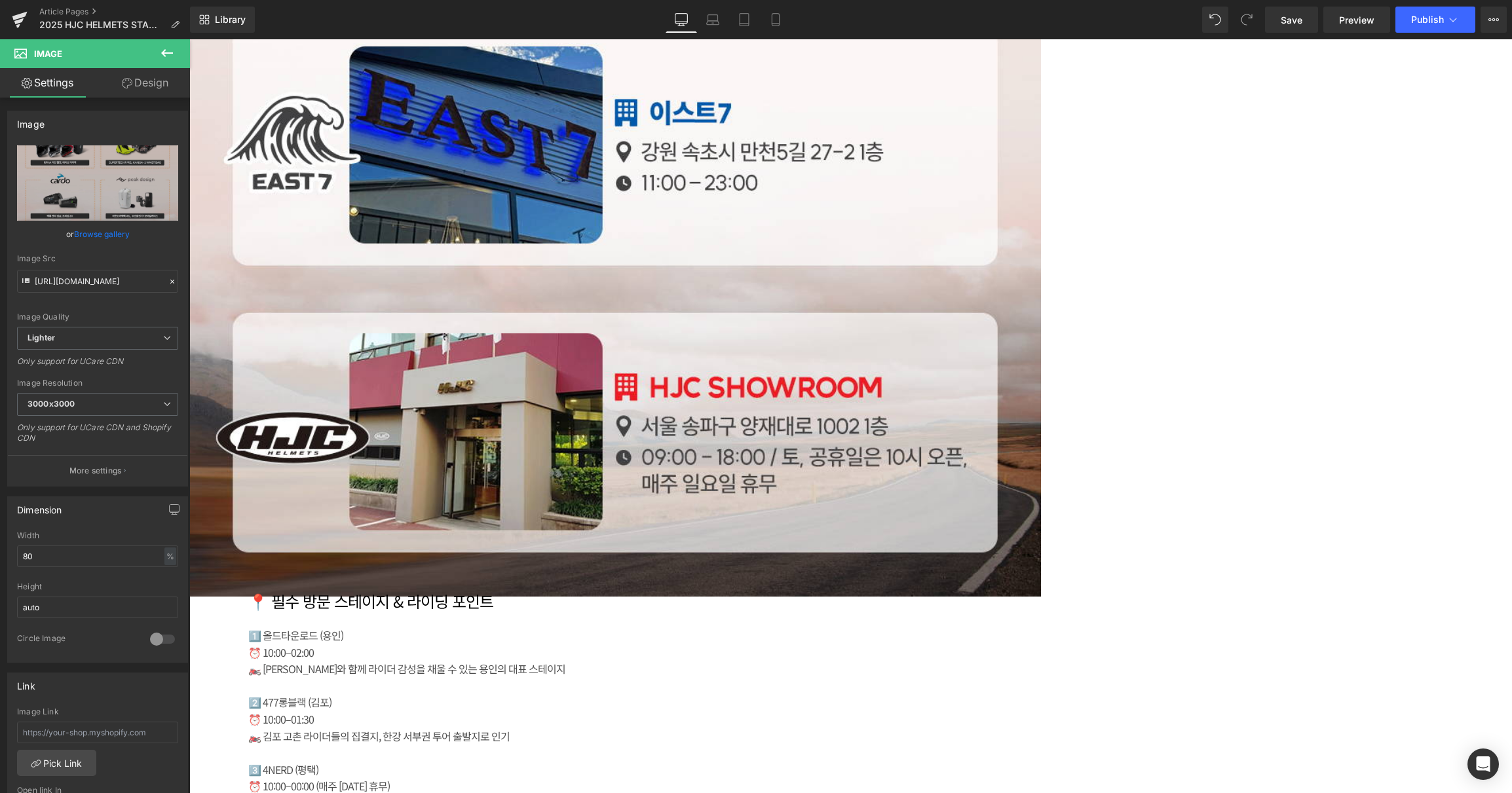
scroll to position [3843, 0]
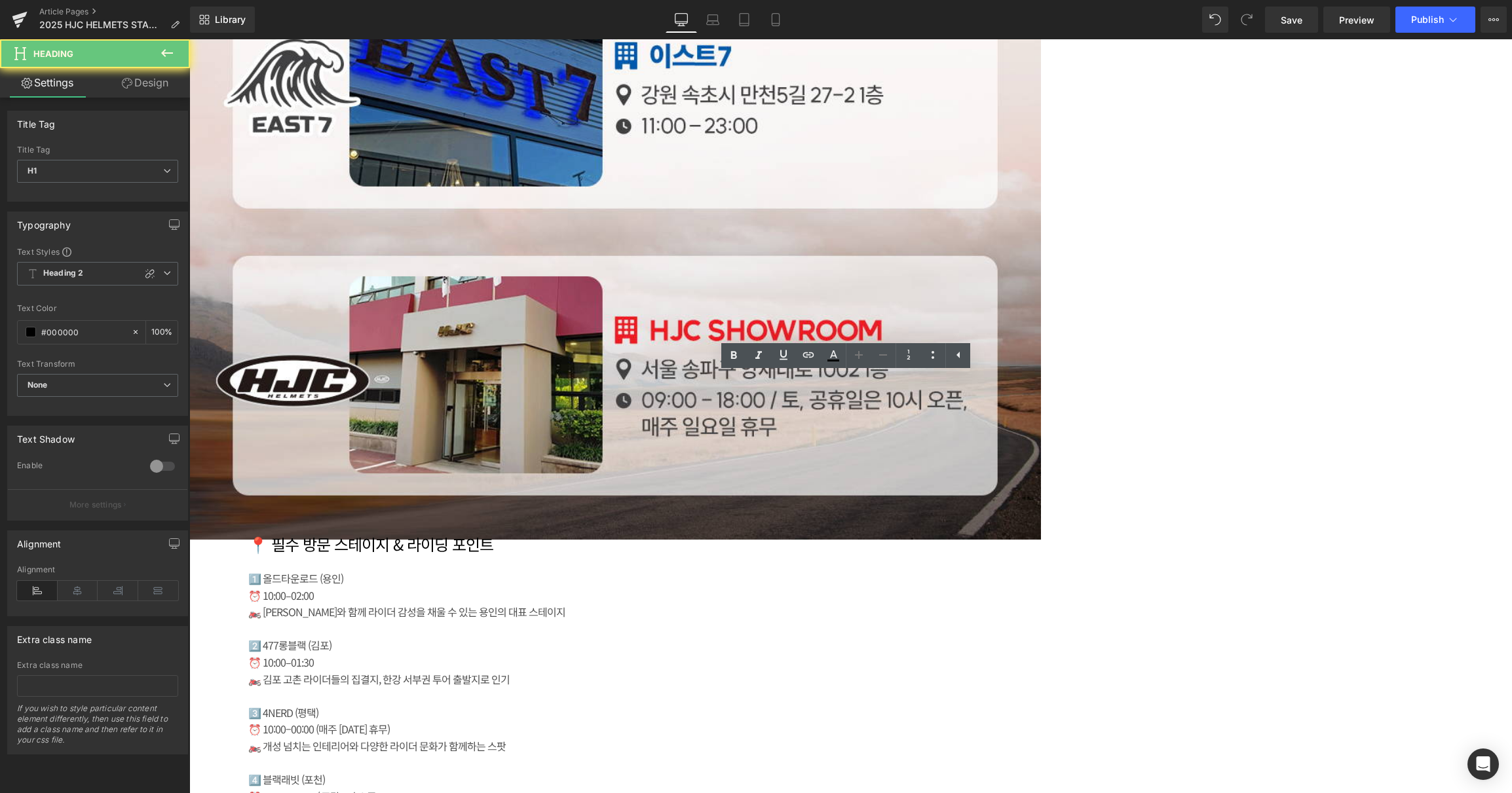
paste div
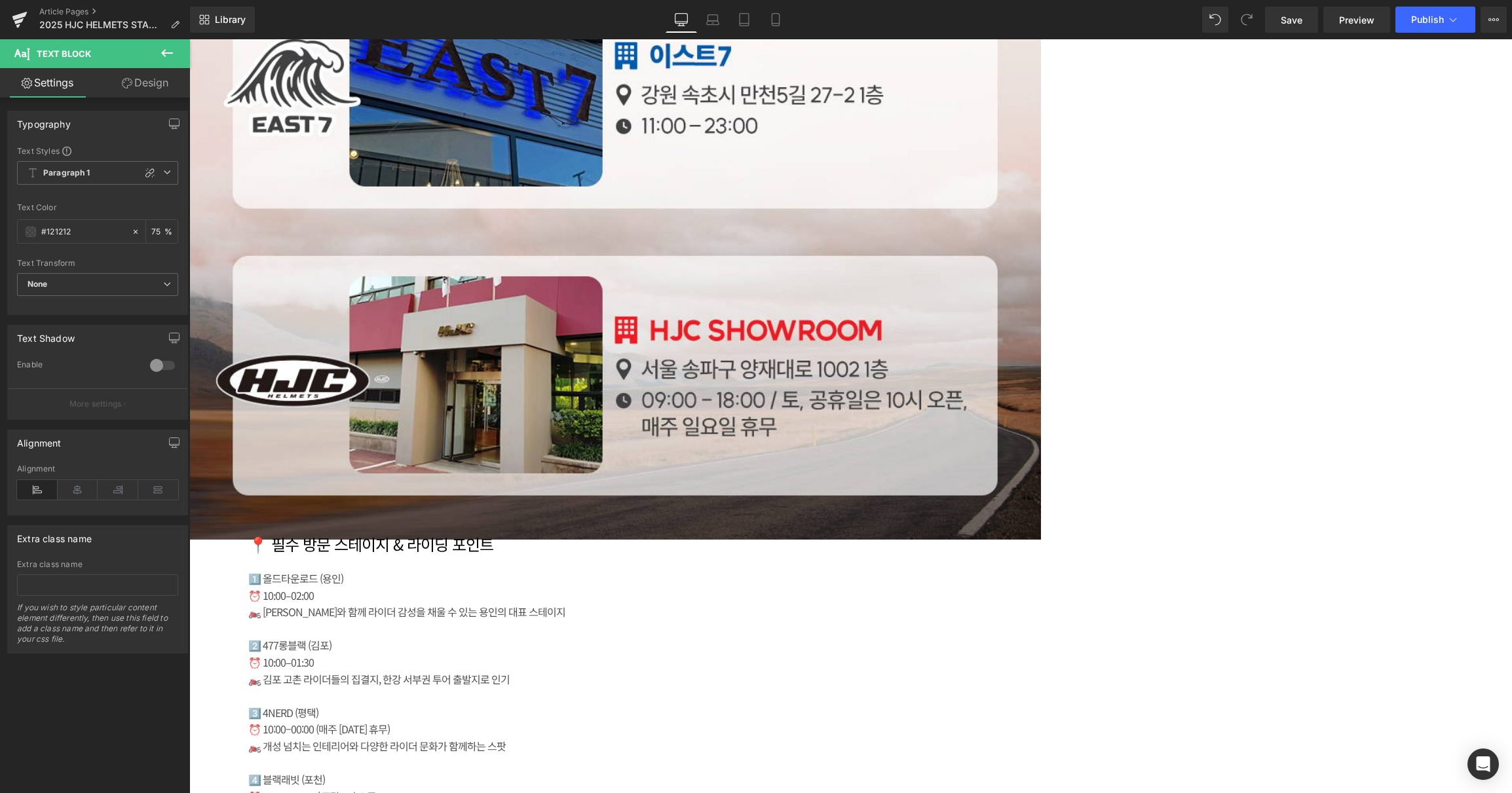
paste div
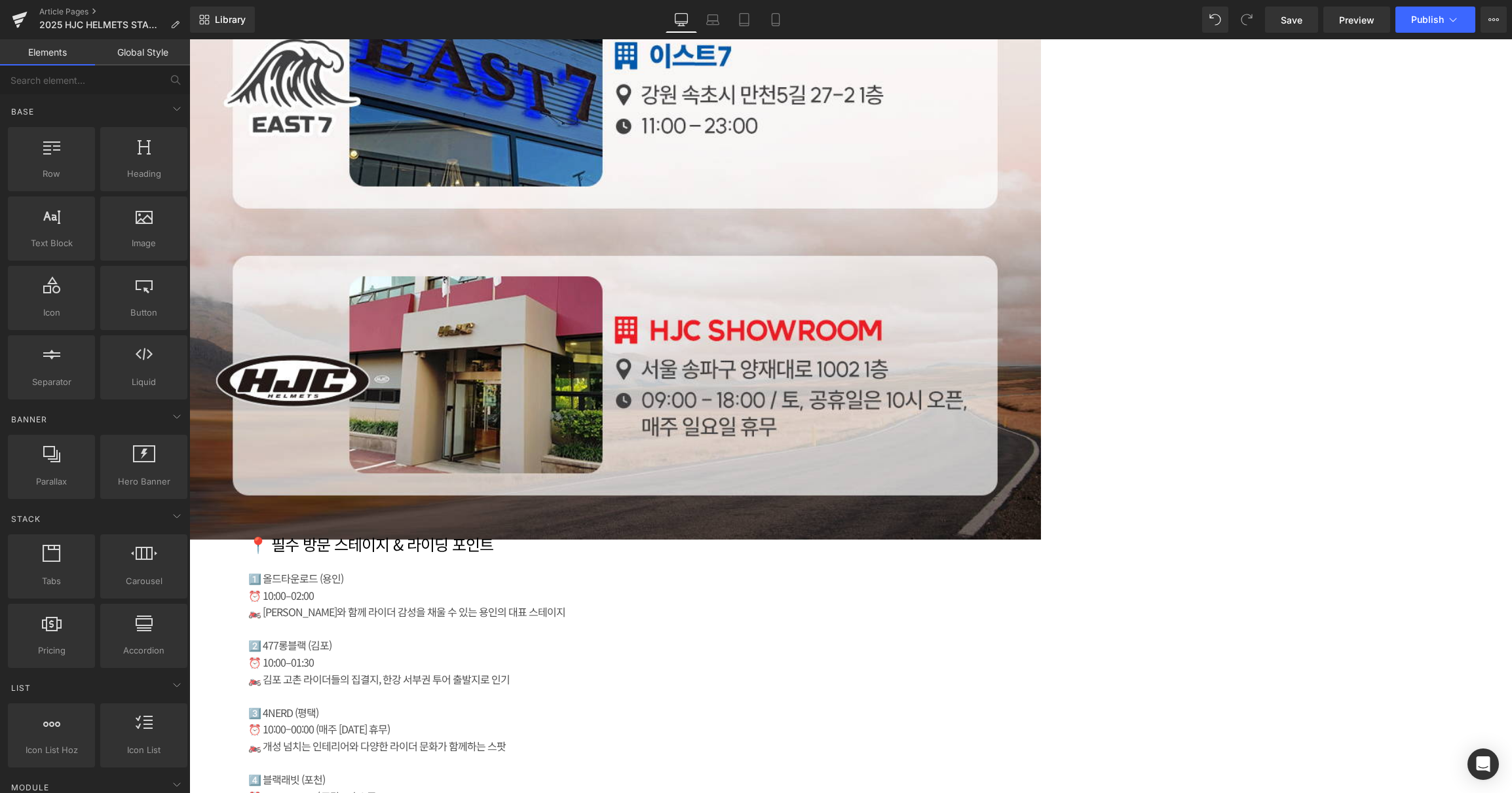
click at [189, 39] on icon at bounding box center [189, 39] width 0 height 0
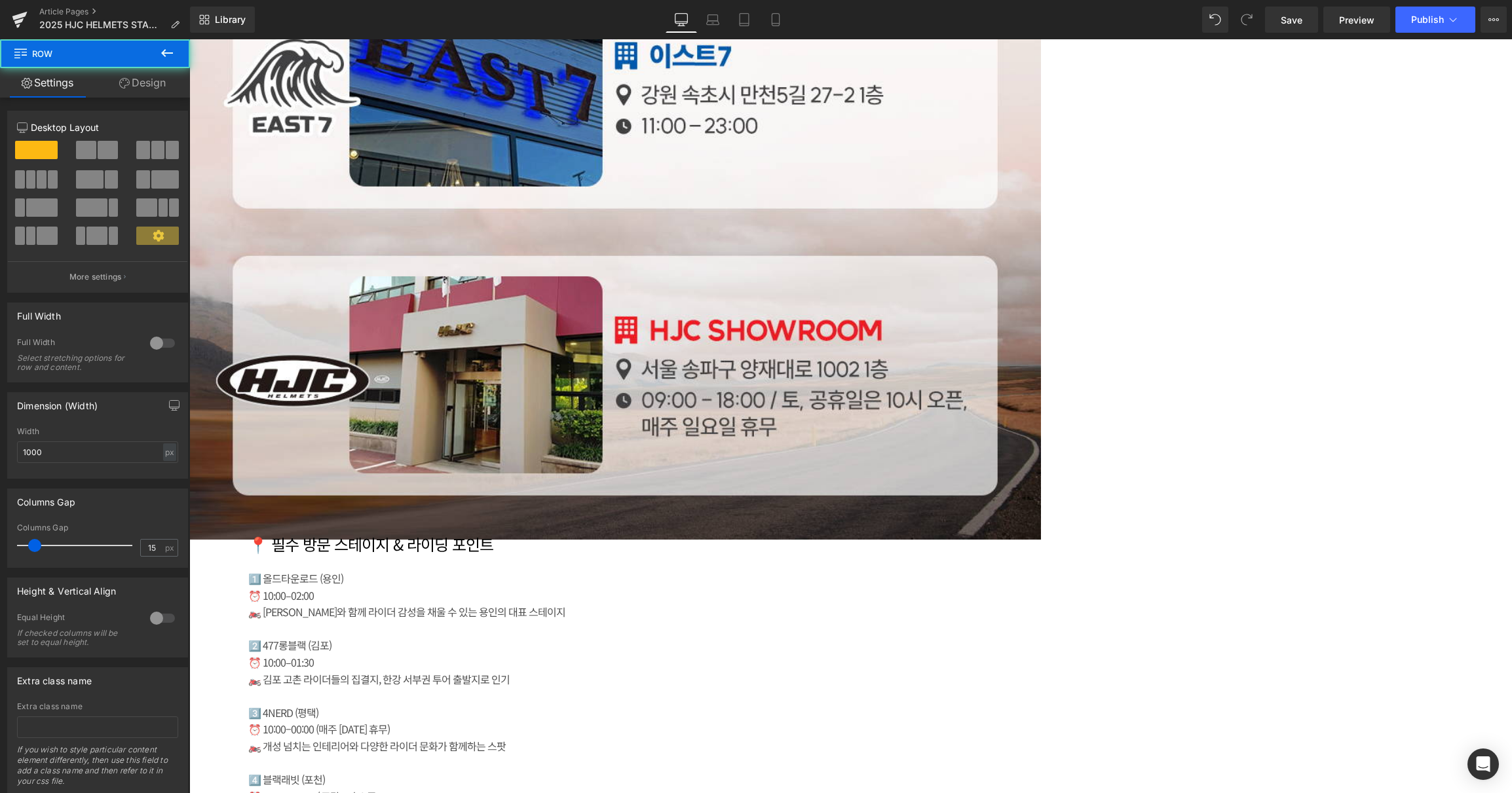
click at [189, 39] on icon at bounding box center [189, 39] width 0 height 0
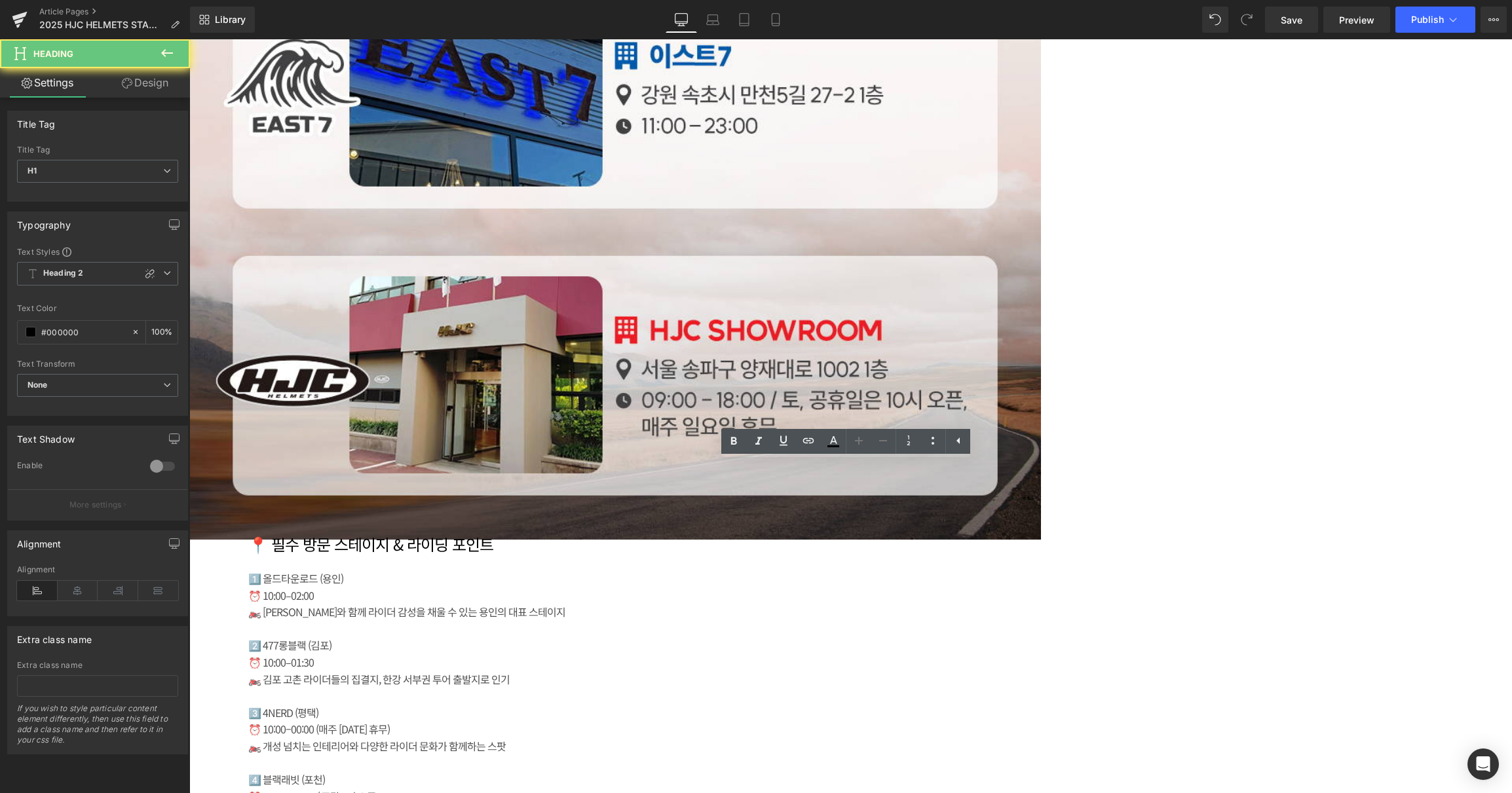
paste div
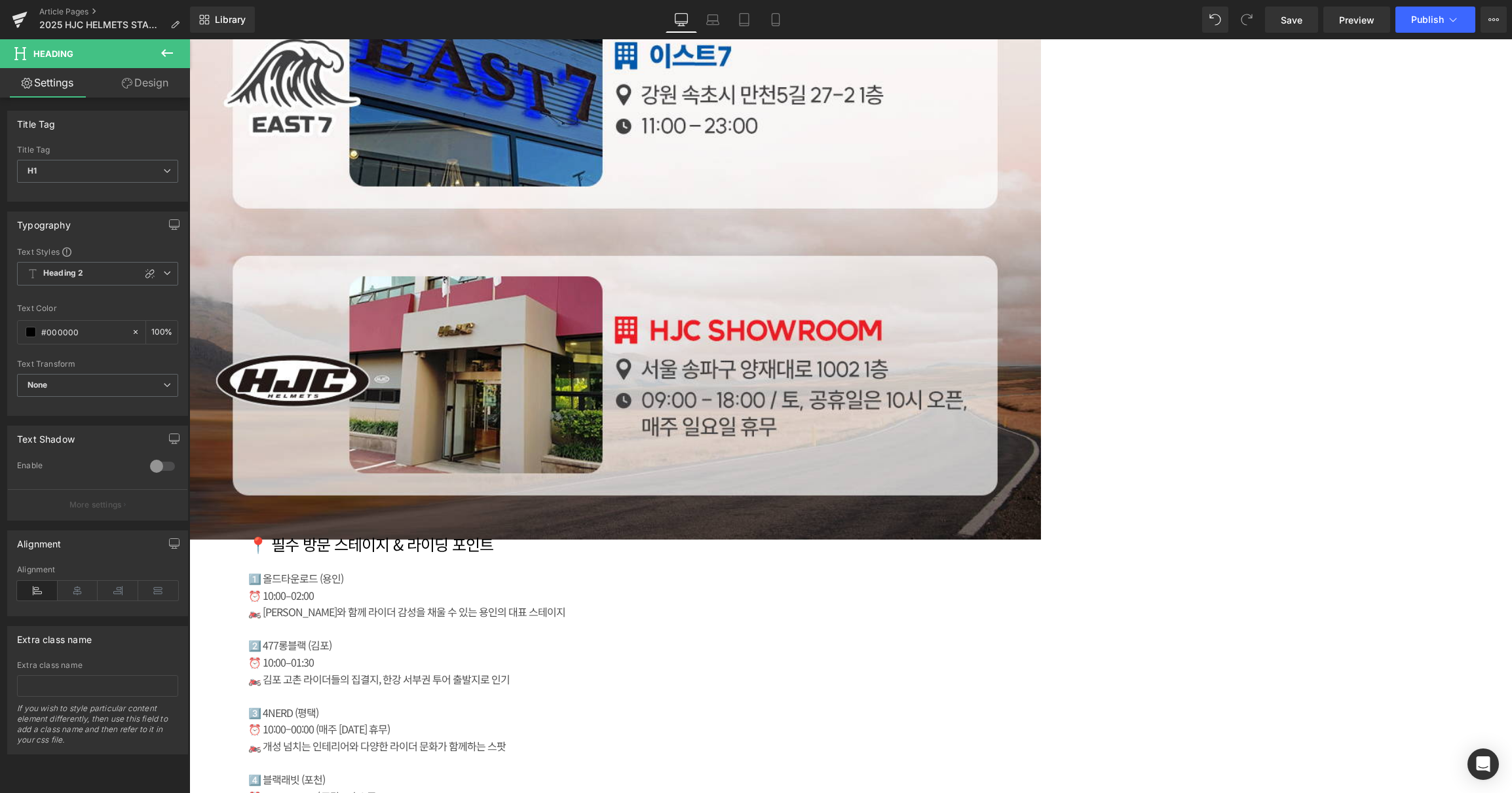
click at [189, 39] on span "Text Block" at bounding box center [189, 39] width 0 height 0
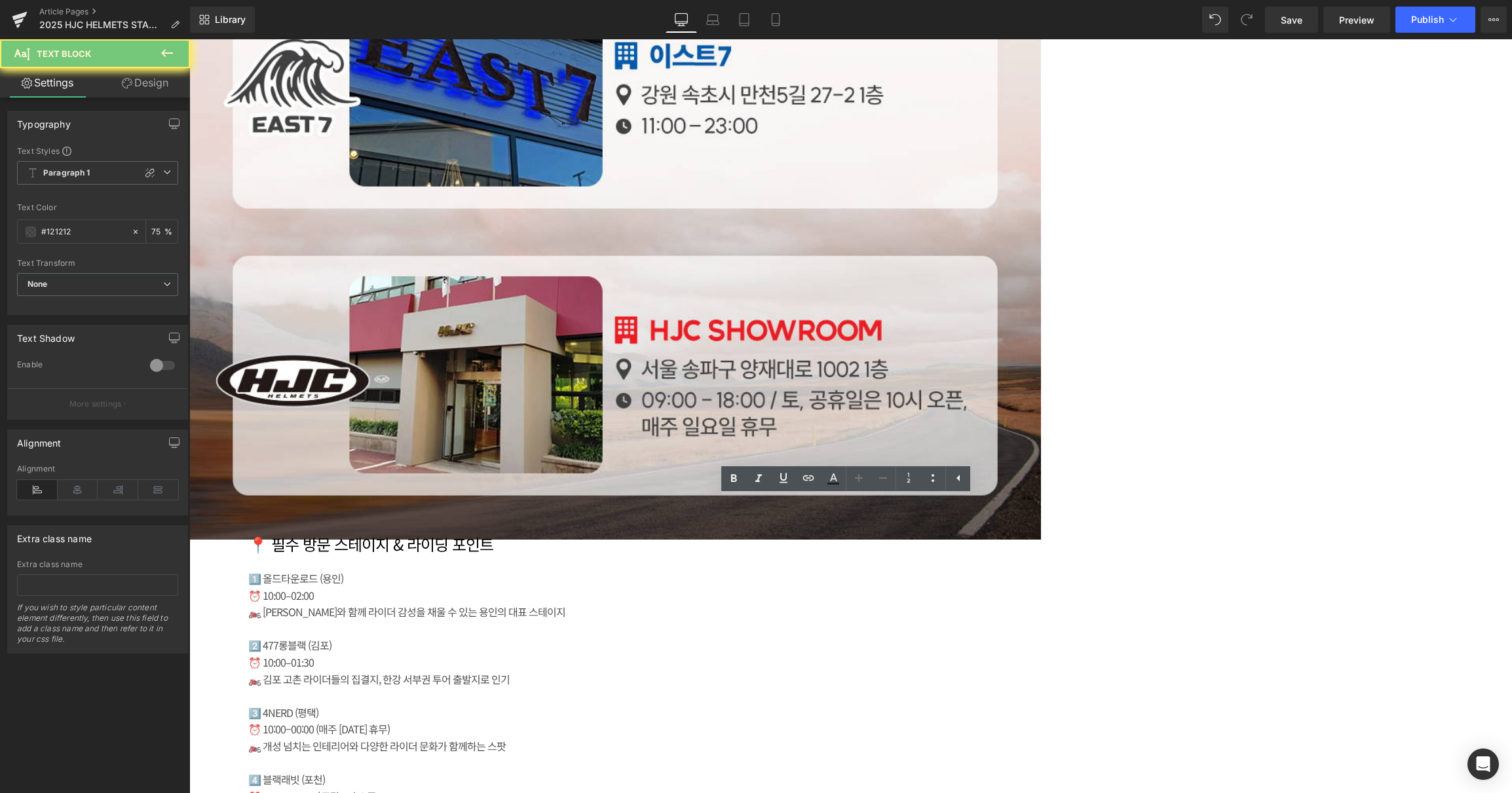
paste div
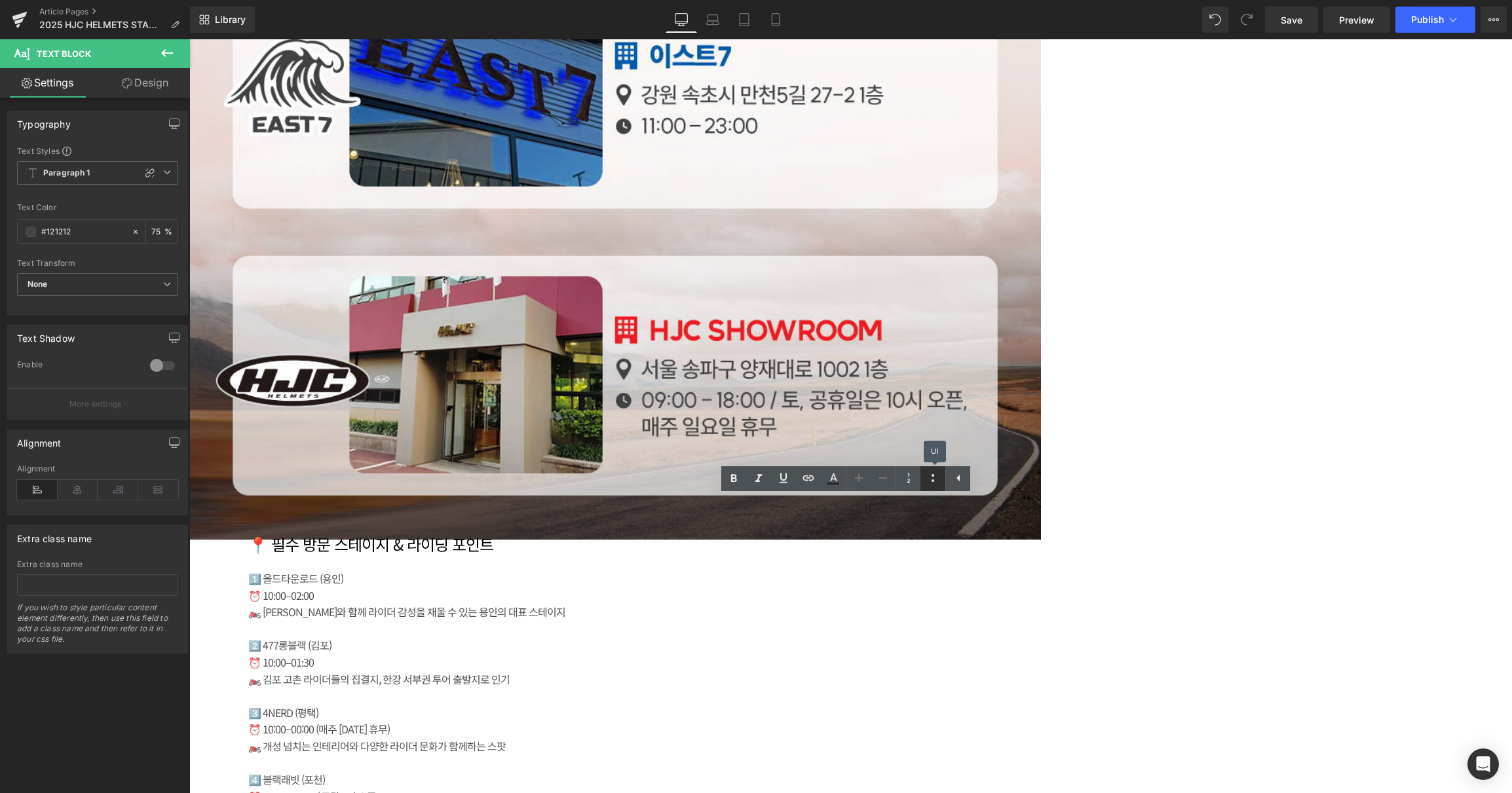
click at [933, 482] on icon at bounding box center [933, 478] width 16 height 16
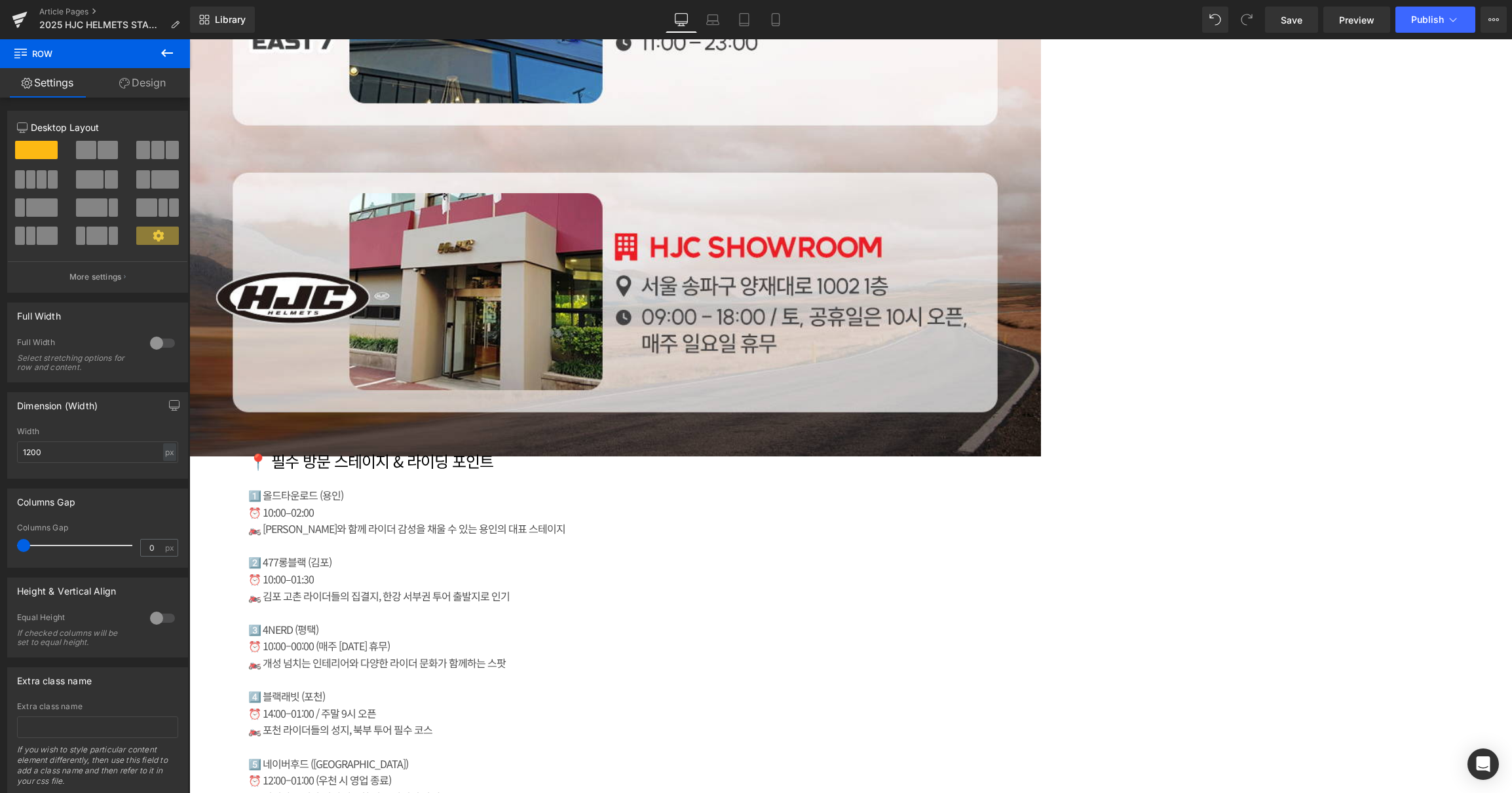
scroll to position [3931, 0]
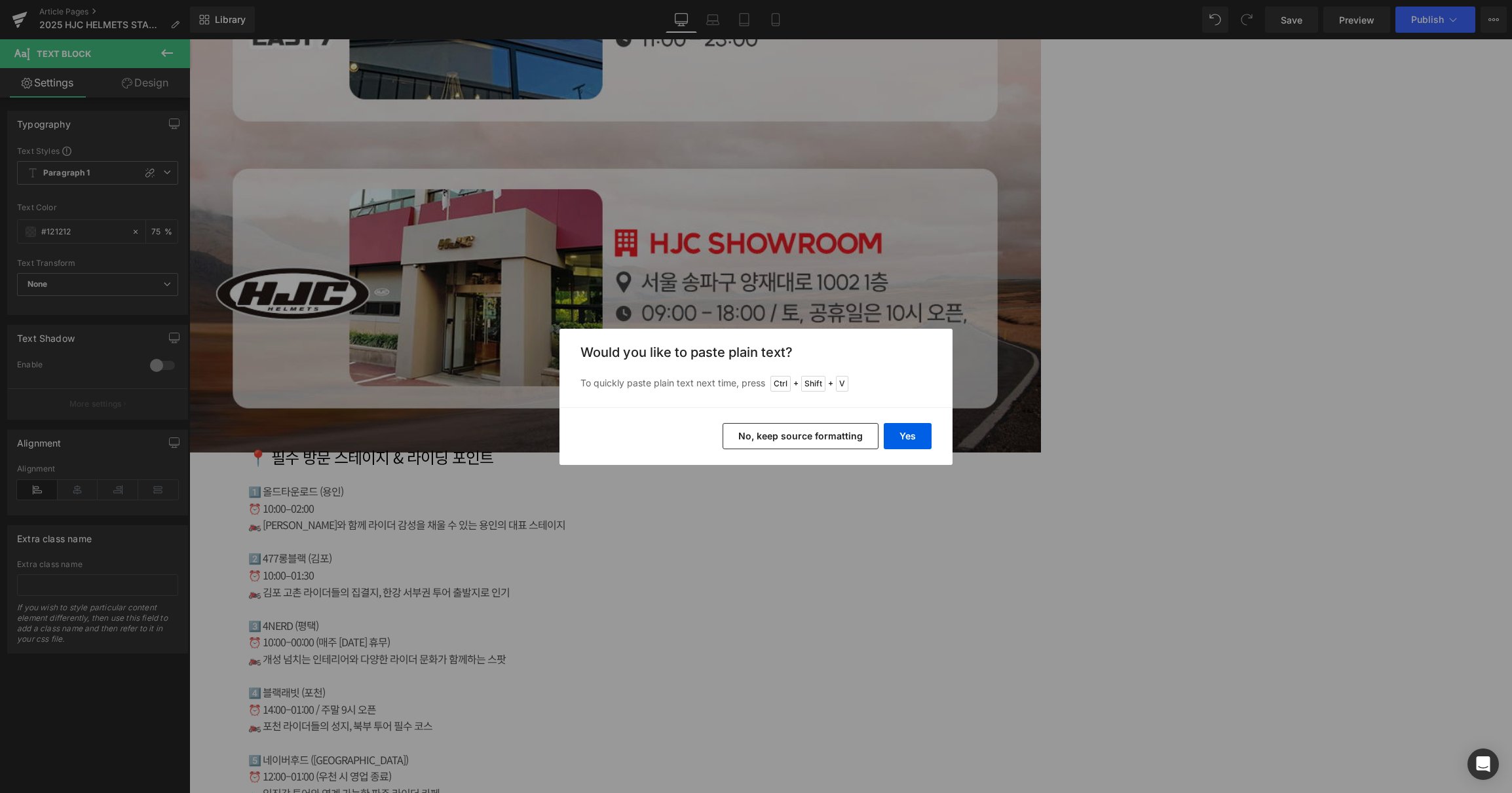
drag, startPoint x: 803, startPoint y: 443, endPoint x: 615, endPoint y: 402, distance: 192.4
click at [803, 443] on button "No, keep source formatting" at bounding box center [800, 436] width 156 height 26
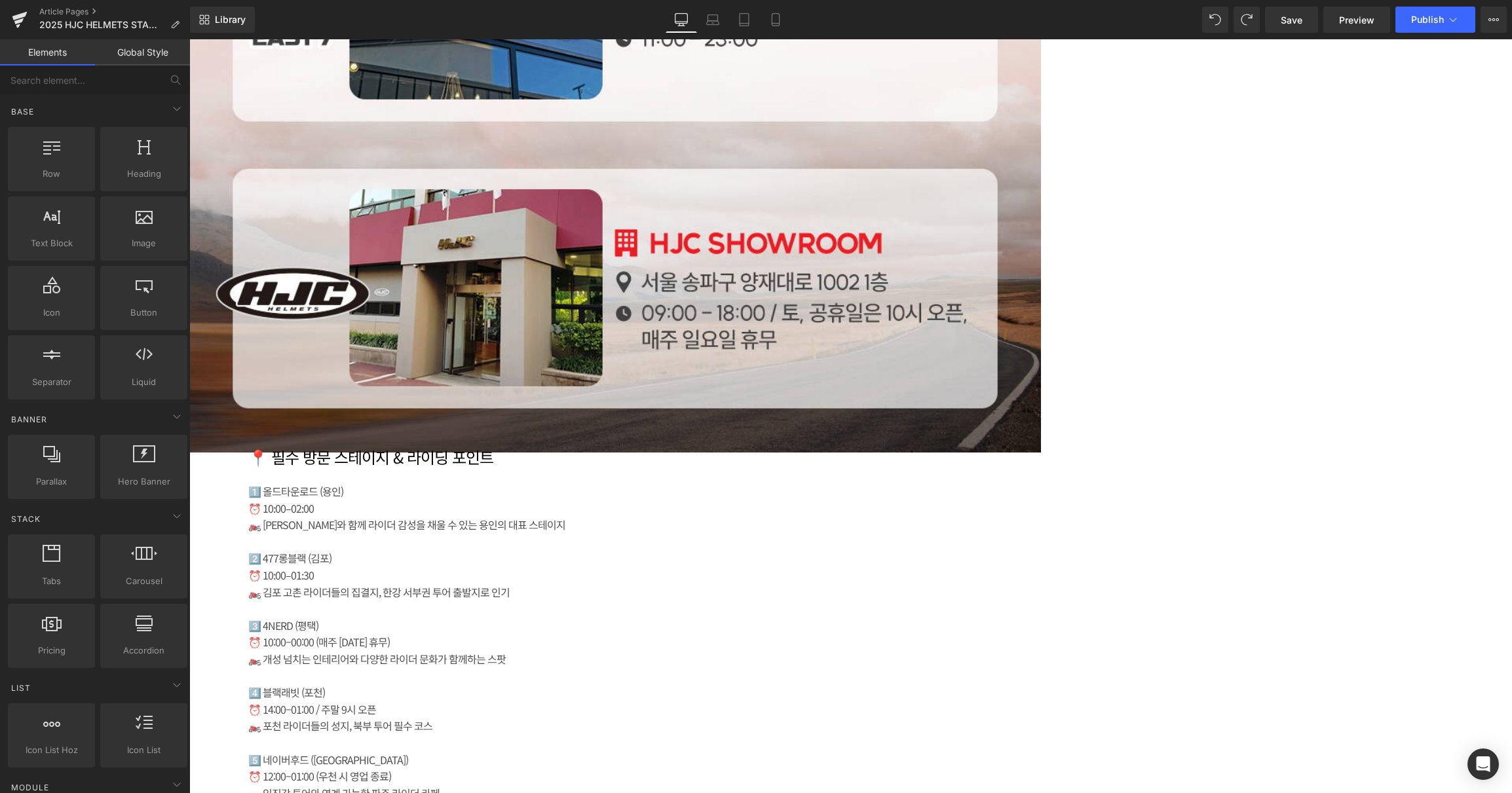
click at [189, 39] on icon at bounding box center [189, 39] width 0 height 0
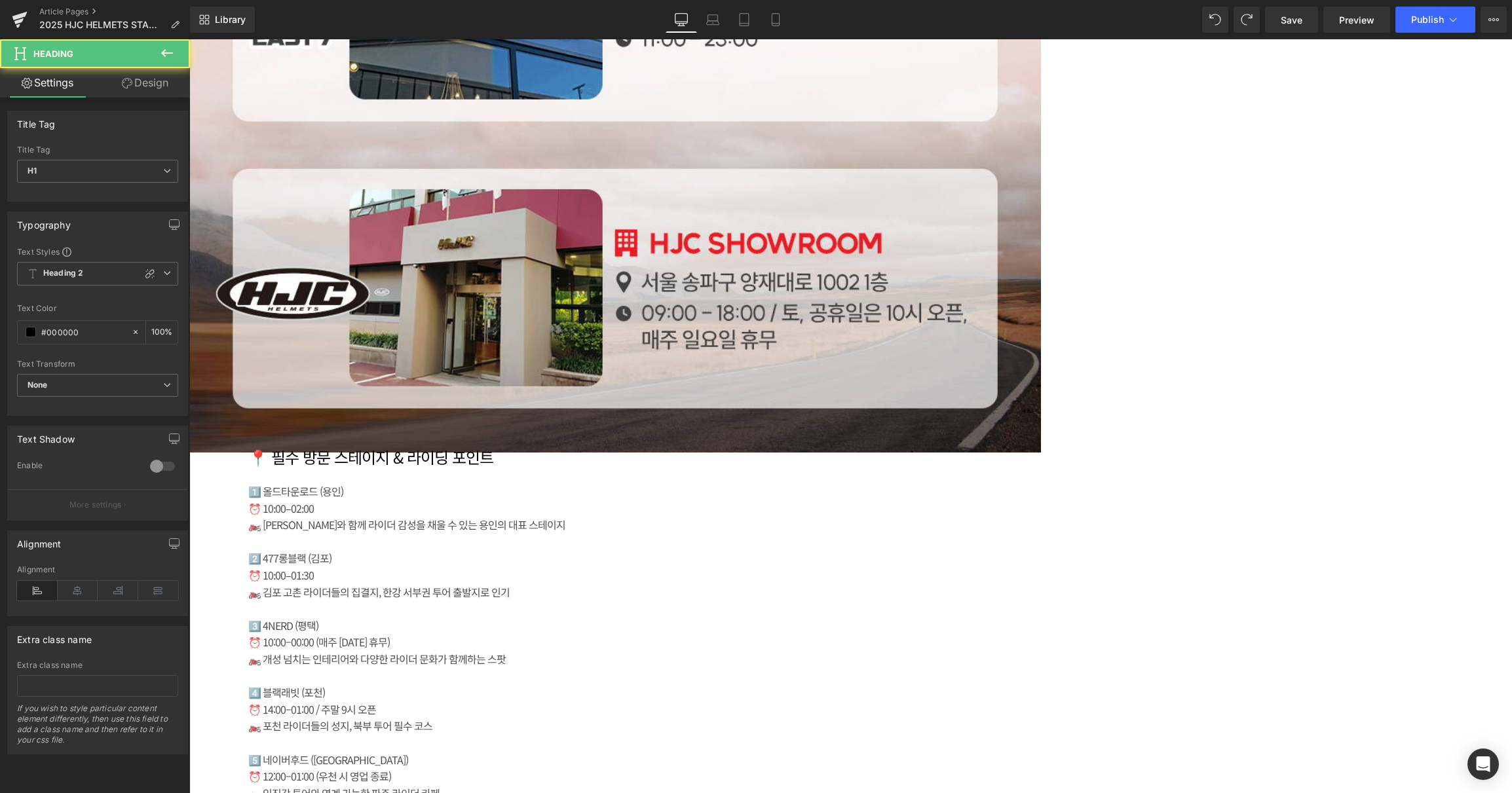
click at [189, 39] on icon at bounding box center [189, 39] width 0 height 0
click at [189, 39] on link at bounding box center [189, 39] width 0 height 0
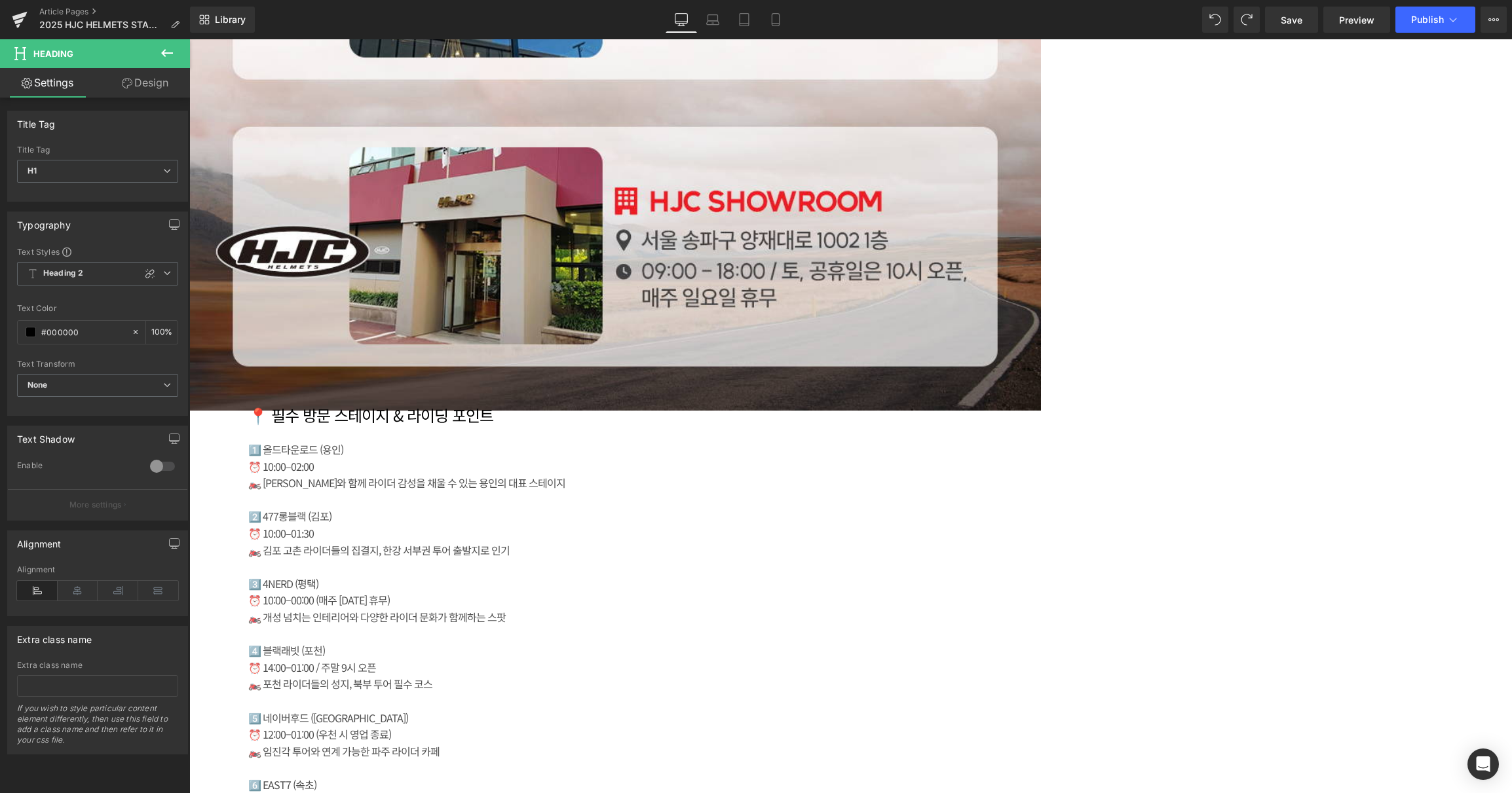
scroll to position [4018, 0]
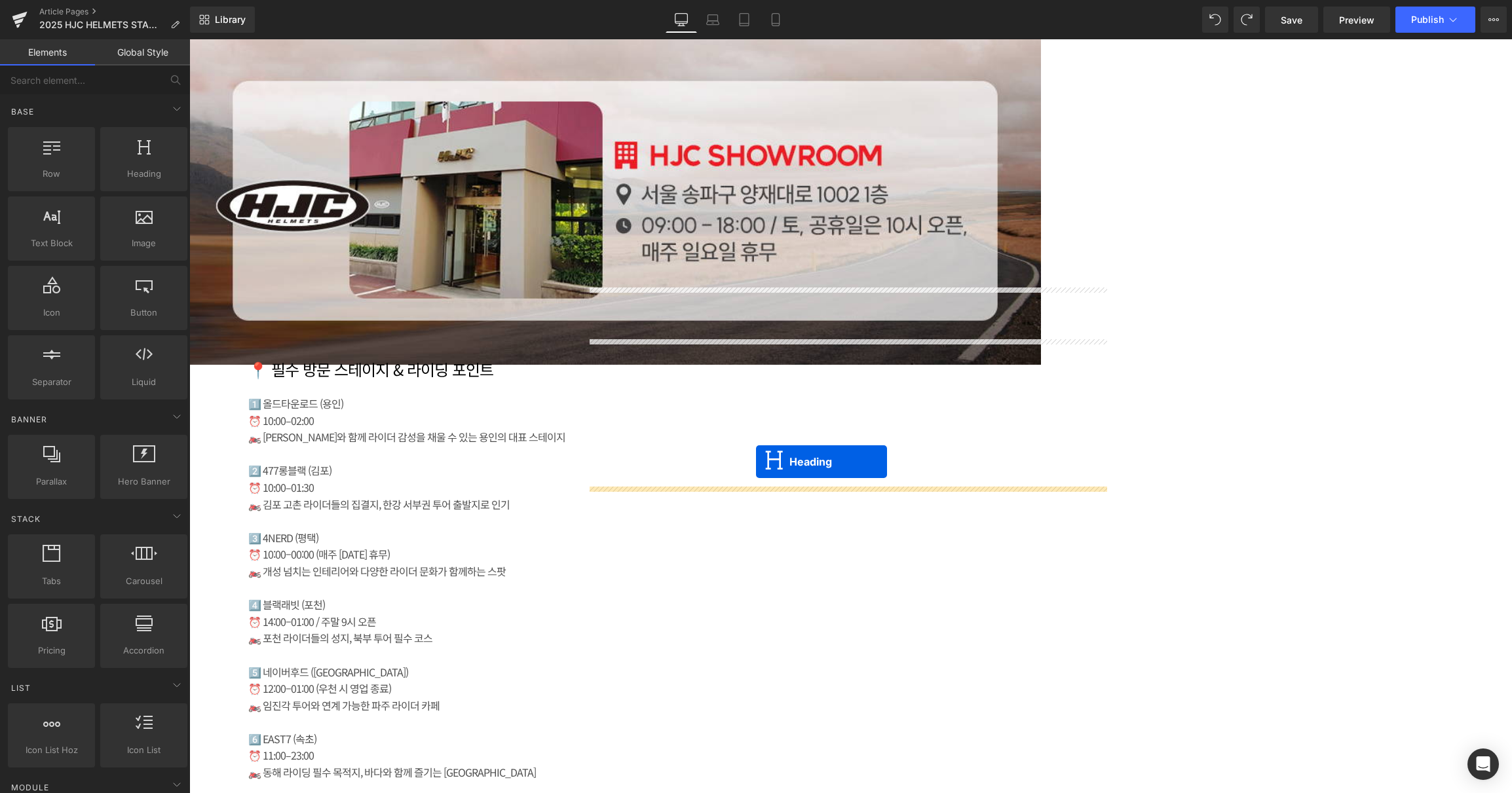
drag, startPoint x: 812, startPoint y: 362, endPoint x: 756, endPoint y: 462, distance: 114.6
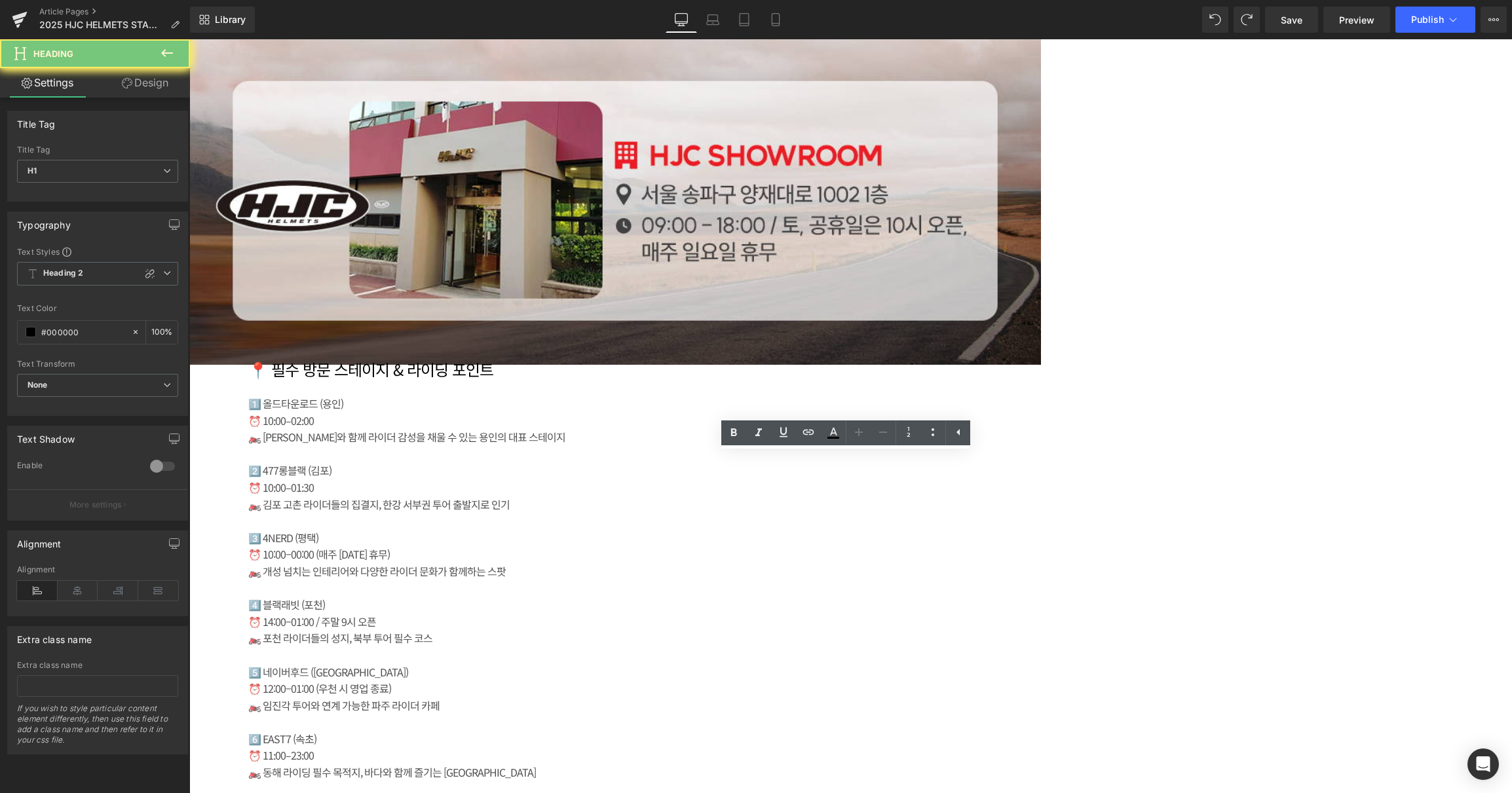
paste div
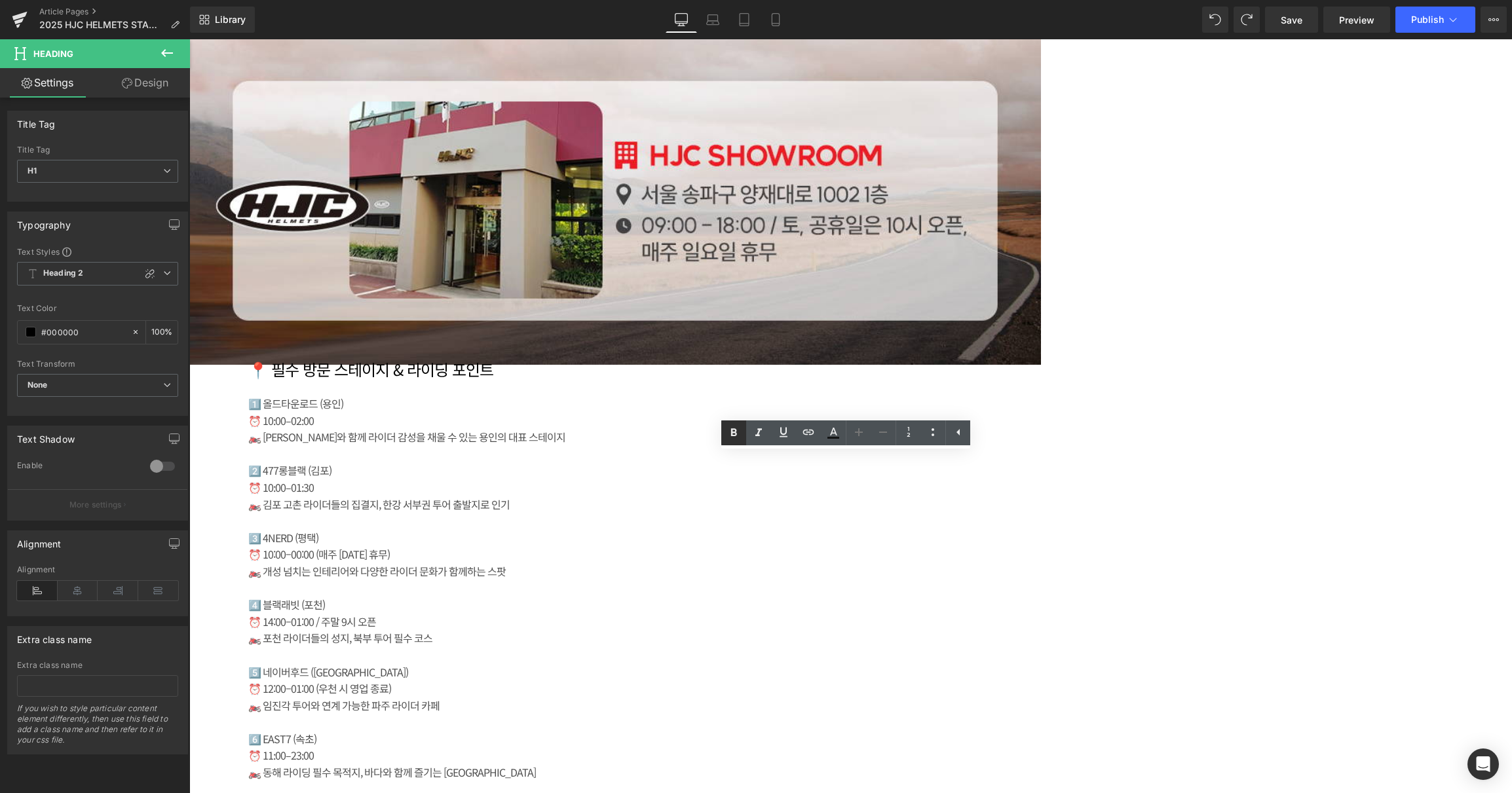
click at [737, 438] on icon at bounding box center [733, 433] width 16 height 16
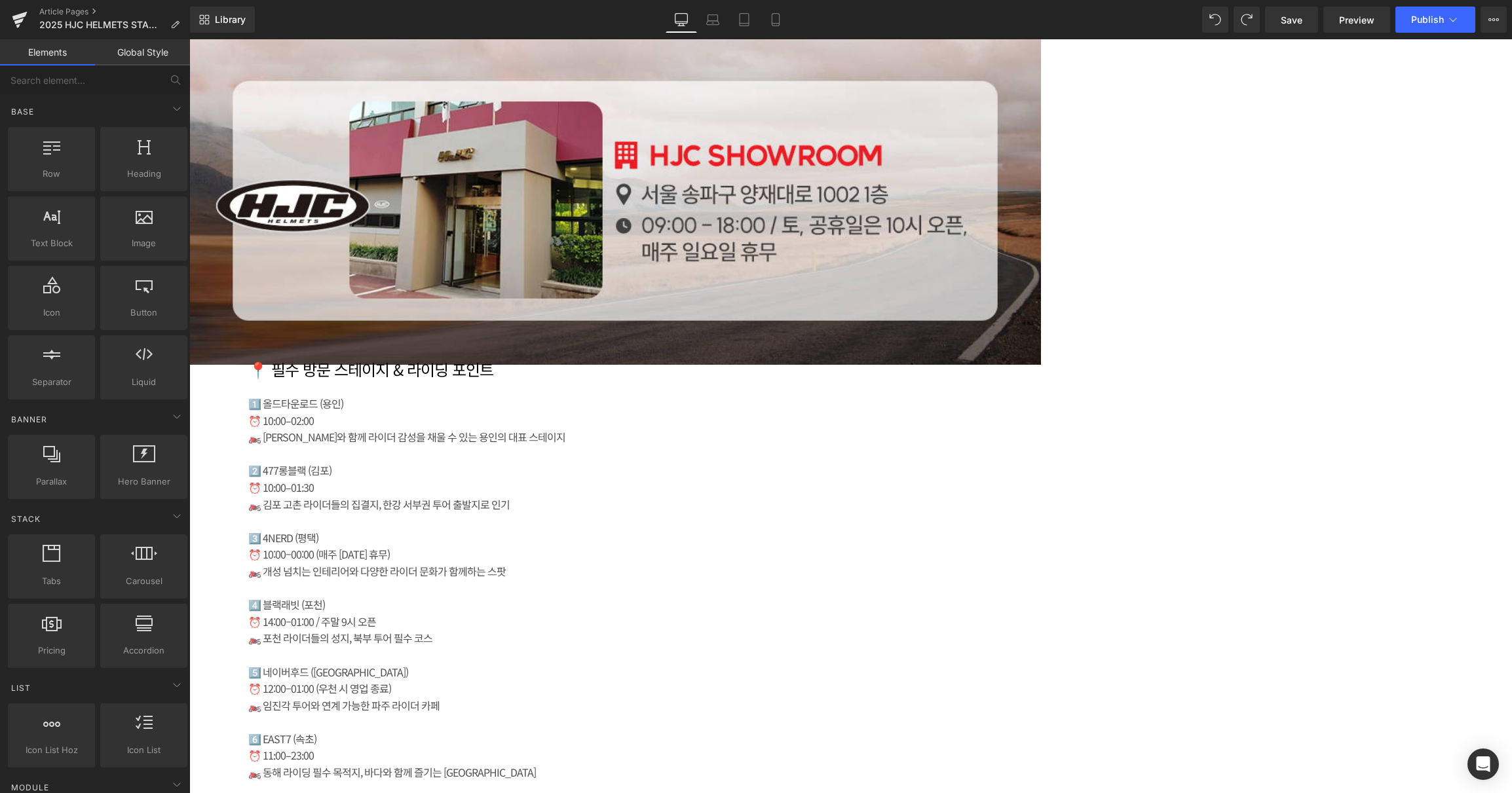
click at [189, 39] on icon at bounding box center [189, 39] width 0 height 0
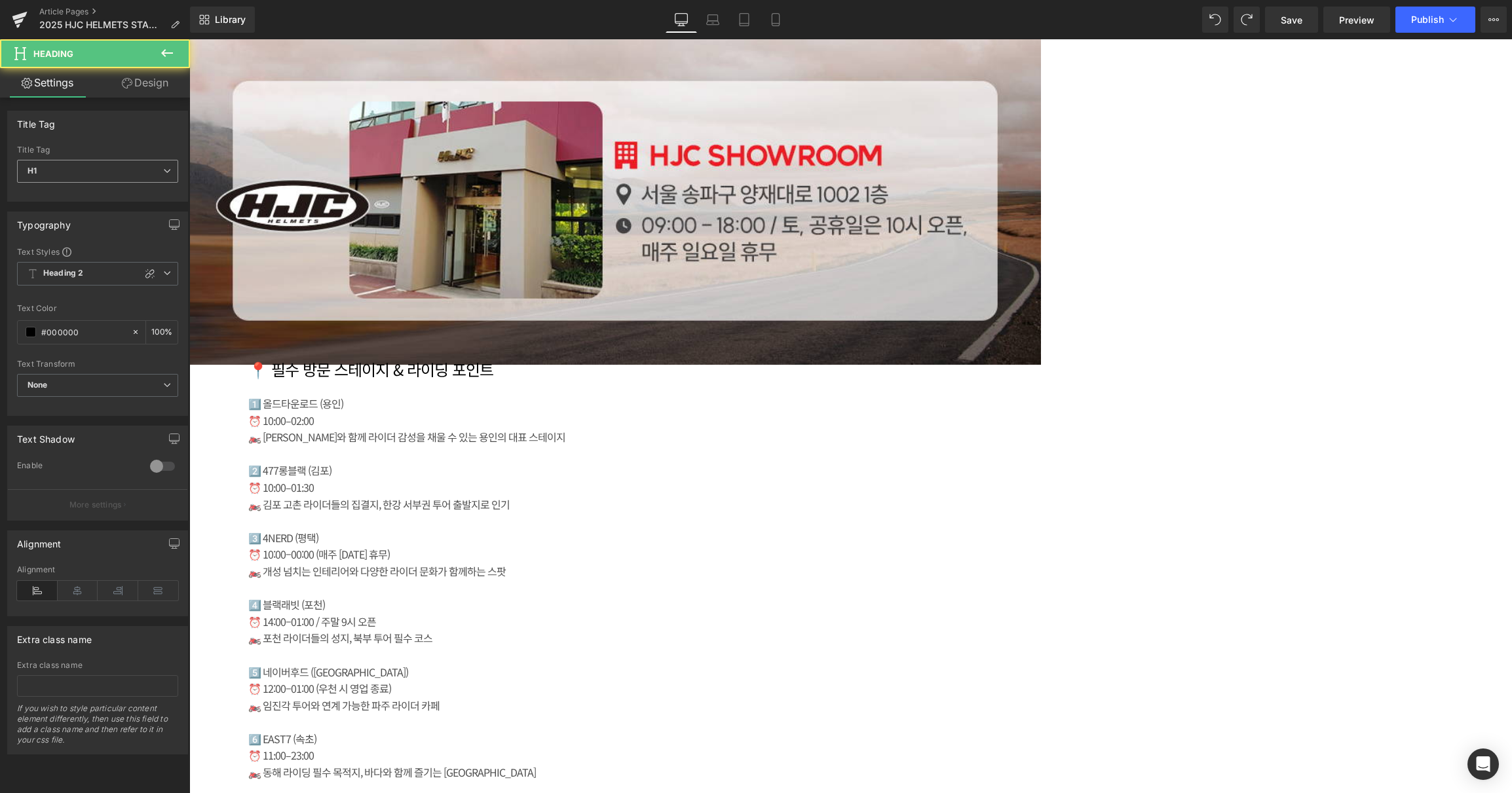
click at [163, 173] on icon at bounding box center [167, 170] width 8 height 8
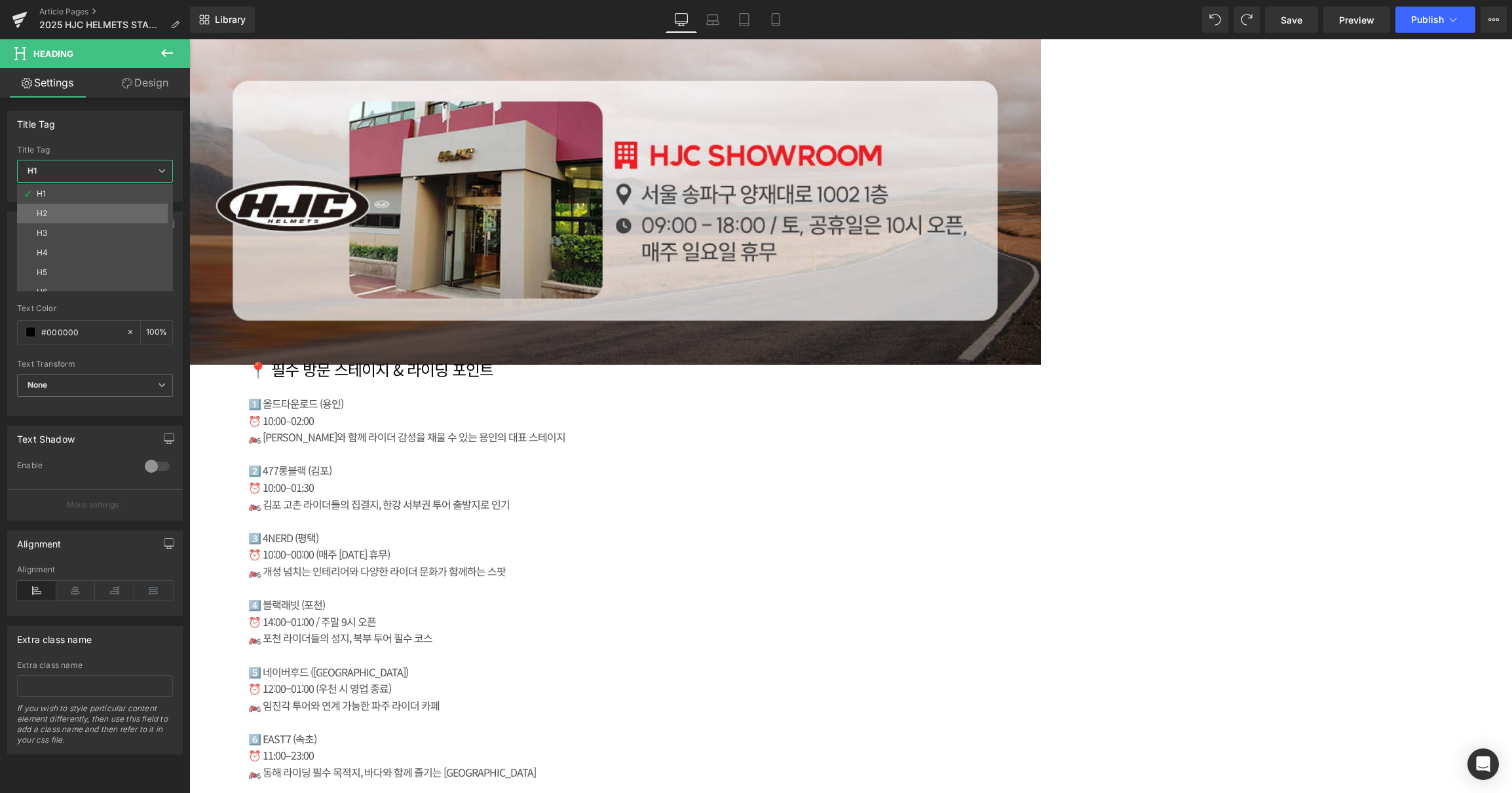
click at [111, 206] on li "H2" at bounding box center [98, 213] width 162 height 20
type input "100"
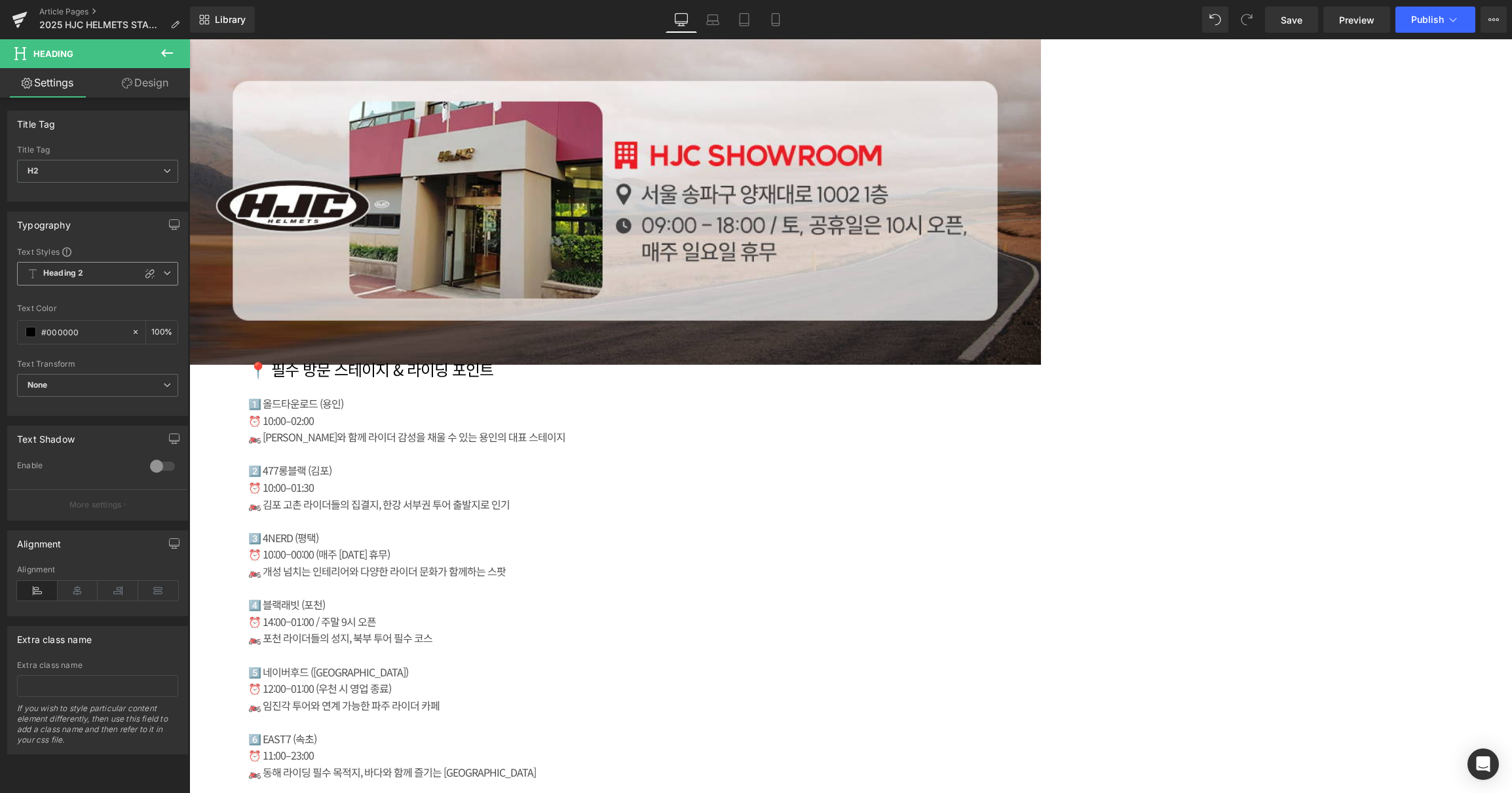
click at [166, 269] on span "Heading 2" at bounding box center [97, 274] width 161 height 23
click at [111, 323] on li "Heading 1" at bounding box center [98, 322] width 162 height 23
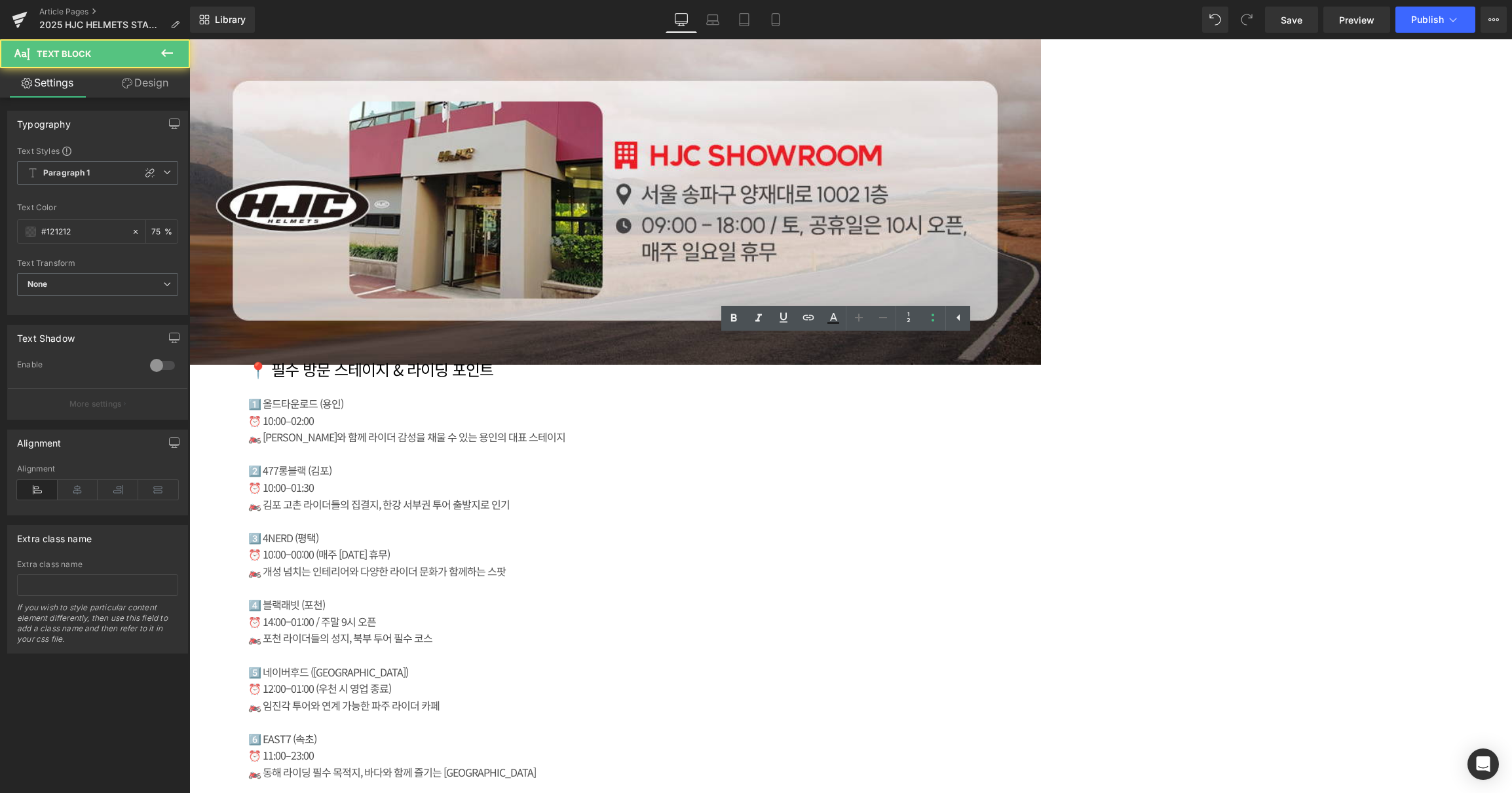
click at [189, 39] on span "Heading" at bounding box center [189, 39] width 0 height 0
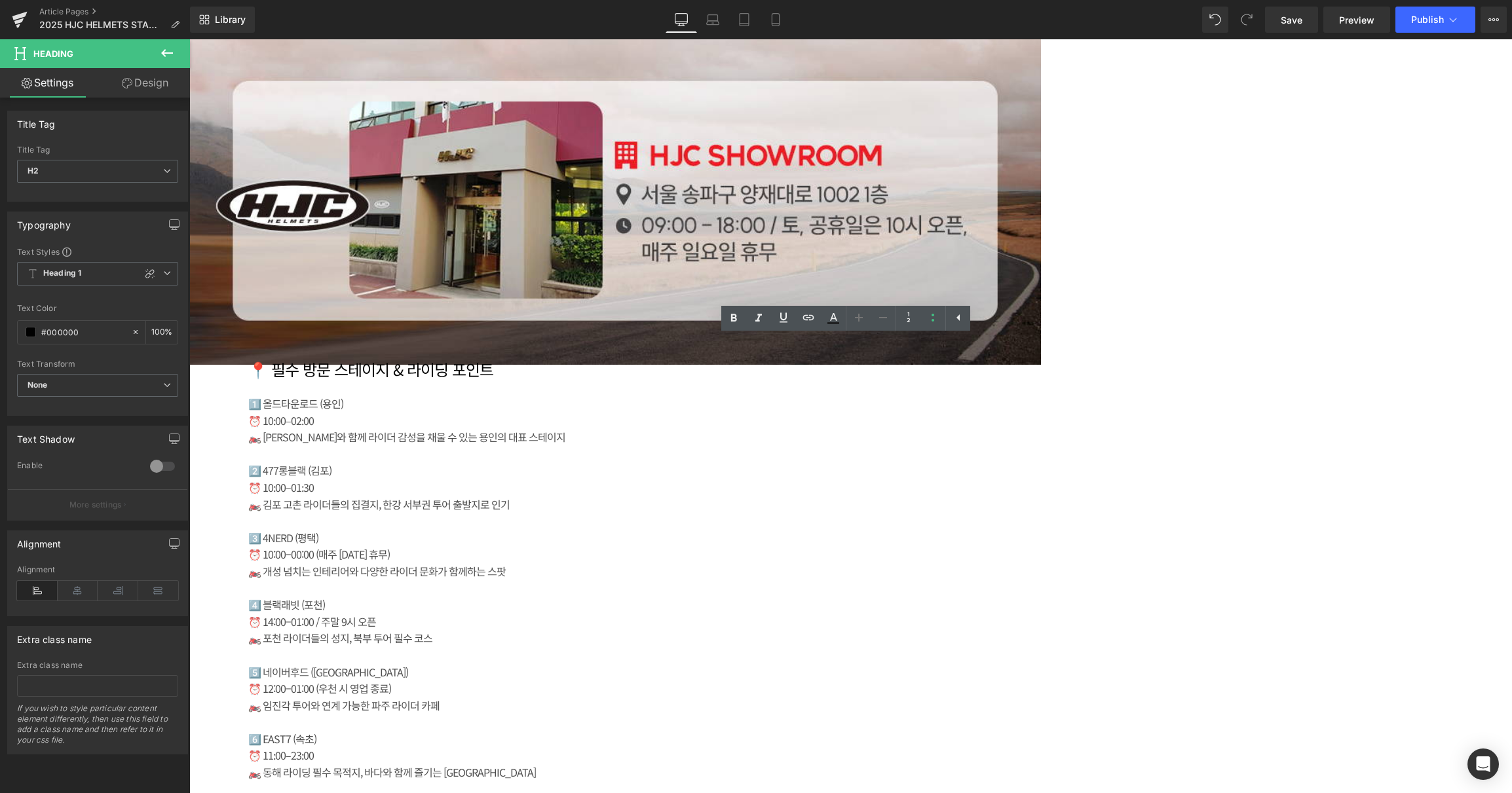
click at [189, 39] on span "Heading" at bounding box center [189, 39] width 0 height 0
click at [165, 271] on icon at bounding box center [167, 273] width 8 height 8
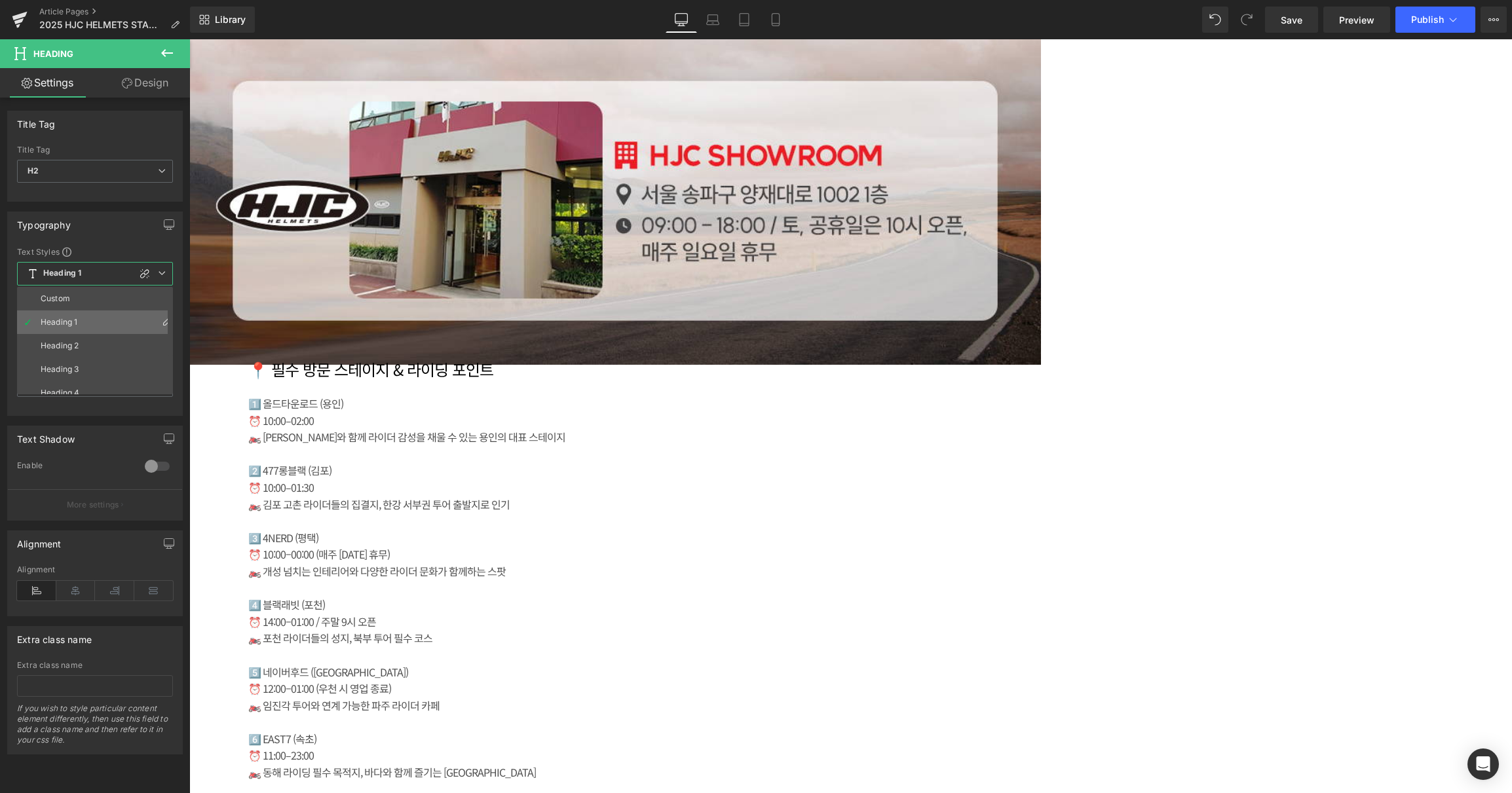
click at [96, 325] on li "Heading 1" at bounding box center [98, 322] width 162 height 23
click at [162, 178] on span "H2" at bounding box center [97, 170] width 161 height 23
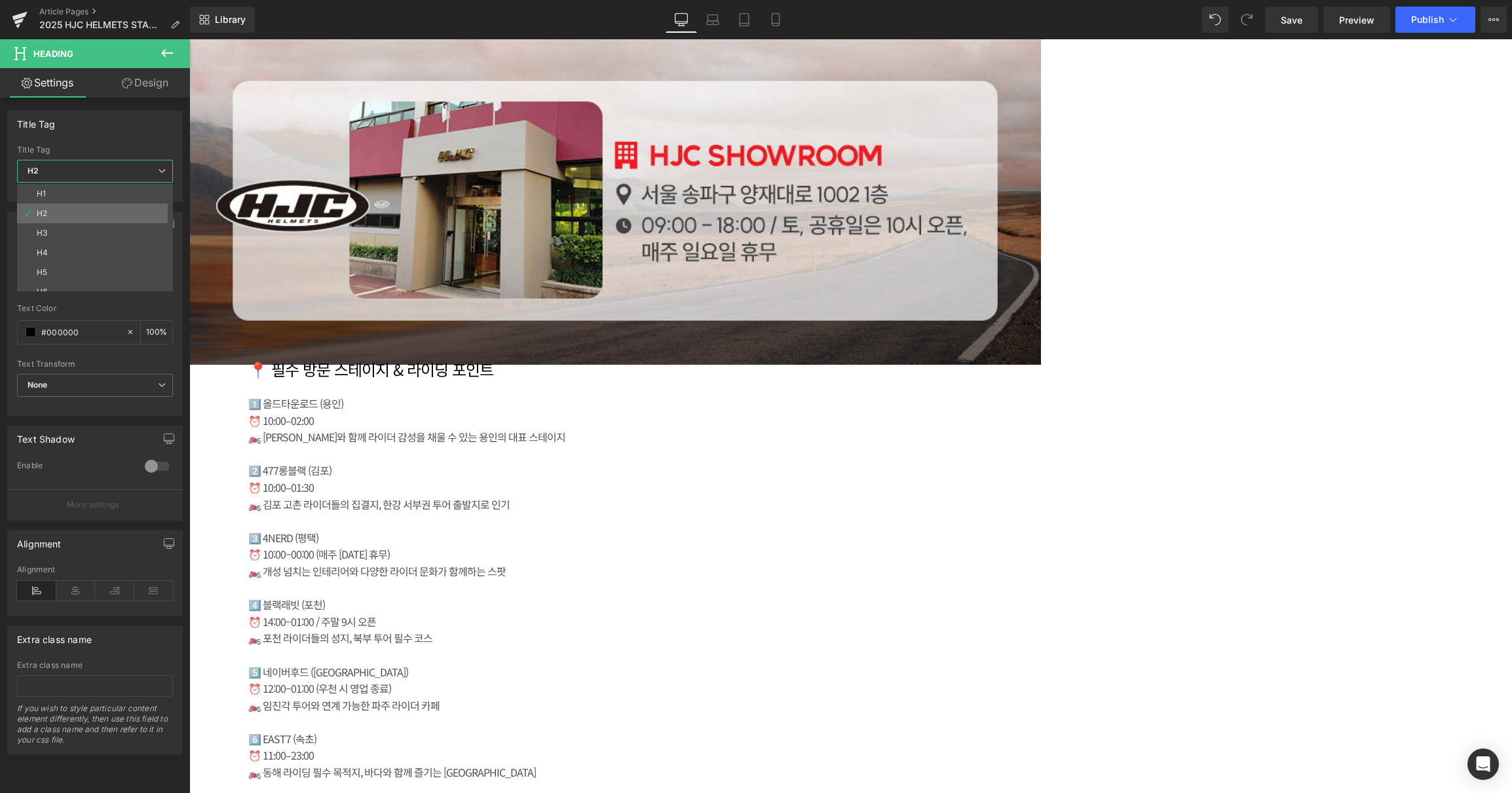
click at [130, 204] on li "H2" at bounding box center [98, 213] width 162 height 20
click at [151, 170] on span "H2" at bounding box center [97, 170] width 161 height 23
click at [133, 188] on li "H1" at bounding box center [98, 194] width 162 height 20
click at [189, 39] on icon at bounding box center [189, 39] width 0 height 0
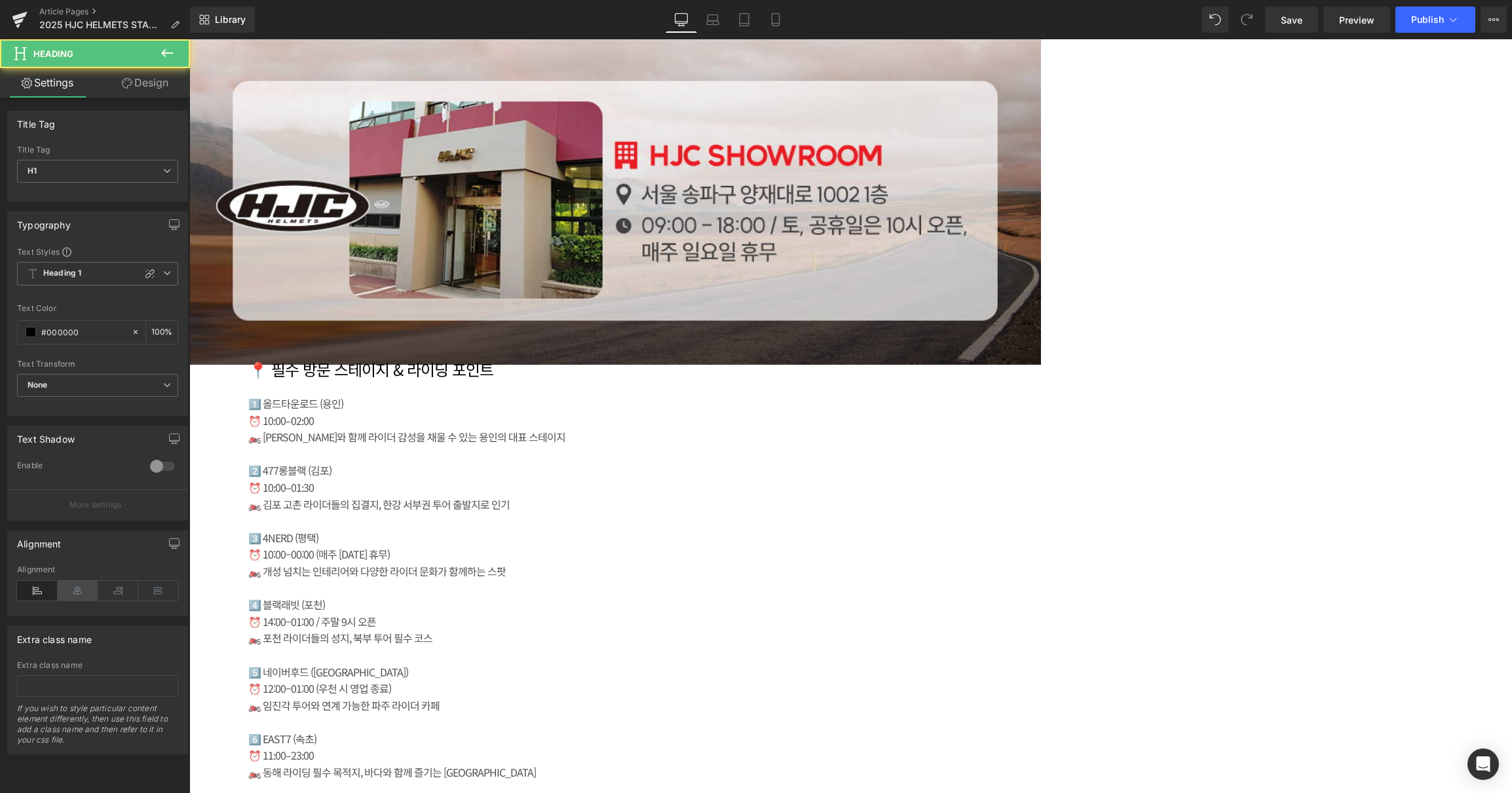
click at [79, 588] on icon at bounding box center [78, 591] width 41 height 20
click at [189, 39] on icon at bounding box center [189, 39] width 0 height 0
click at [189, 39] on link at bounding box center [189, 39] width 0 height 0
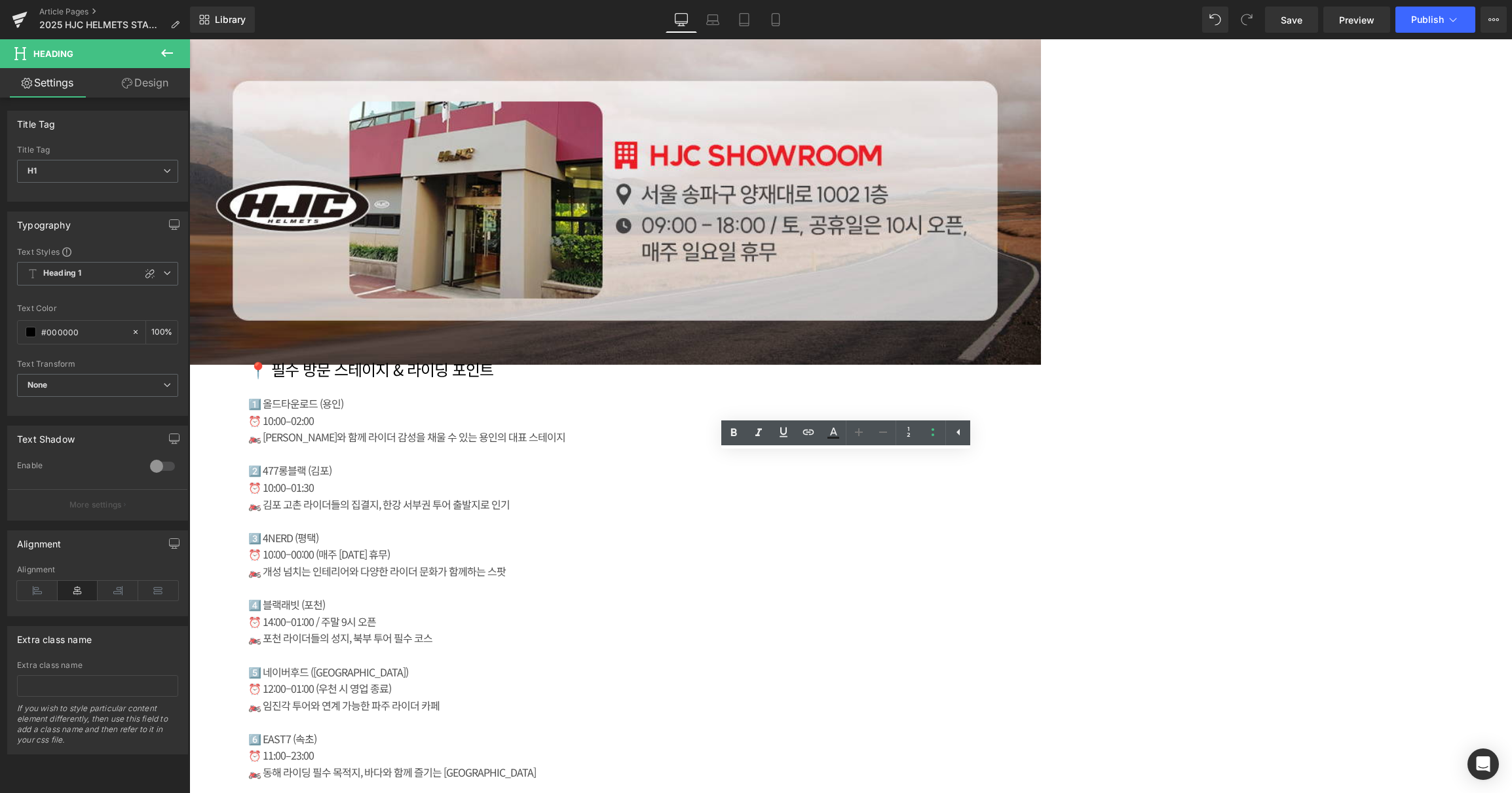
click at [127, 72] on link "Design" at bounding box center [145, 83] width 95 height 29
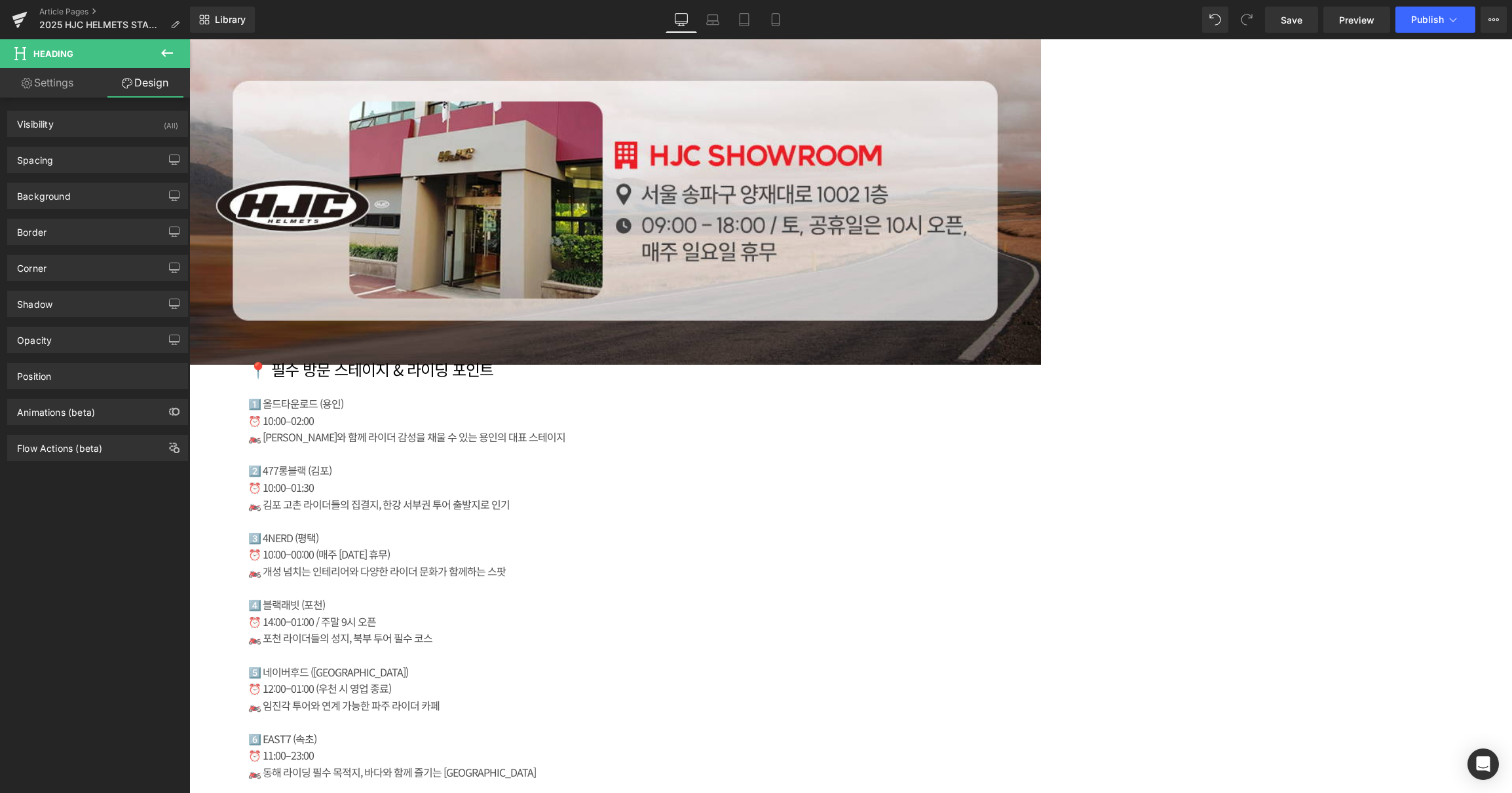
click at [42, 88] on link "Settings" at bounding box center [47, 83] width 95 height 29
type input "100"
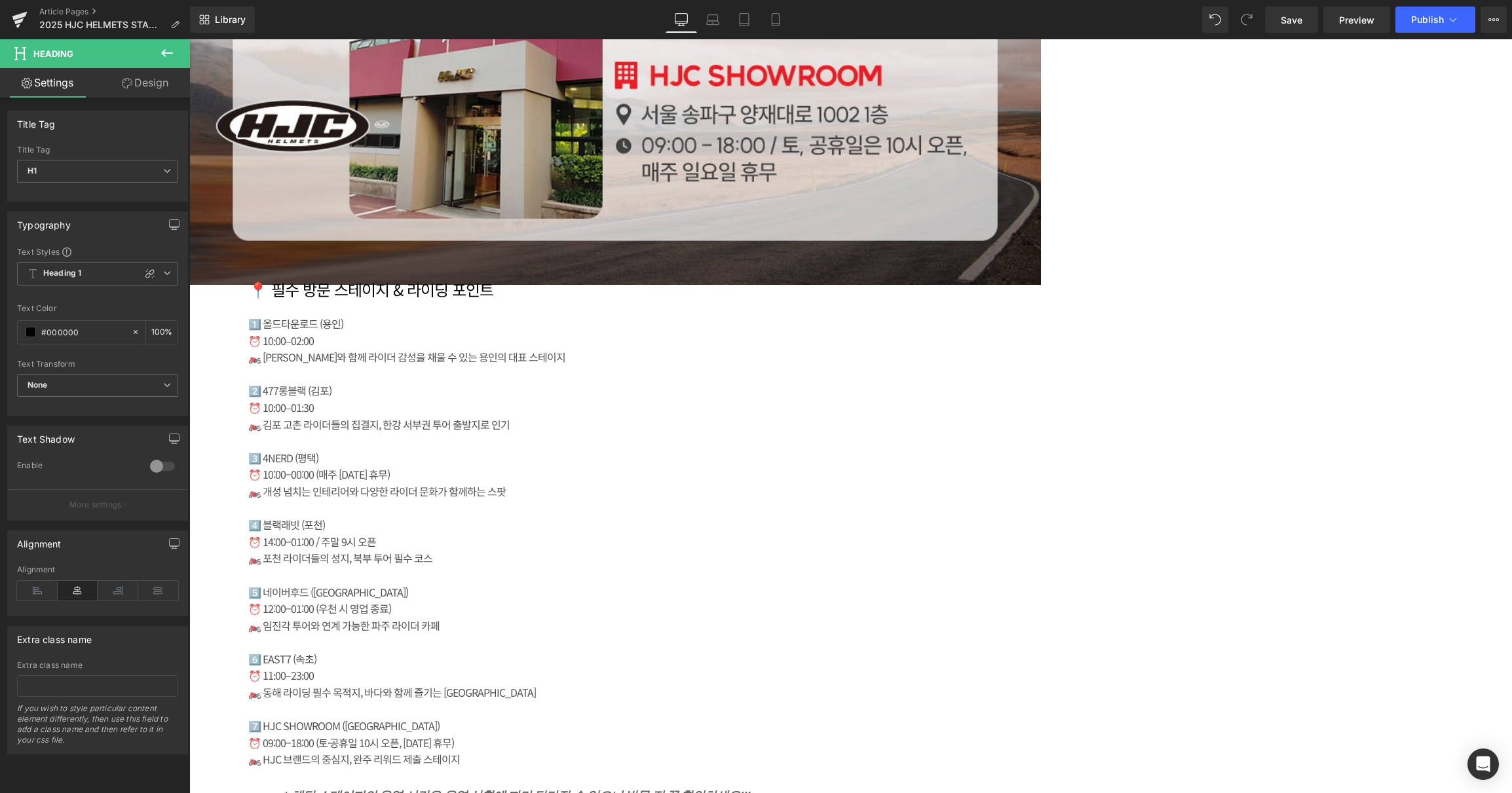
scroll to position [4106, 0]
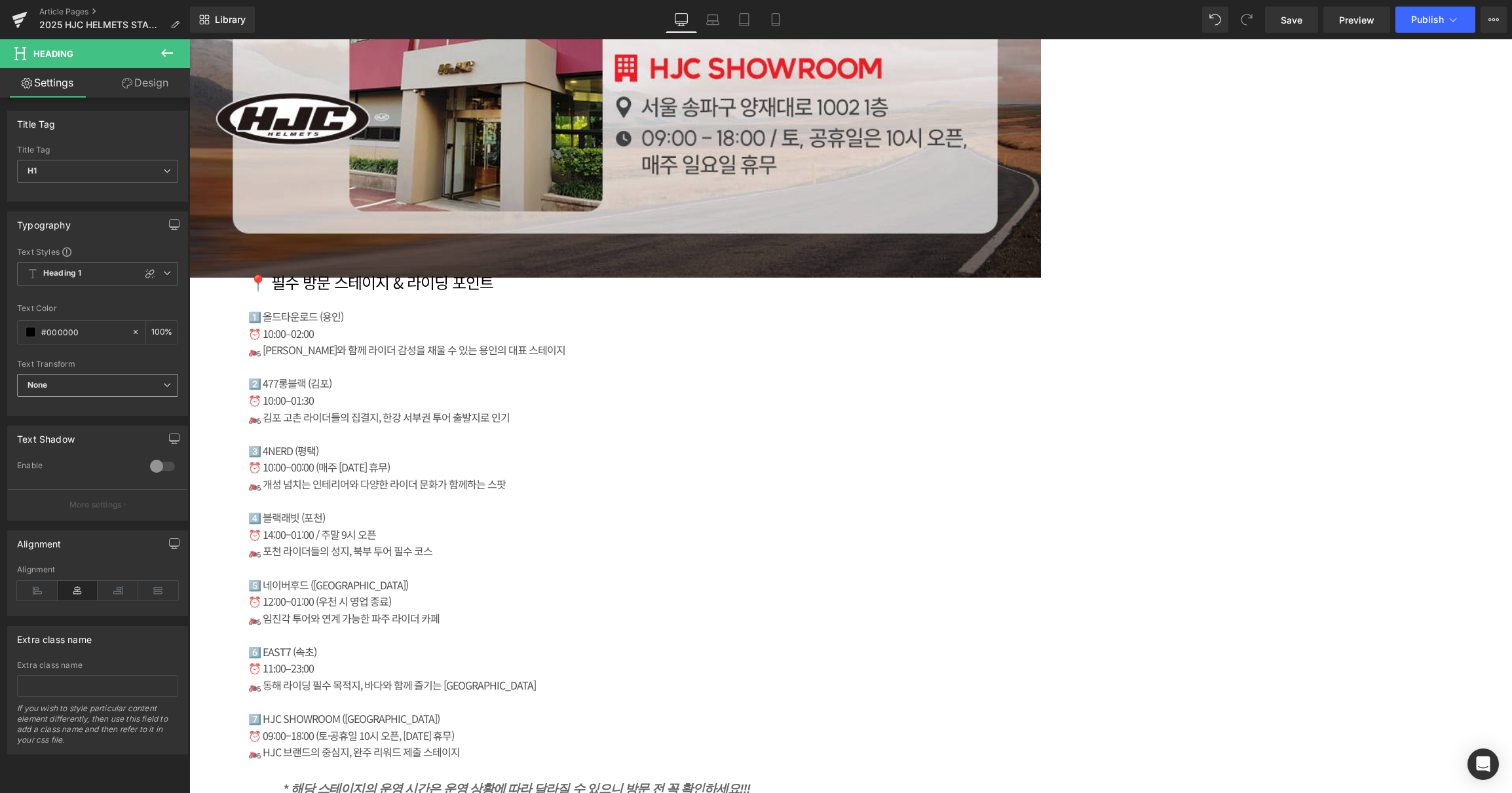
click at [149, 385] on span "None" at bounding box center [97, 384] width 161 height 23
click at [149, 385] on span "None" at bounding box center [95, 384] width 156 height 23
click at [163, 273] on icon at bounding box center [167, 273] width 8 height 8
click at [160, 273] on icon at bounding box center [162, 273] width 8 height 8
click at [163, 272] on icon at bounding box center [167, 273] width 8 height 8
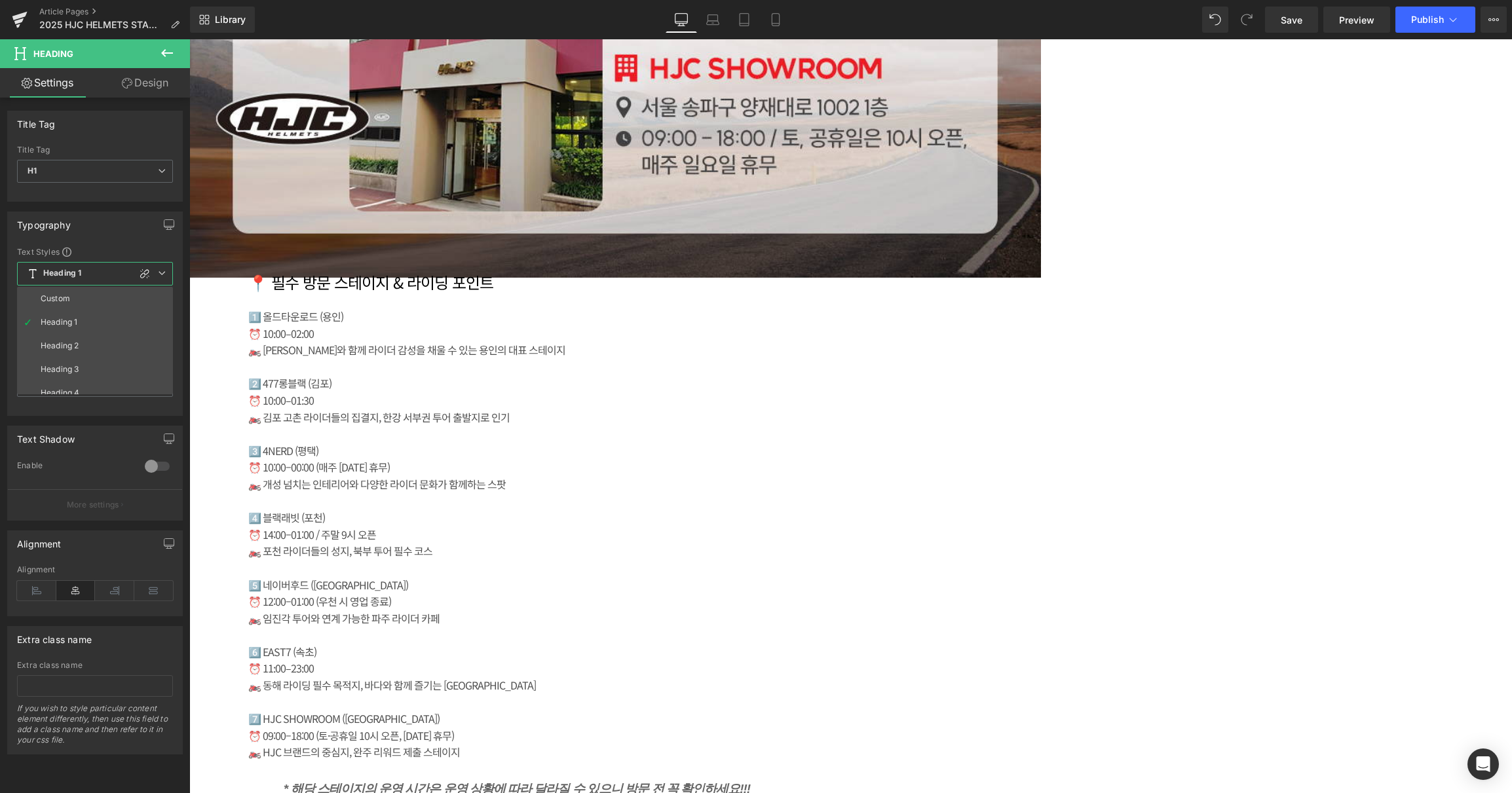
drag, startPoint x: 272, startPoint y: 302, endPoint x: 464, endPoint y: 294, distance: 192.2
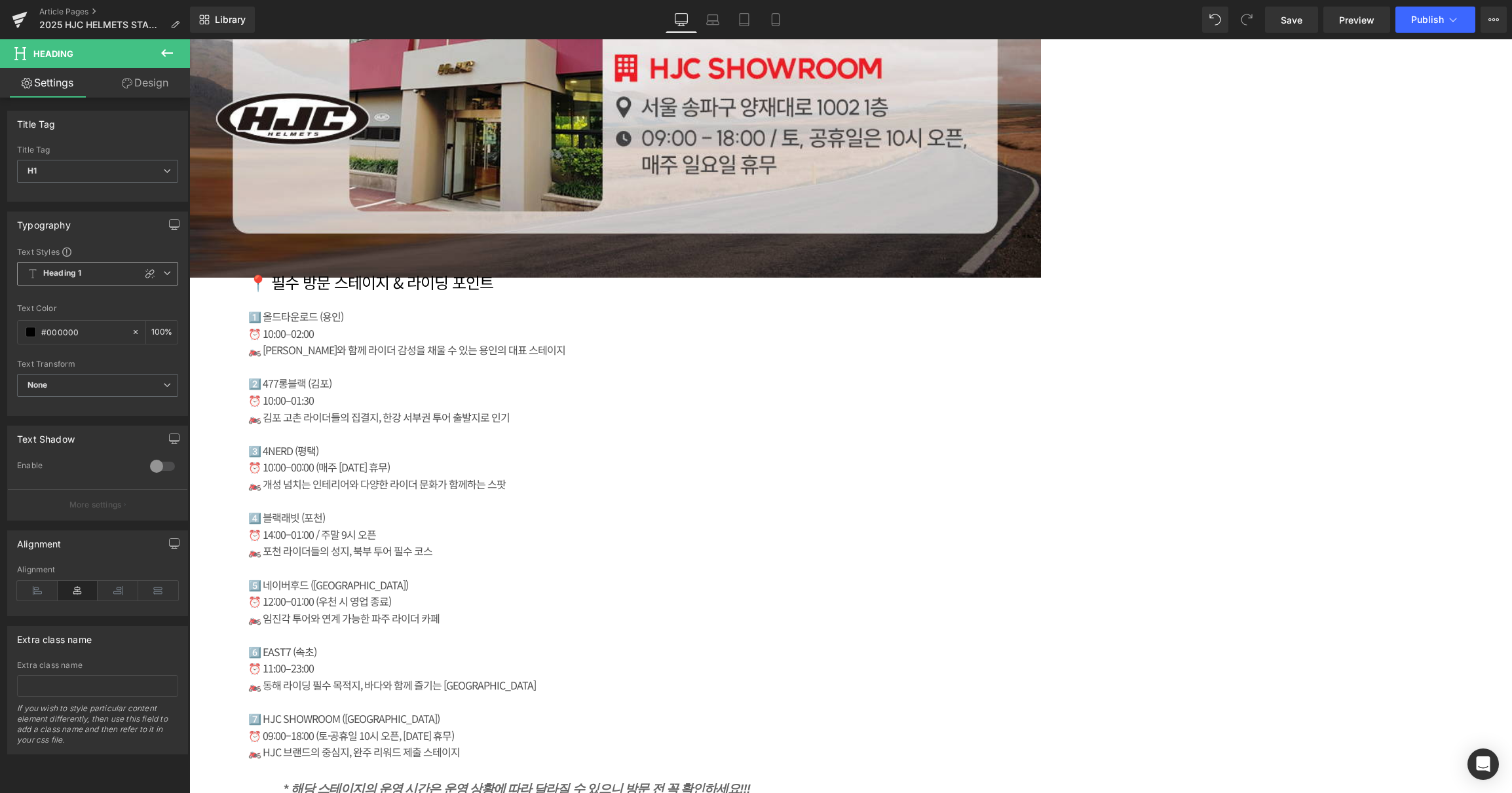
click at [103, 268] on span "Heading 1" at bounding box center [97, 274] width 161 height 23
click at [66, 342] on div "Heading 2" at bounding box center [60, 346] width 38 height 9
click at [163, 271] on icon at bounding box center [167, 273] width 8 height 8
click at [76, 324] on div "Heading 1" at bounding box center [59, 322] width 36 height 9
click at [170, 267] on span "Heading 1" at bounding box center [97, 274] width 161 height 23
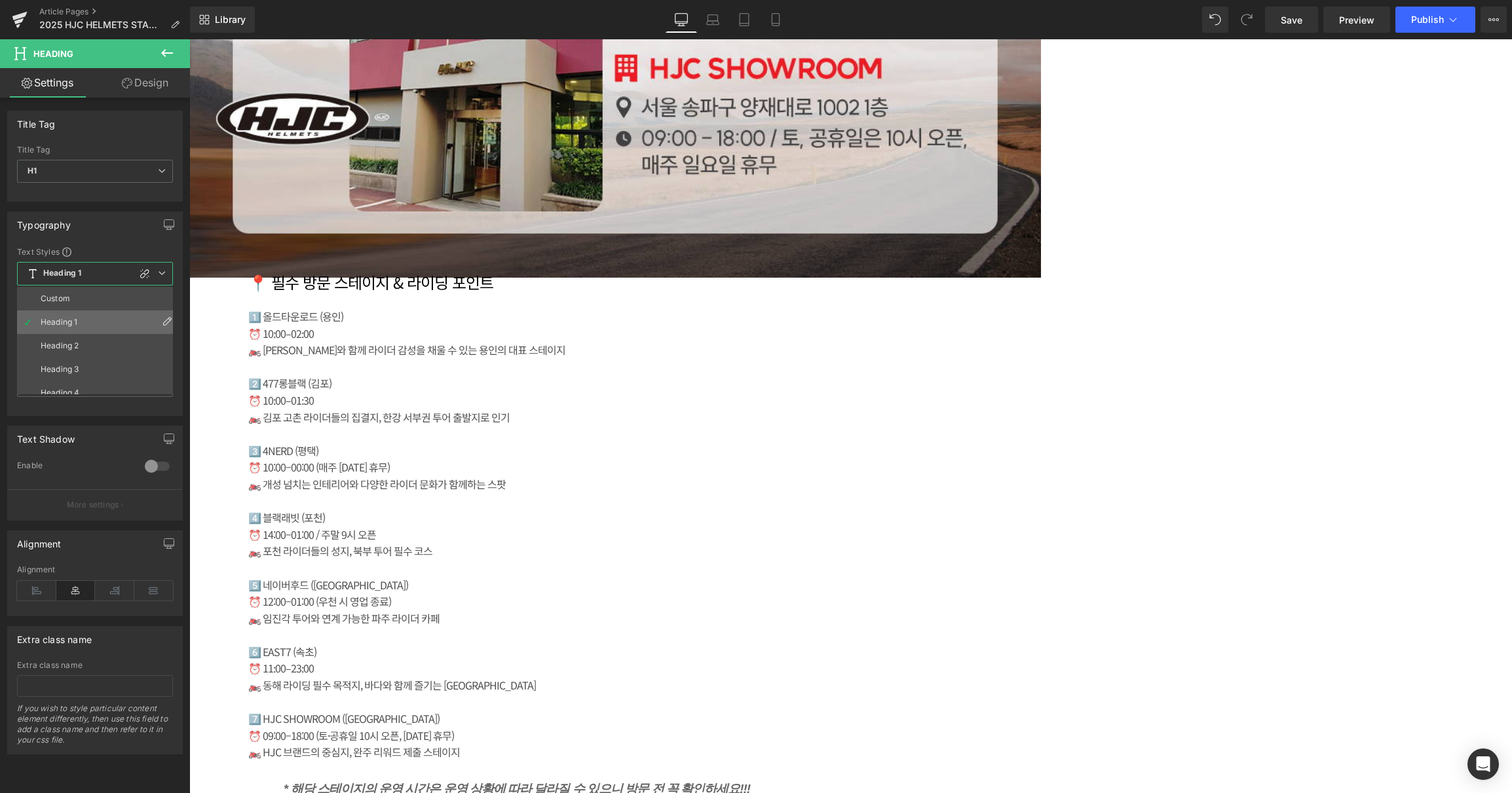
click at [164, 322] on icon at bounding box center [167, 320] width 10 height 10
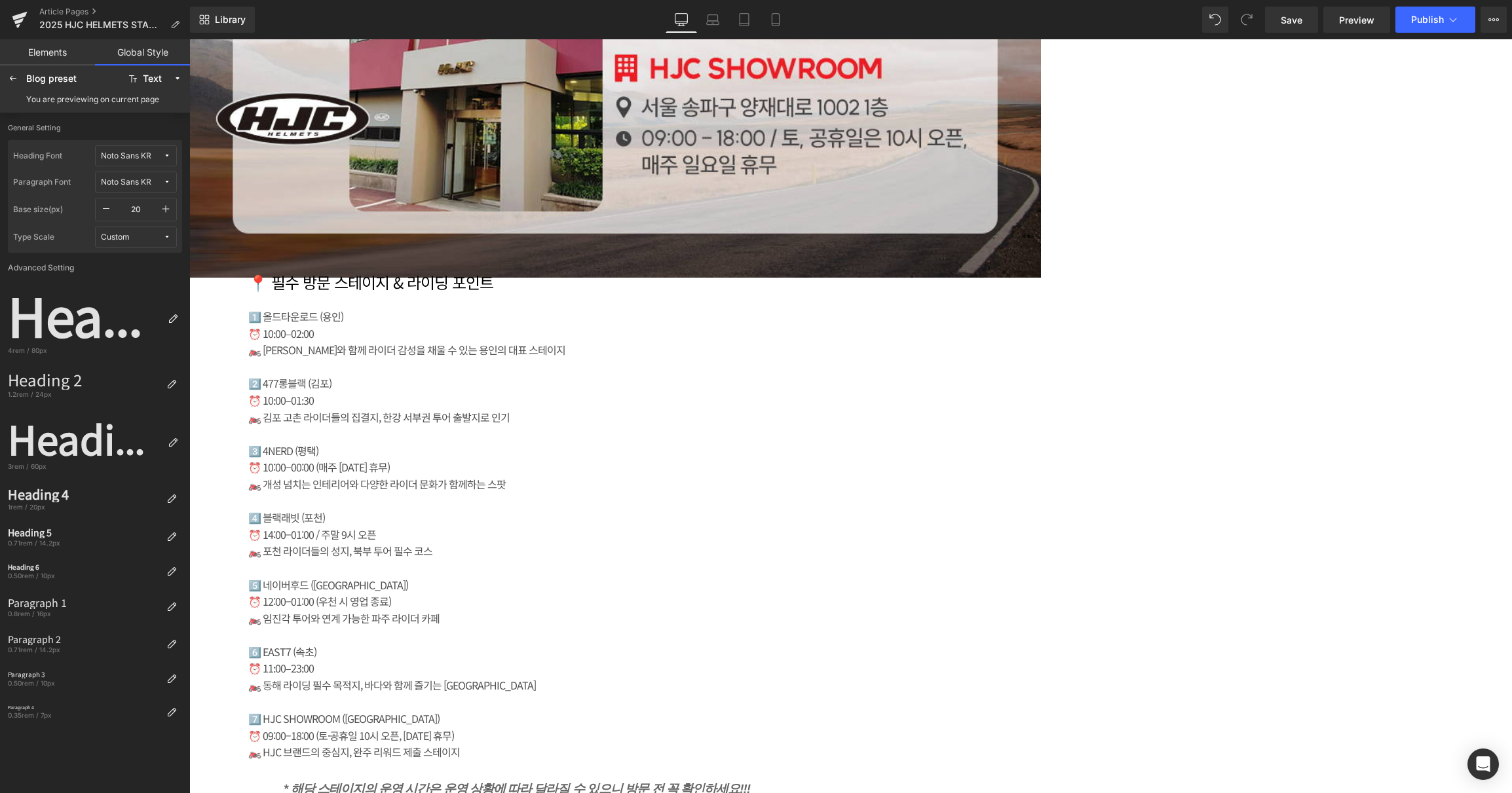
click at [9, 82] on icon at bounding box center [13, 79] width 10 height 10
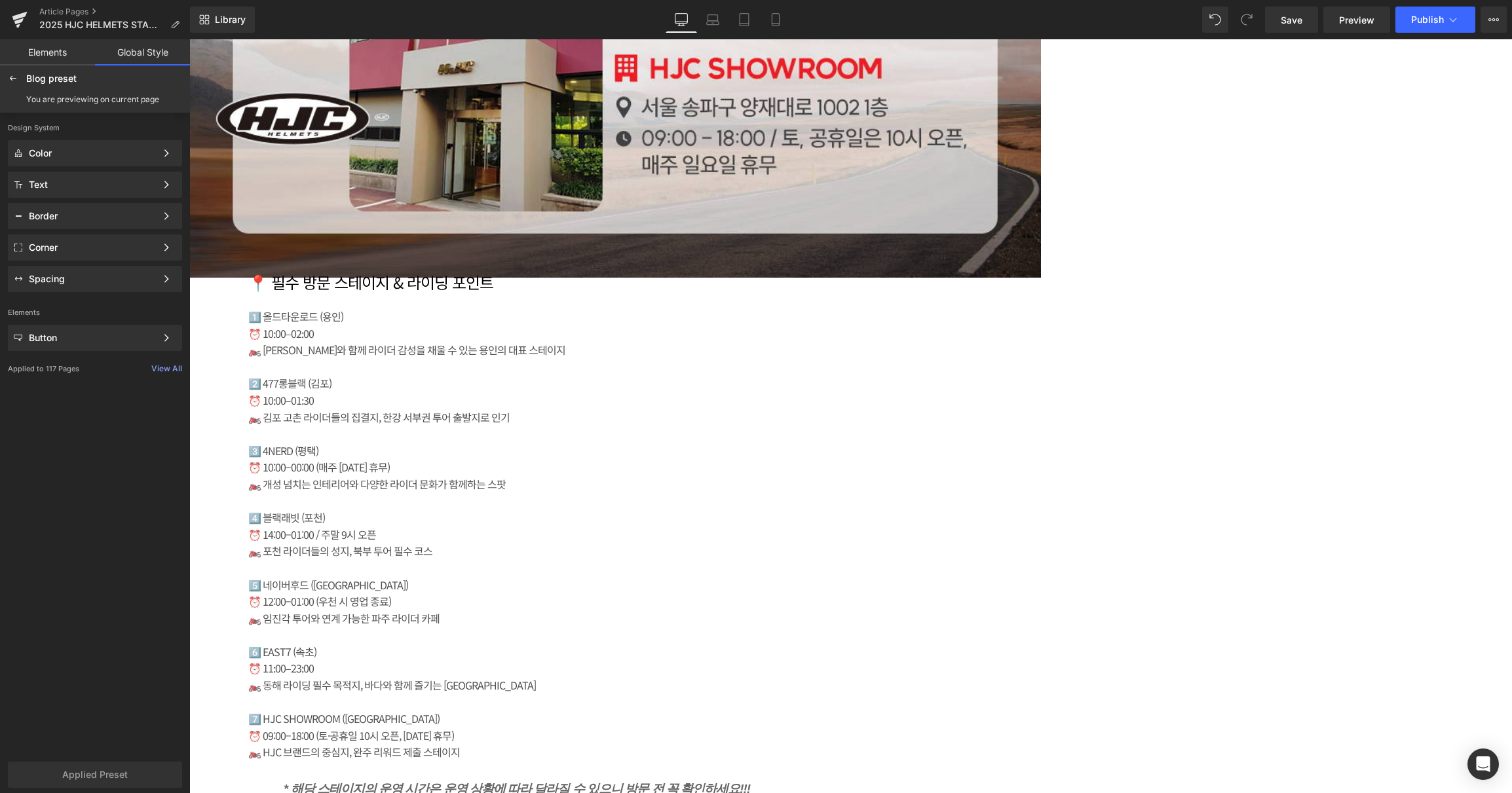
click at [56, 57] on link "Elements" at bounding box center [47, 52] width 95 height 26
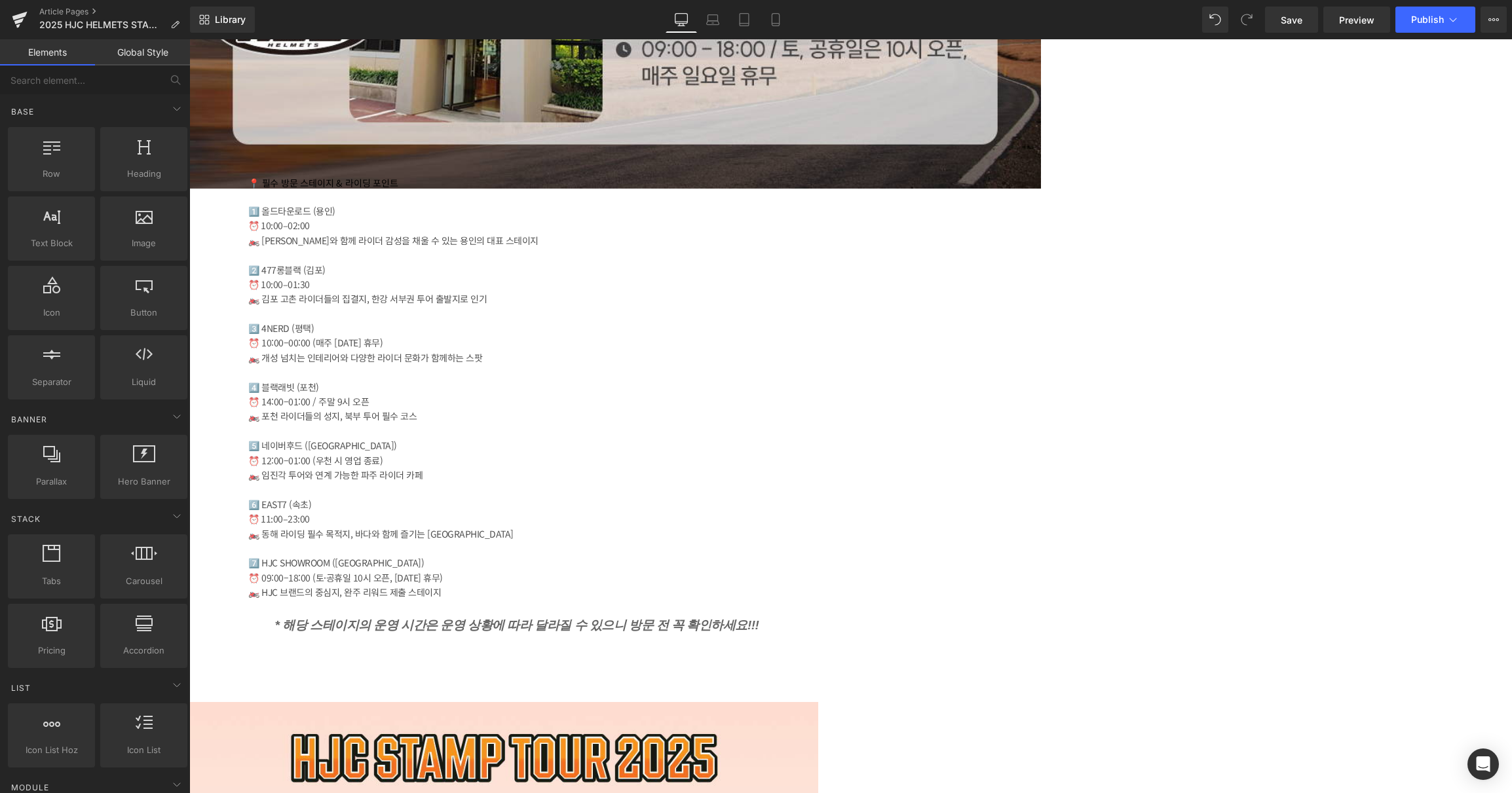
click at [189, 39] on span at bounding box center [189, 39] width 0 height 0
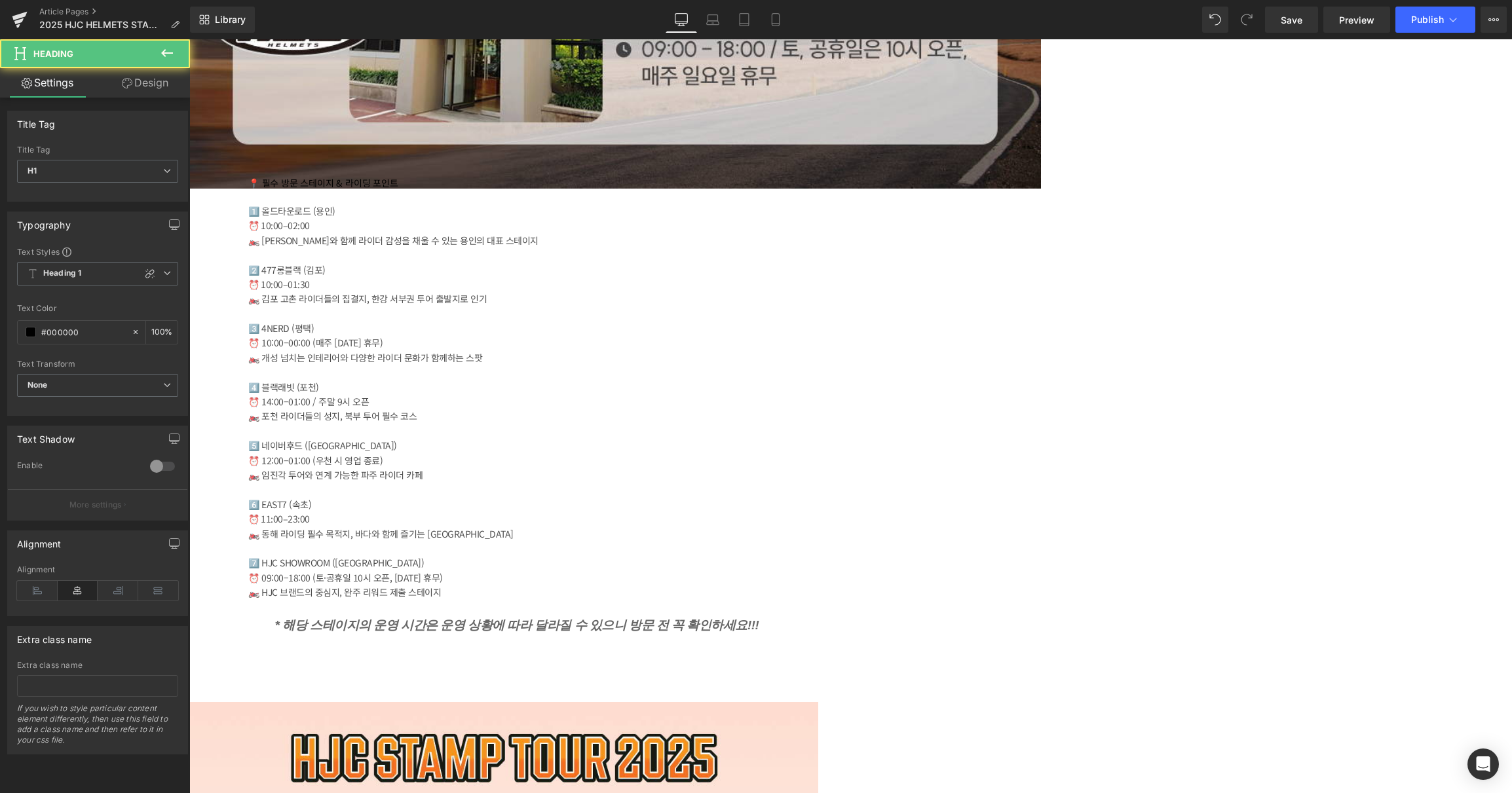
click at [189, 39] on icon at bounding box center [189, 39] width 0 height 0
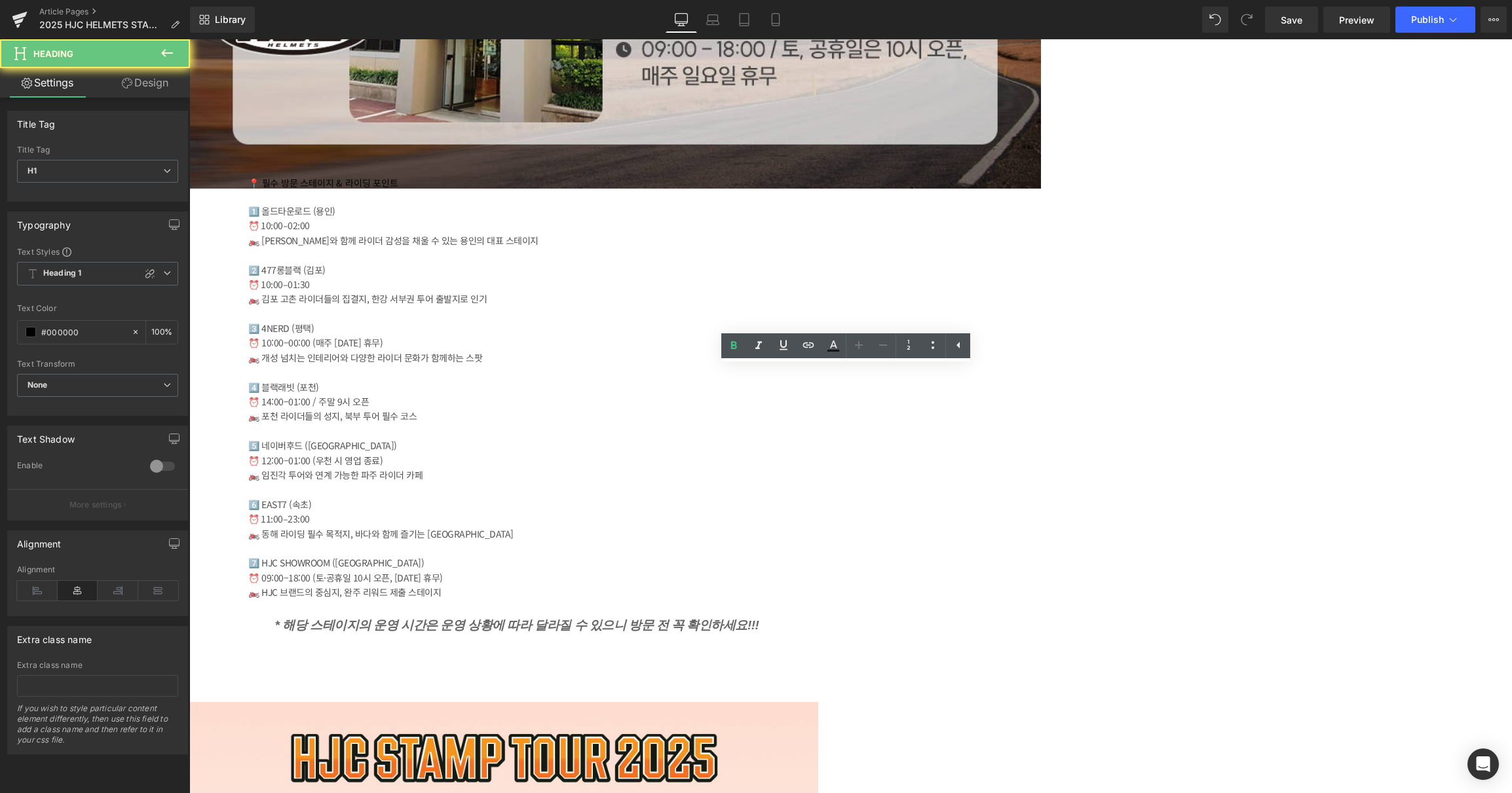
click at [734, 344] on icon at bounding box center [734, 345] width 6 height 8
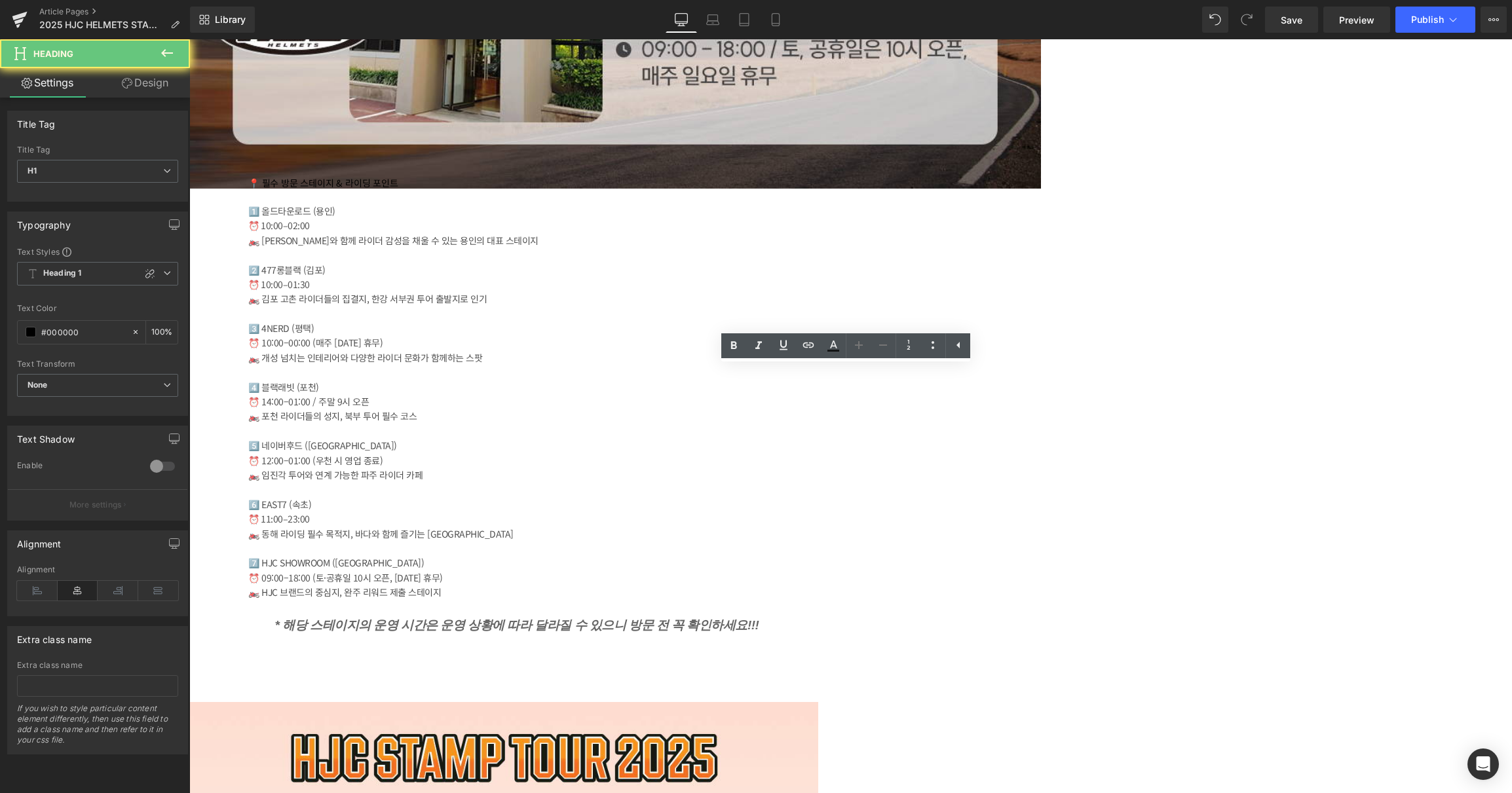
click at [732, 348] on icon at bounding box center [734, 345] width 6 height 8
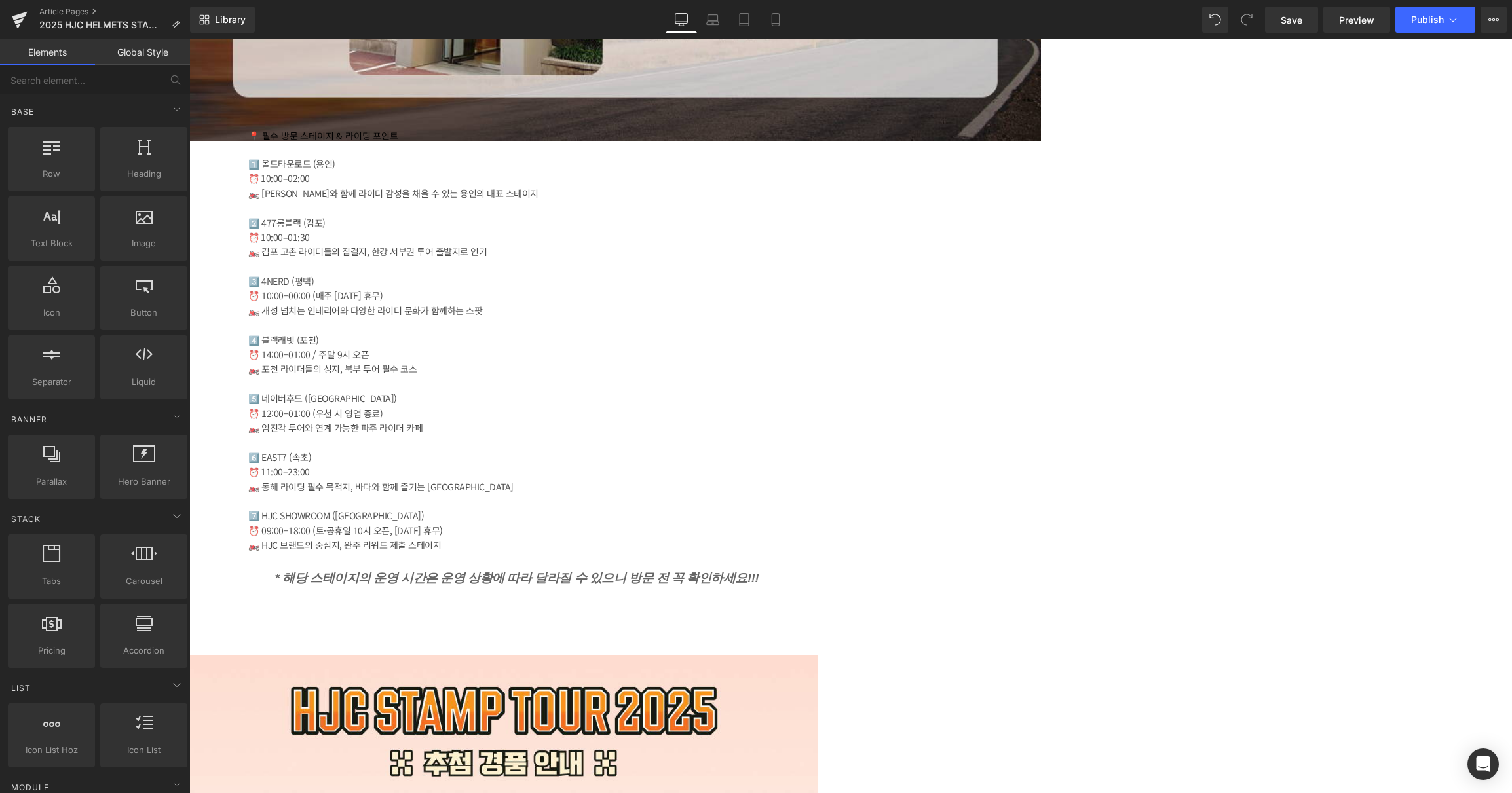
scroll to position [4153, 0]
click at [189, 39] on icon at bounding box center [189, 39] width 0 height 0
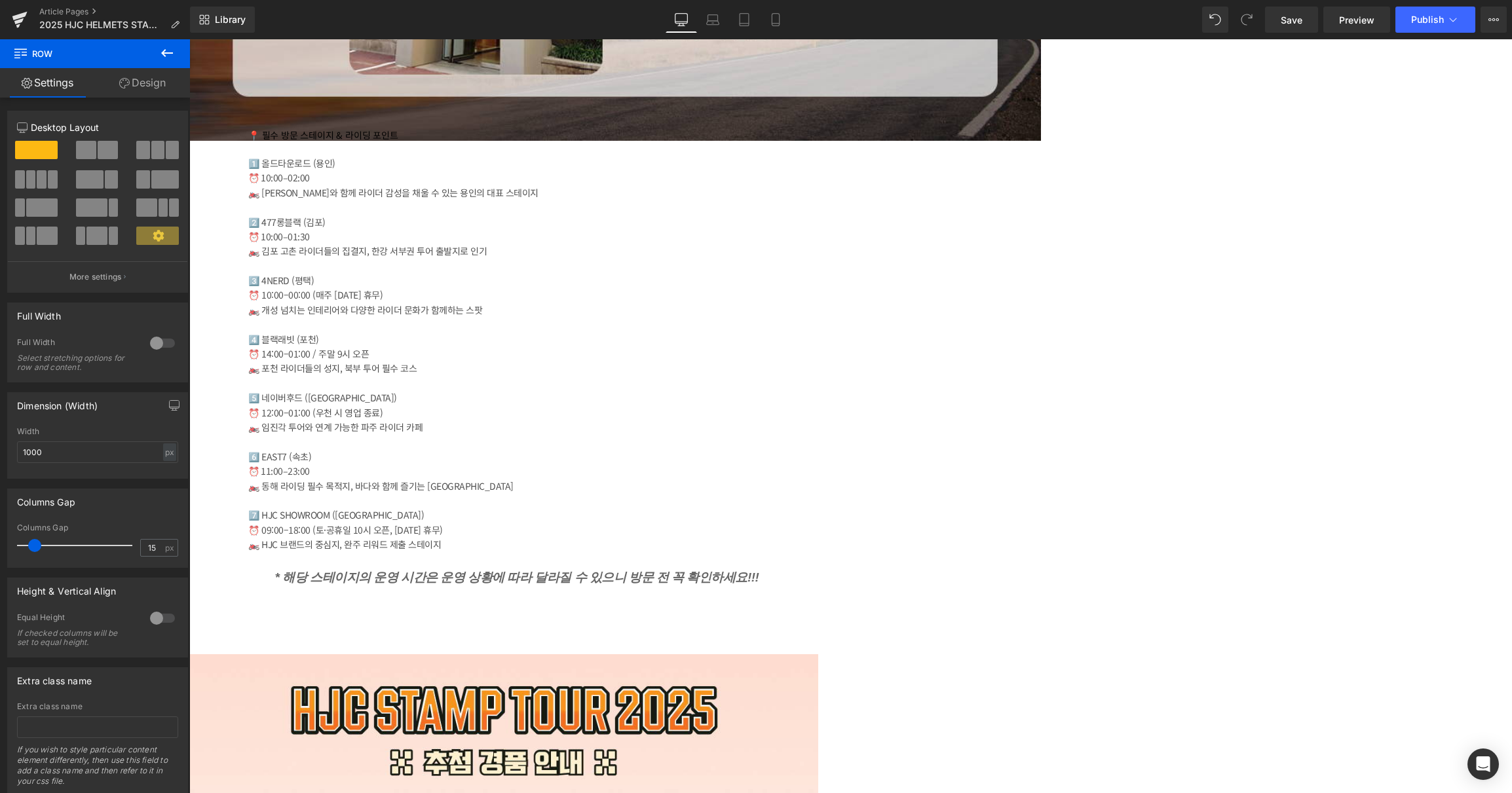
click at [189, 39] on icon at bounding box center [189, 39] width 0 height 0
click at [189, 39] on link at bounding box center [189, 39] width 0 height 0
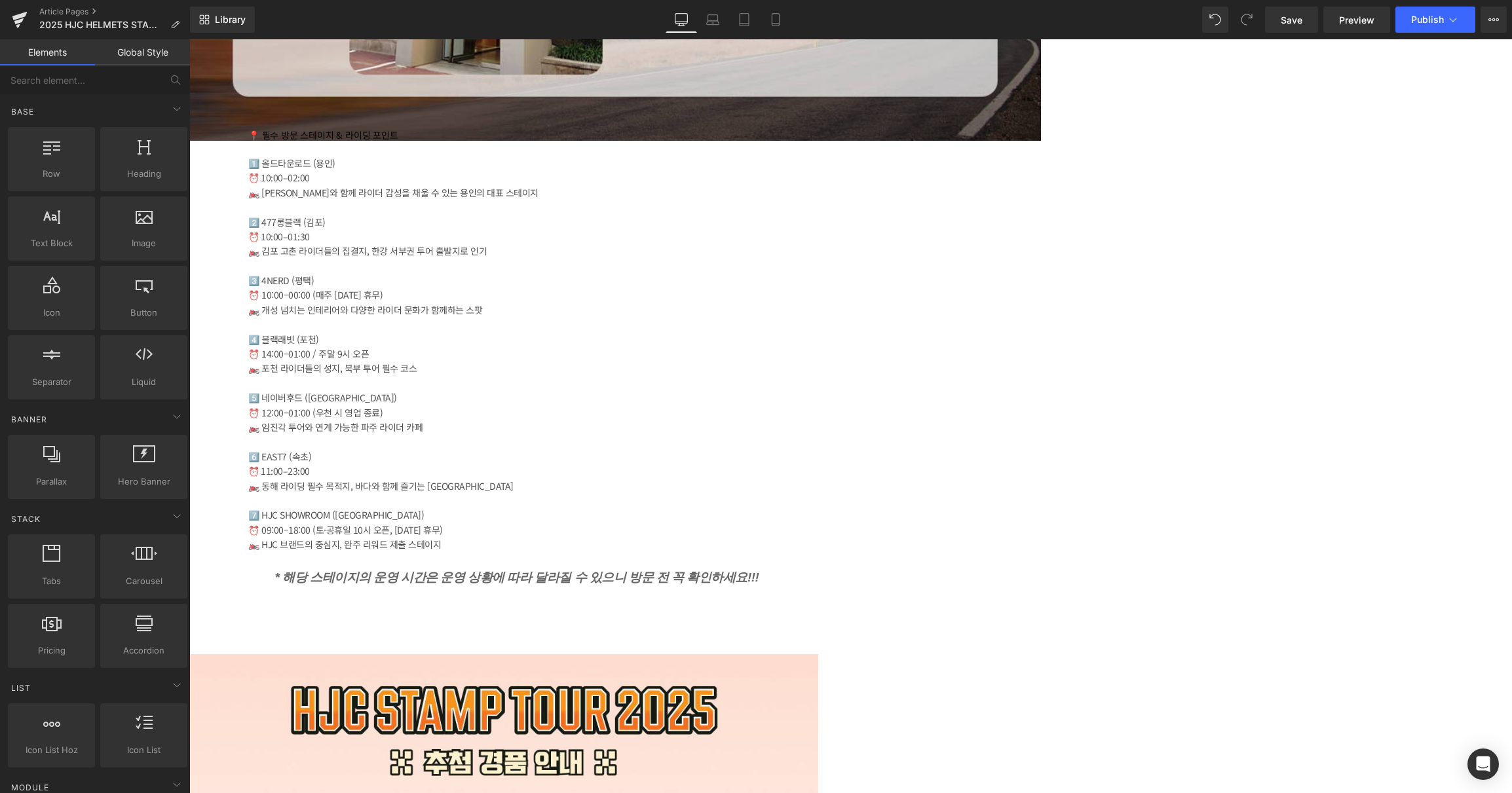
click at [189, 39] on span at bounding box center [189, 39] width 0 height 0
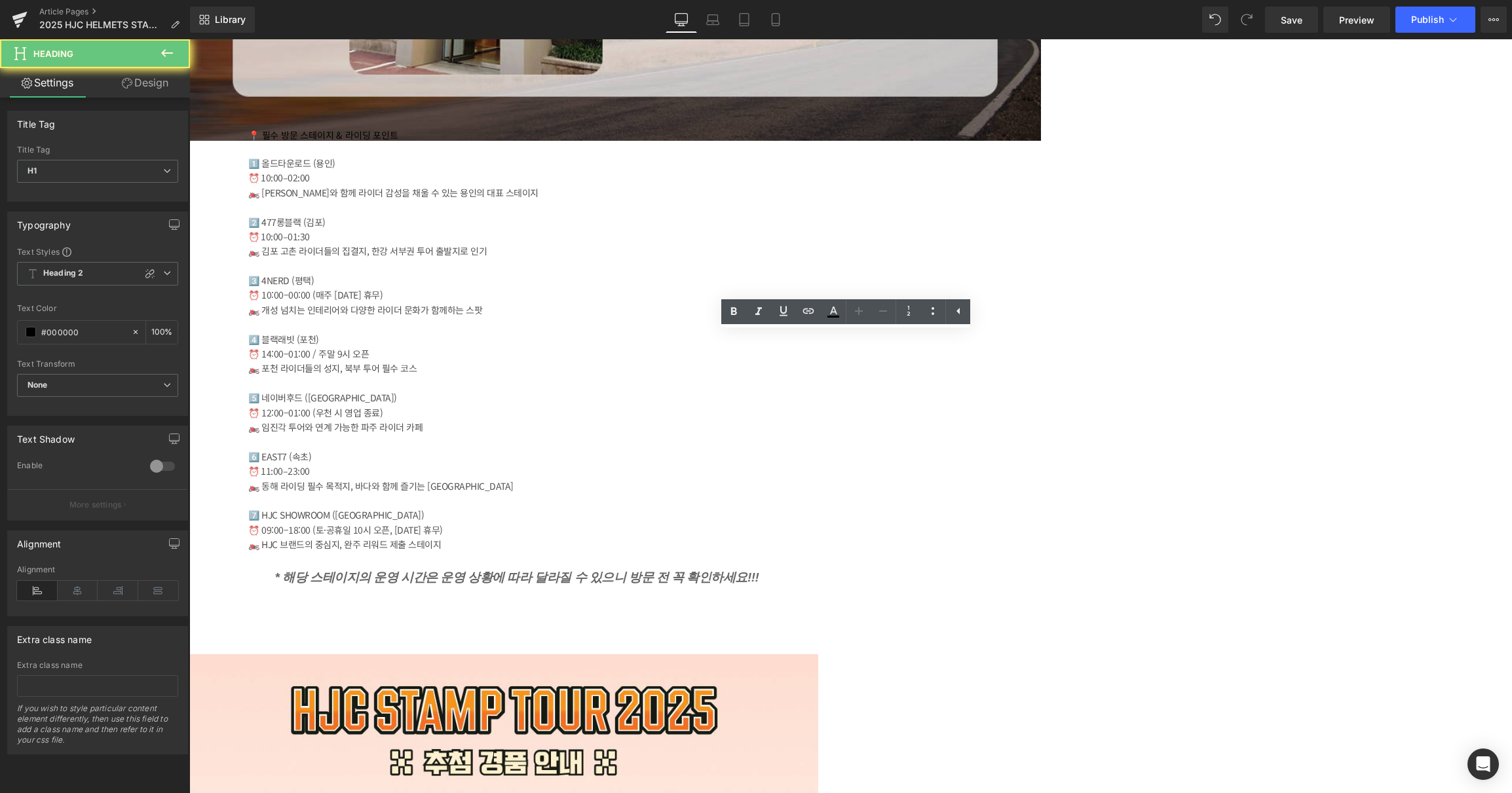
paste div
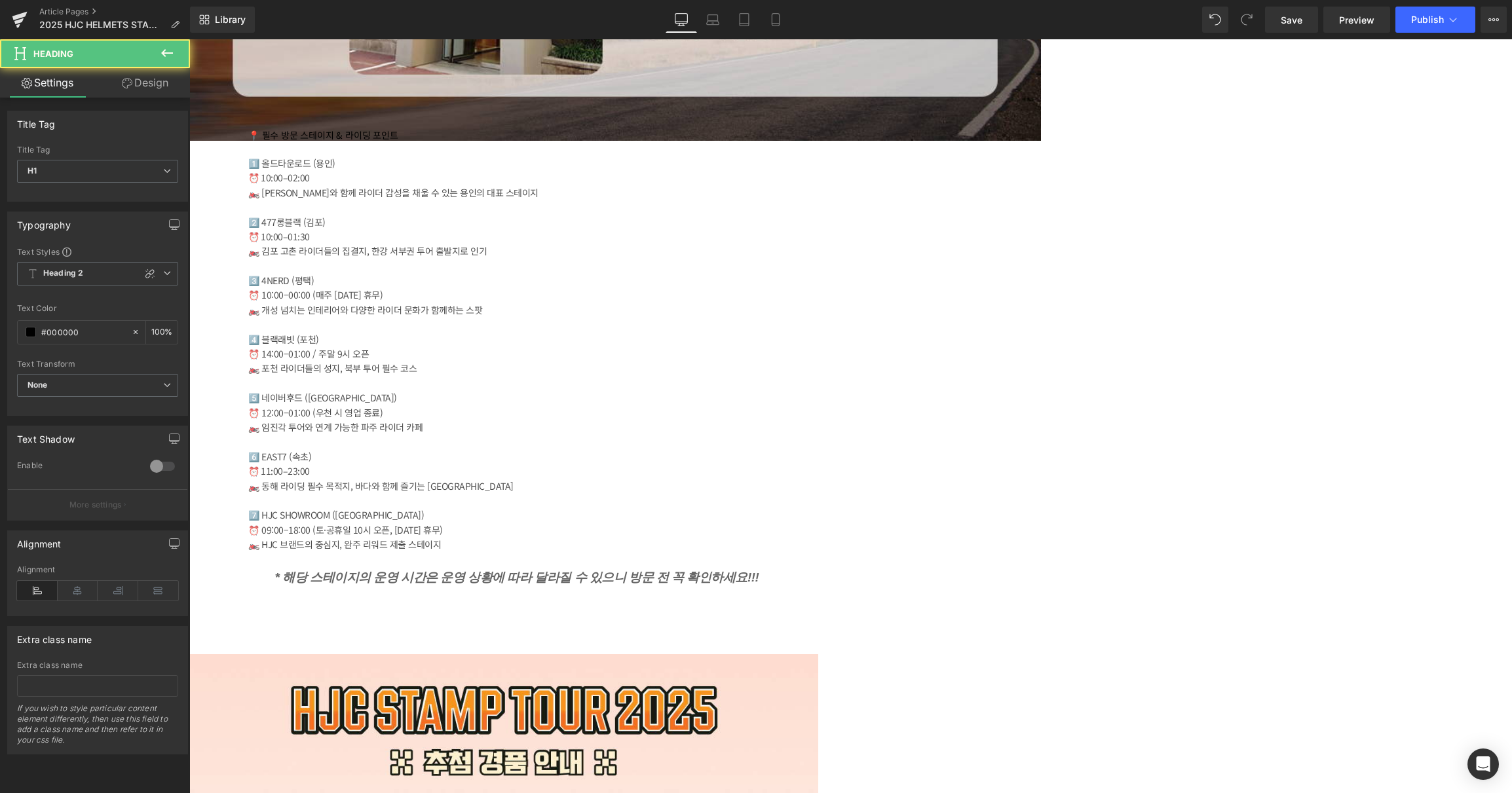
drag, startPoint x: 659, startPoint y: 361, endPoint x: 571, endPoint y: 361, distance: 88.0
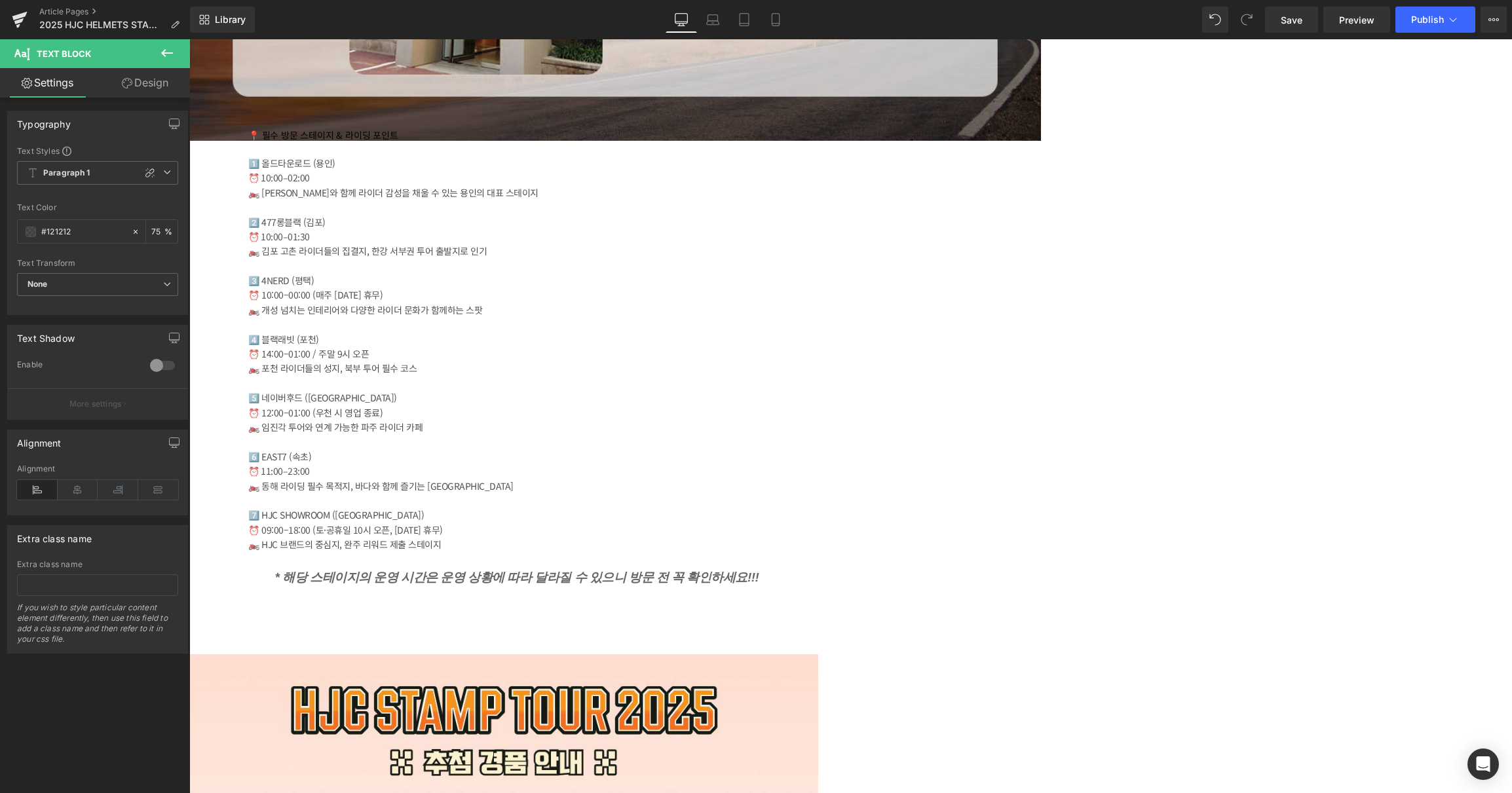
paste div
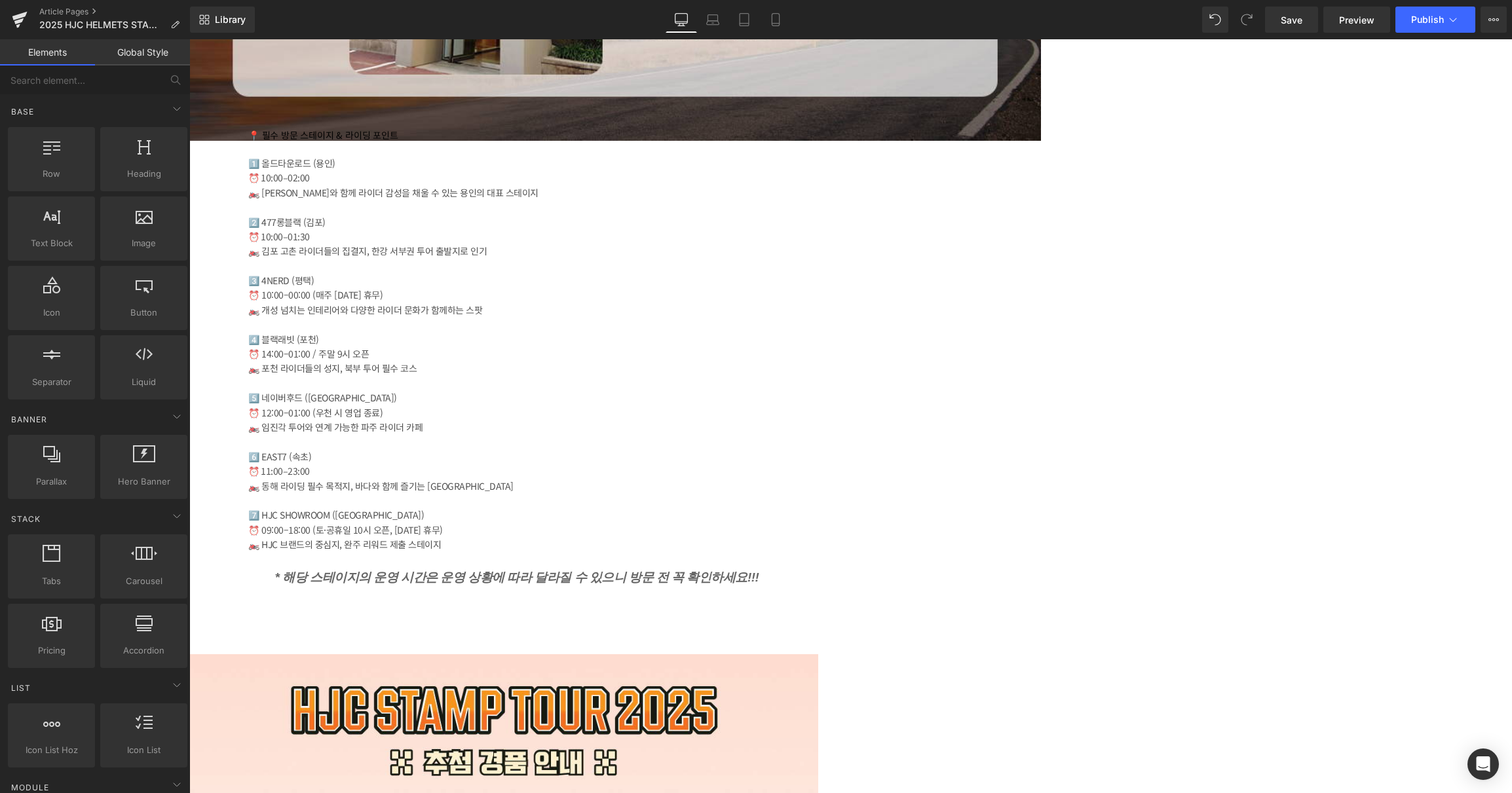
click at [189, 39] on icon at bounding box center [189, 39] width 0 height 0
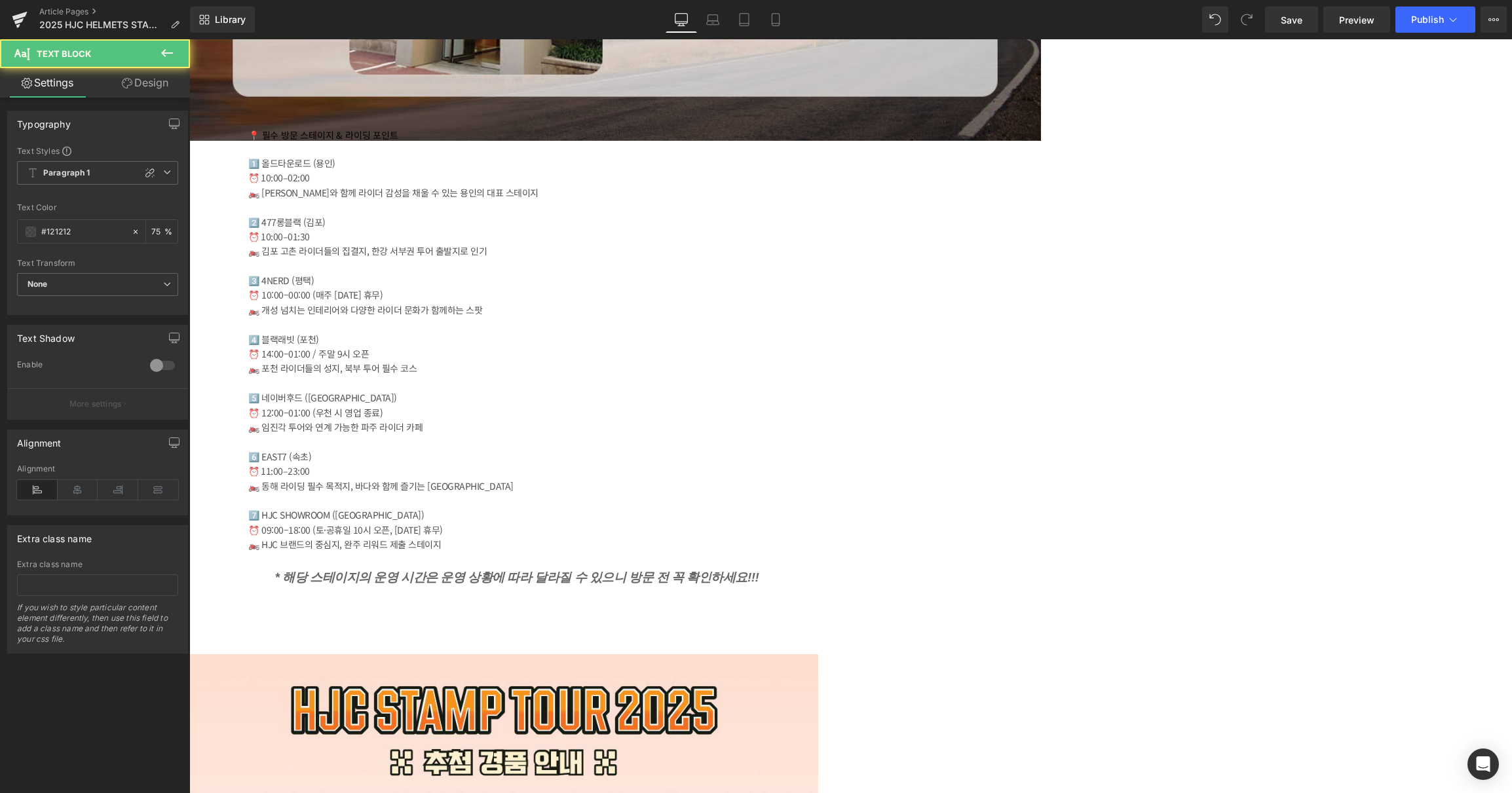
click at [189, 39] on icon at bounding box center [189, 39] width 0 height 0
drag, startPoint x: 369, startPoint y: 468, endPoint x: 623, endPoint y: 425, distance: 257.6
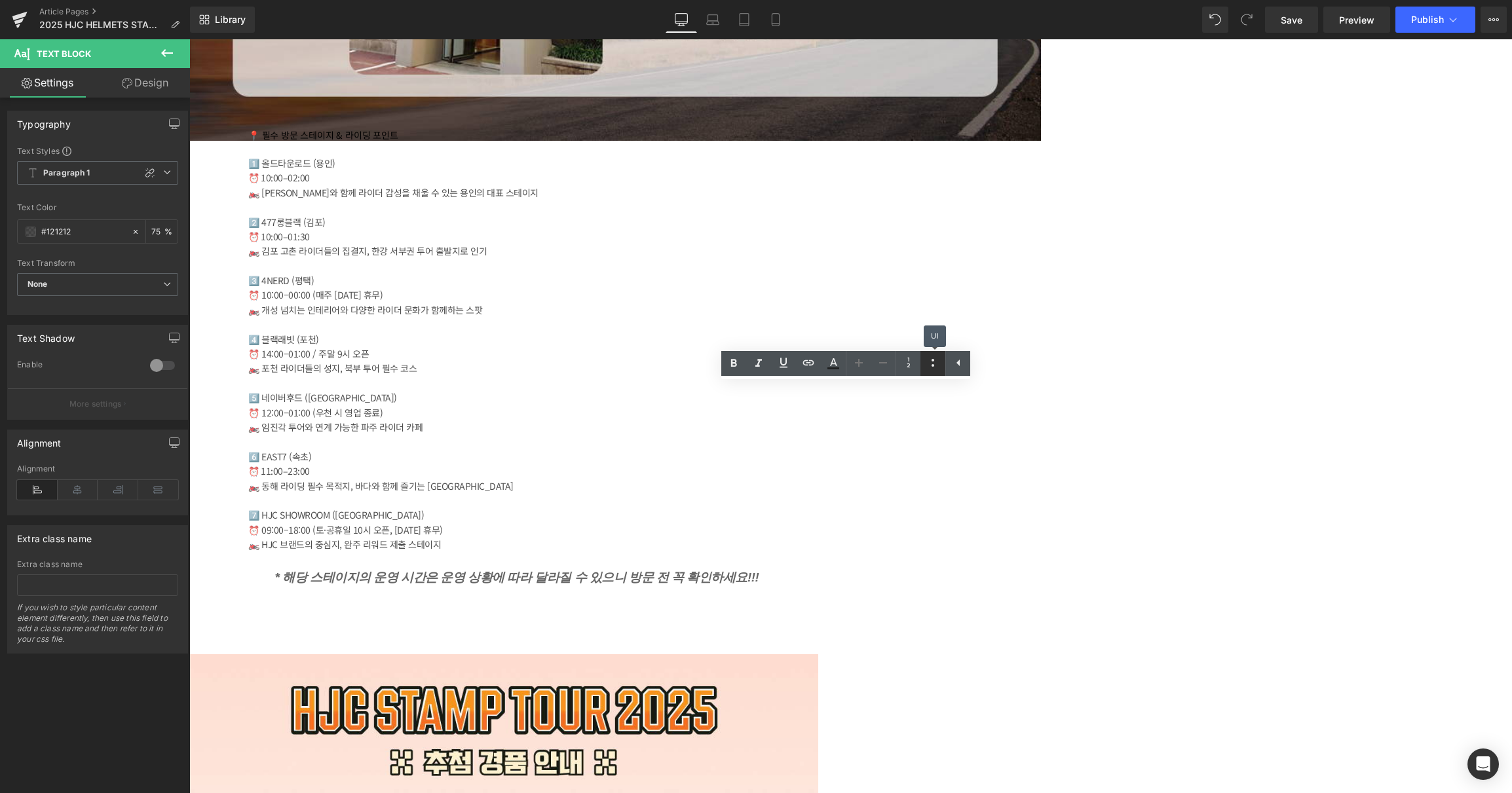
click at [934, 361] on icon at bounding box center [933, 363] width 16 height 16
drag, startPoint x: 829, startPoint y: 507, endPoint x: 854, endPoint y: 502, distance: 25.5
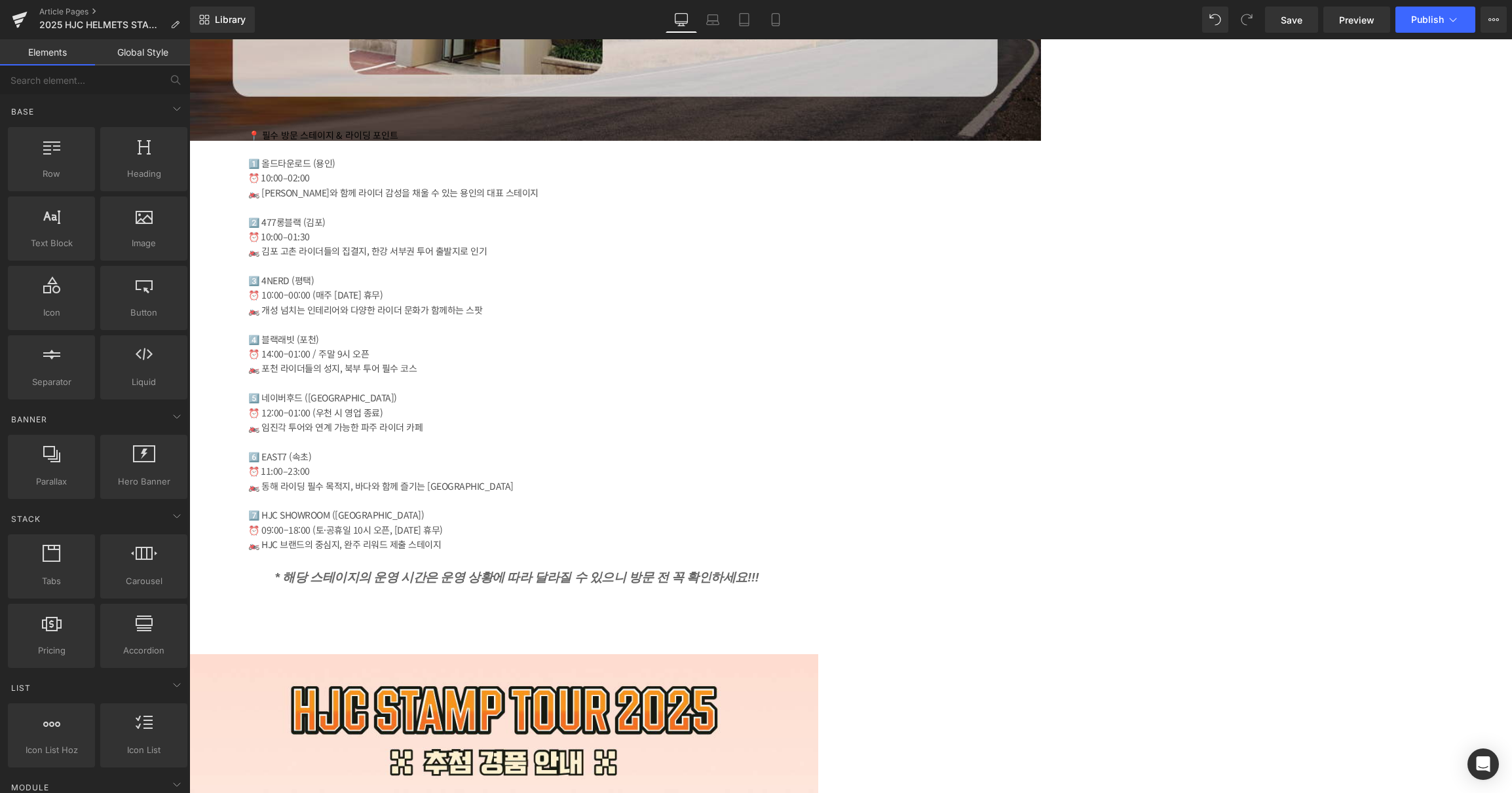
click at [189, 39] on icon at bounding box center [189, 39] width 0 height 0
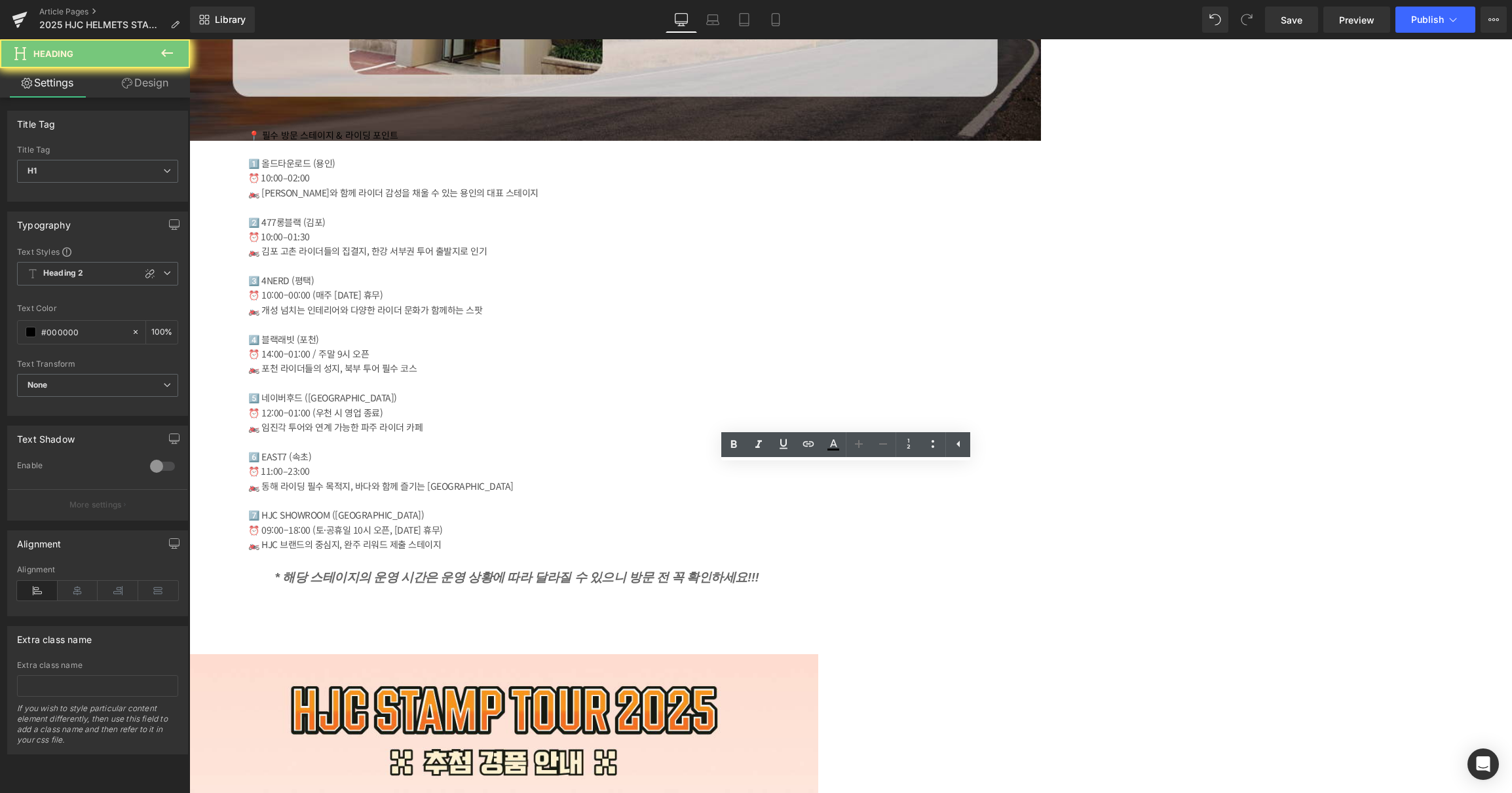
paste div
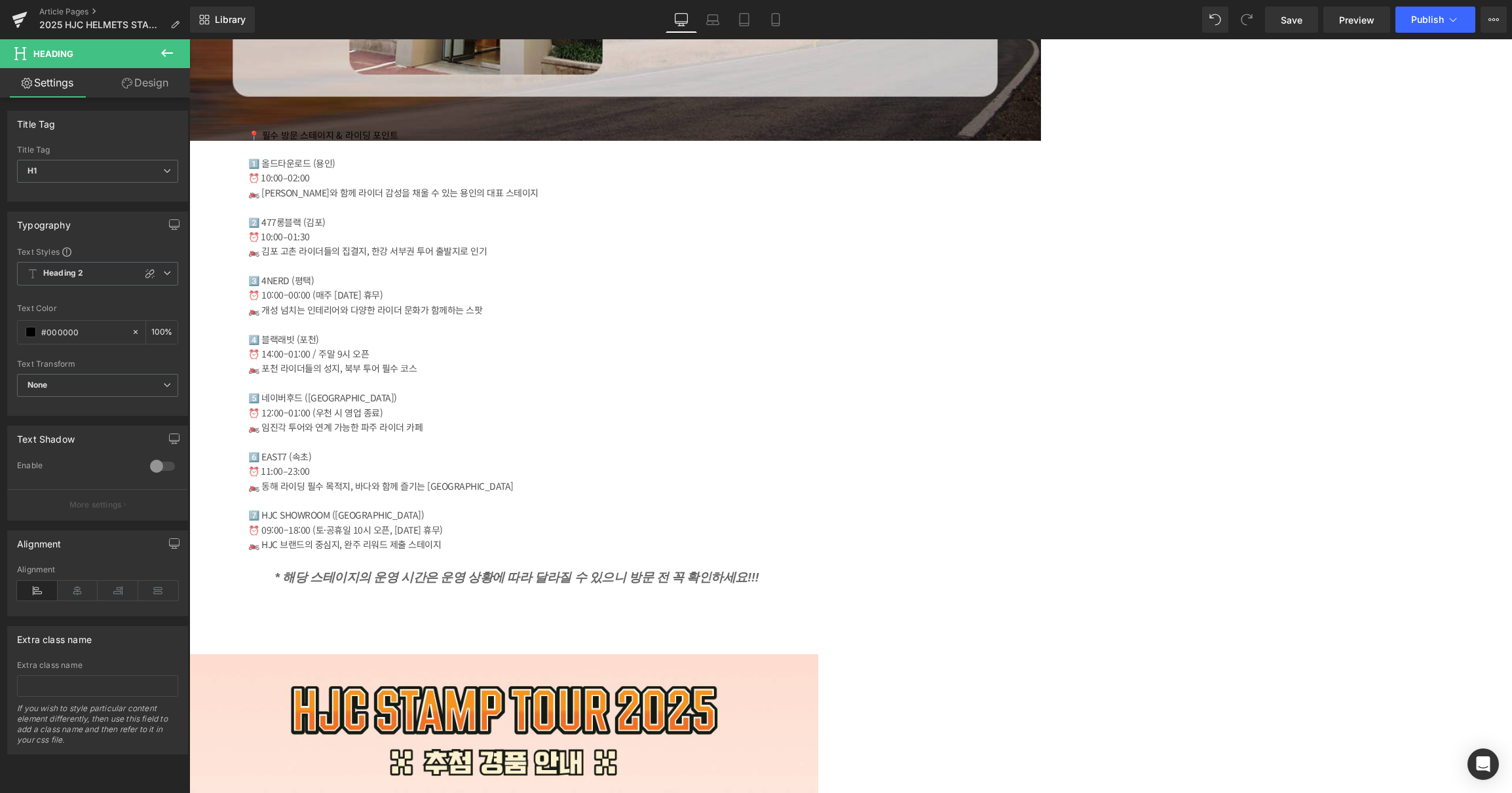
drag, startPoint x: 719, startPoint y: 491, endPoint x: 522, endPoint y: 499, distance: 197.2
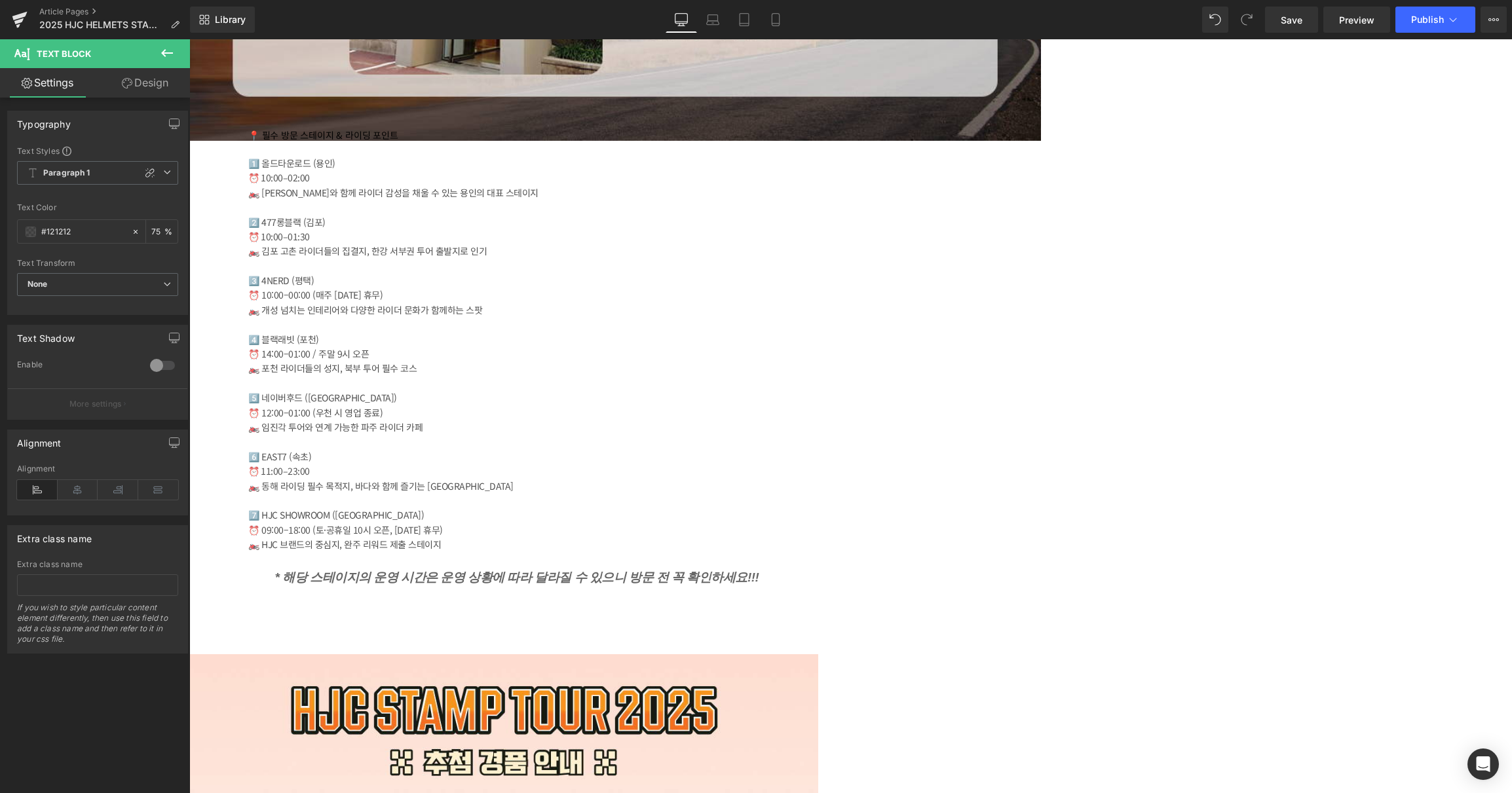
paste div
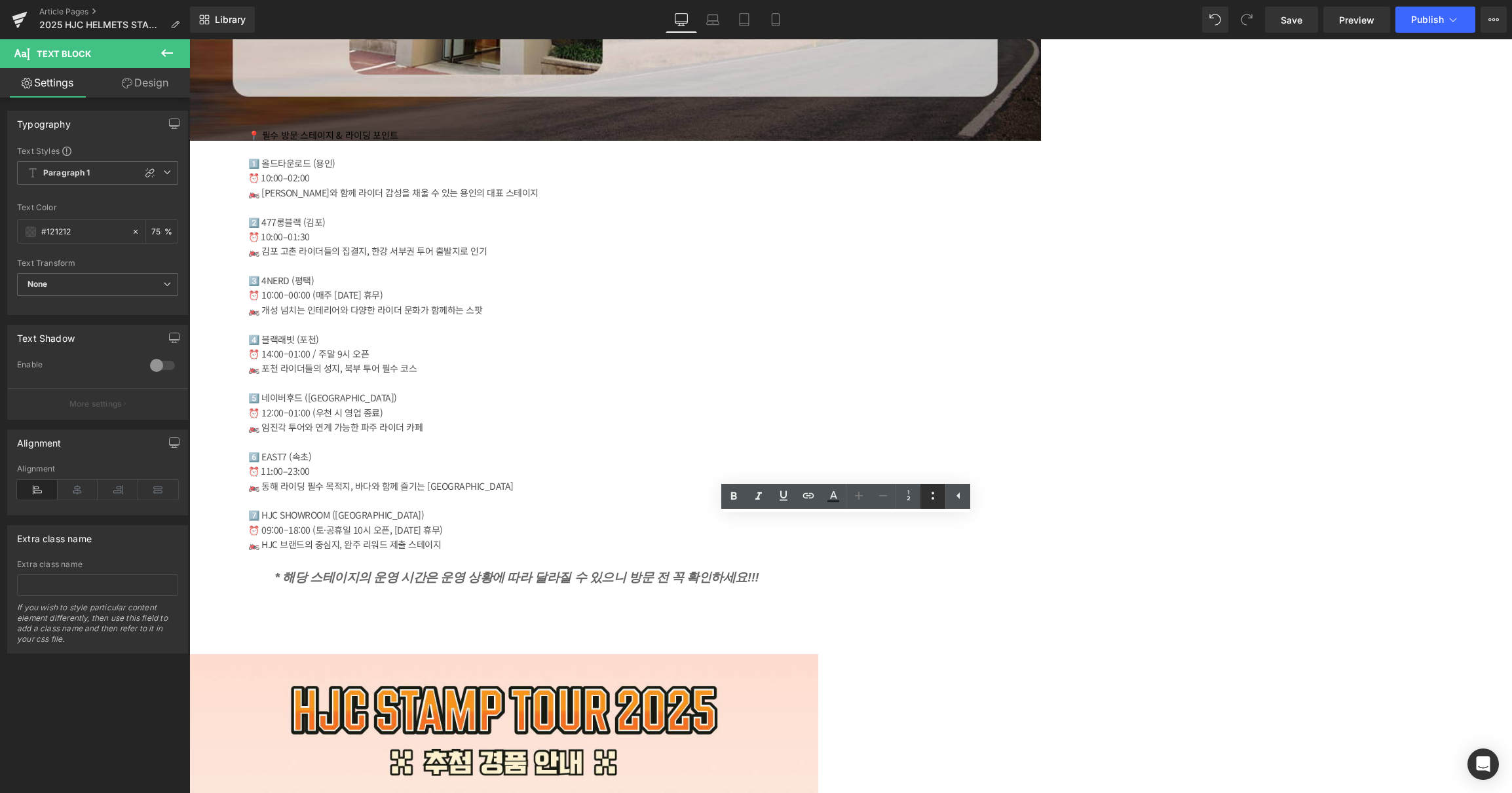
click at [925, 493] on icon at bounding box center [933, 496] width 16 height 16
drag, startPoint x: 714, startPoint y: 553, endPoint x: 770, endPoint y: 567, distance: 57.7
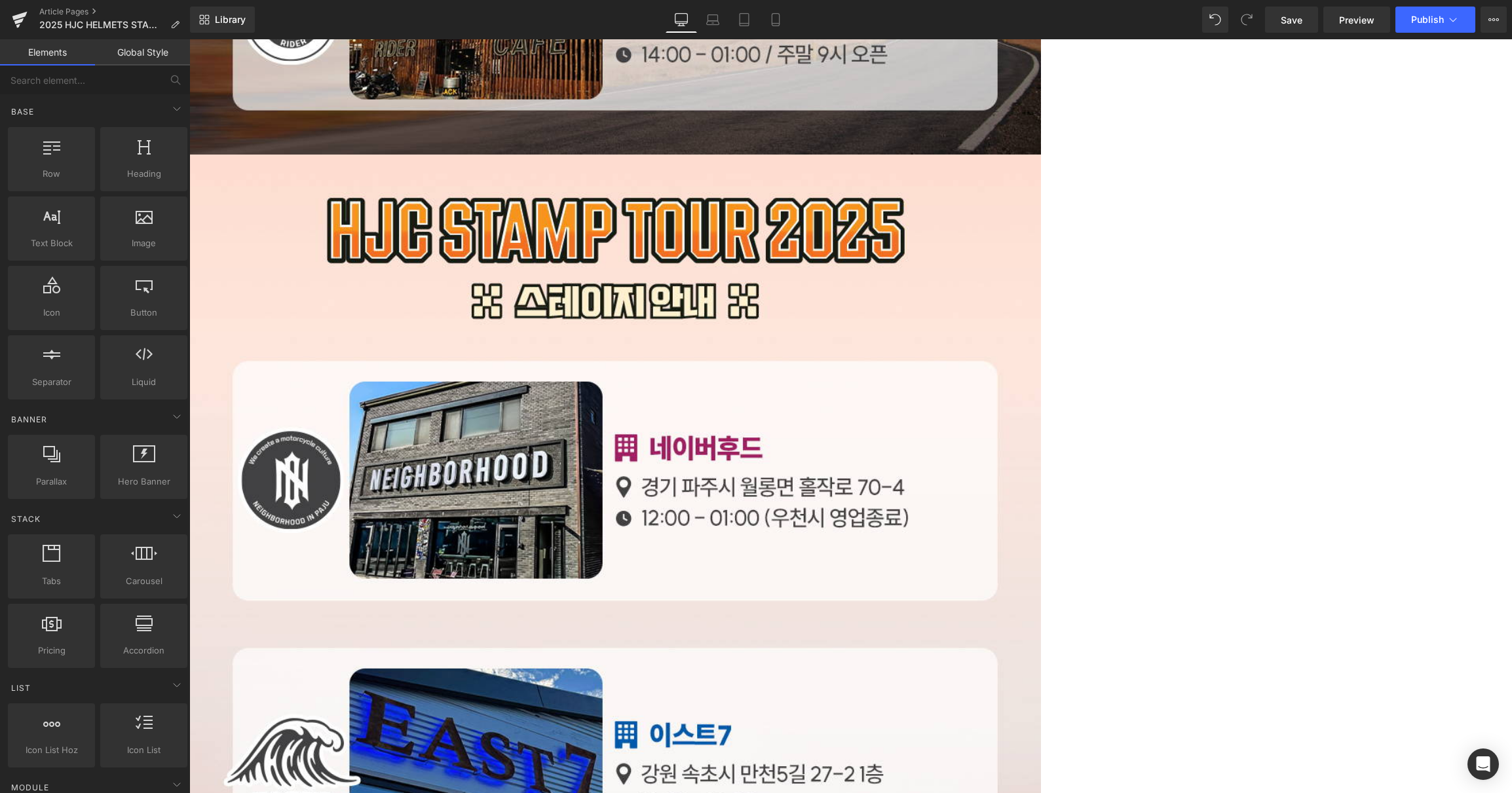
scroll to position [3075, 0]
click at [1436, 19] on span "Publish" at bounding box center [1427, 20] width 33 height 10
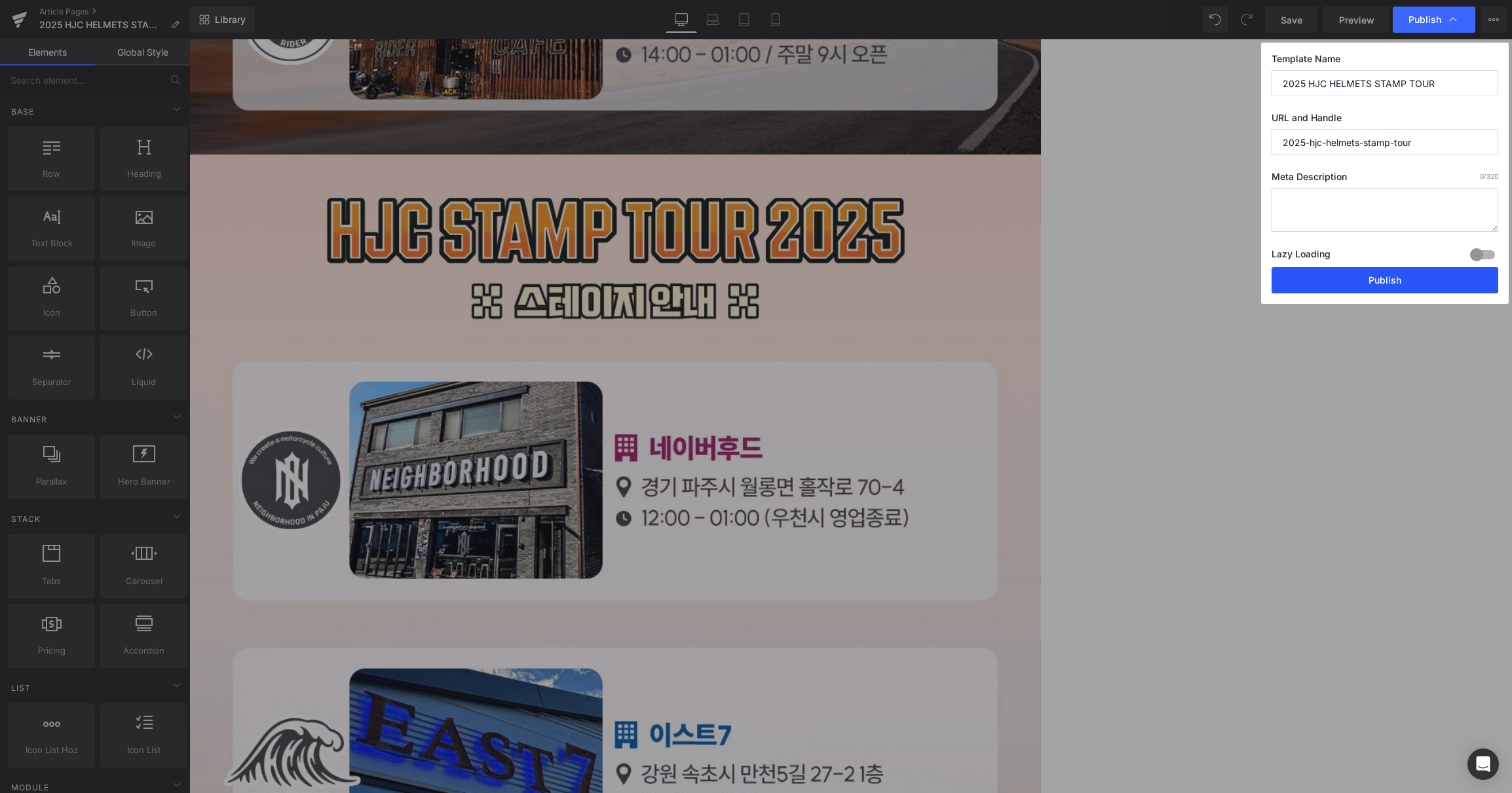
click at [1369, 282] on button "Publish" at bounding box center [1385, 280] width 227 height 26
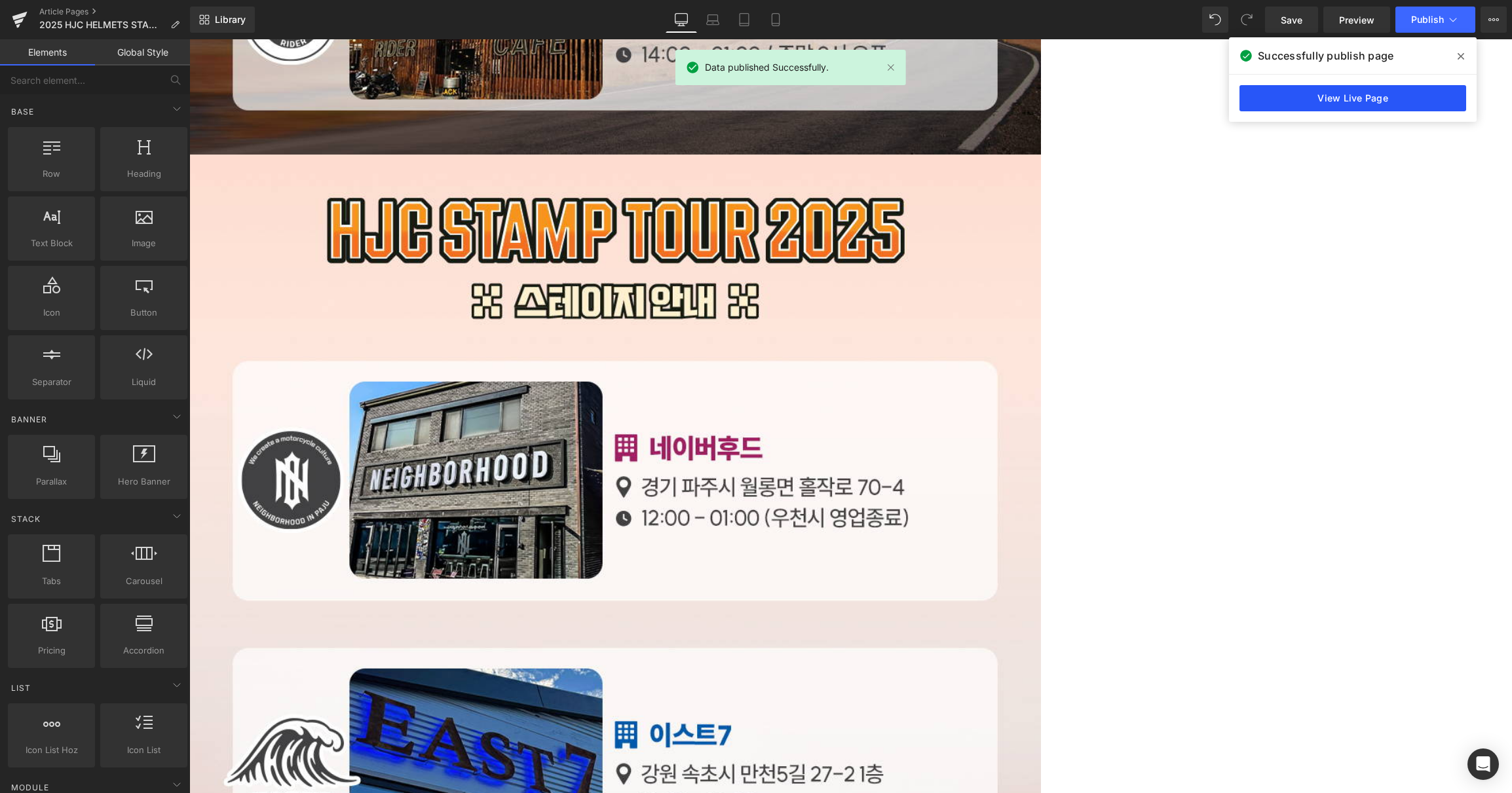
click at [1395, 95] on link "View Live Page" at bounding box center [1352, 98] width 227 height 26
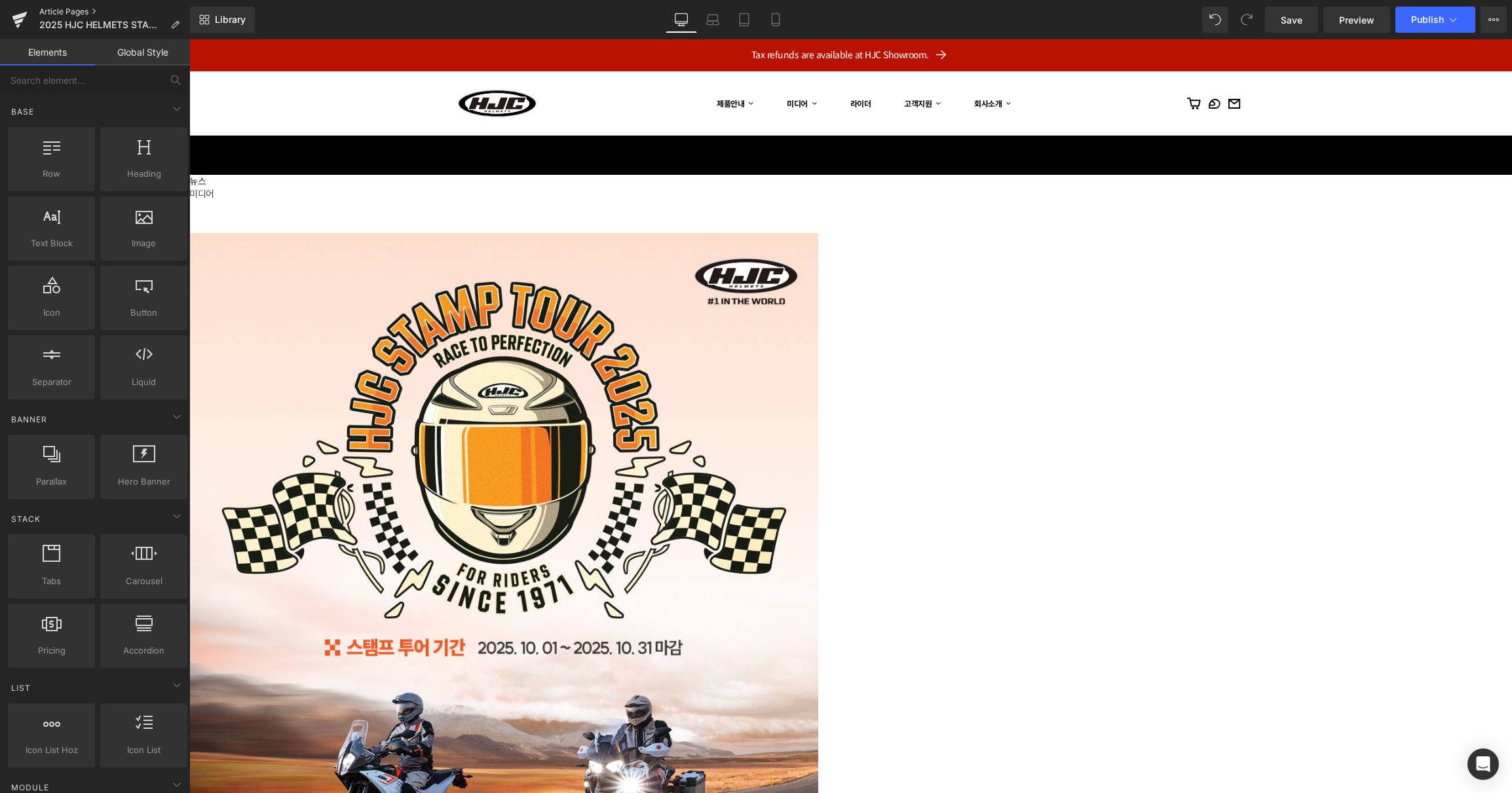
click at [73, 11] on link "Article Pages" at bounding box center [114, 12] width 151 height 10
